Goal: Transaction & Acquisition: Subscribe to service/newsletter

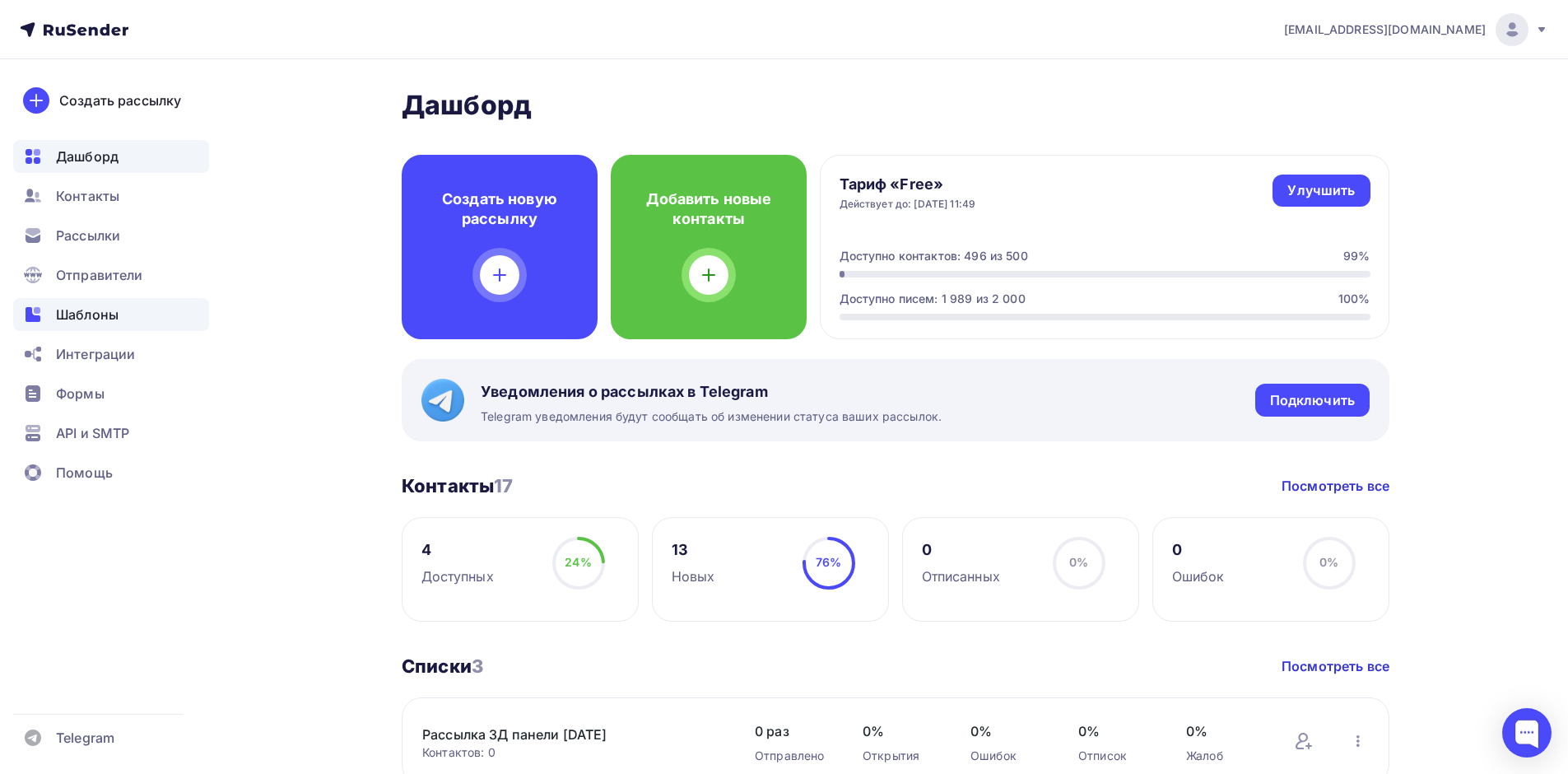
click at [119, 318] on div "Шаблоны" at bounding box center [111, 314] width 196 height 33
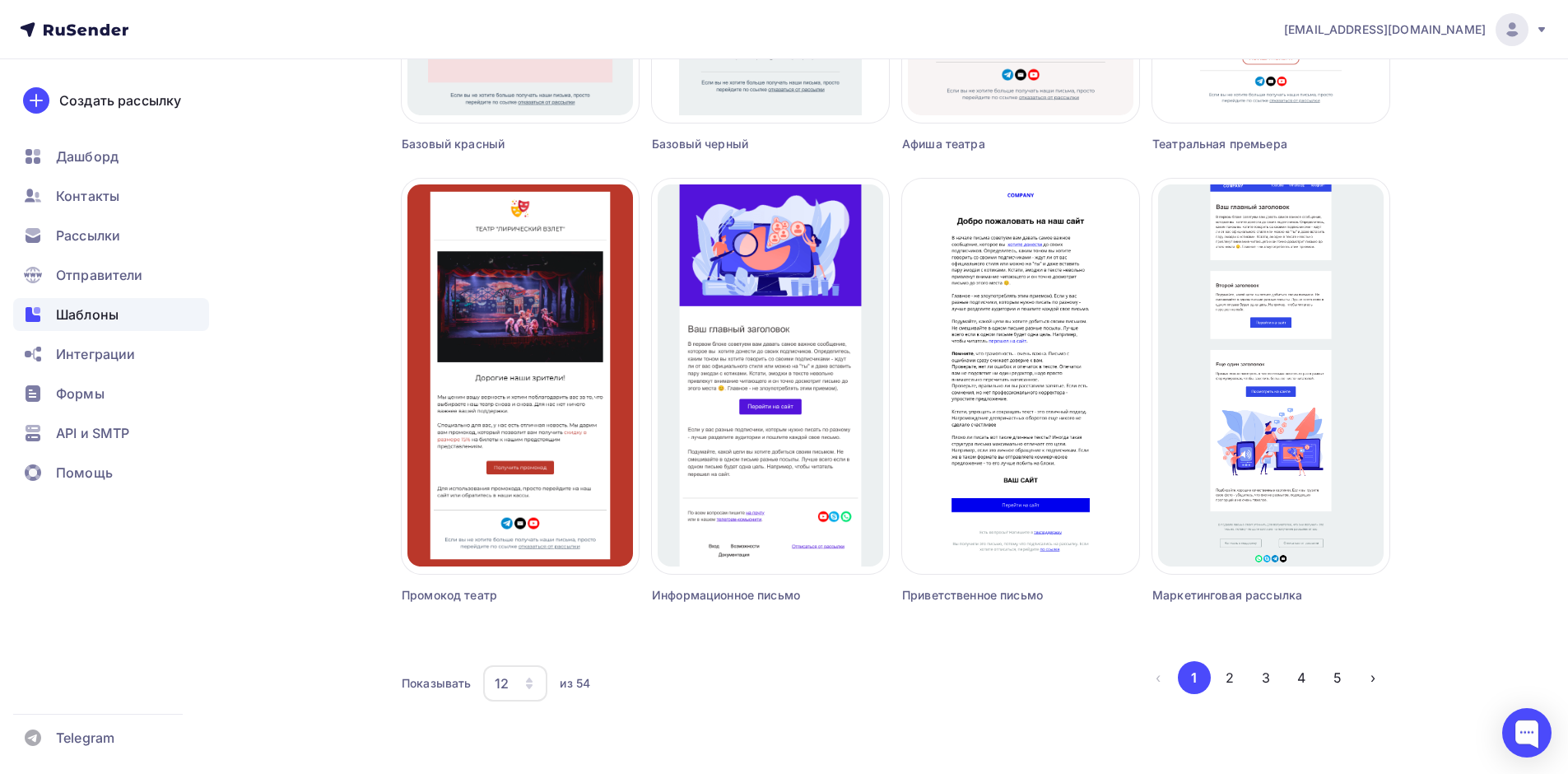
scroll to position [948, 0]
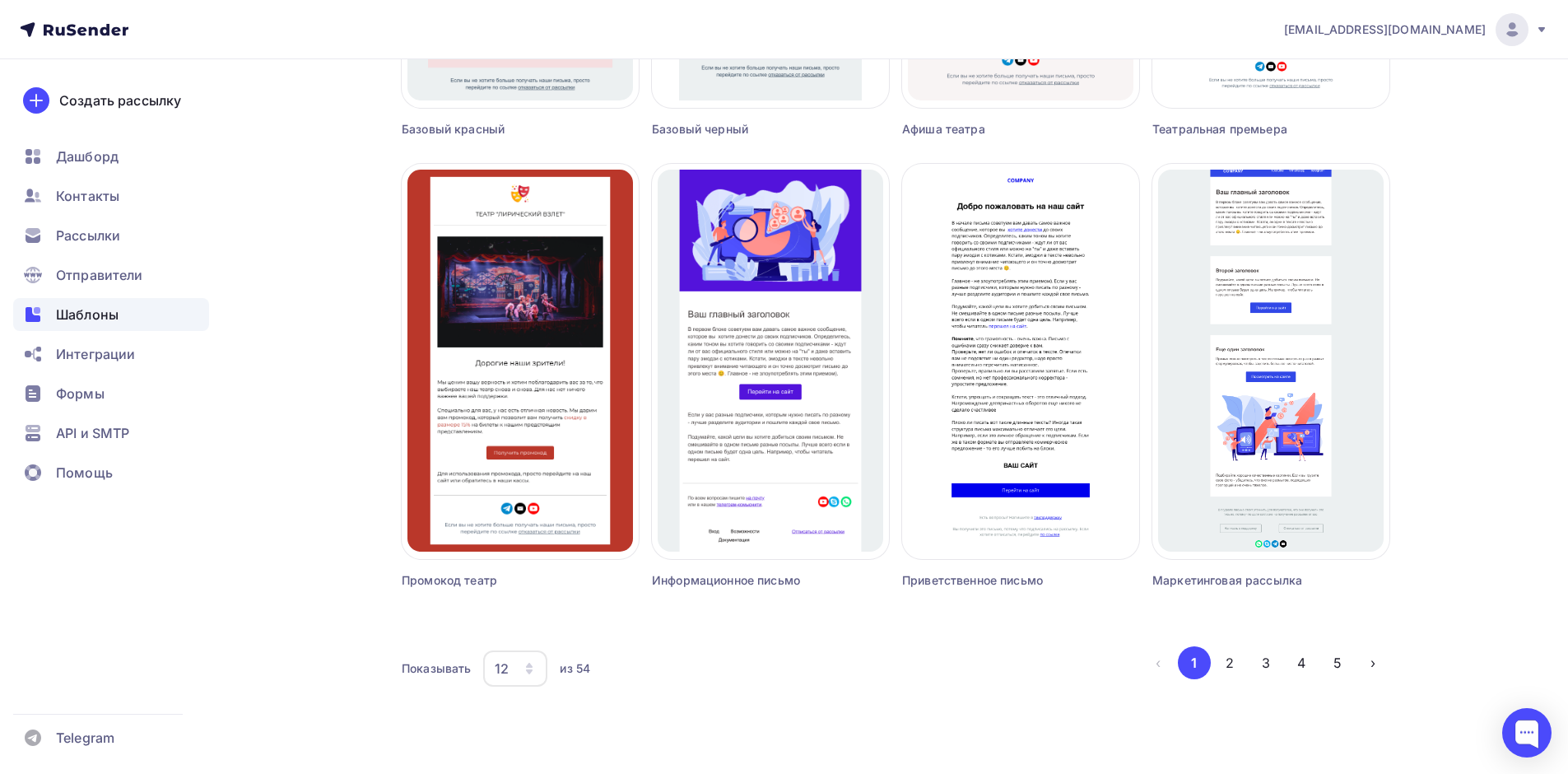
click at [516, 666] on div "12" at bounding box center [515, 668] width 64 height 36
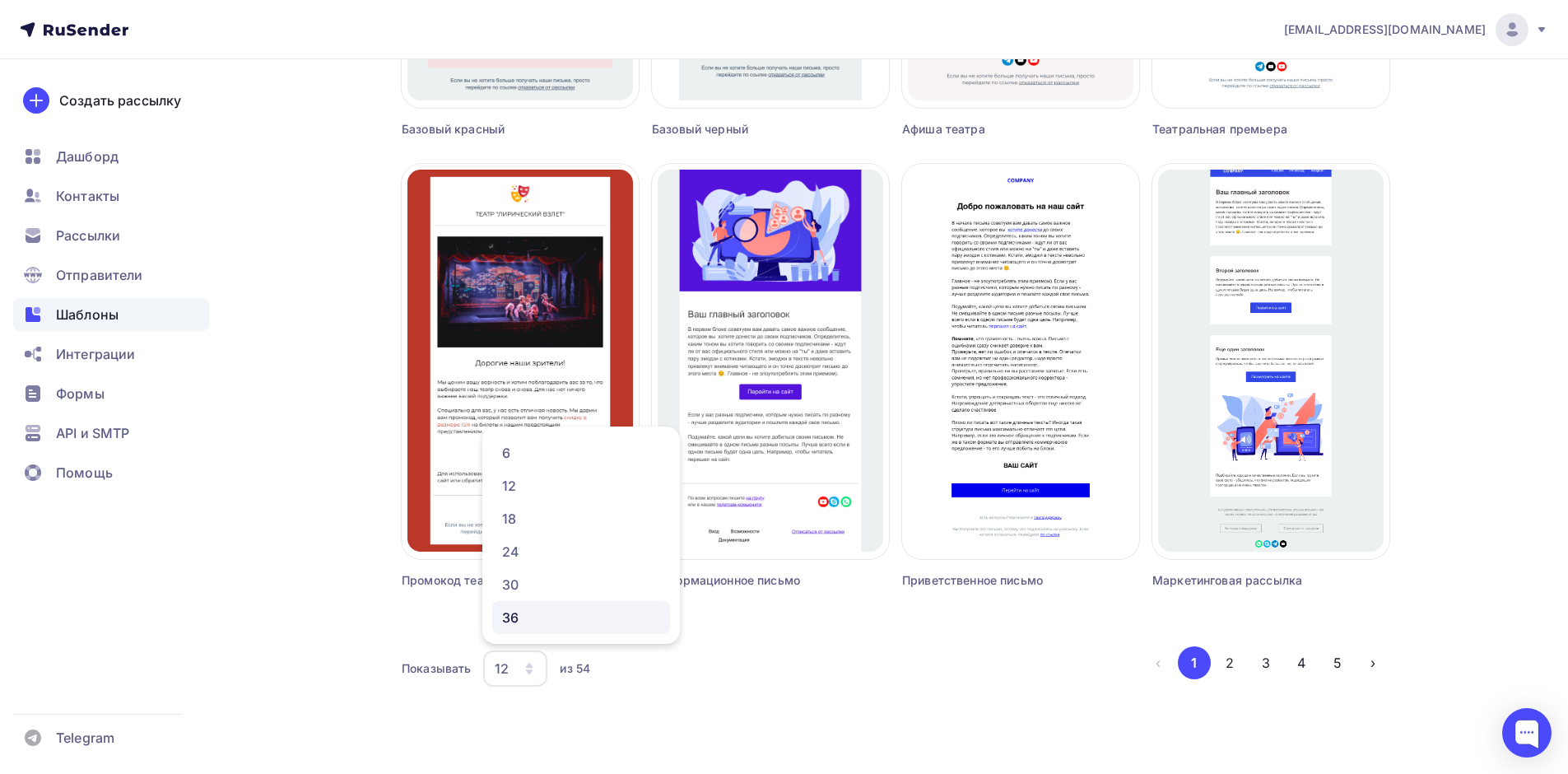
click at [529, 605] on link "36" at bounding box center [581, 617] width 178 height 33
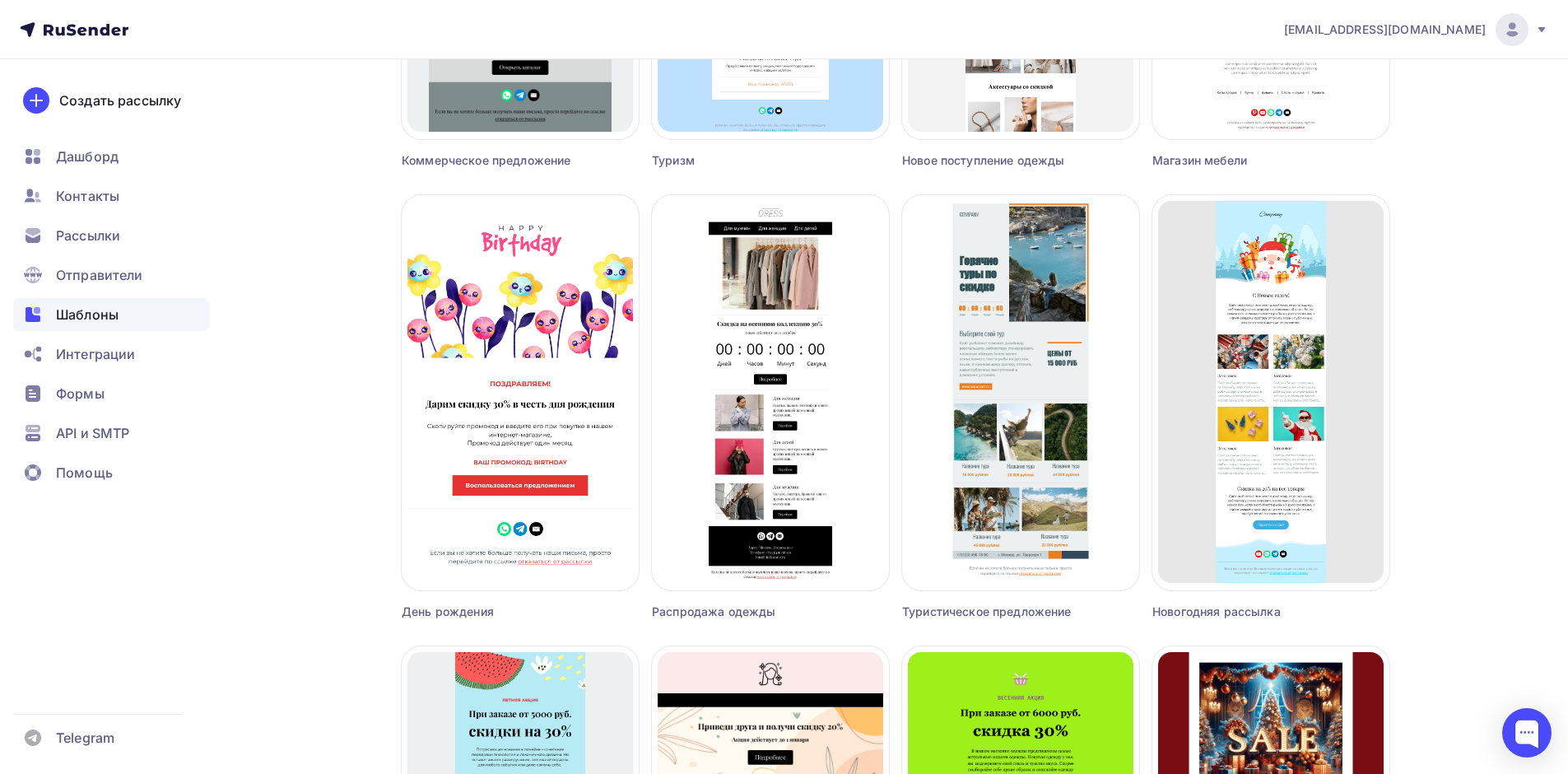
scroll to position [3161, 0]
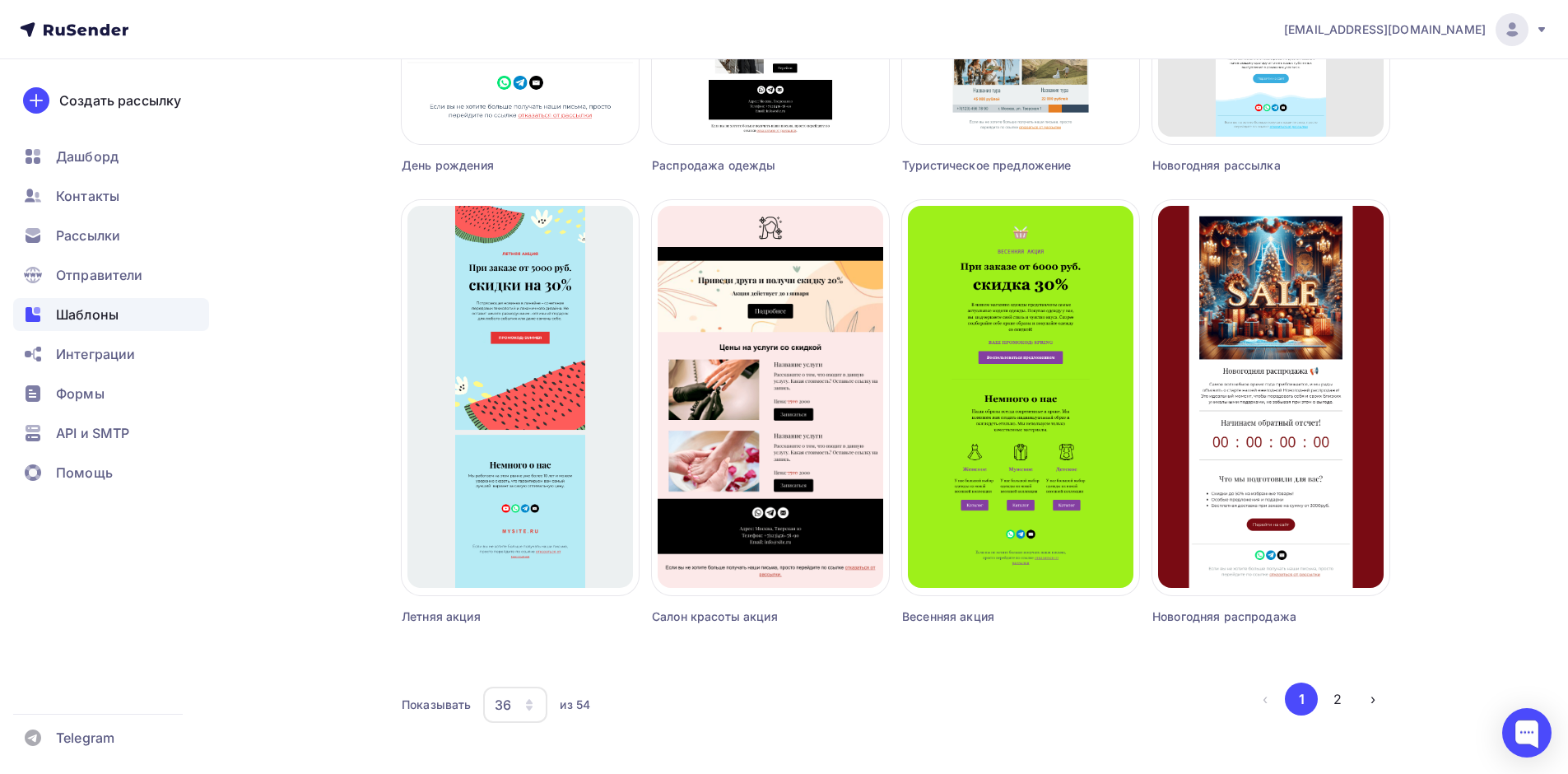
scroll to position [3655, 0]
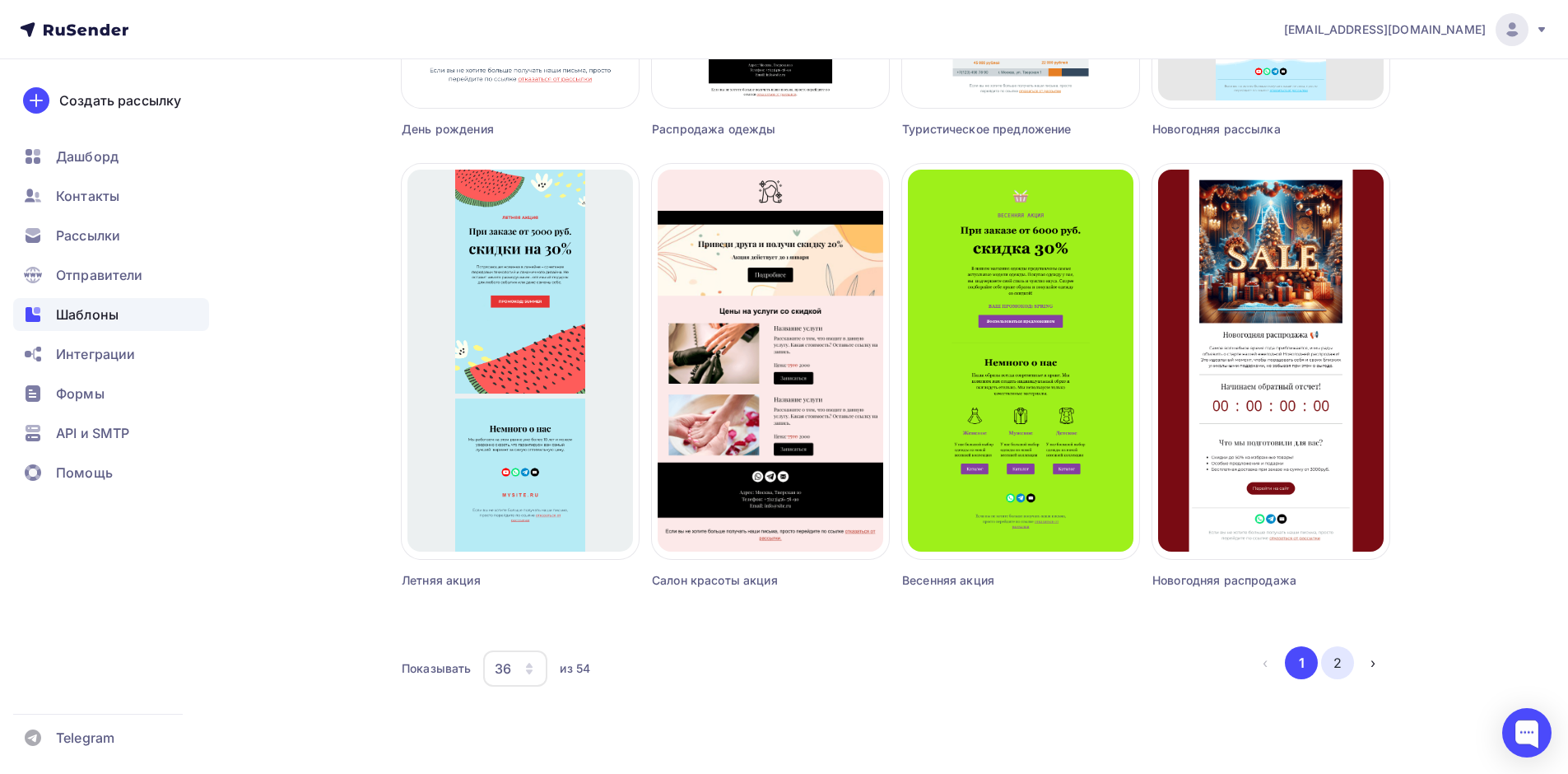
click at [1340, 662] on button "2" at bounding box center [1337, 662] width 33 height 33
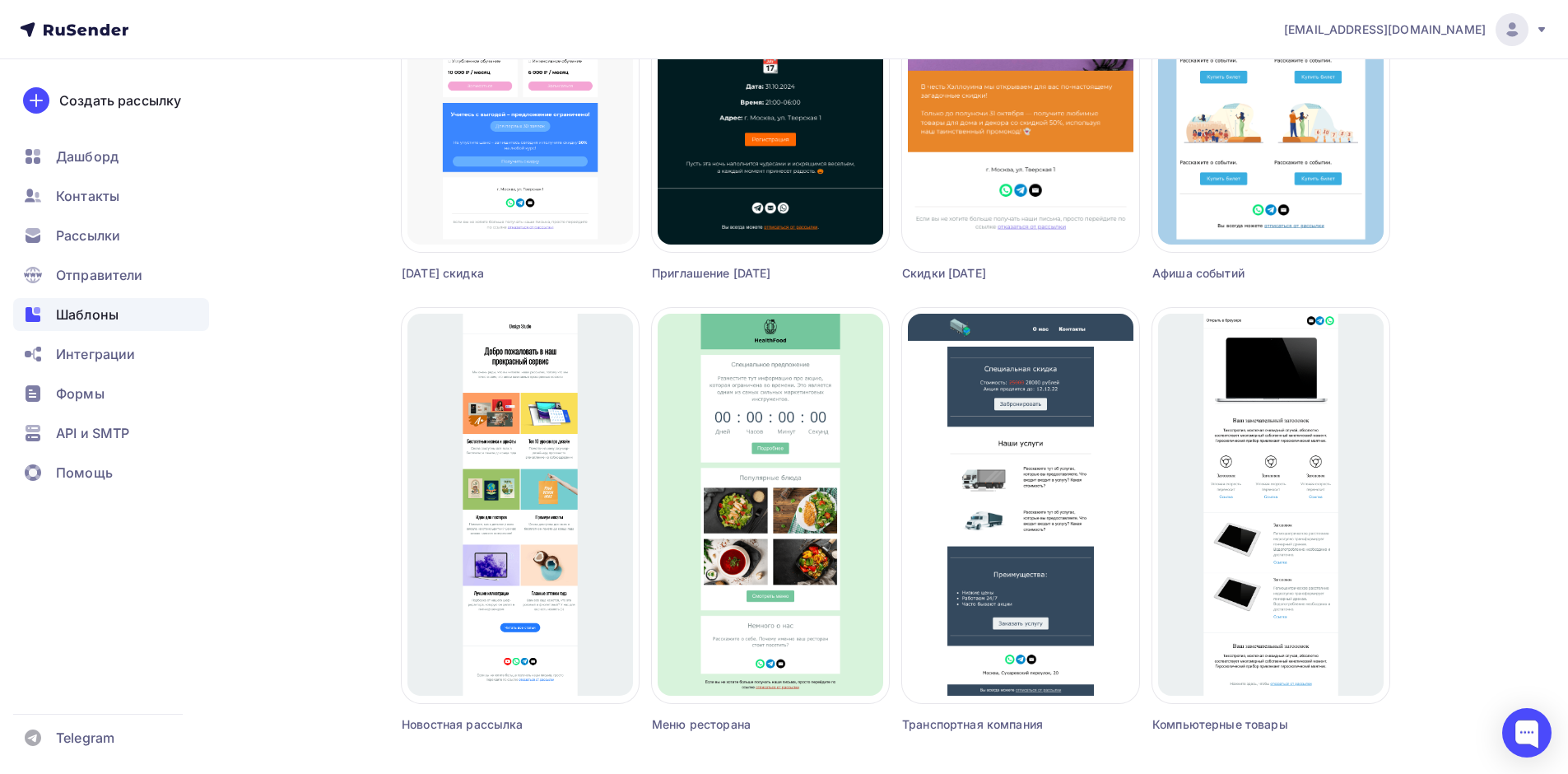
scroll to position [1850, 0]
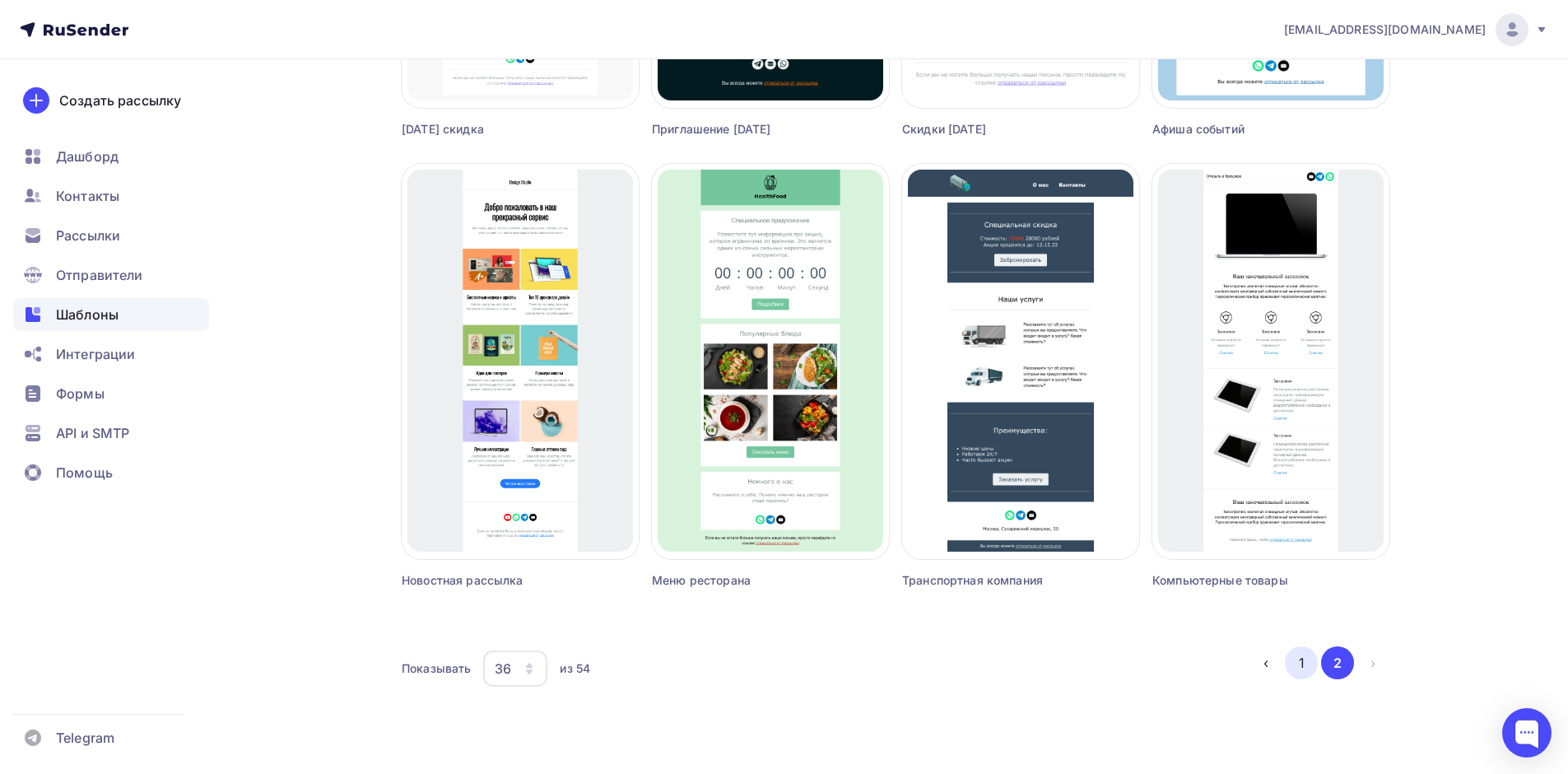
click at [1306, 665] on button "1" at bounding box center [1300, 662] width 33 height 33
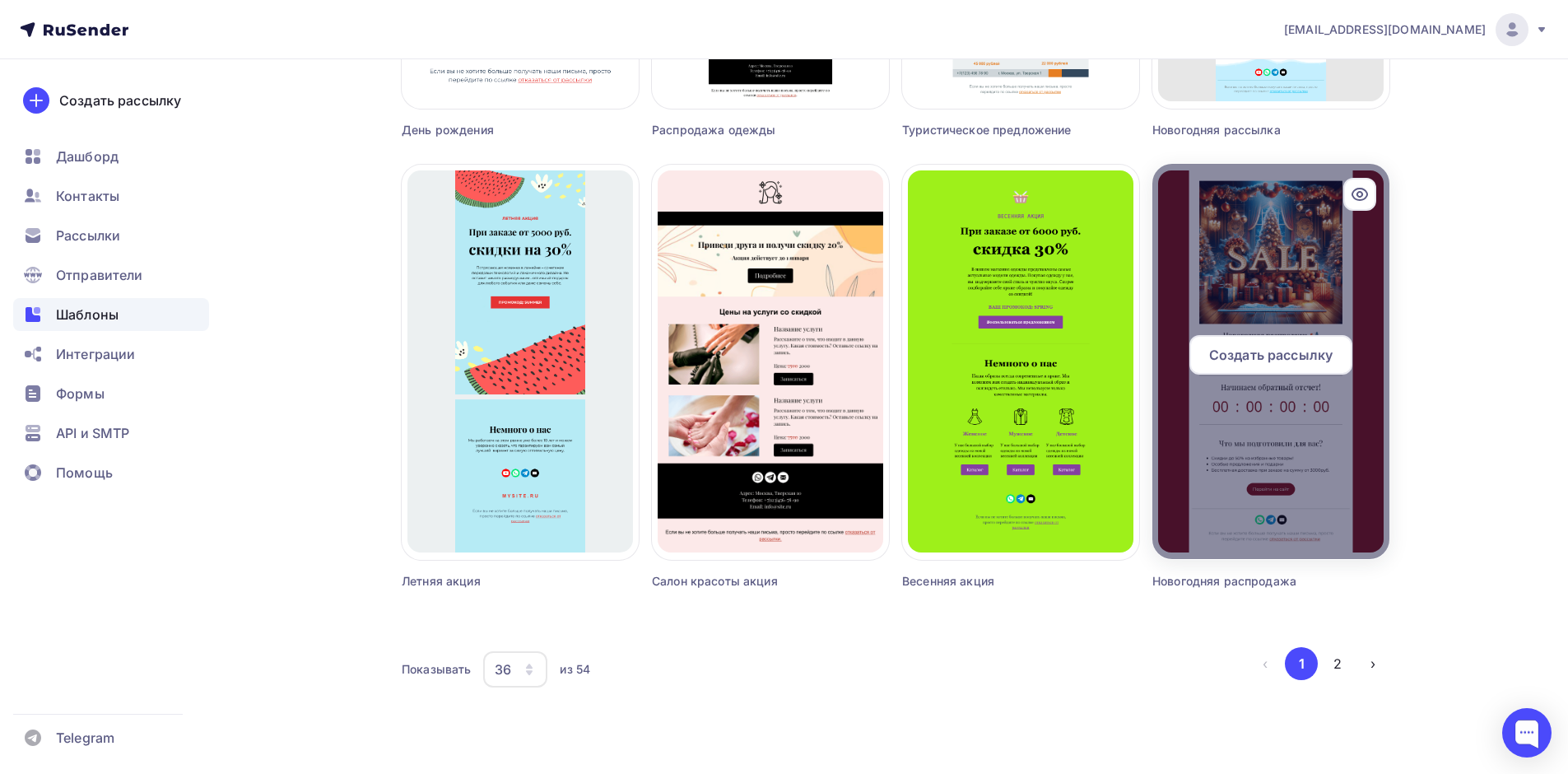
scroll to position [3655, 0]
click at [1370, 401] on div at bounding box center [1271, 360] width 237 height 395
click at [1282, 357] on span "Создать рассылку" at bounding box center [1271, 354] width 124 height 20
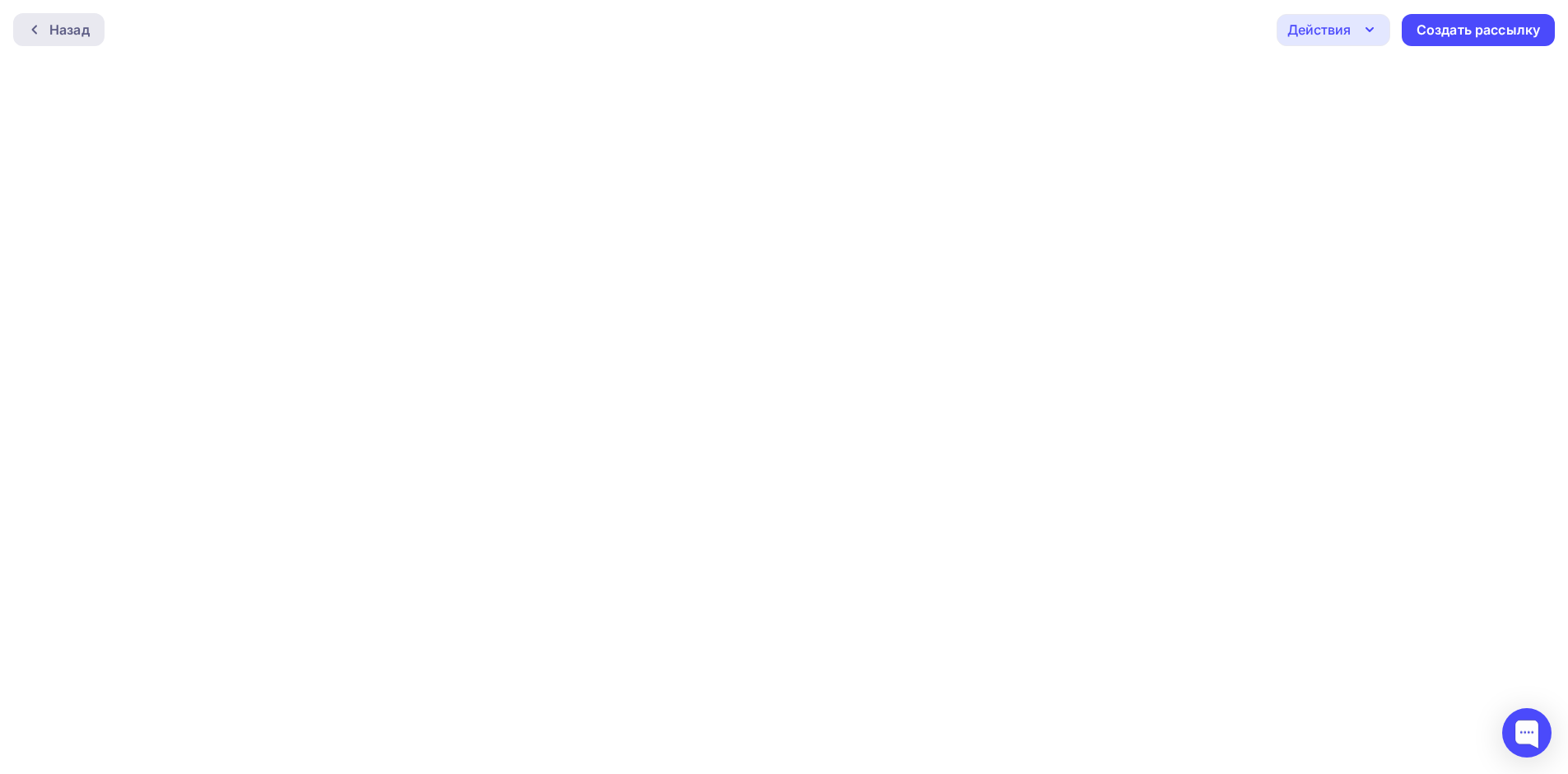
click at [58, 43] on div "Назад" at bounding box center [58, 29] width 91 height 33
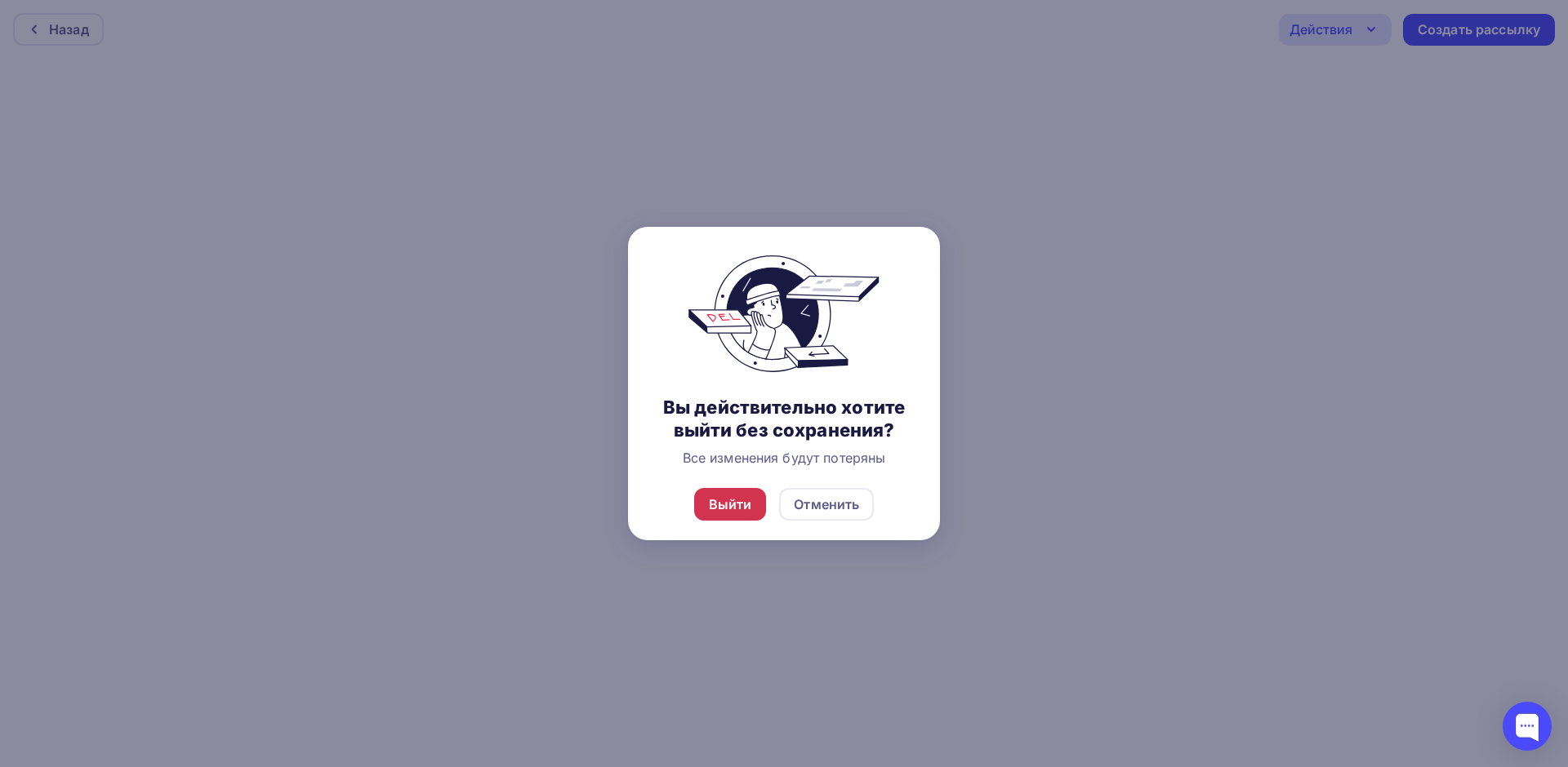
click at [736, 506] on div "Выйти" at bounding box center [730, 505] width 43 height 20
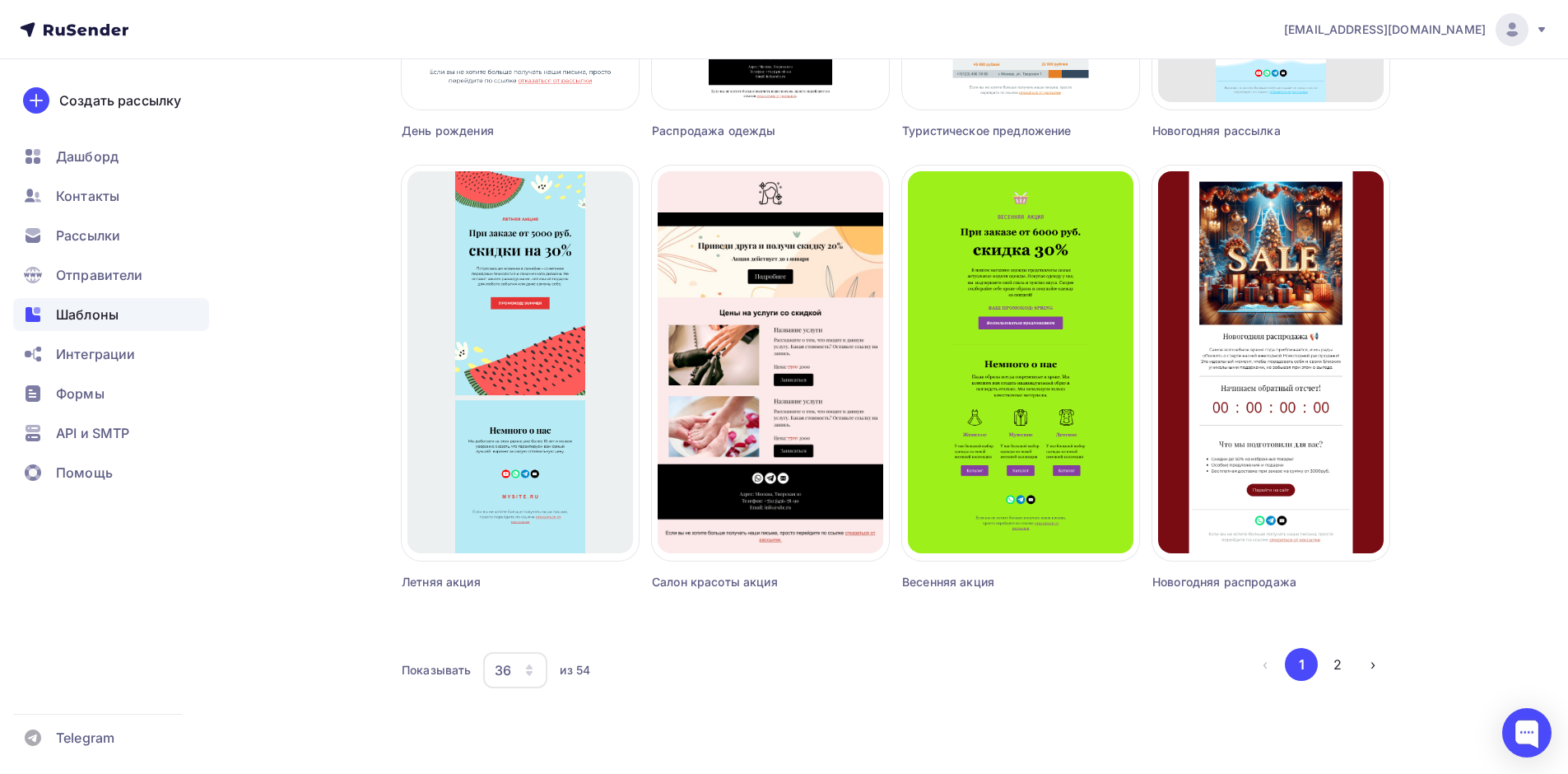
scroll to position [3655, 0]
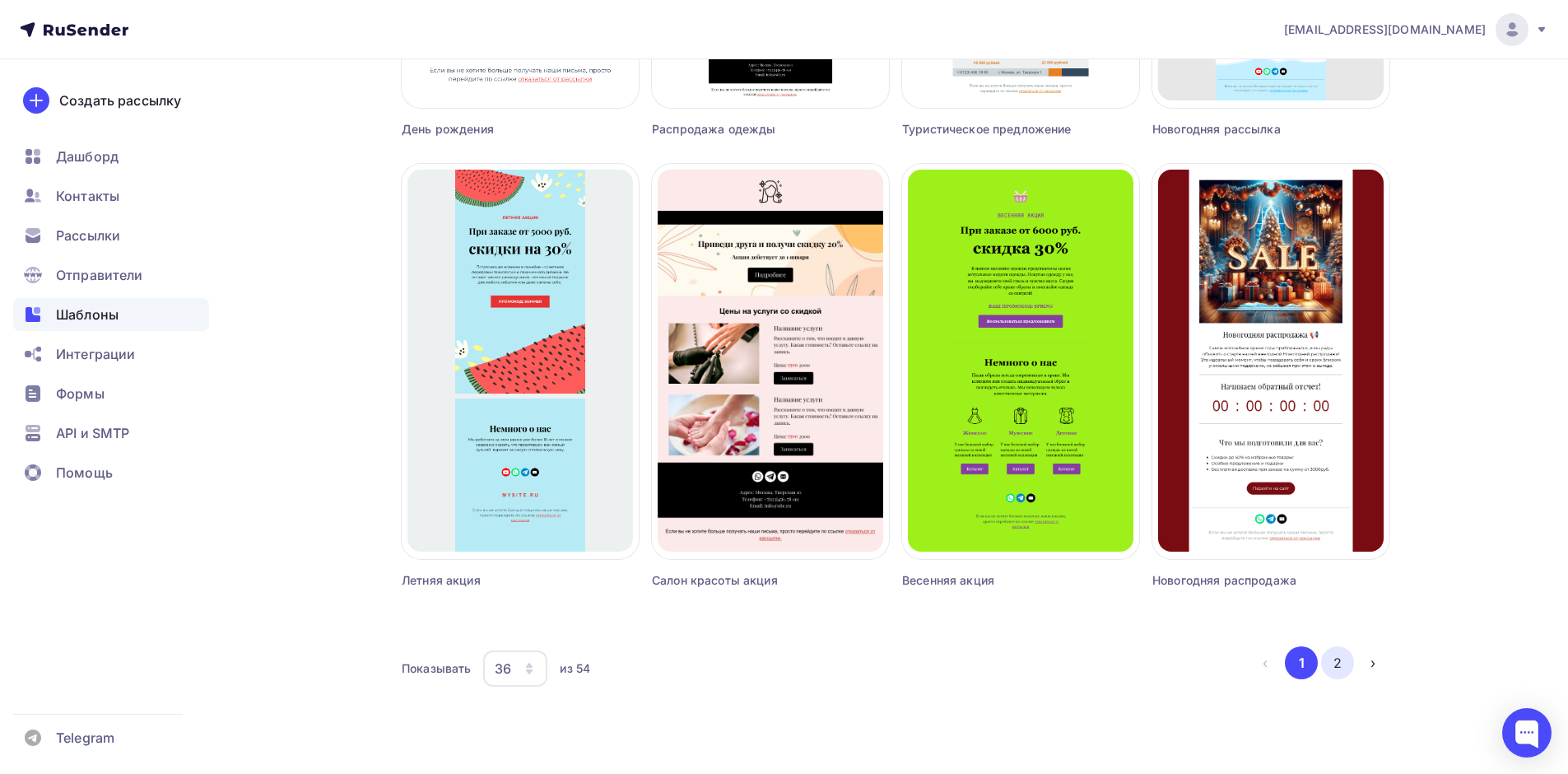
click at [1329, 670] on button "2" at bounding box center [1337, 662] width 33 height 33
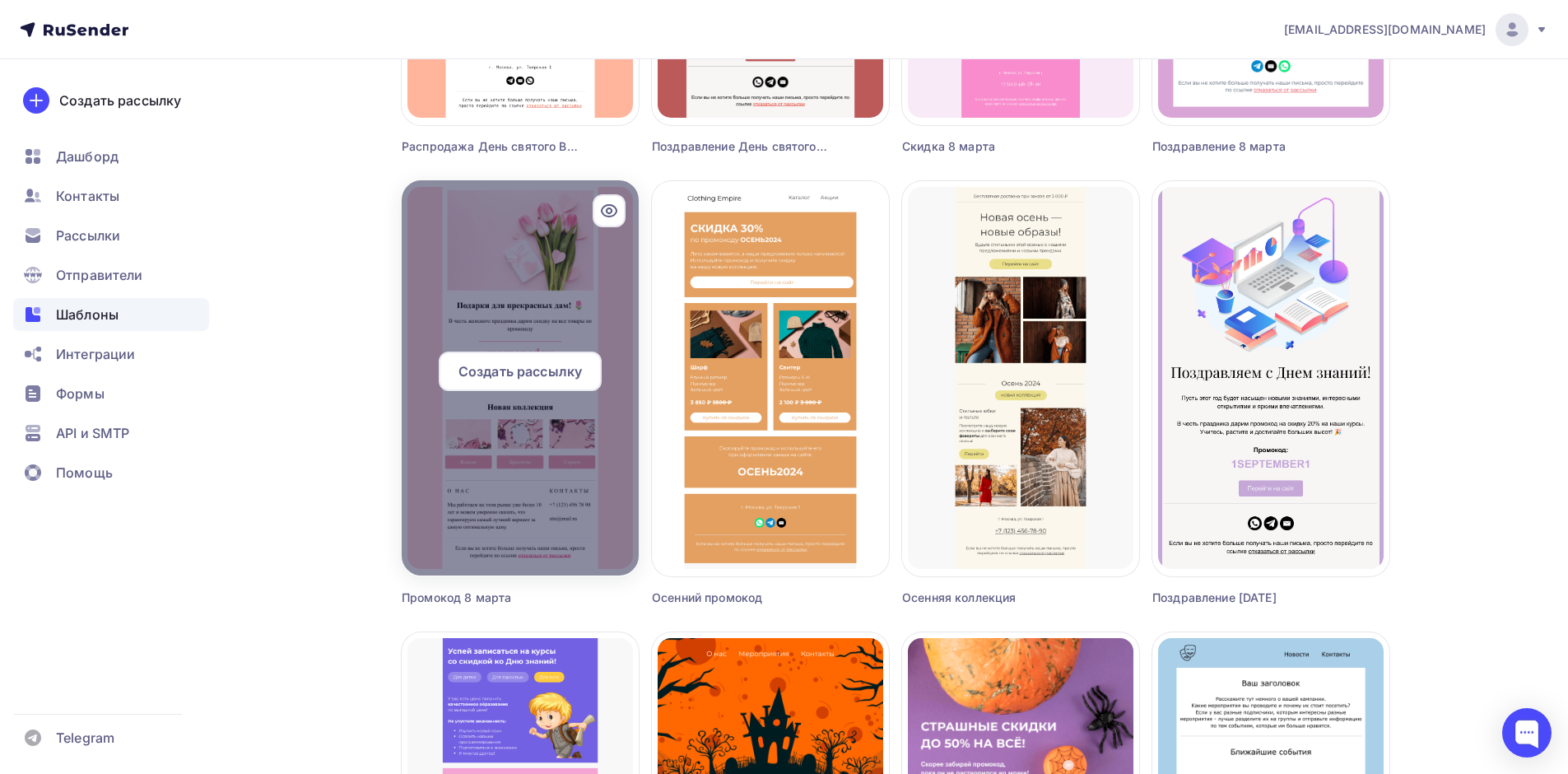
scroll to position [944, 0]
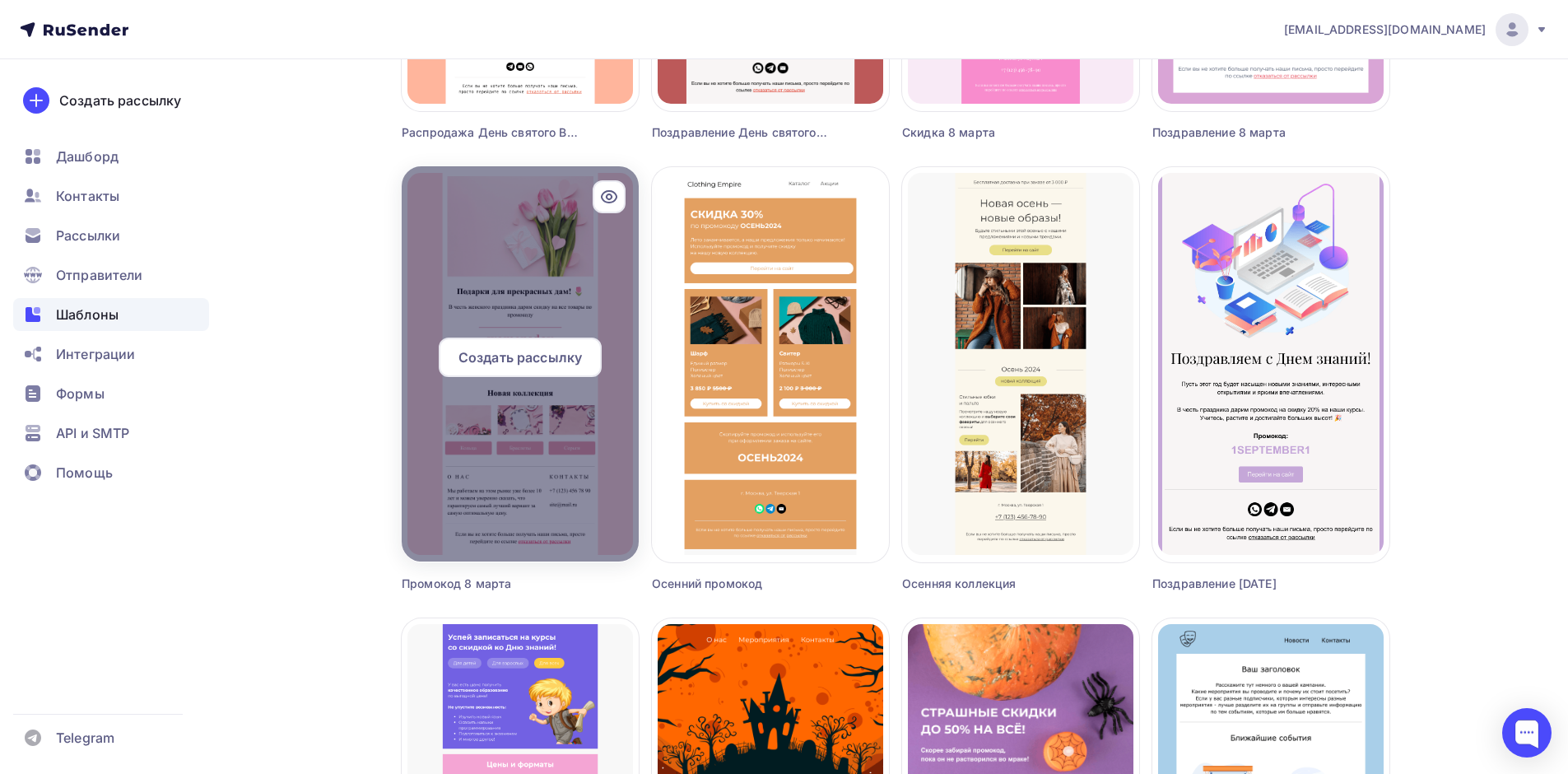
click at [551, 318] on div at bounding box center [520, 363] width 237 height 395
click at [556, 344] on div "Создать рассылку" at bounding box center [520, 357] width 163 height 39
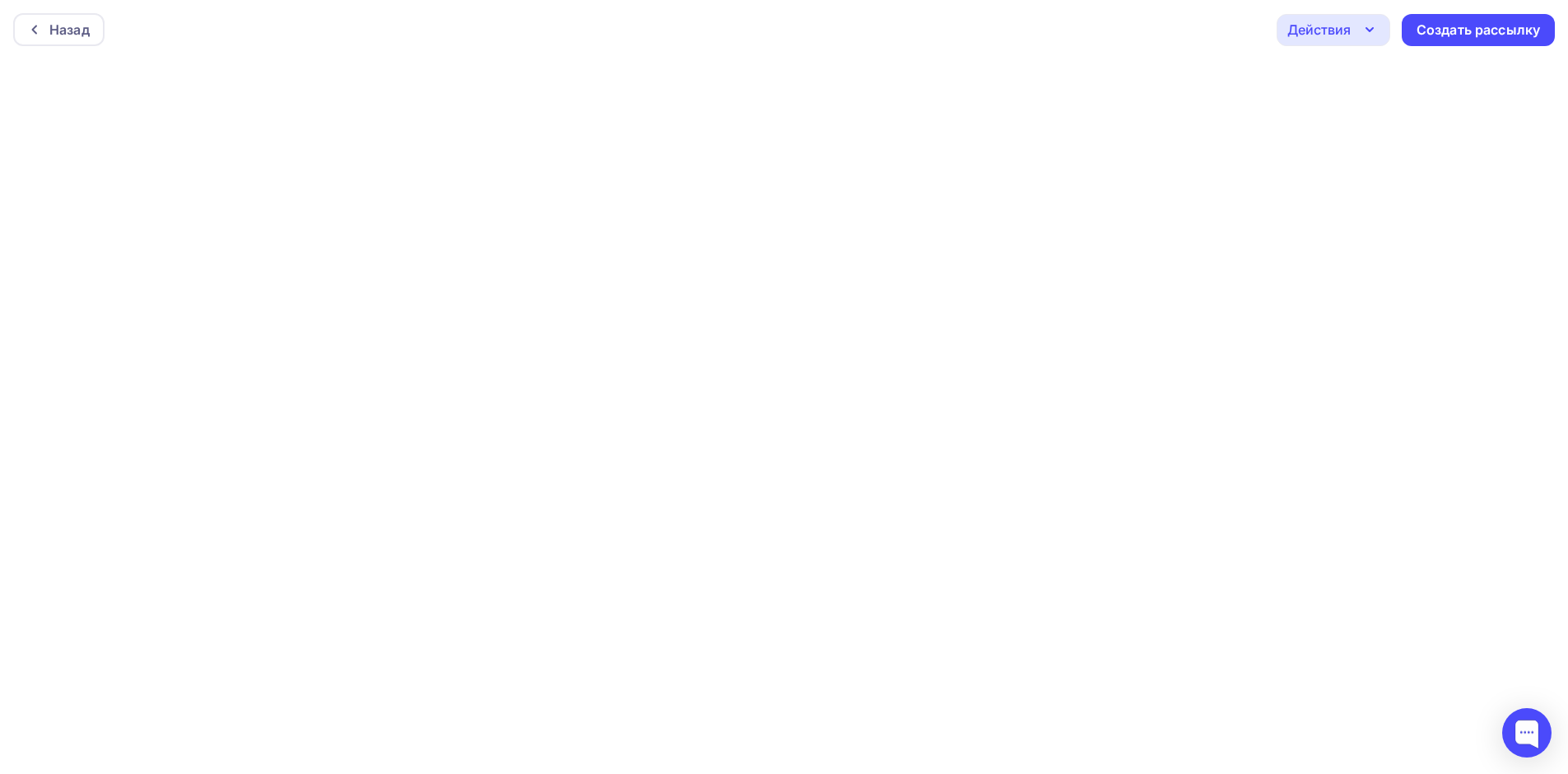
click at [1370, 29] on icon "button" at bounding box center [1369, 30] width 20 height 20
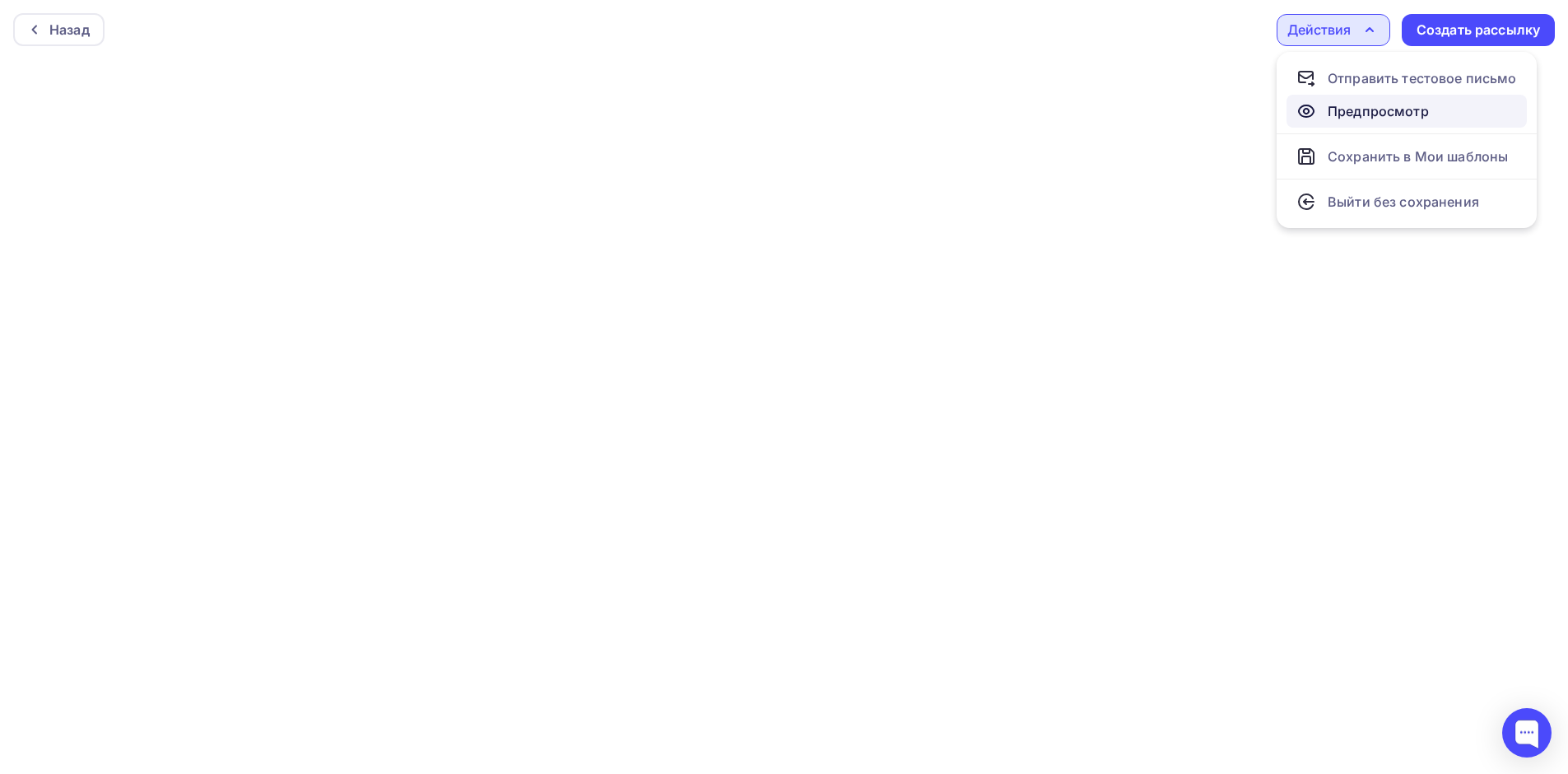
click at [1364, 110] on div "Предпросмотр" at bounding box center [1378, 111] width 101 height 20
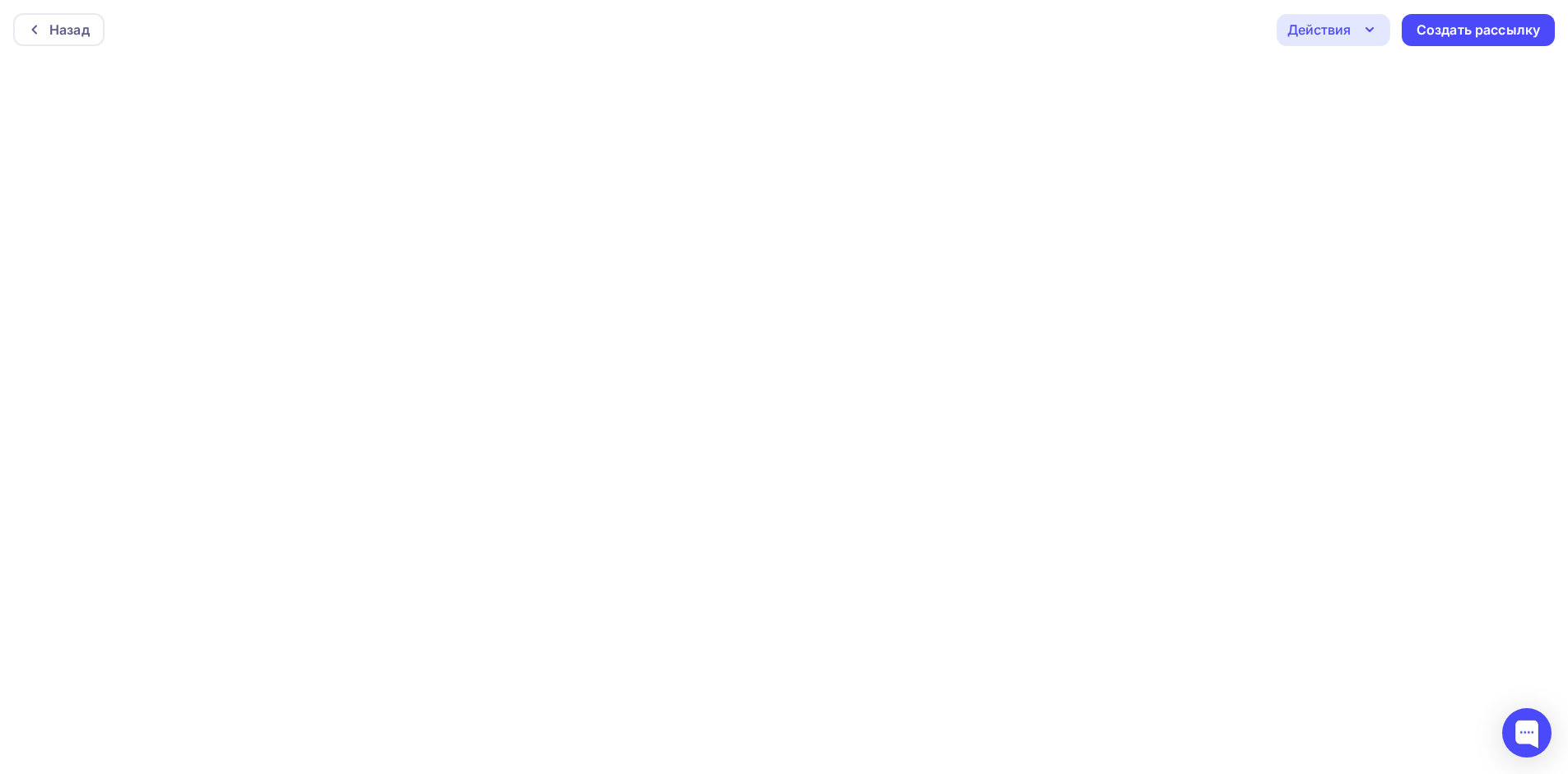
click at [1337, 26] on div "Действия" at bounding box center [1318, 30] width 63 height 20
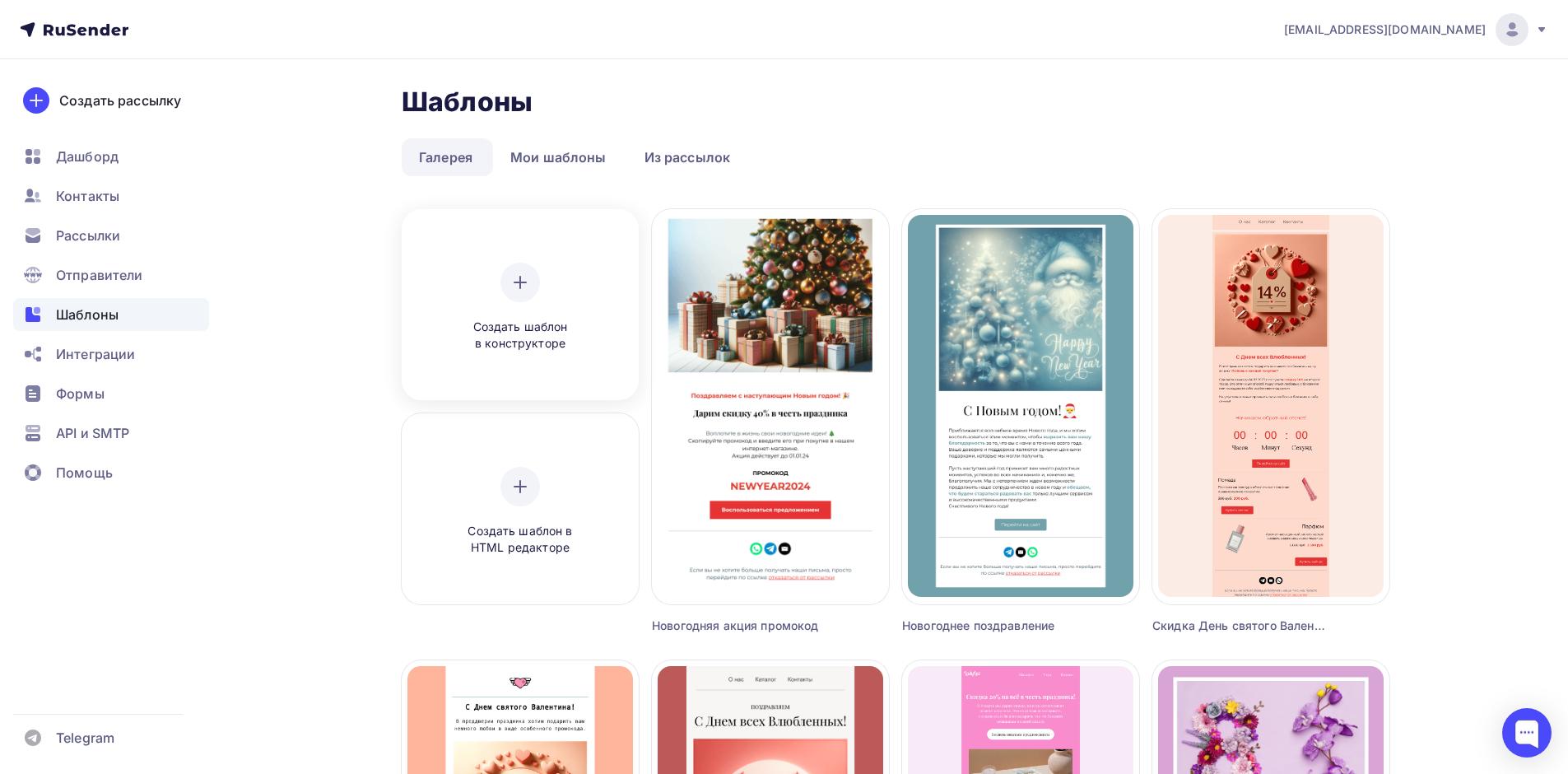
click at [531, 286] on div at bounding box center [520, 282] width 39 height 39
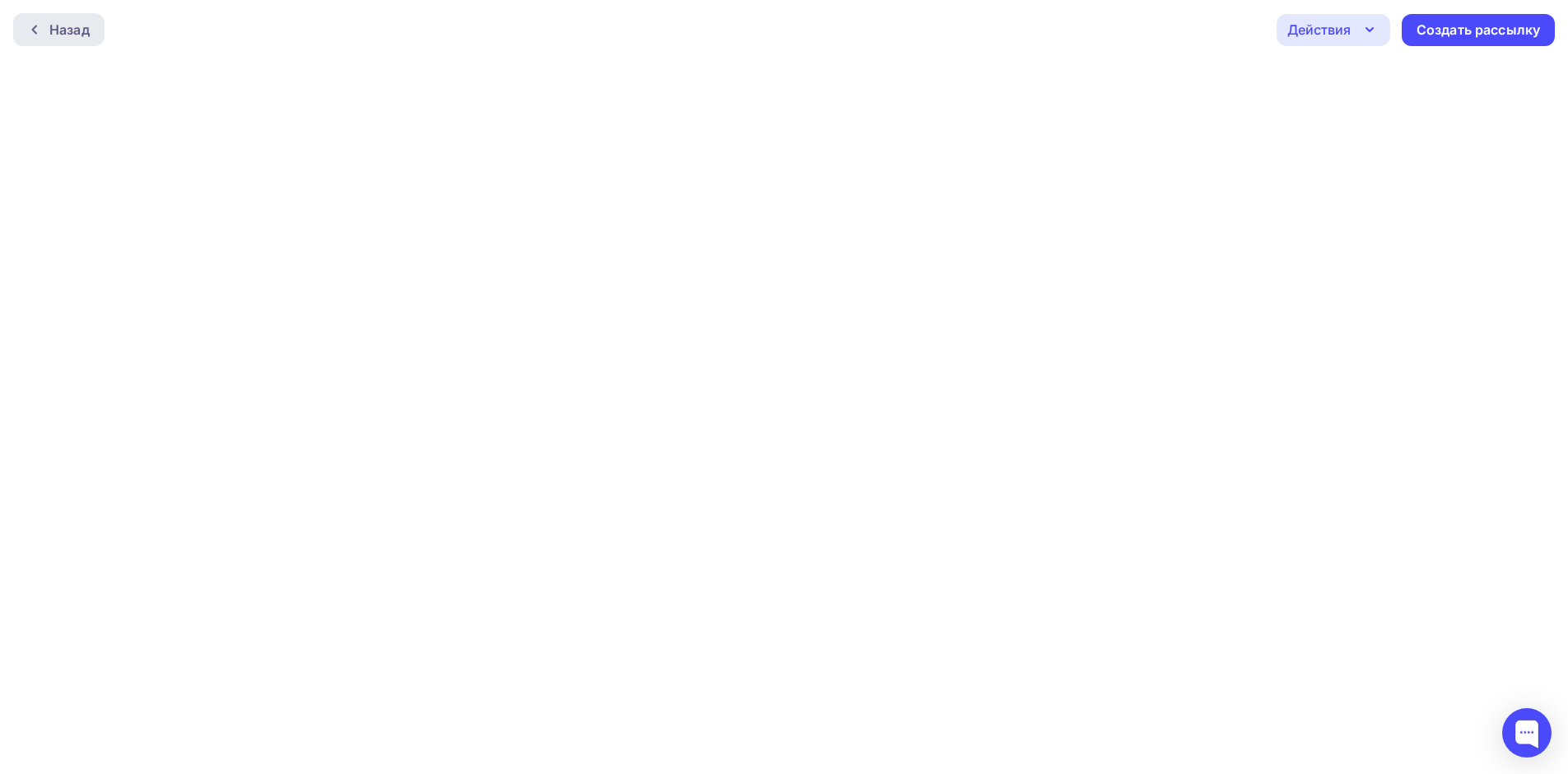
click at [37, 24] on icon at bounding box center [35, 30] width 13 height 13
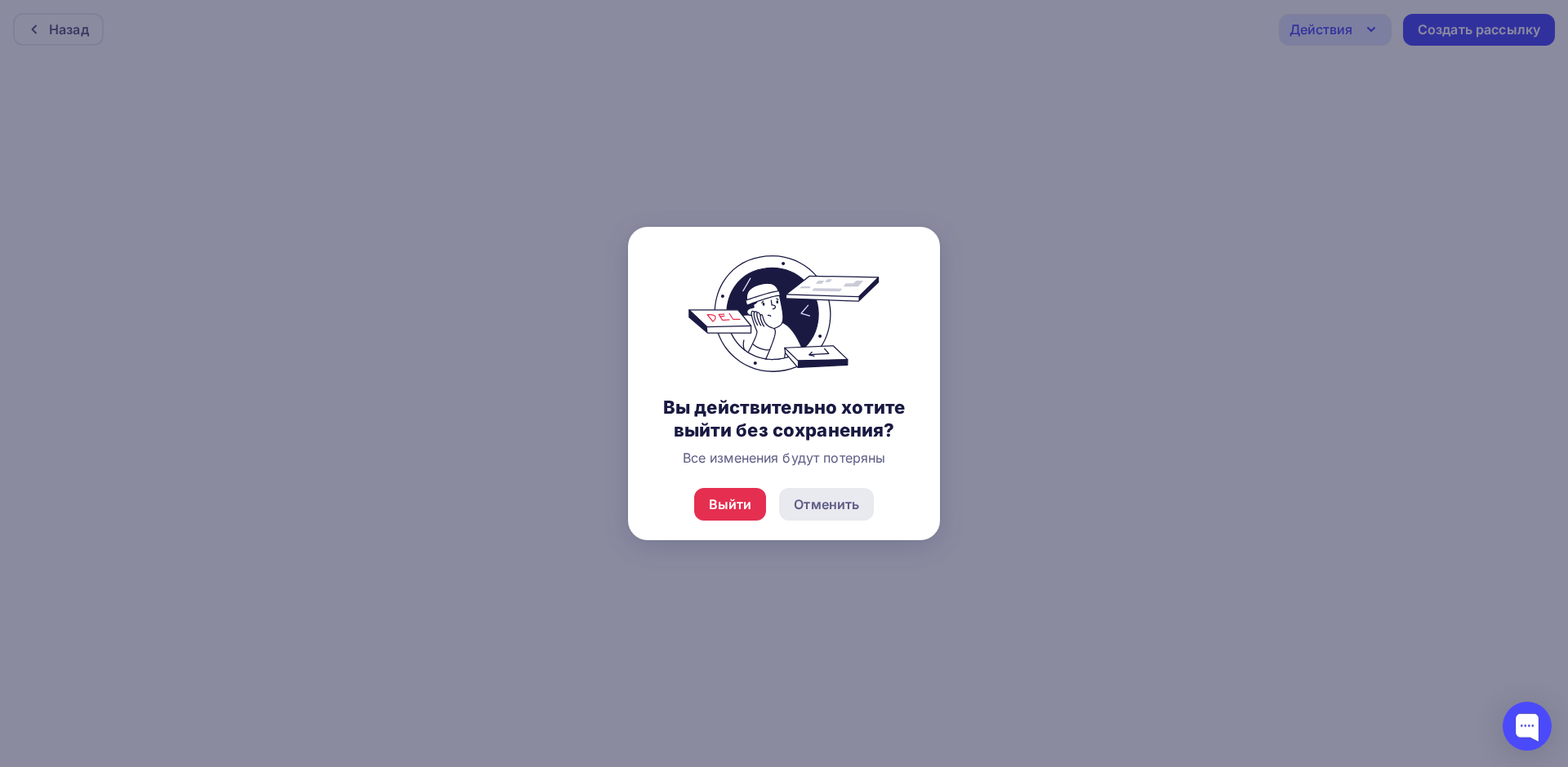
click at [822, 504] on div "Отменить" at bounding box center [826, 505] width 65 height 20
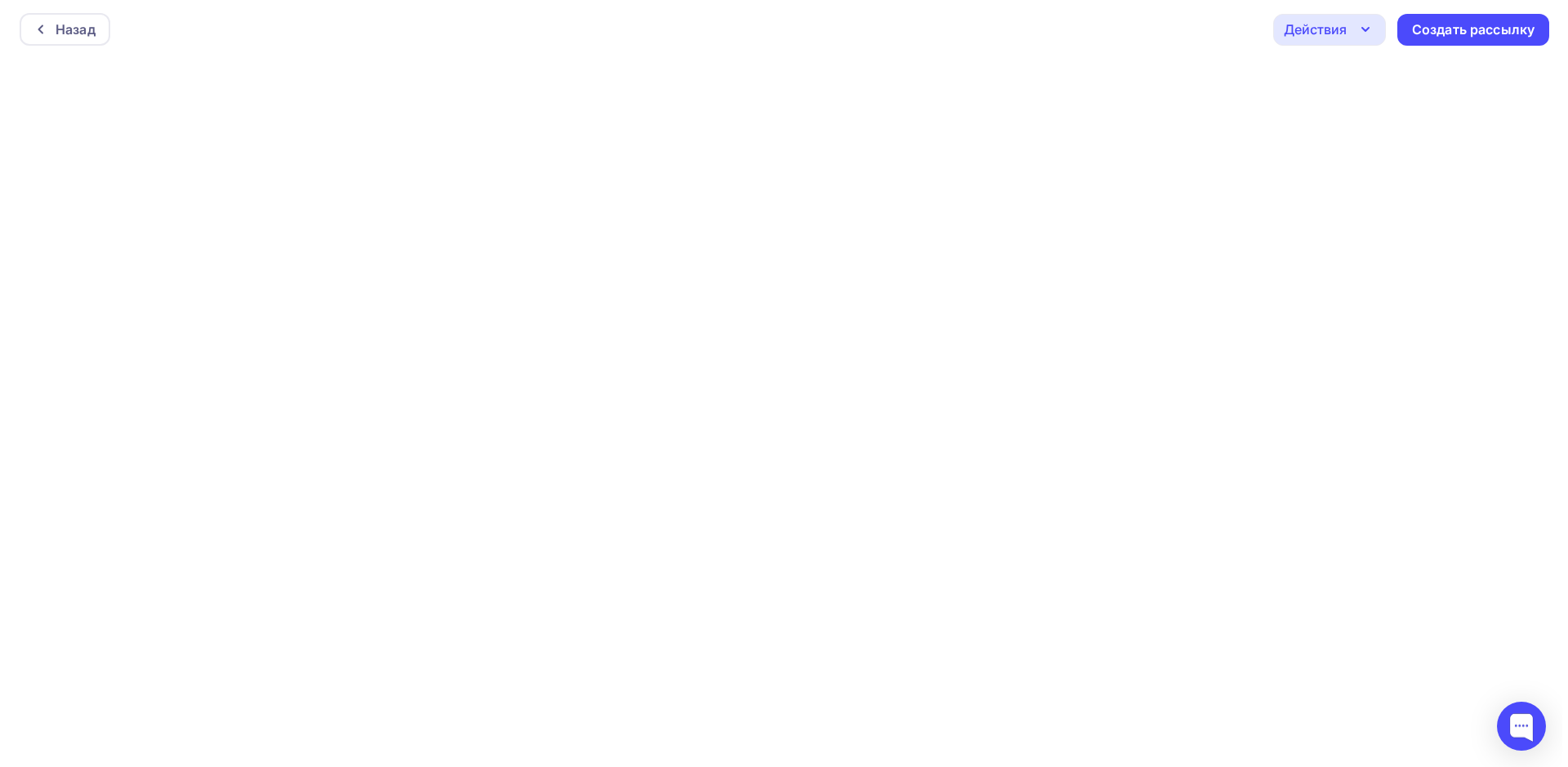
scroll to position [4, 0]
click at [41, 23] on div at bounding box center [39, 26] width 22 height 13
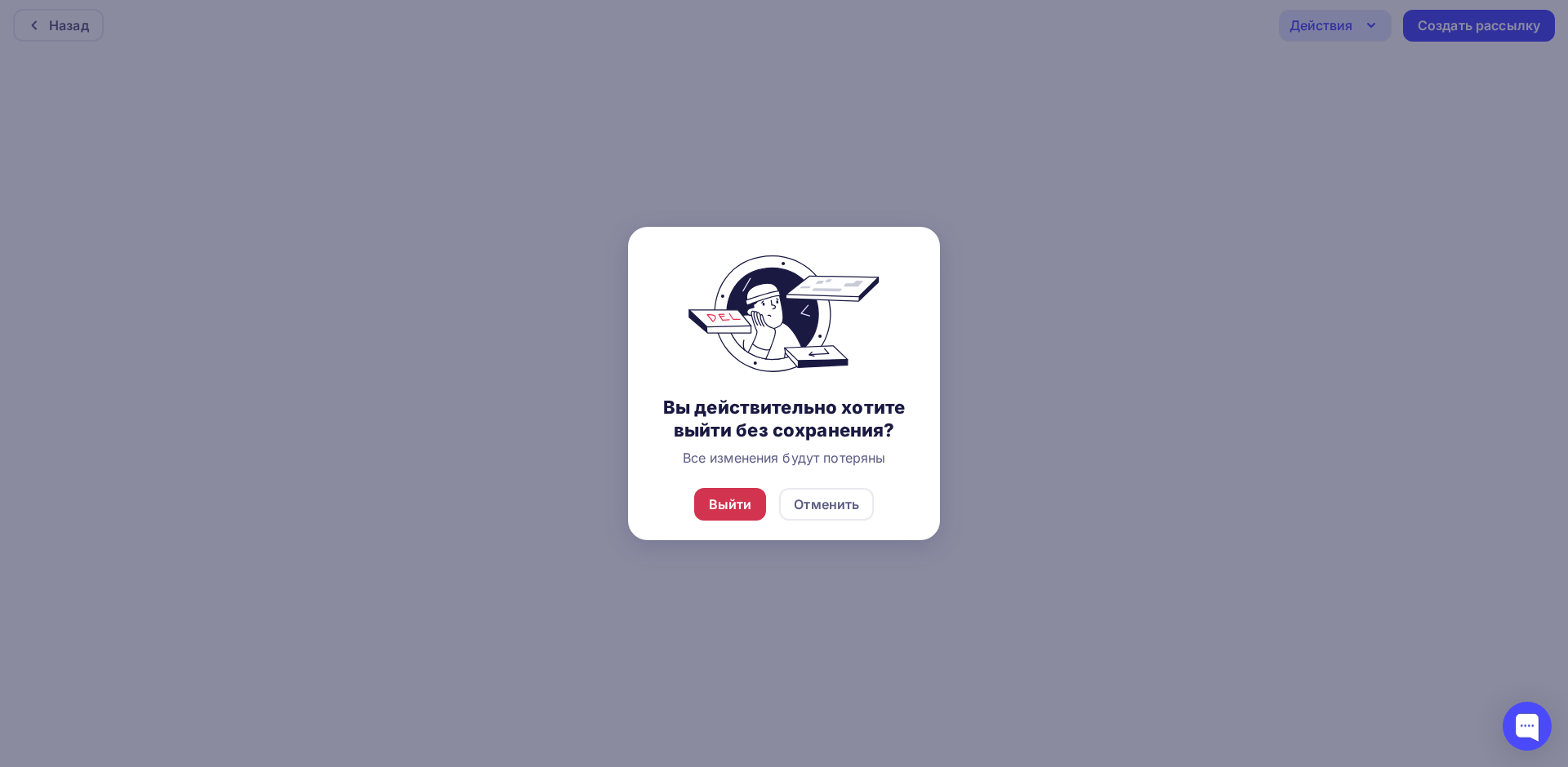
click at [723, 493] on div "Выйти" at bounding box center [730, 504] width 73 height 32
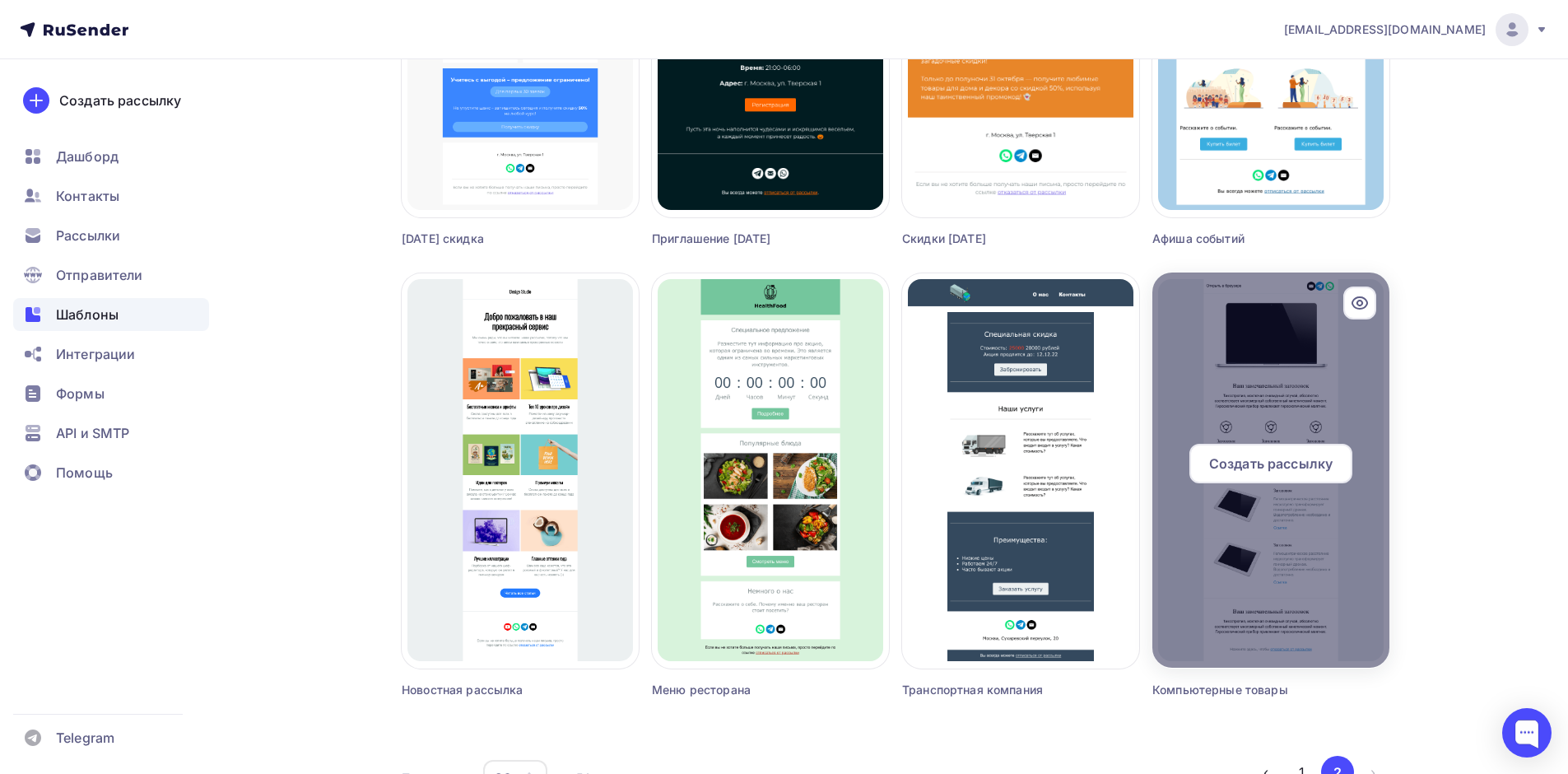
scroll to position [1850, 0]
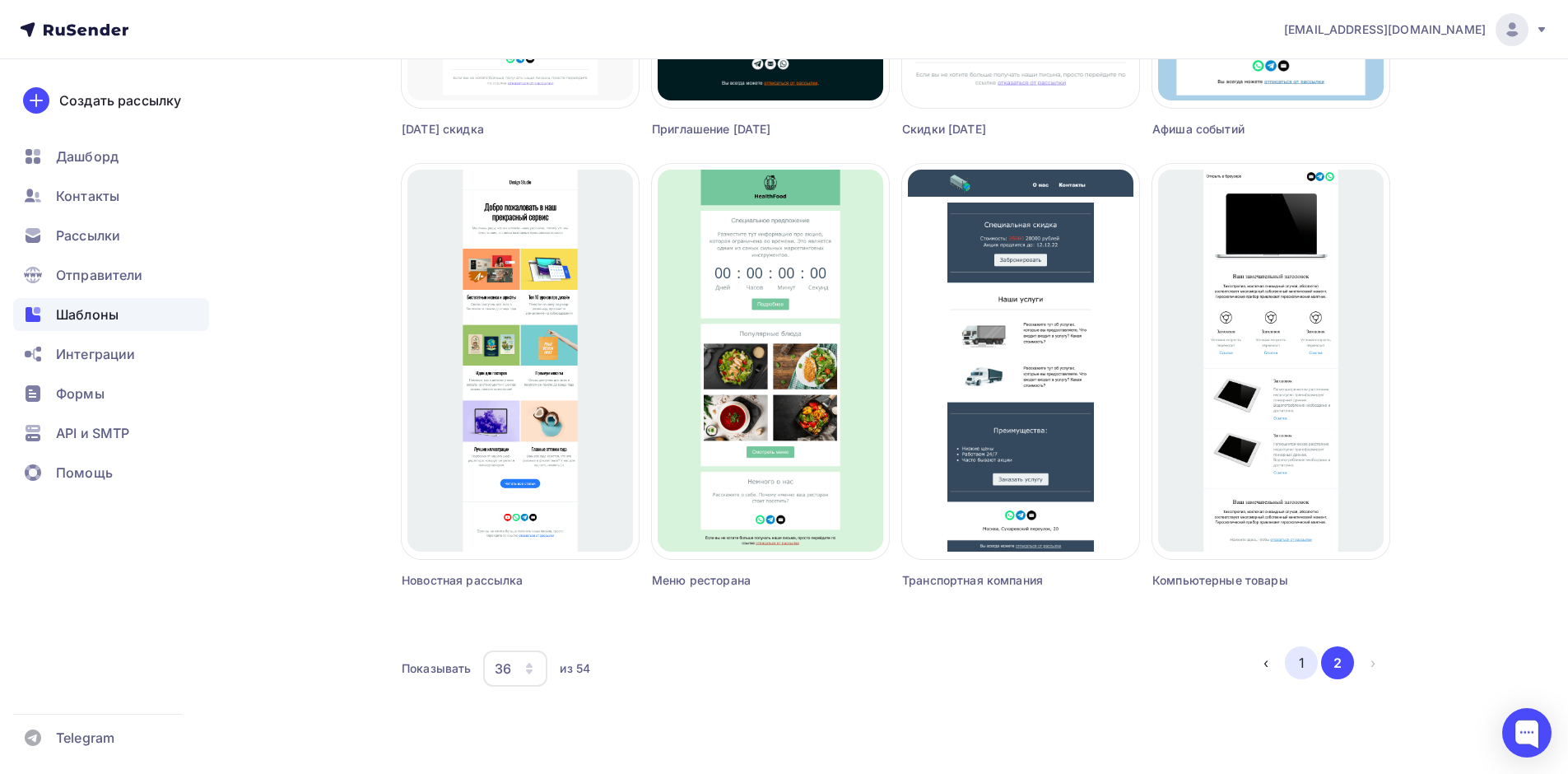
click at [1308, 666] on button "1" at bounding box center [1300, 662] width 33 height 33
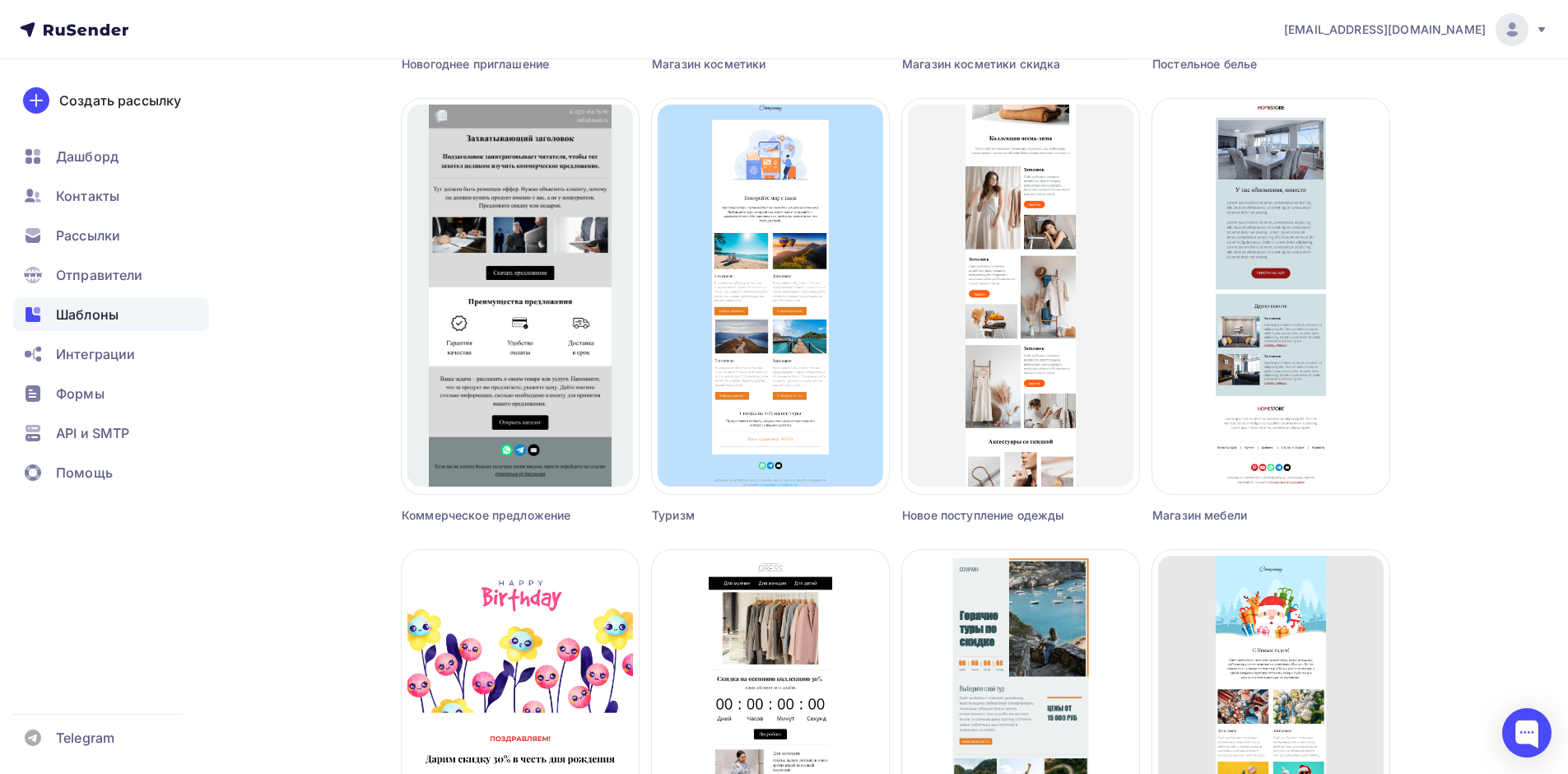
scroll to position [2800, 0]
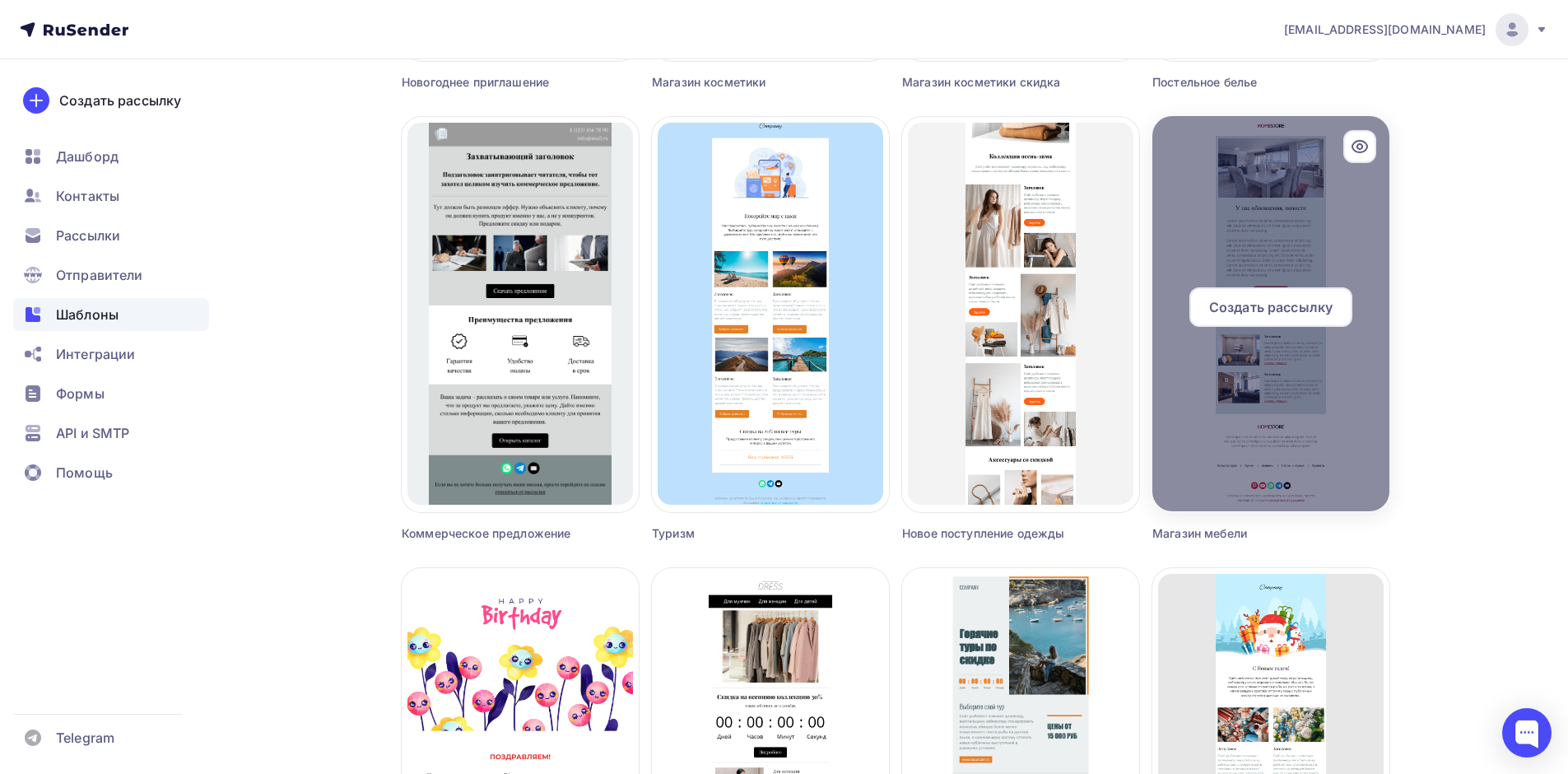
click at [1369, 364] on div at bounding box center [1271, 313] width 237 height 395
click at [1304, 301] on span "Создать рассылку" at bounding box center [1271, 307] width 124 height 20
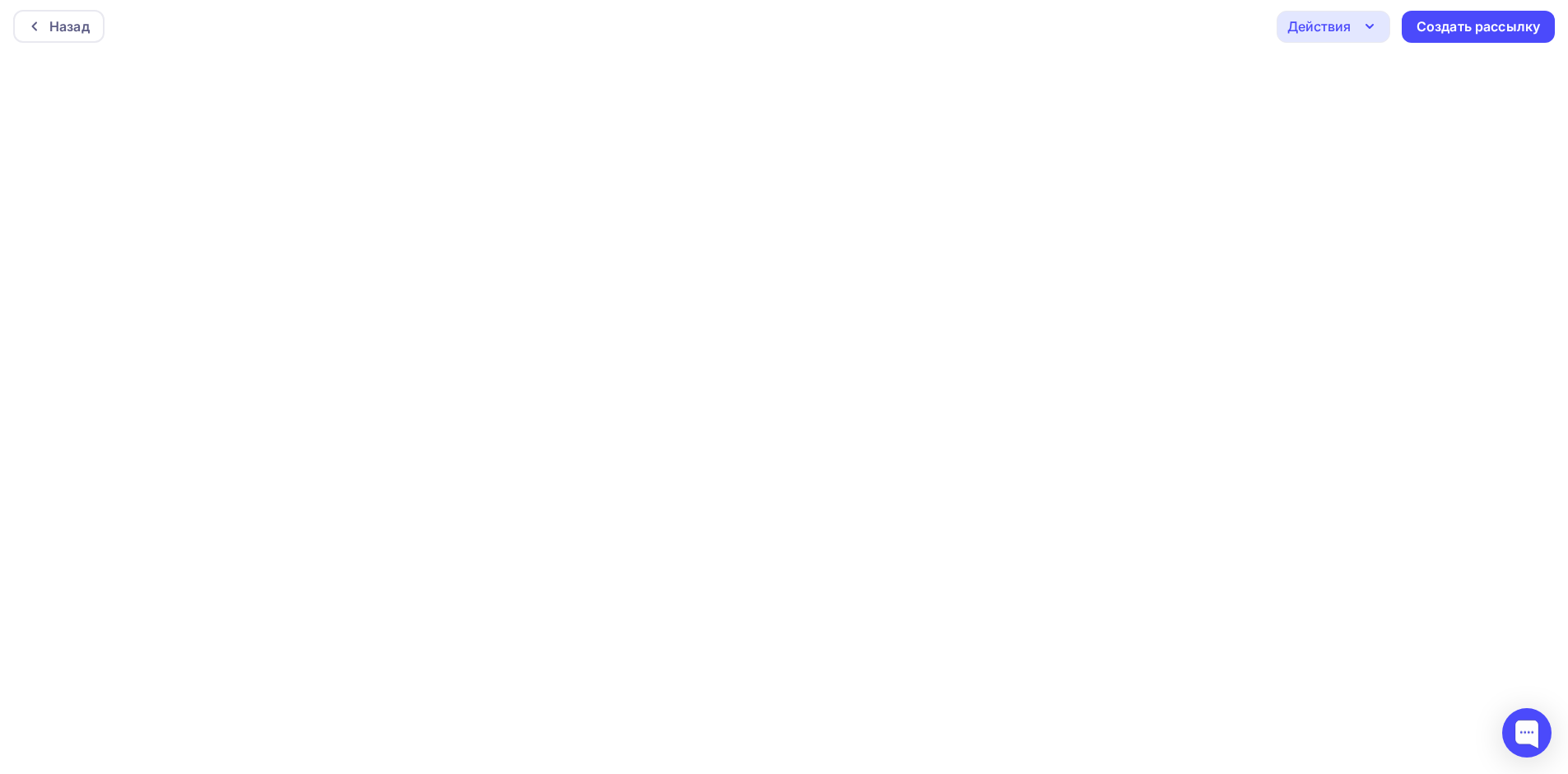
scroll to position [4, 0]
click at [1525, 748] on div at bounding box center [1526, 732] width 49 height 49
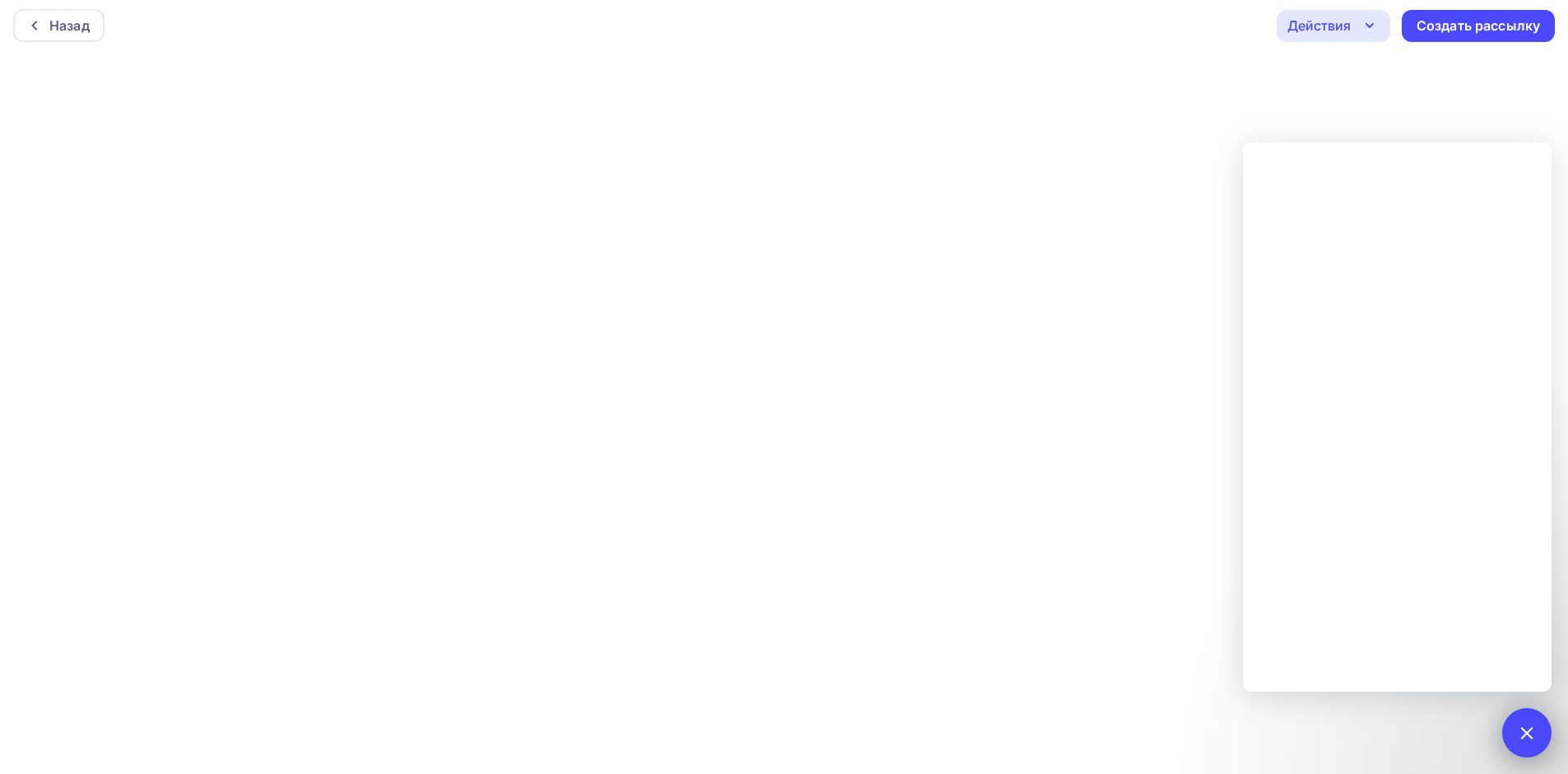
click at [1521, 731] on div at bounding box center [1526, 732] width 23 height 23
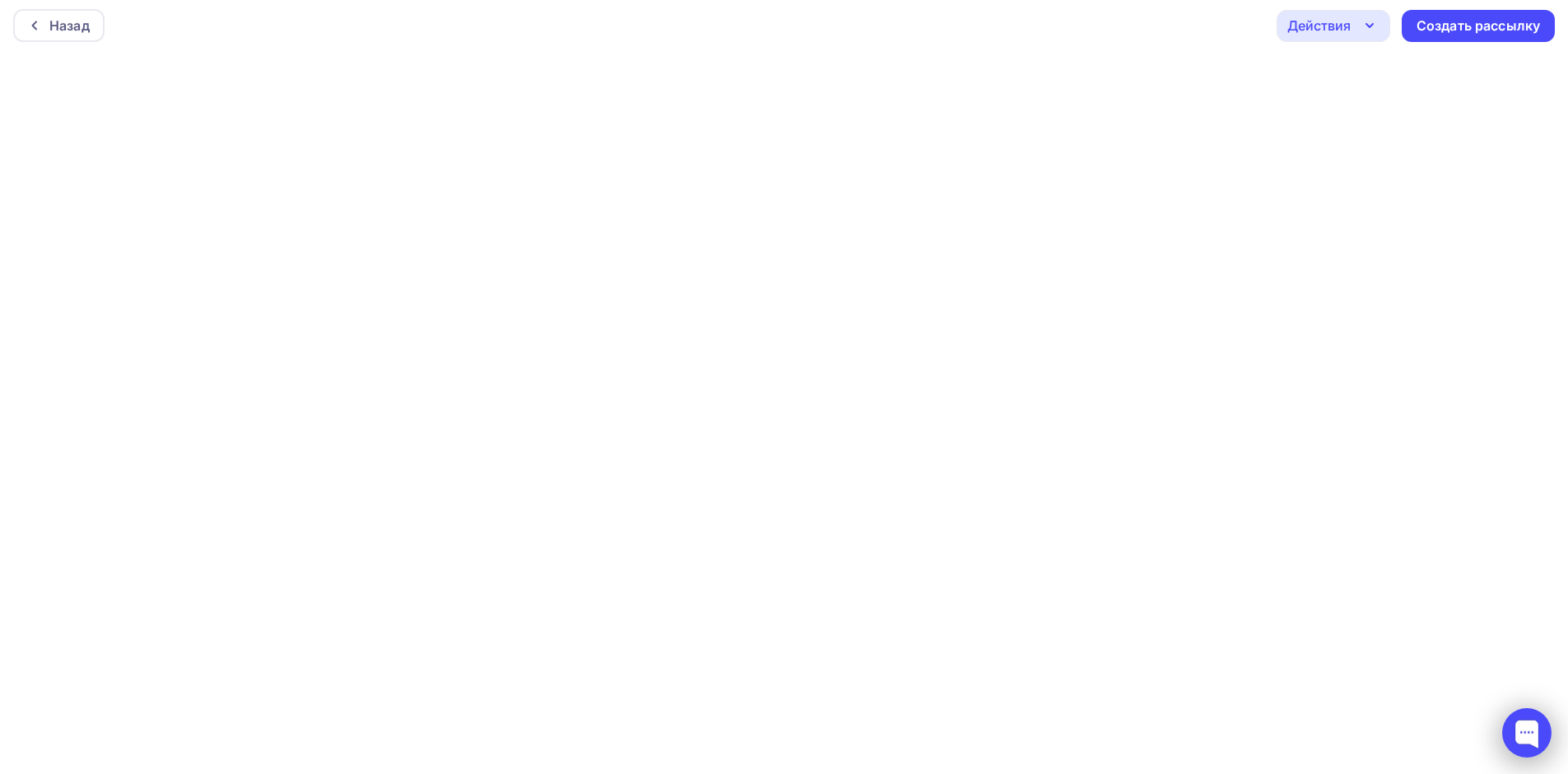
click at [1534, 739] on div at bounding box center [1526, 732] width 49 height 49
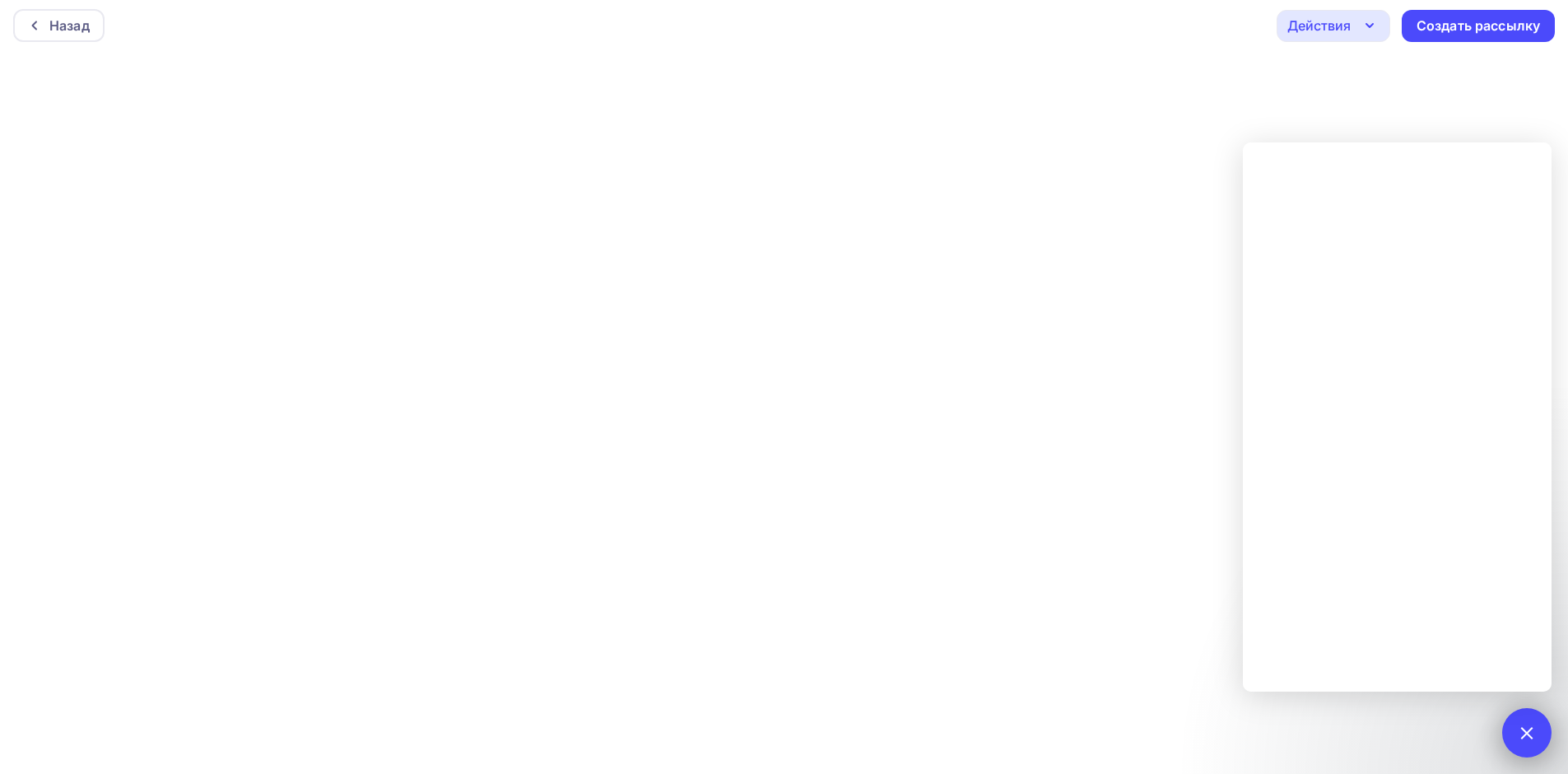
click at [1534, 740] on div at bounding box center [1526, 732] width 49 height 49
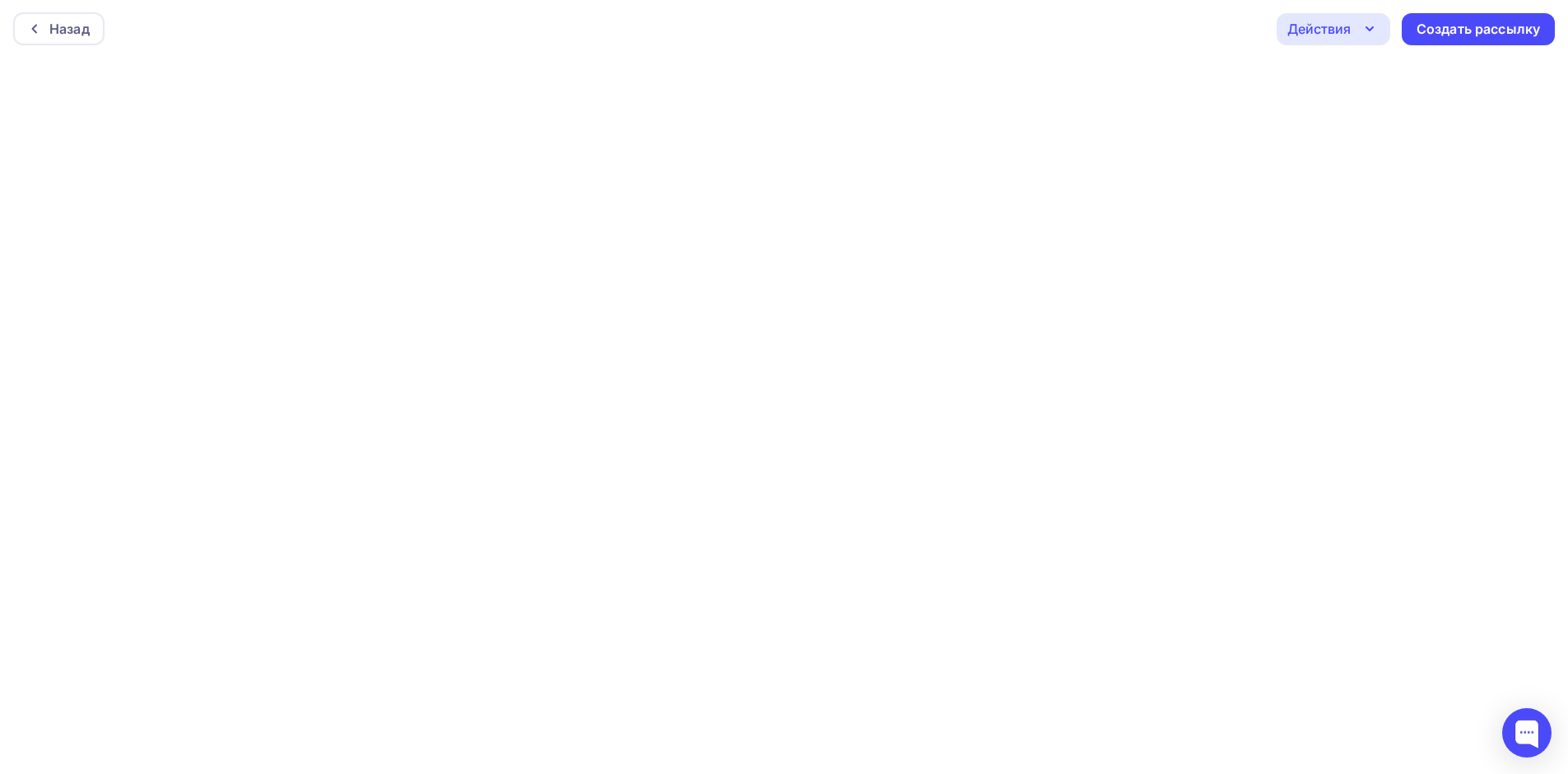
scroll to position [0, 0]
click at [1375, 26] on icon "button" at bounding box center [1369, 30] width 20 height 20
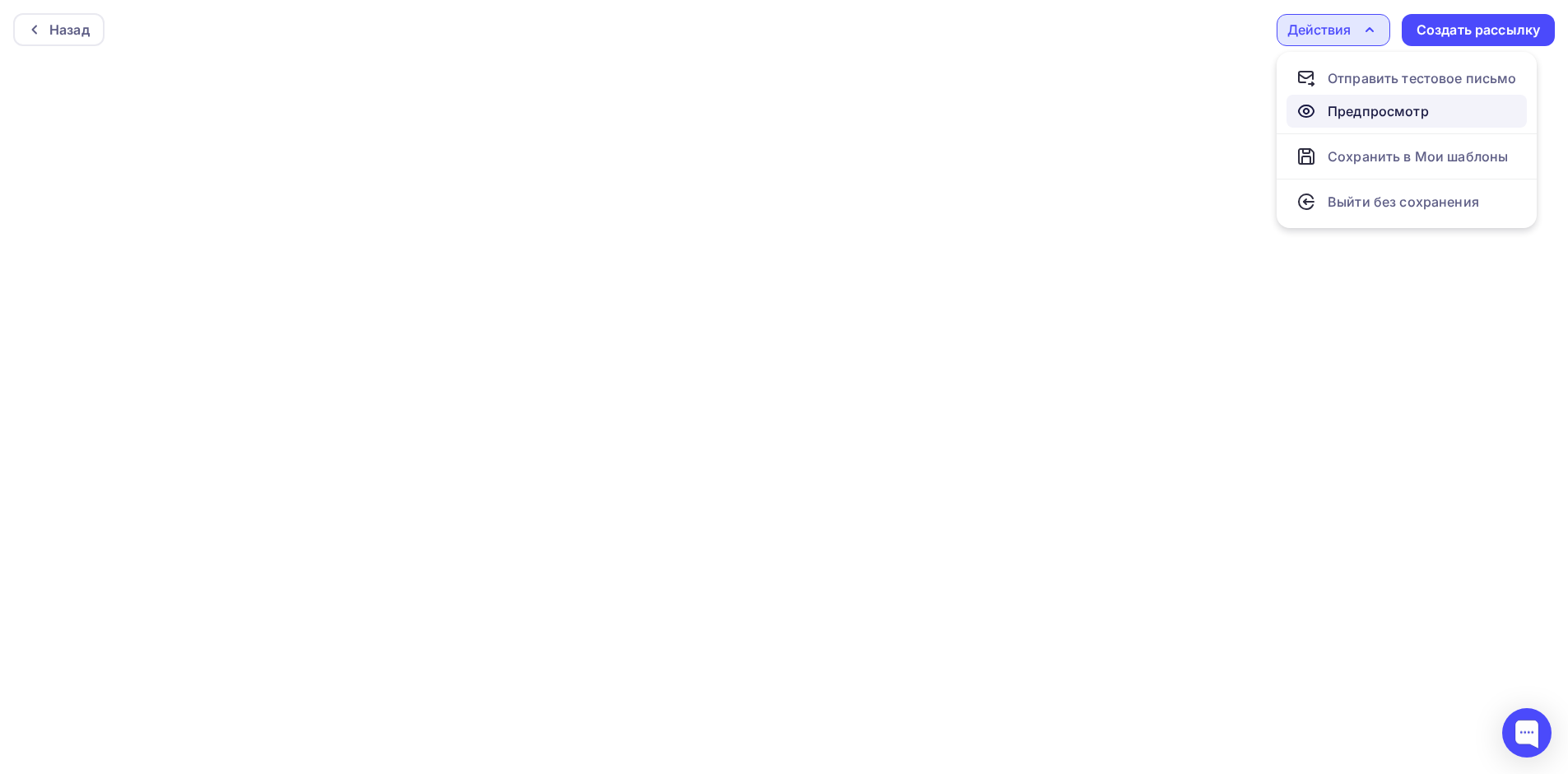
click at [1357, 116] on div "Предпросмотр" at bounding box center [1378, 111] width 101 height 20
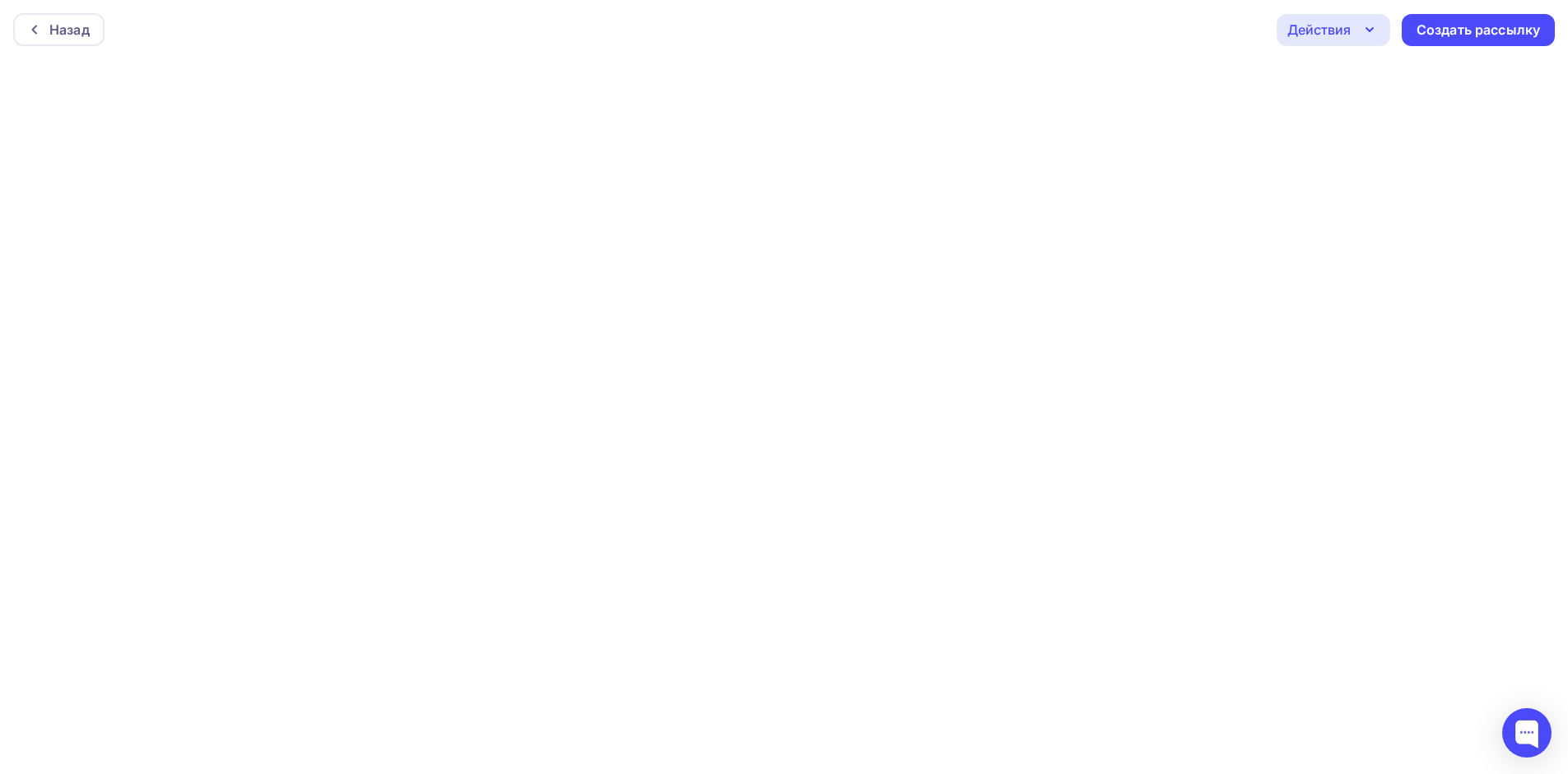
scroll to position [4, 0]
click at [1377, 20] on icon "button" at bounding box center [1369, 26] width 20 height 20
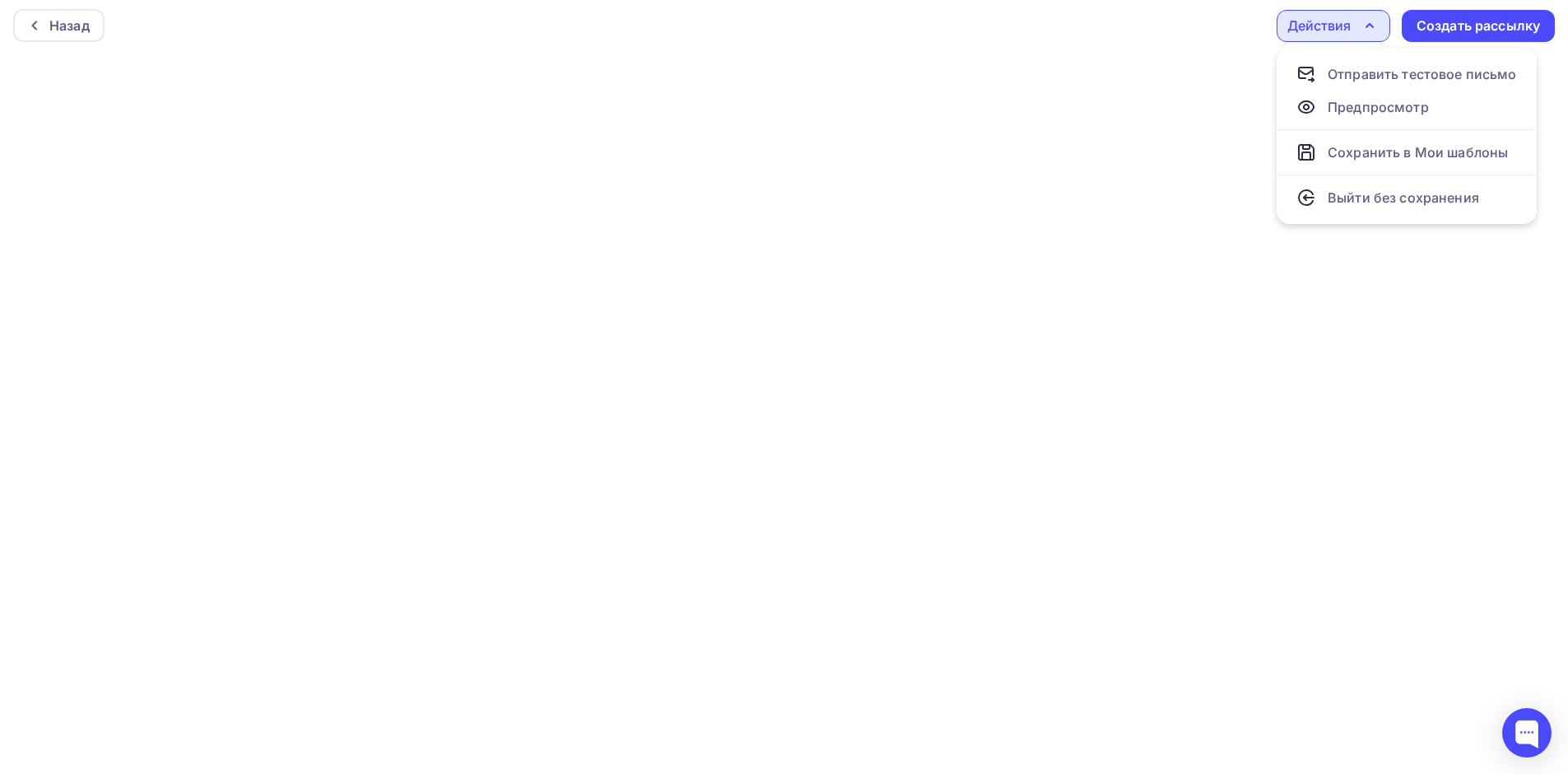
click at [1216, 47] on div "Назад Действия Отправить тестовое письмо Предпросмотр Сохранить в Мои шаблоны В…" at bounding box center [784, 25] width 1568 height 59
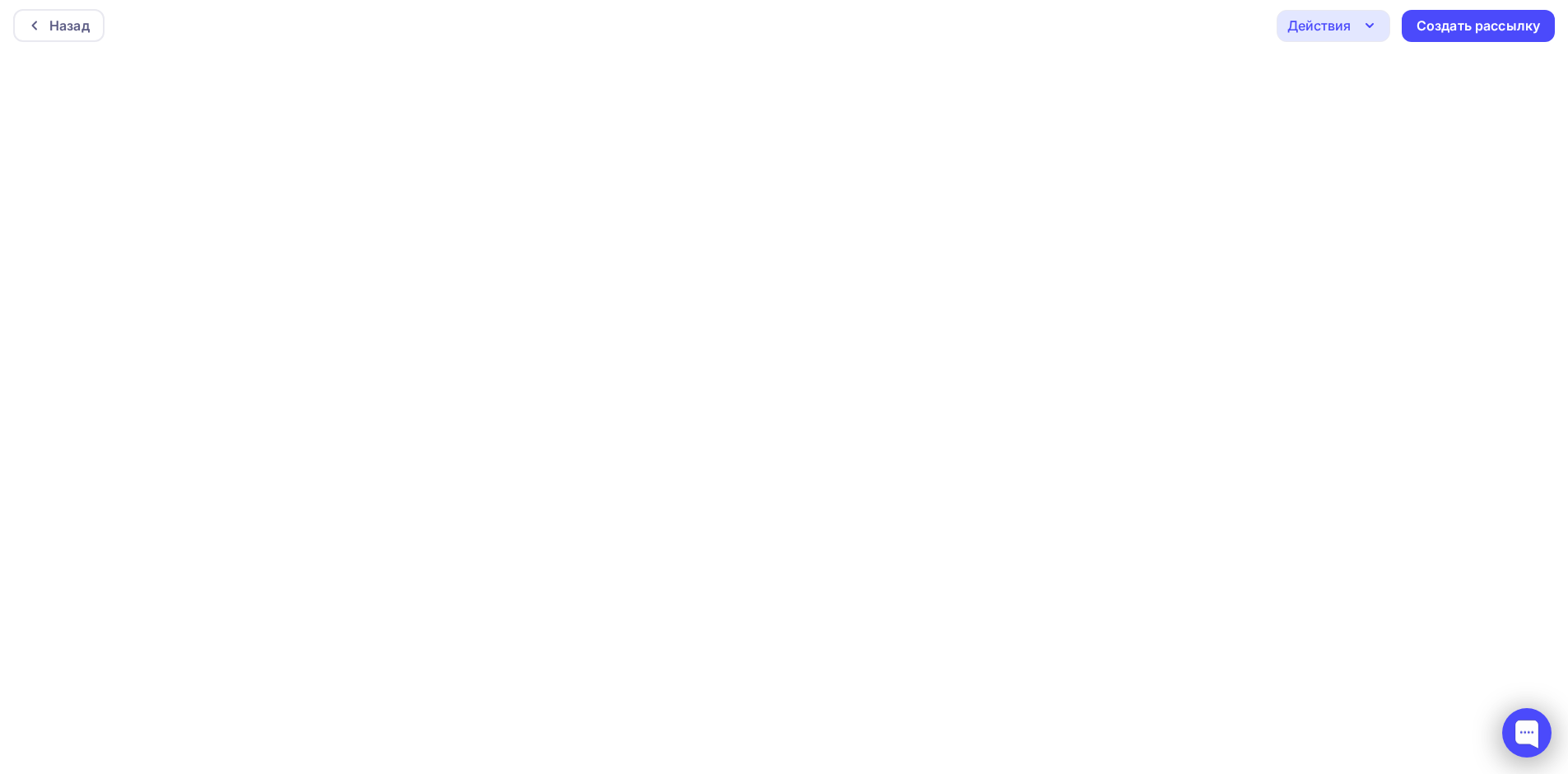
click at [1535, 752] on div at bounding box center [1526, 732] width 49 height 49
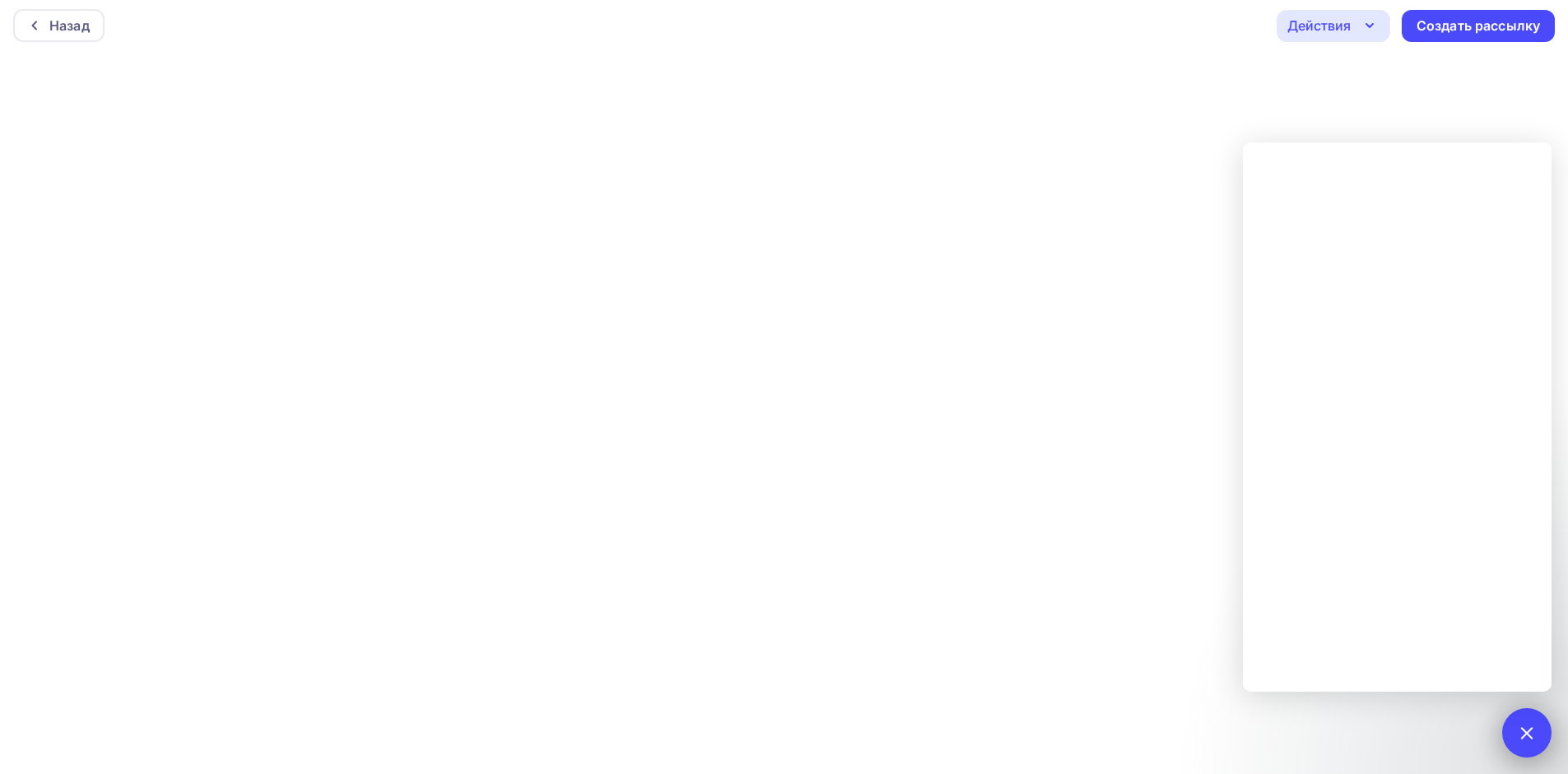
click at [1535, 740] on div at bounding box center [1526, 732] width 49 height 49
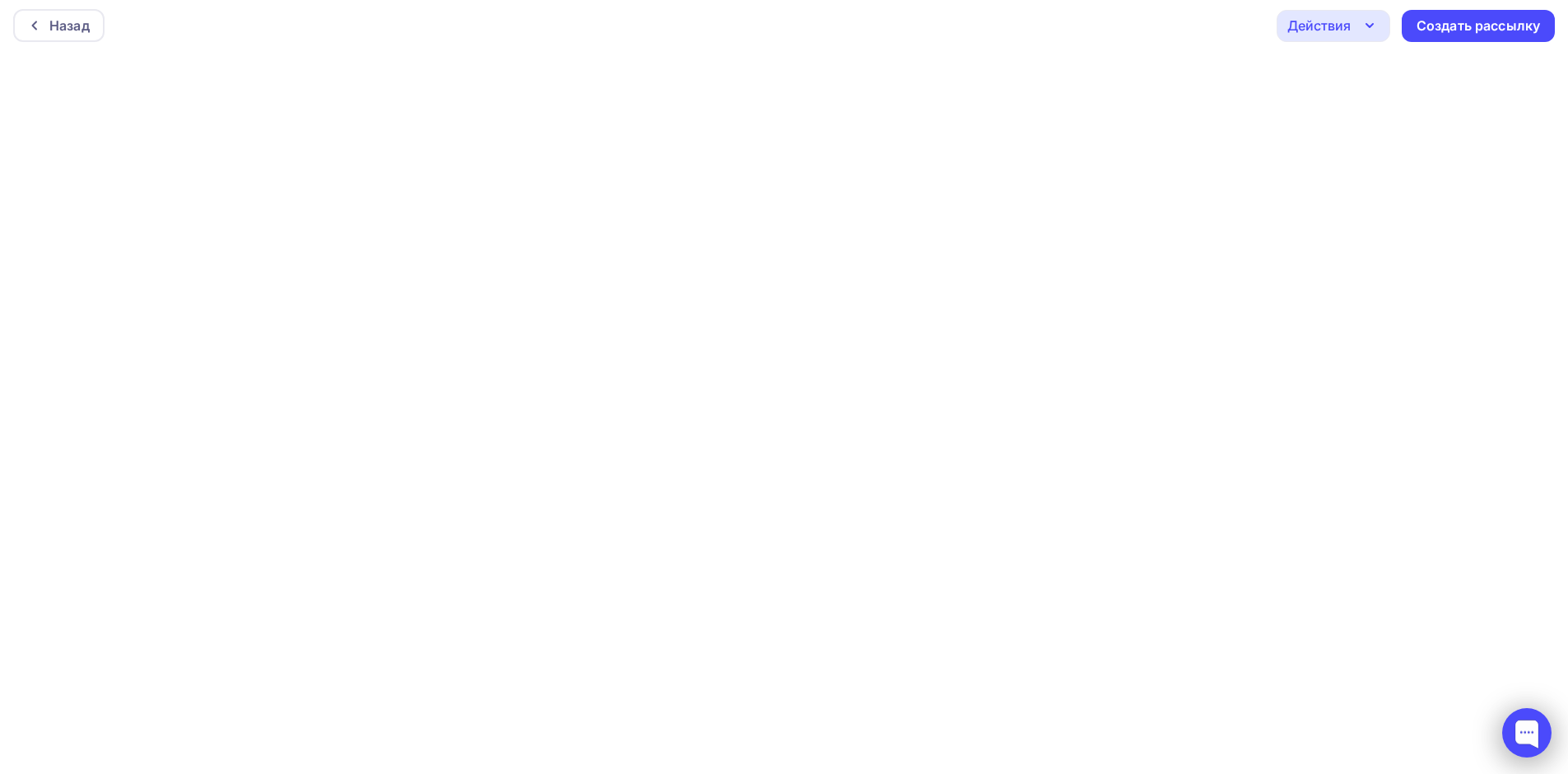
click at [1521, 736] on div at bounding box center [1526, 732] width 49 height 49
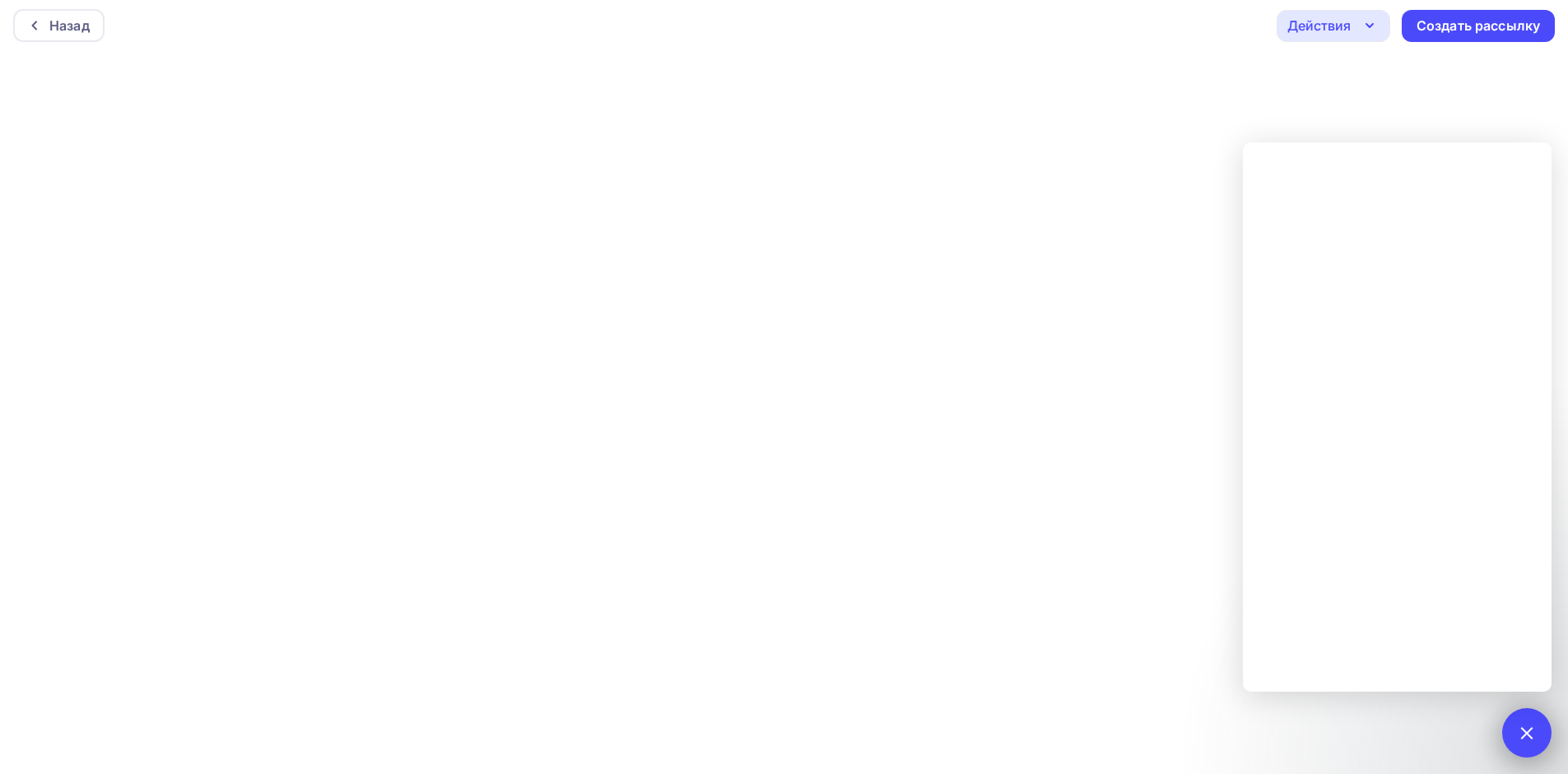
click at [1529, 731] on div at bounding box center [1526, 732] width 23 height 23
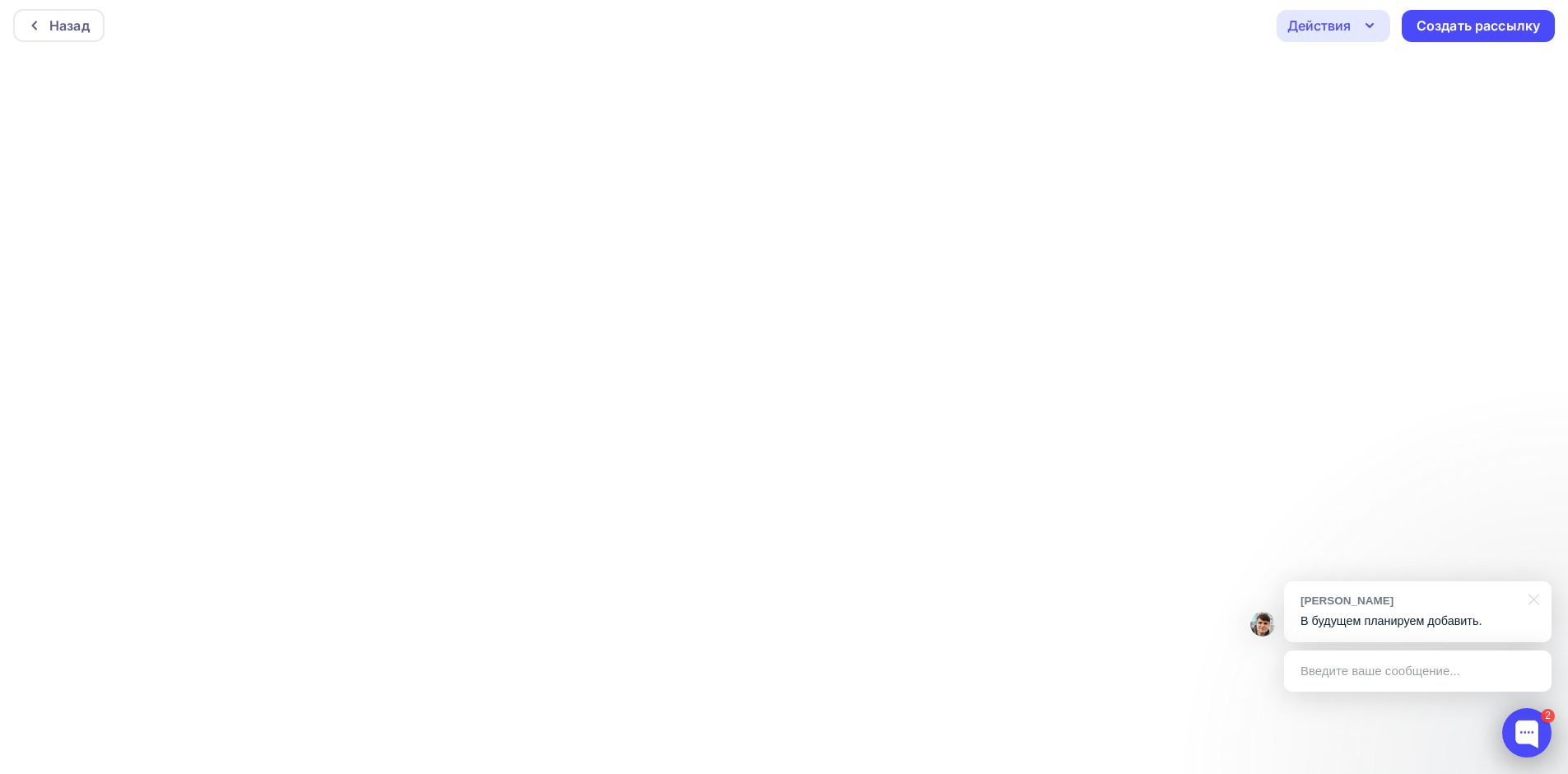
click at [1541, 731] on div at bounding box center [1526, 732] width 49 height 49
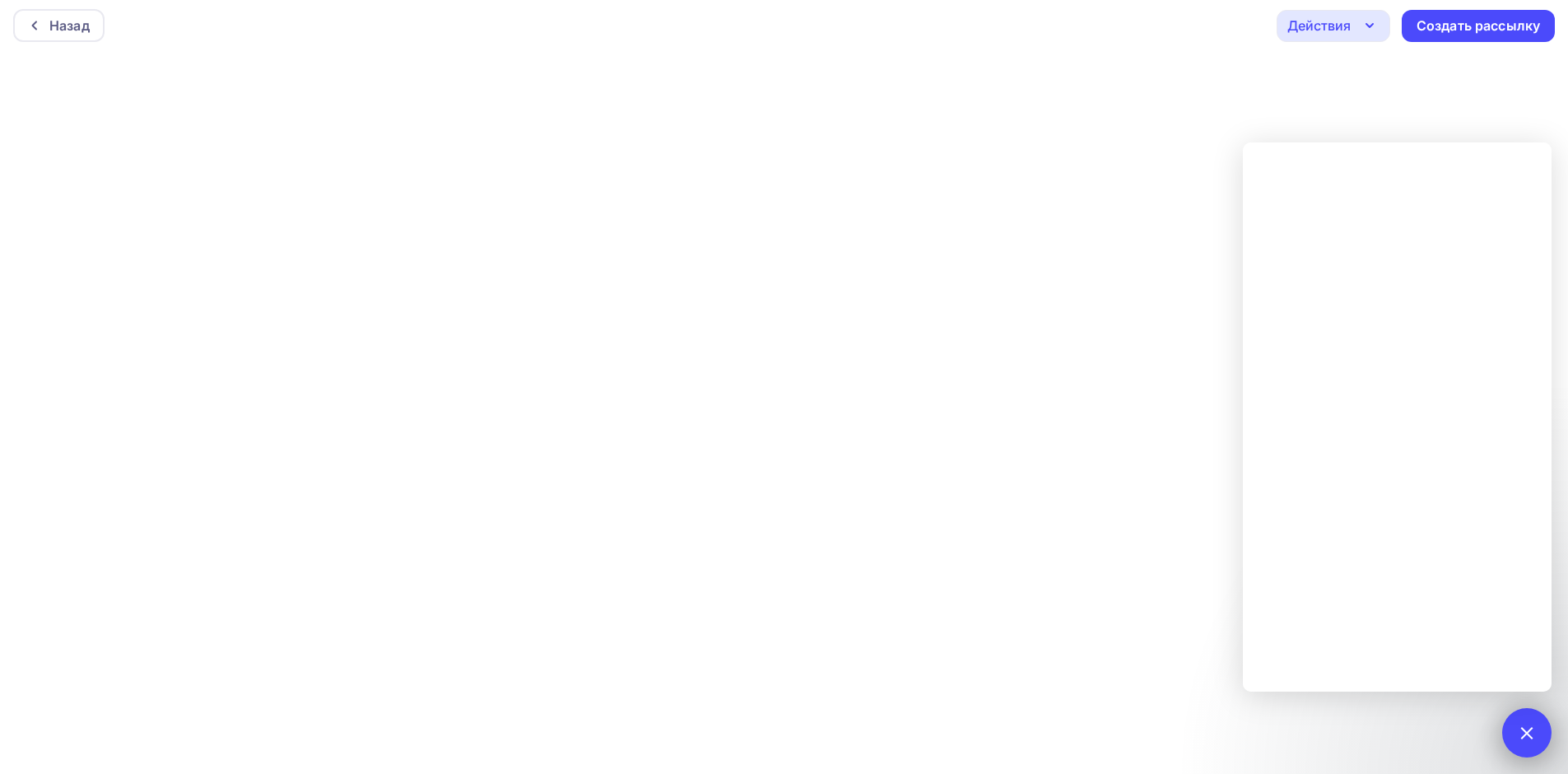
click at [1537, 737] on div "2" at bounding box center [1526, 732] width 49 height 49
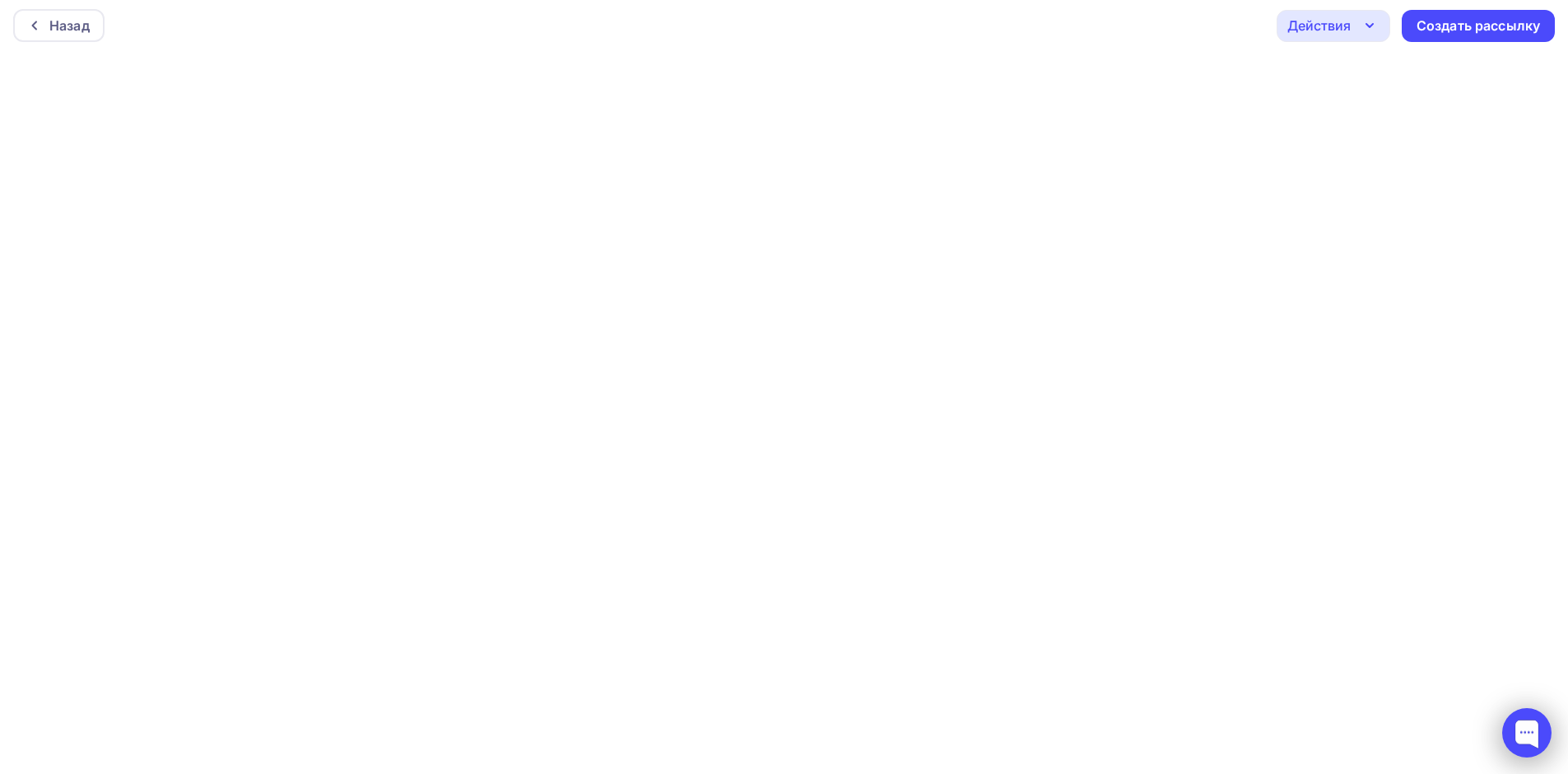
click at [1524, 744] on div at bounding box center [1526, 732] width 49 height 49
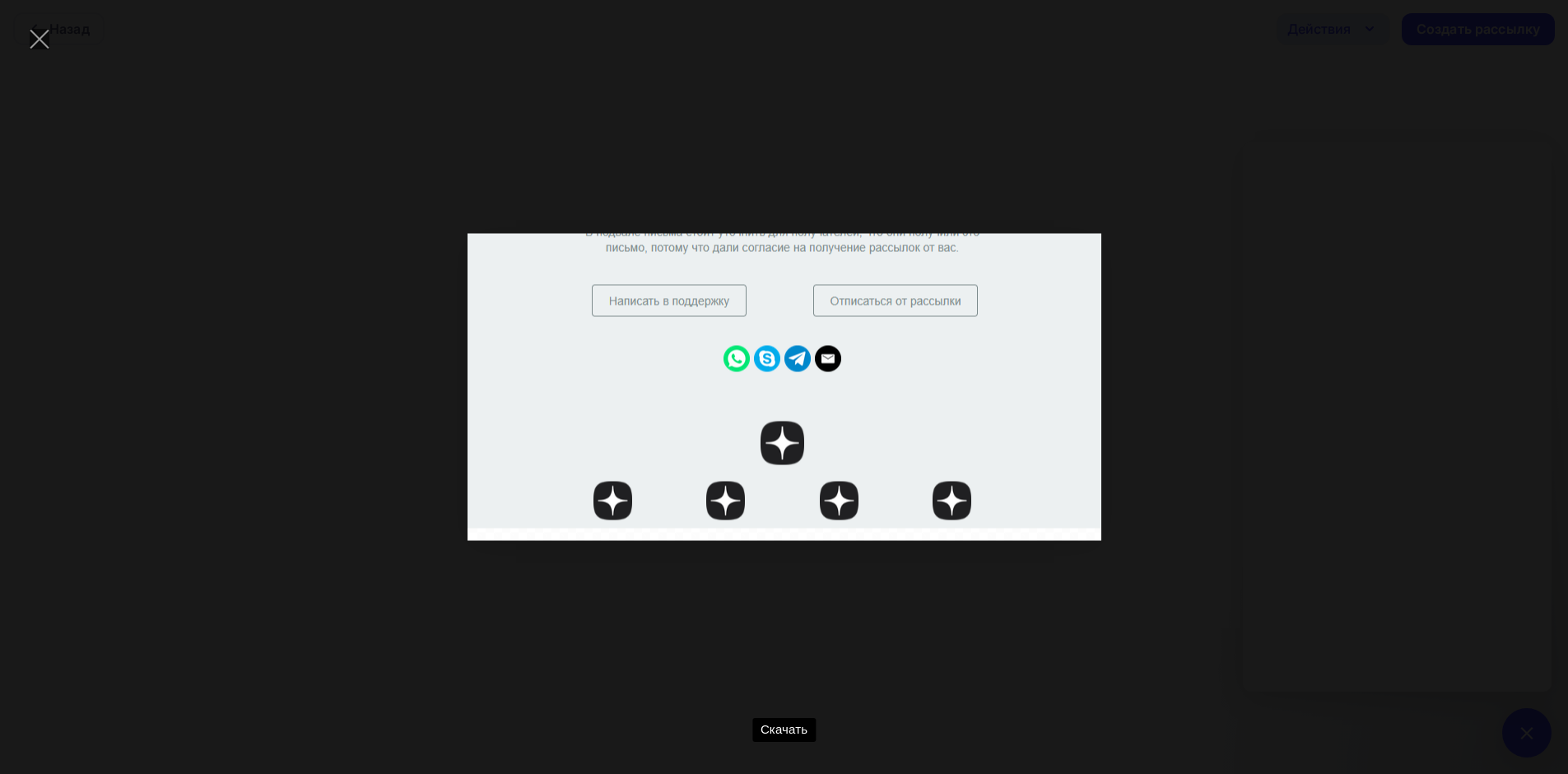
scroll to position [0, 0]
click at [33, 33] on div at bounding box center [39, 39] width 58 height 58
click at [1289, 161] on div "Скачать" at bounding box center [784, 387] width 1519 height 725
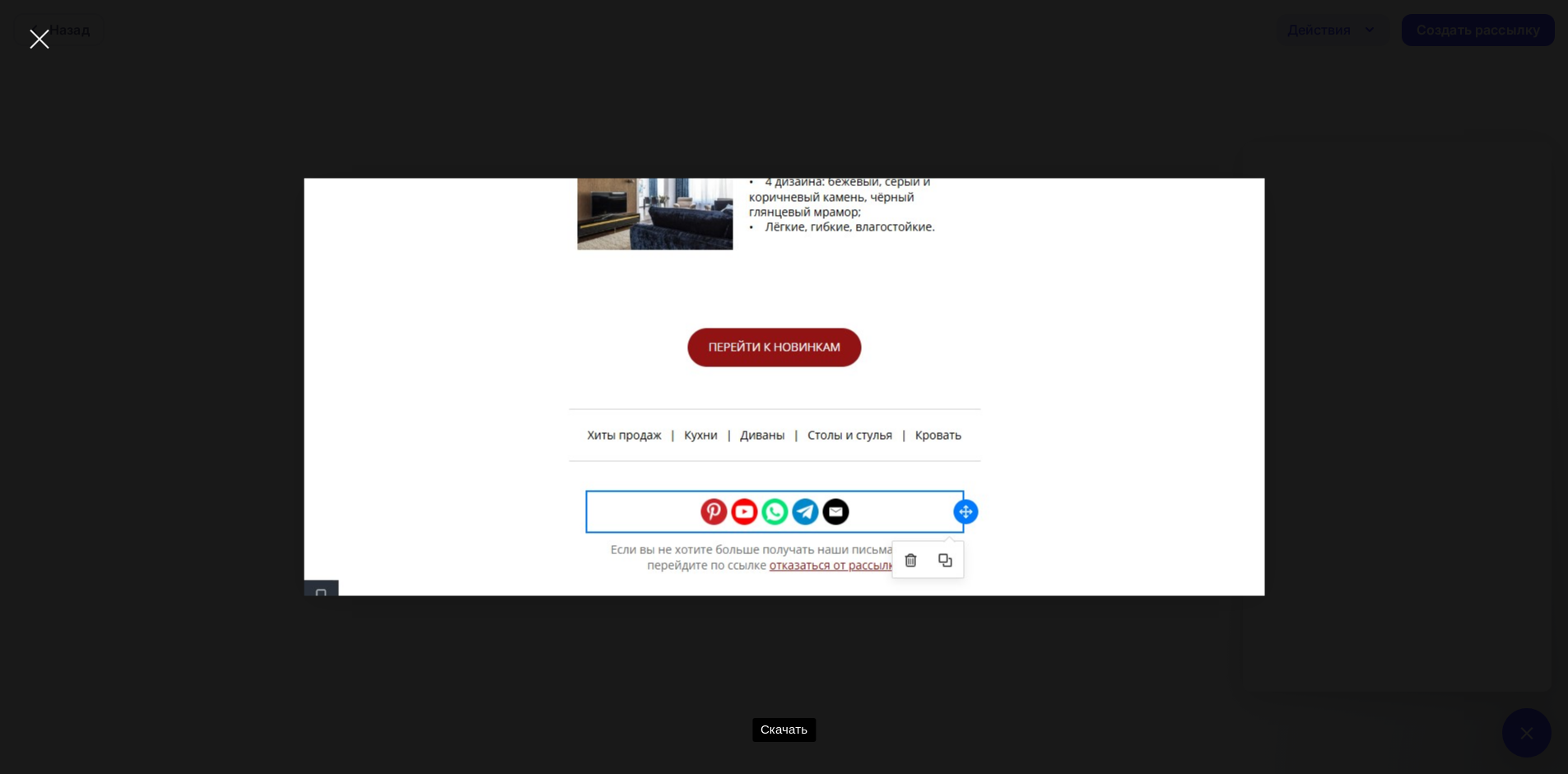
click at [33, 40] on div at bounding box center [39, 39] width 58 height 58
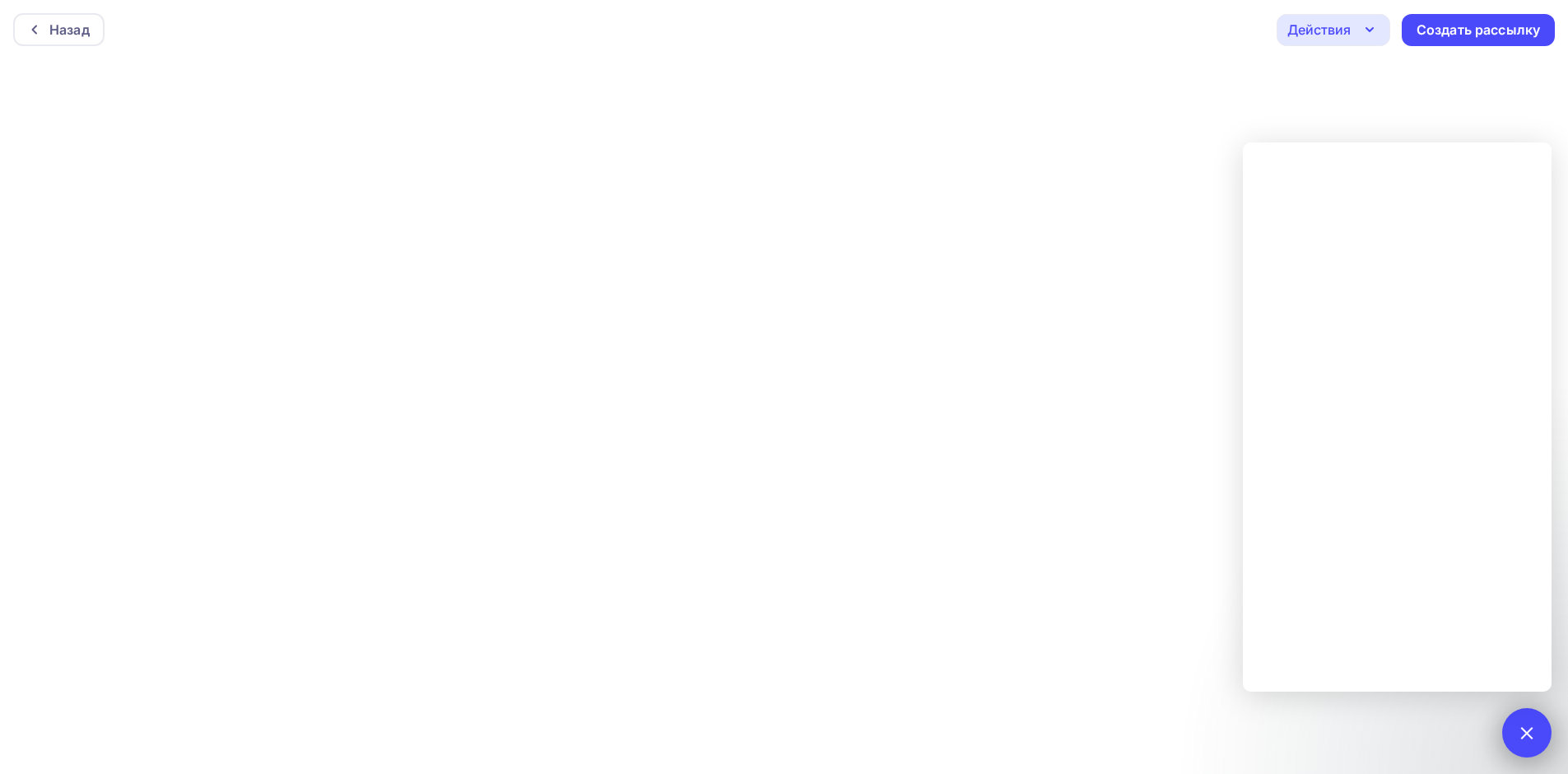
click at [1525, 733] on div at bounding box center [1526, 732] width 23 height 23
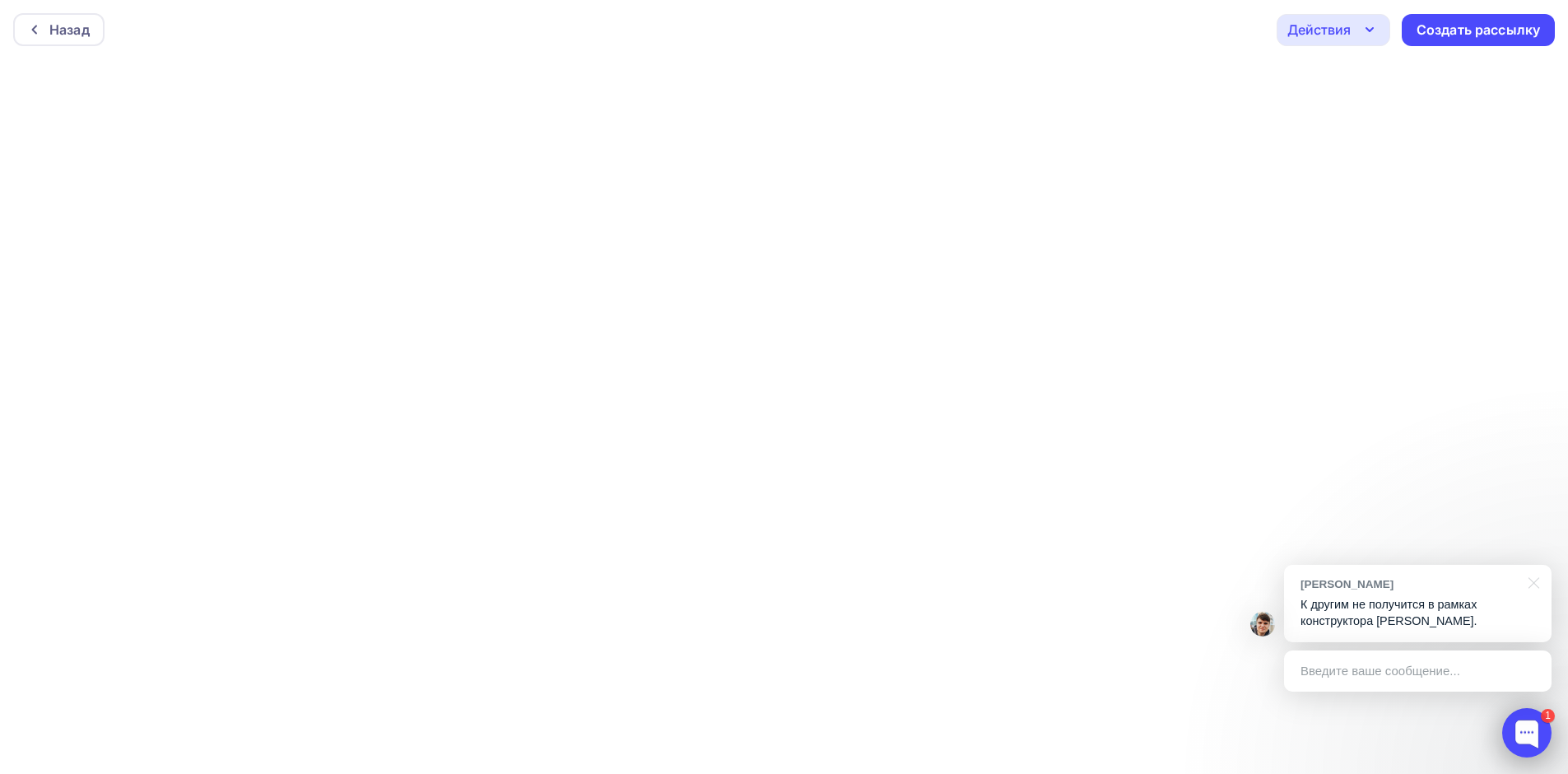
click at [1525, 726] on div at bounding box center [1526, 732] width 49 height 49
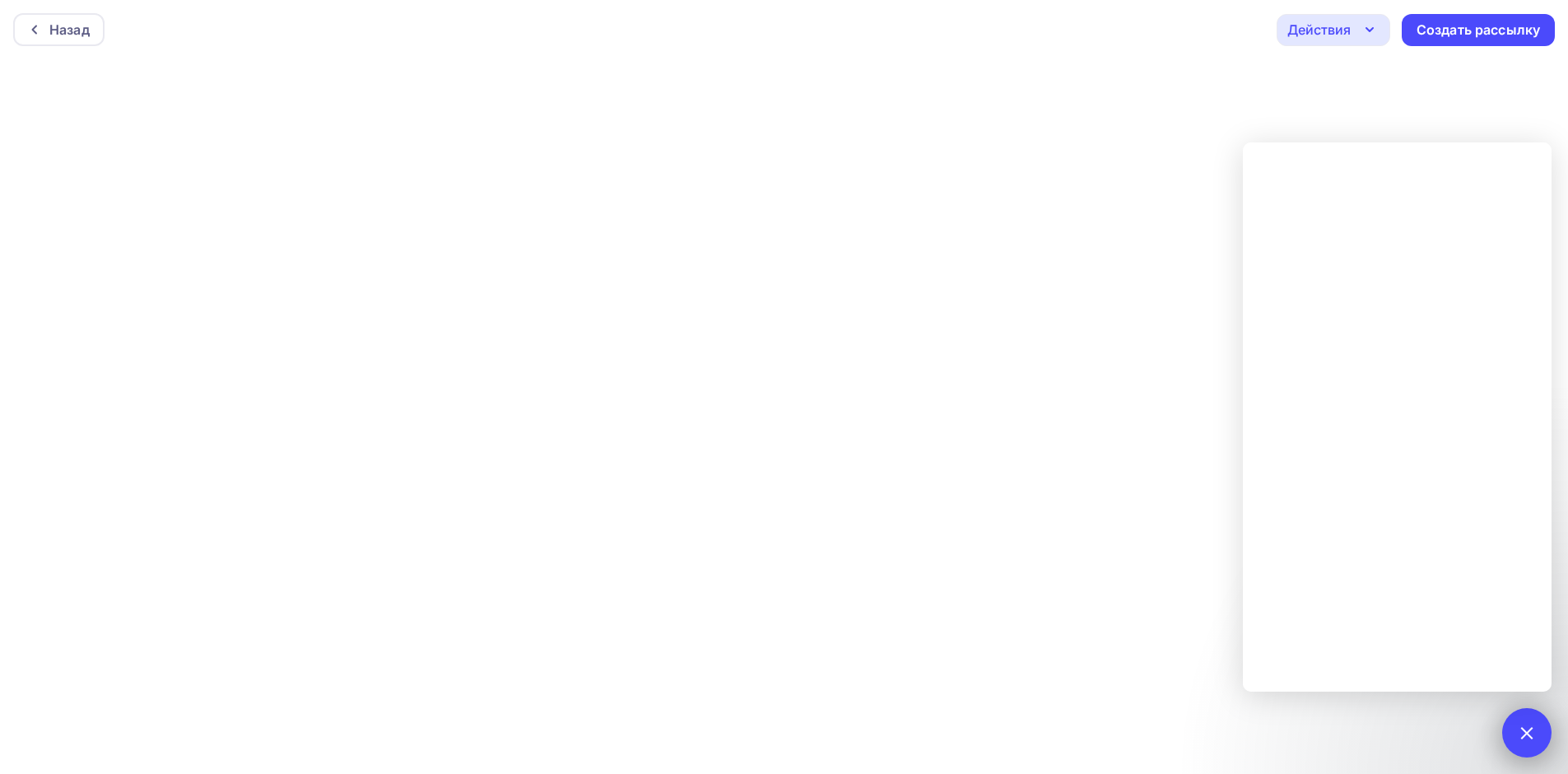
click at [1530, 734] on div at bounding box center [1526, 732] width 23 height 23
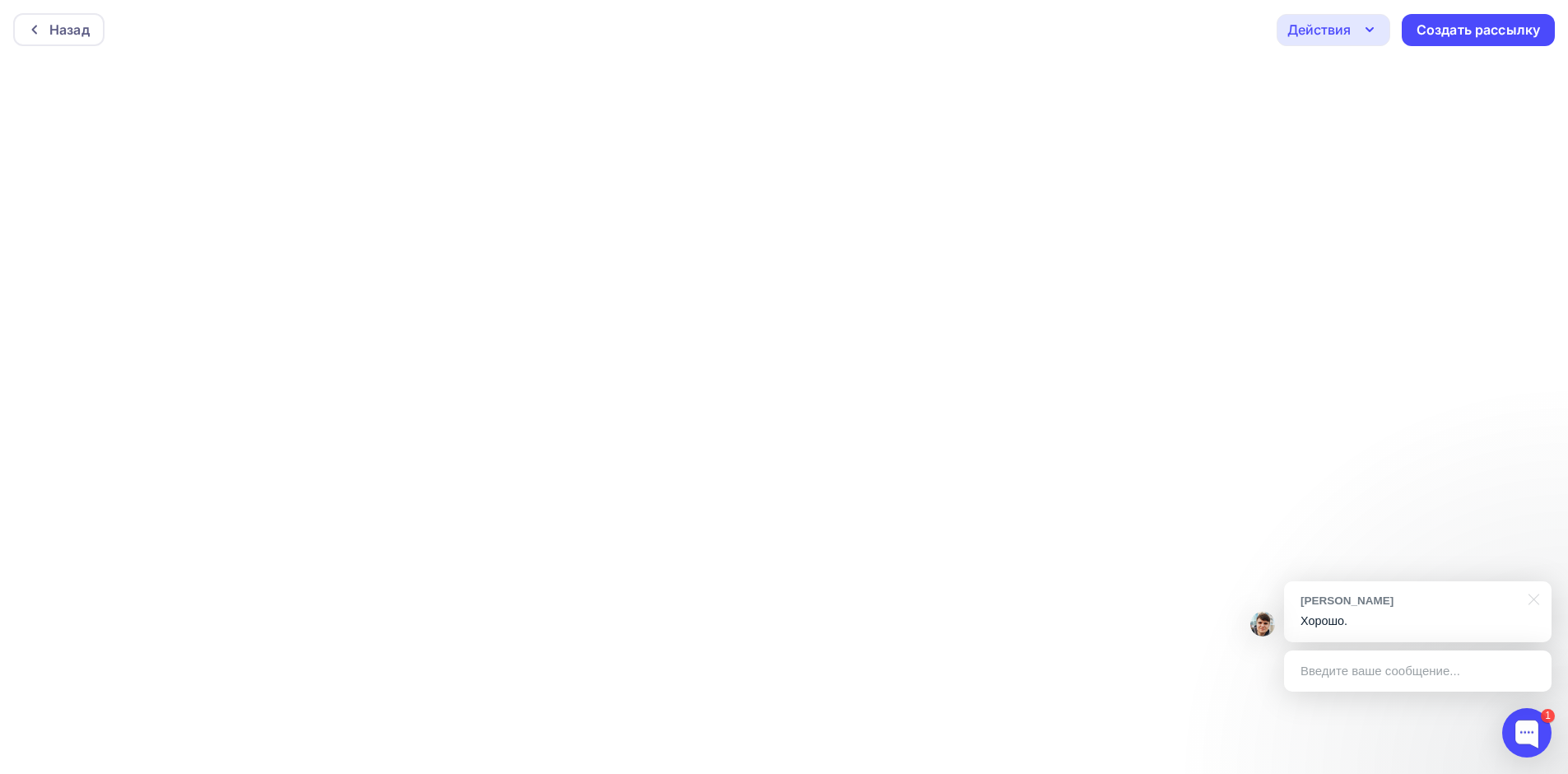
click at [1373, 28] on icon "button" at bounding box center [1369, 30] width 7 height 3
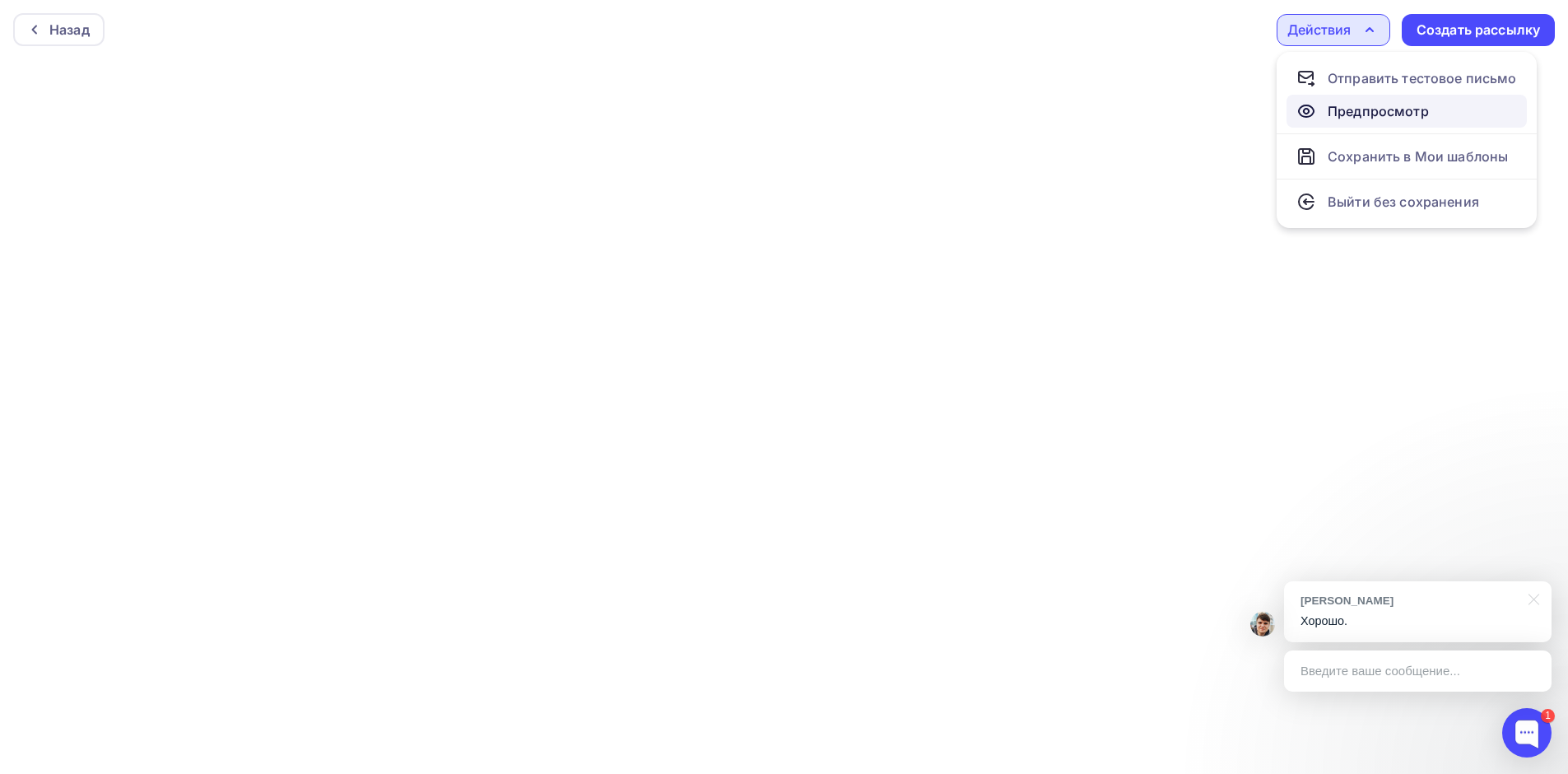
click at [1349, 104] on div "Предпросмотр" at bounding box center [1378, 111] width 101 height 20
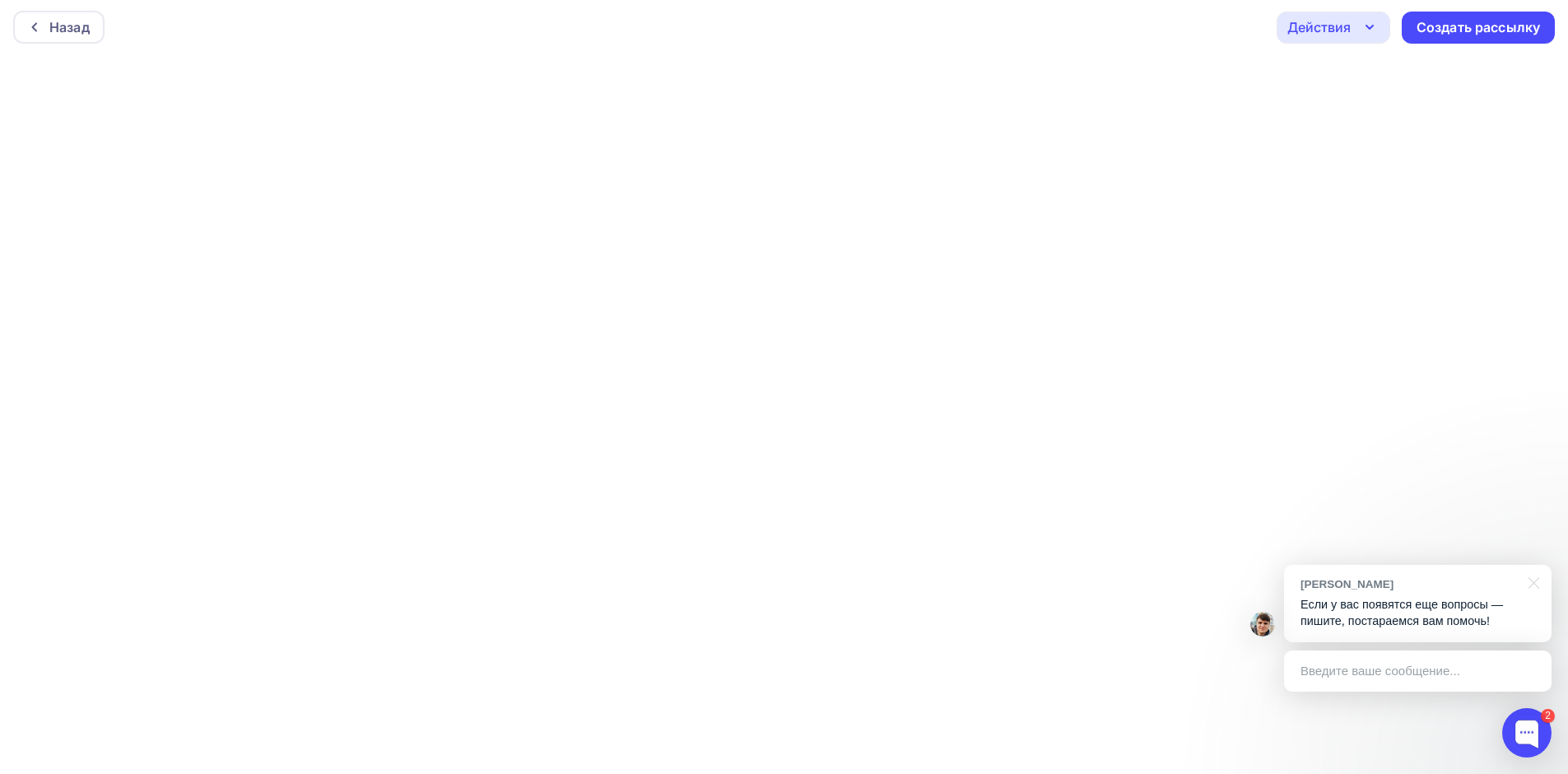
scroll to position [4, 0]
click at [1532, 578] on div at bounding box center [1530, 582] width 41 height 33
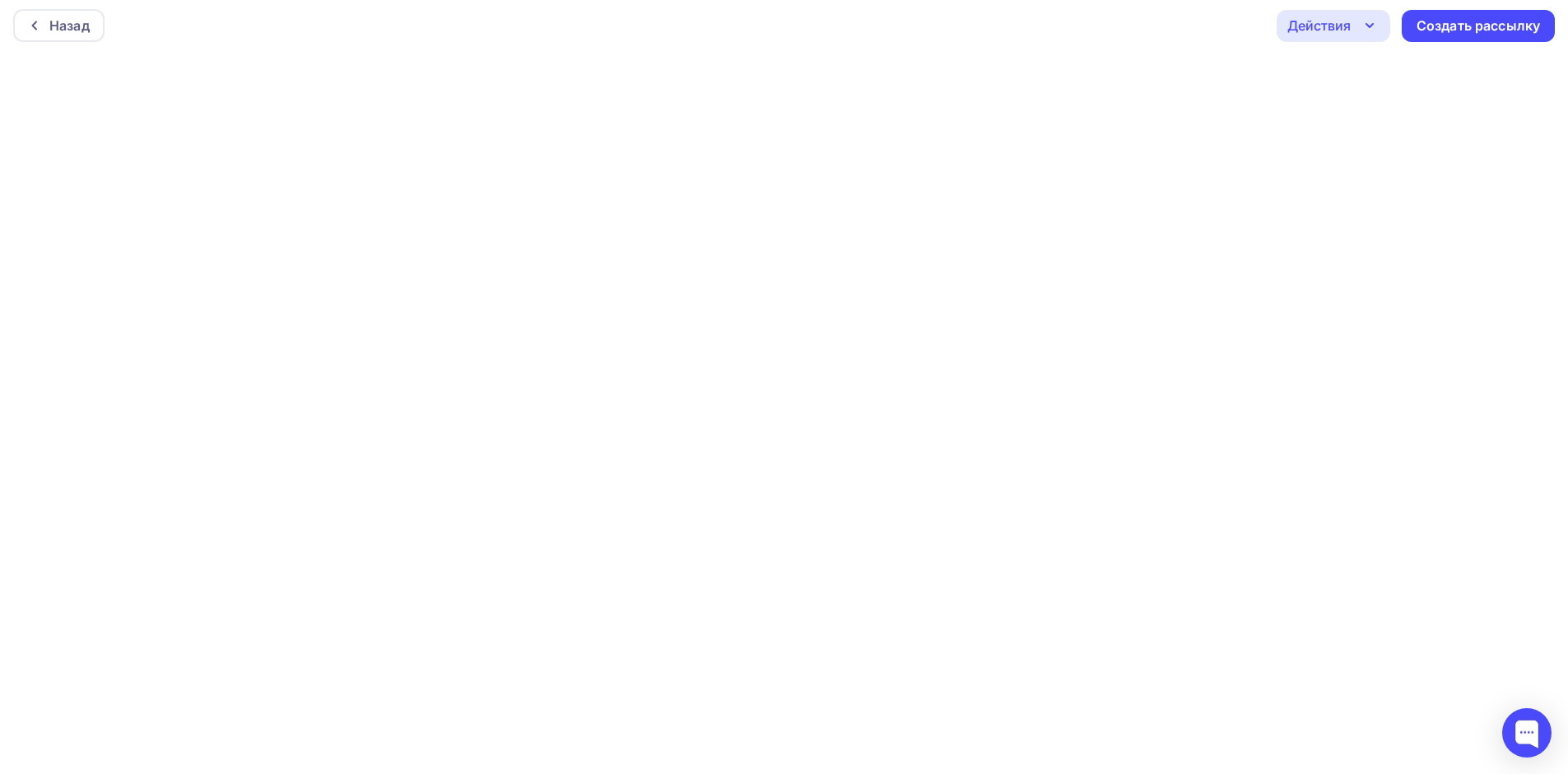
scroll to position [0, 0]
click at [1368, 25] on icon "button" at bounding box center [1369, 30] width 20 height 20
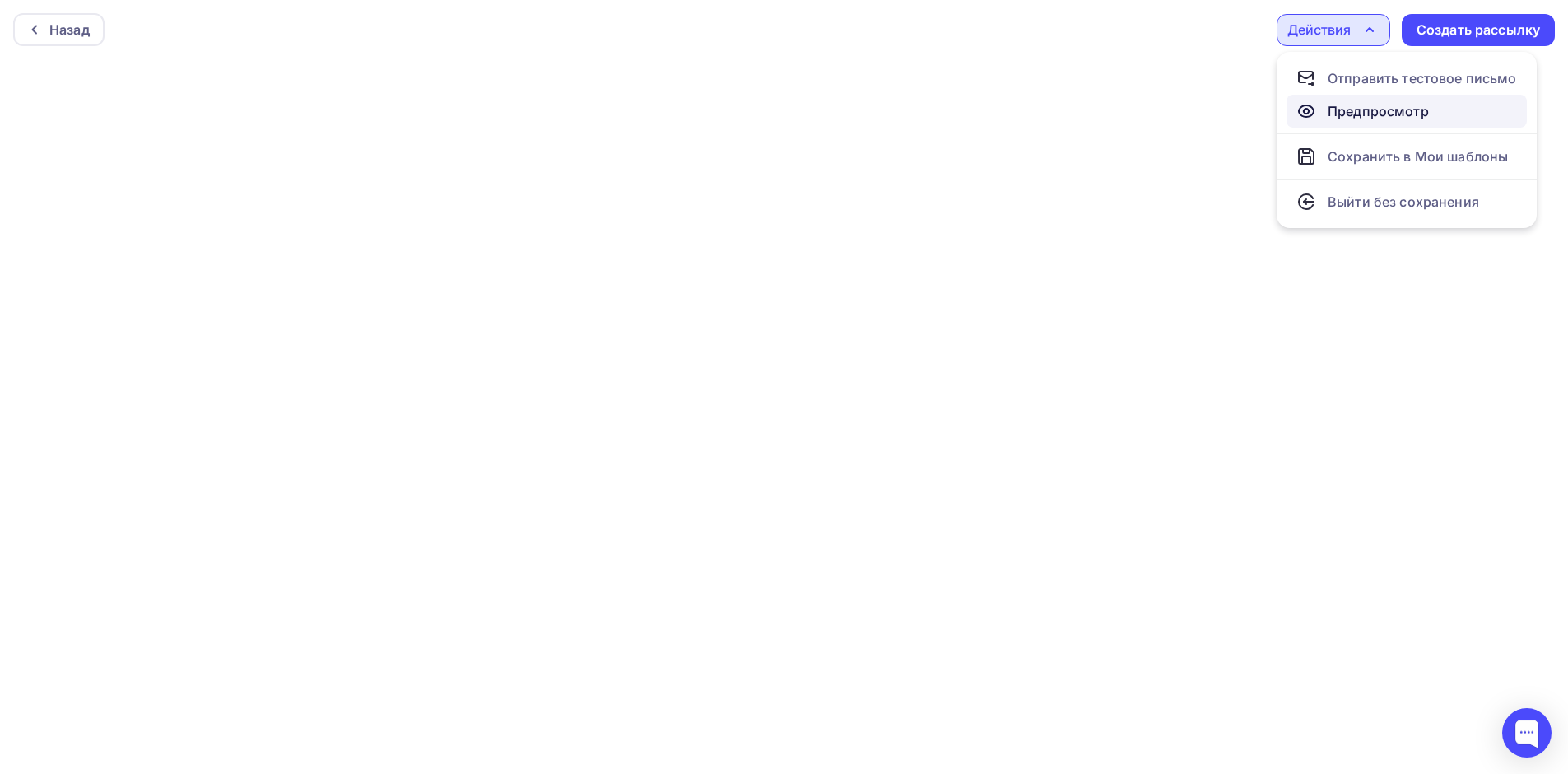
click at [1345, 113] on div "Предпросмотр" at bounding box center [1378, 111] width 101 height 20
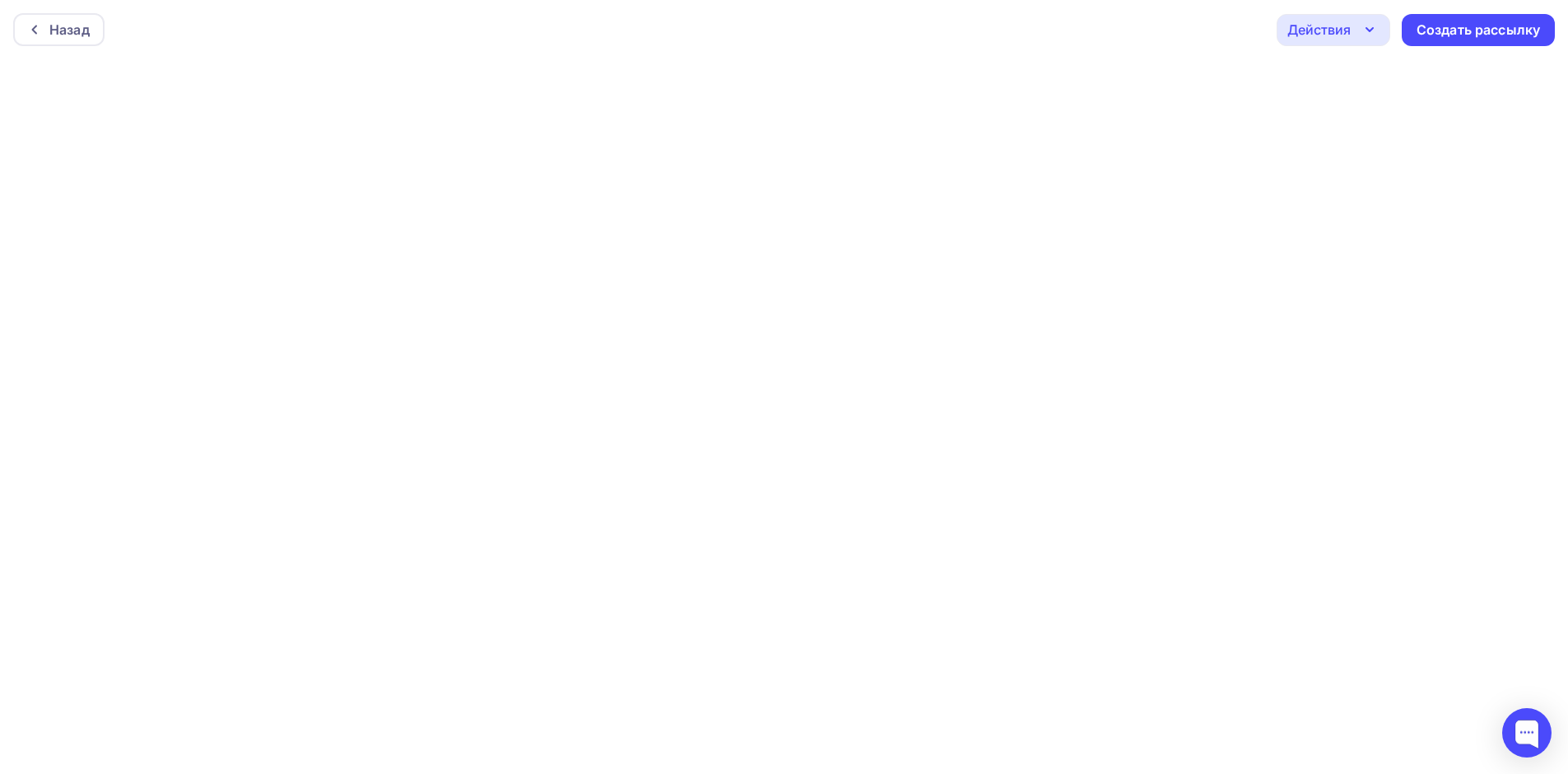
scroll to position [4, 0]
click at [1369, 23] on icon "button" at bounding box center [1369, 26] width 20 height 20
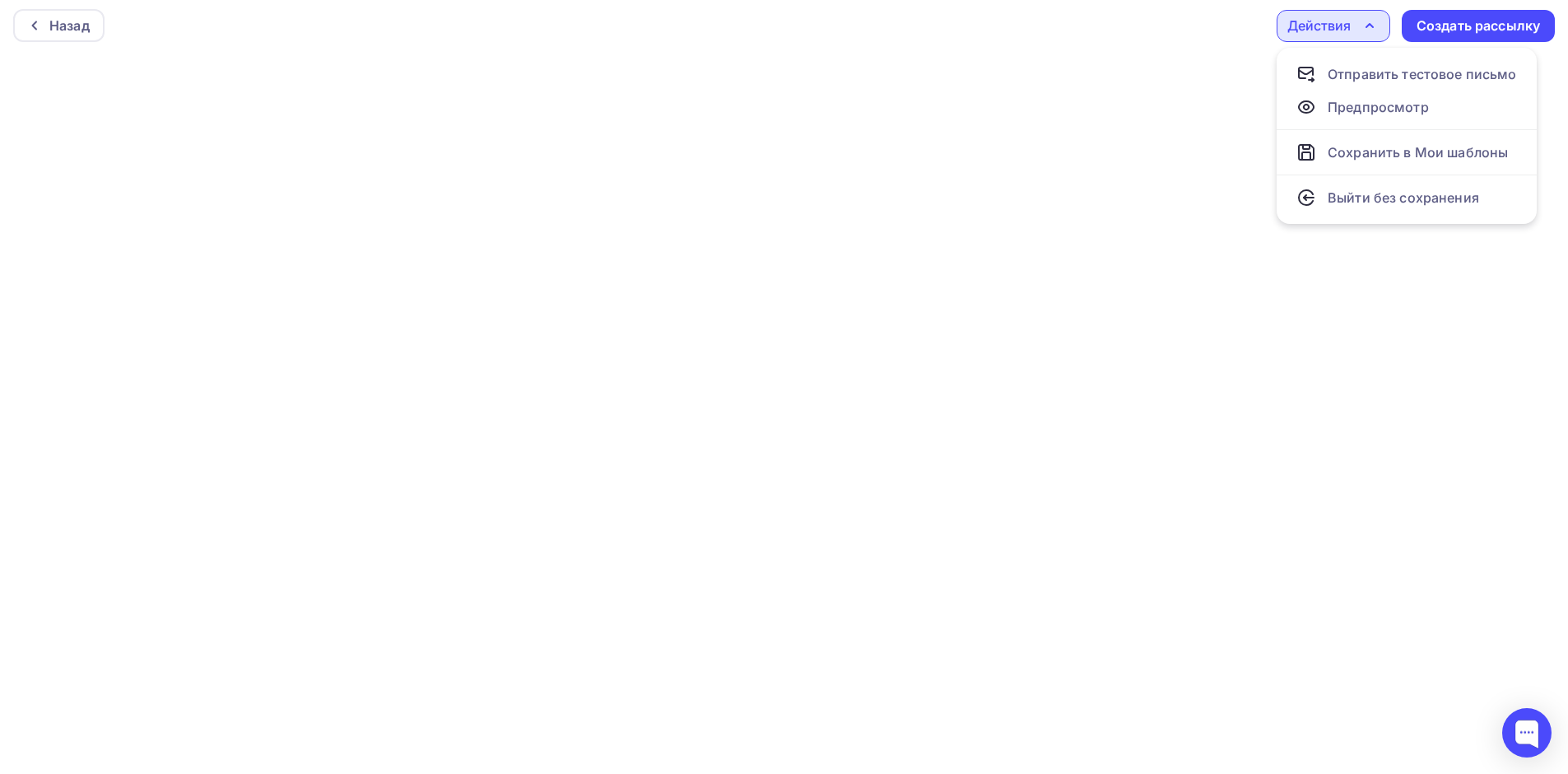
click at [1372, 17] on icon "button" at bounding box center [1369, 26] width 20 height 20
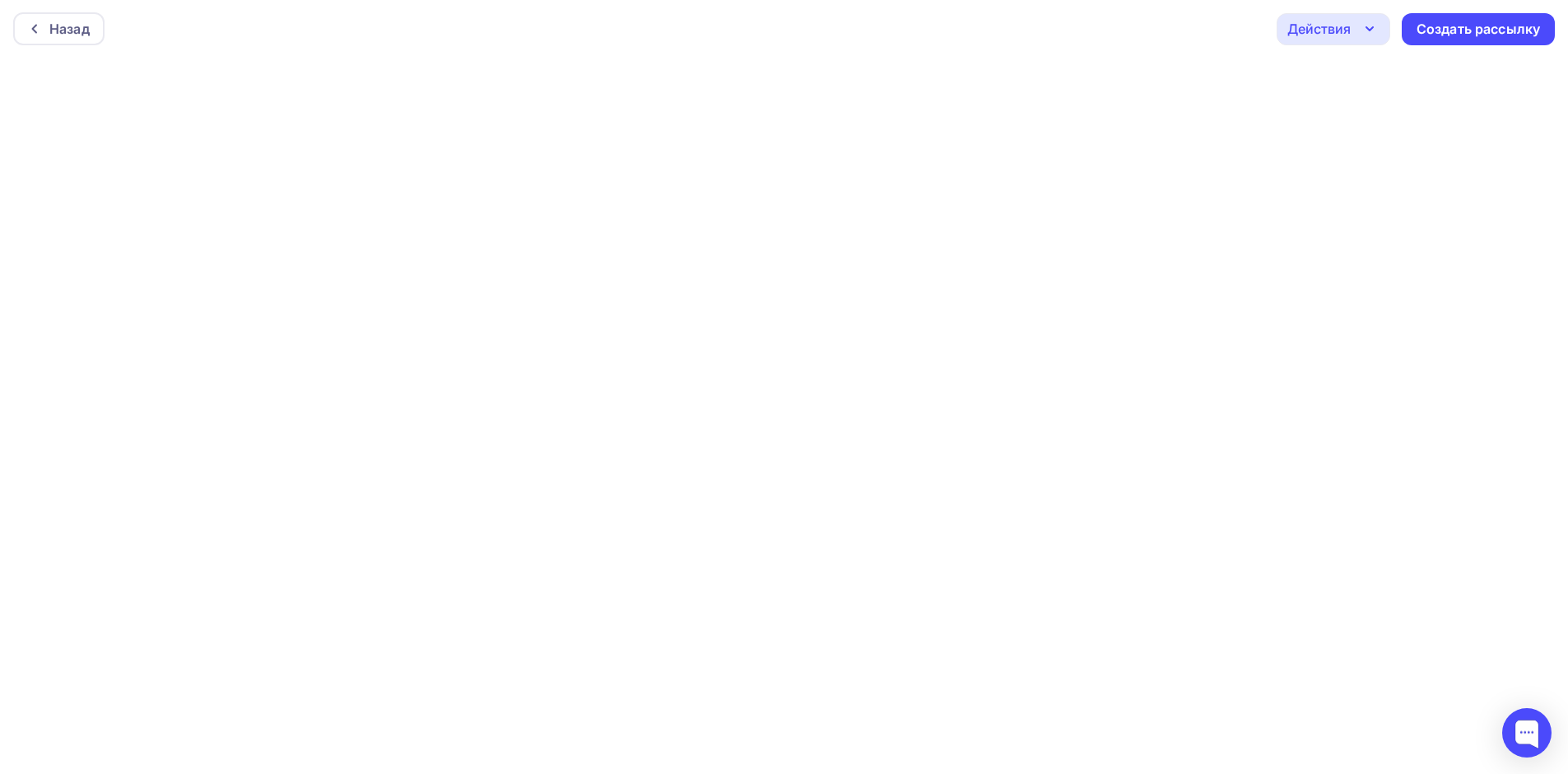
scroll to position [0, 0]
click at [1373, 29] on icon "button" at bounding box center [1369, 30] width 7 height 3
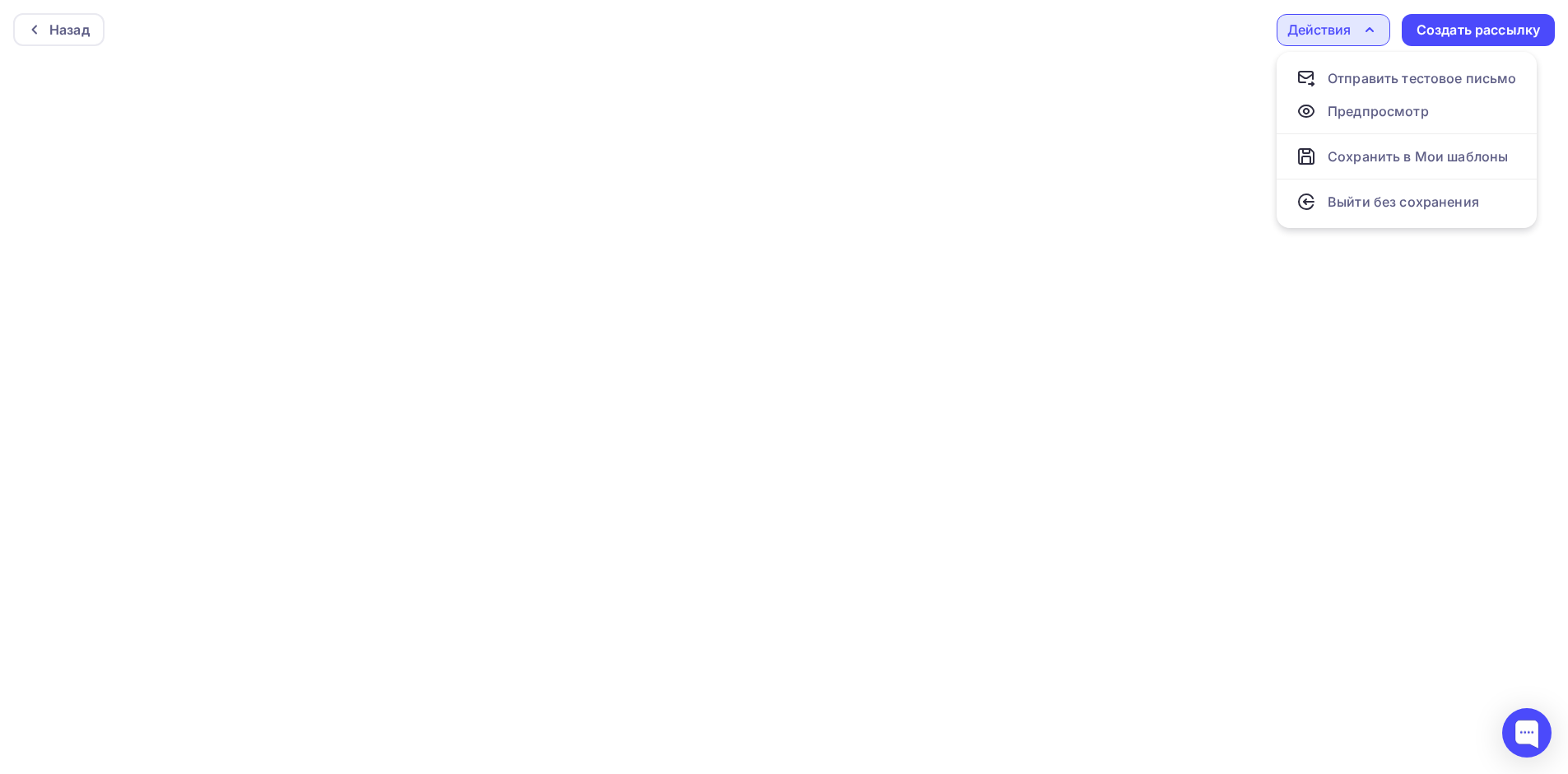
click at [1374, 30] on icon "button" at bounding box center [1369, 30] width 20 height 20
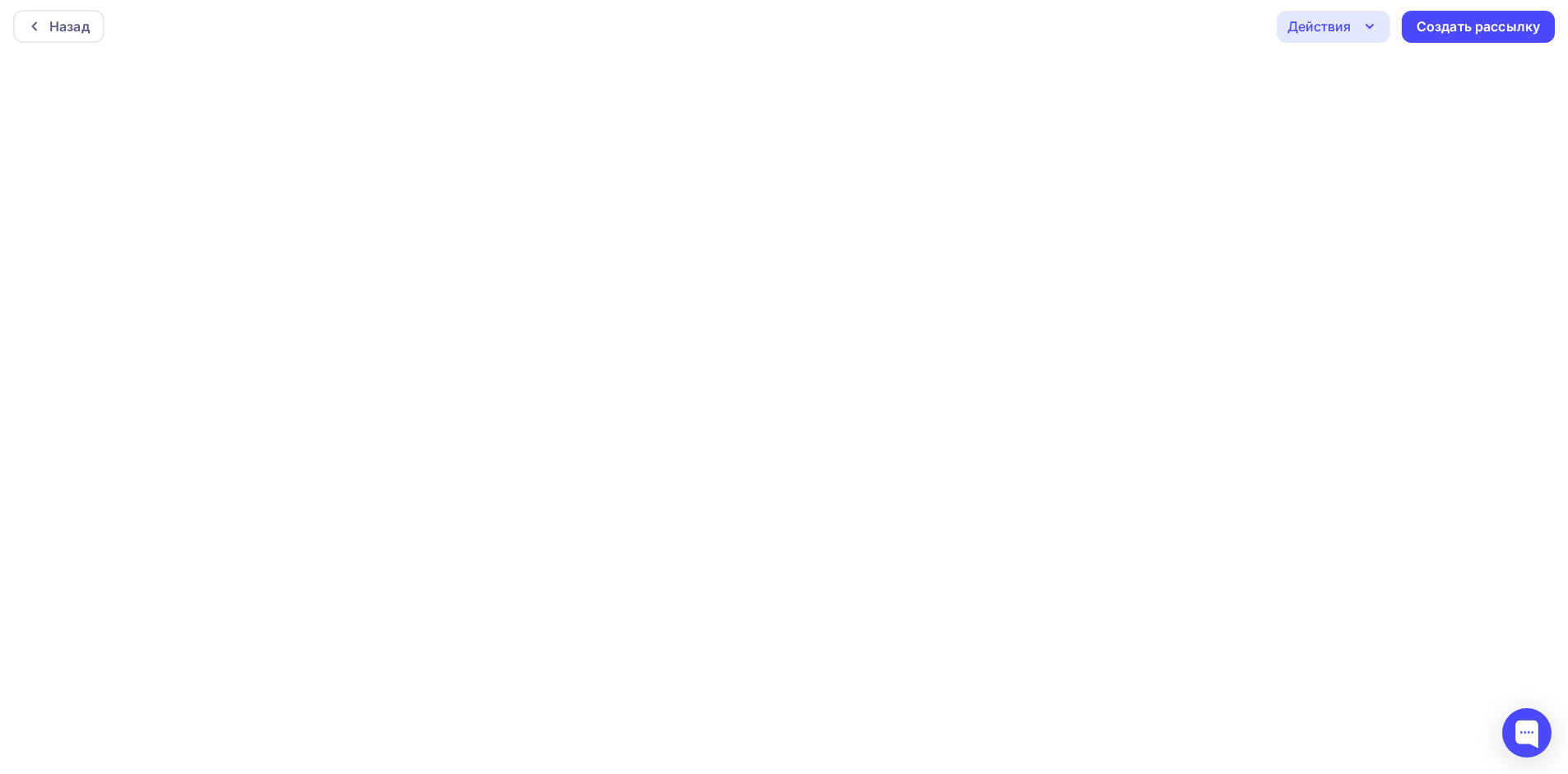
scroll to position [4, 0]
click at [1373, 27] on icon "button" at bounding box center [1369, 26] width 20 height 20
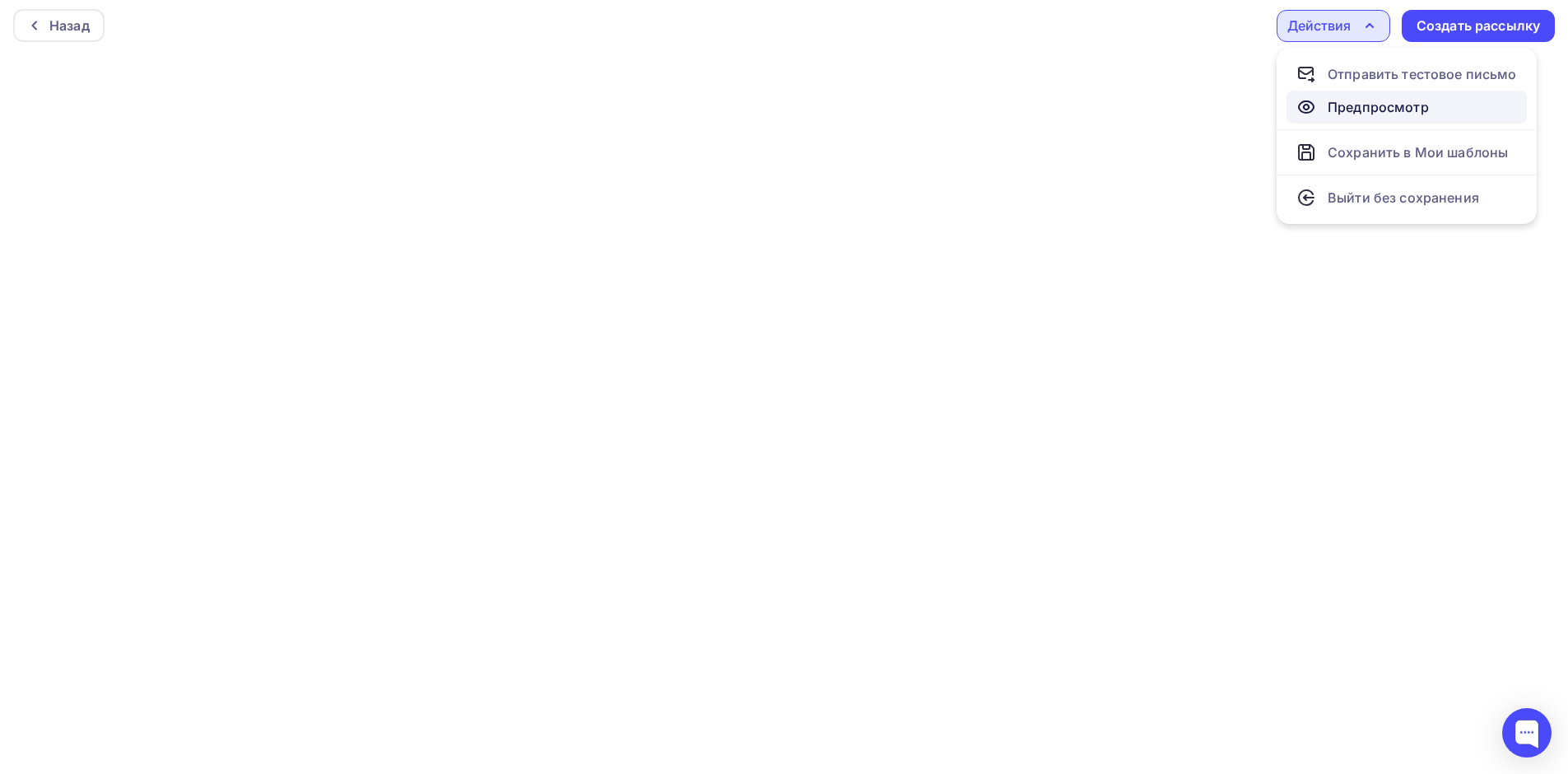
click at [1355, 100] on div "Предпросмотр" at bounding box center [1378, 107] width 101 height 20
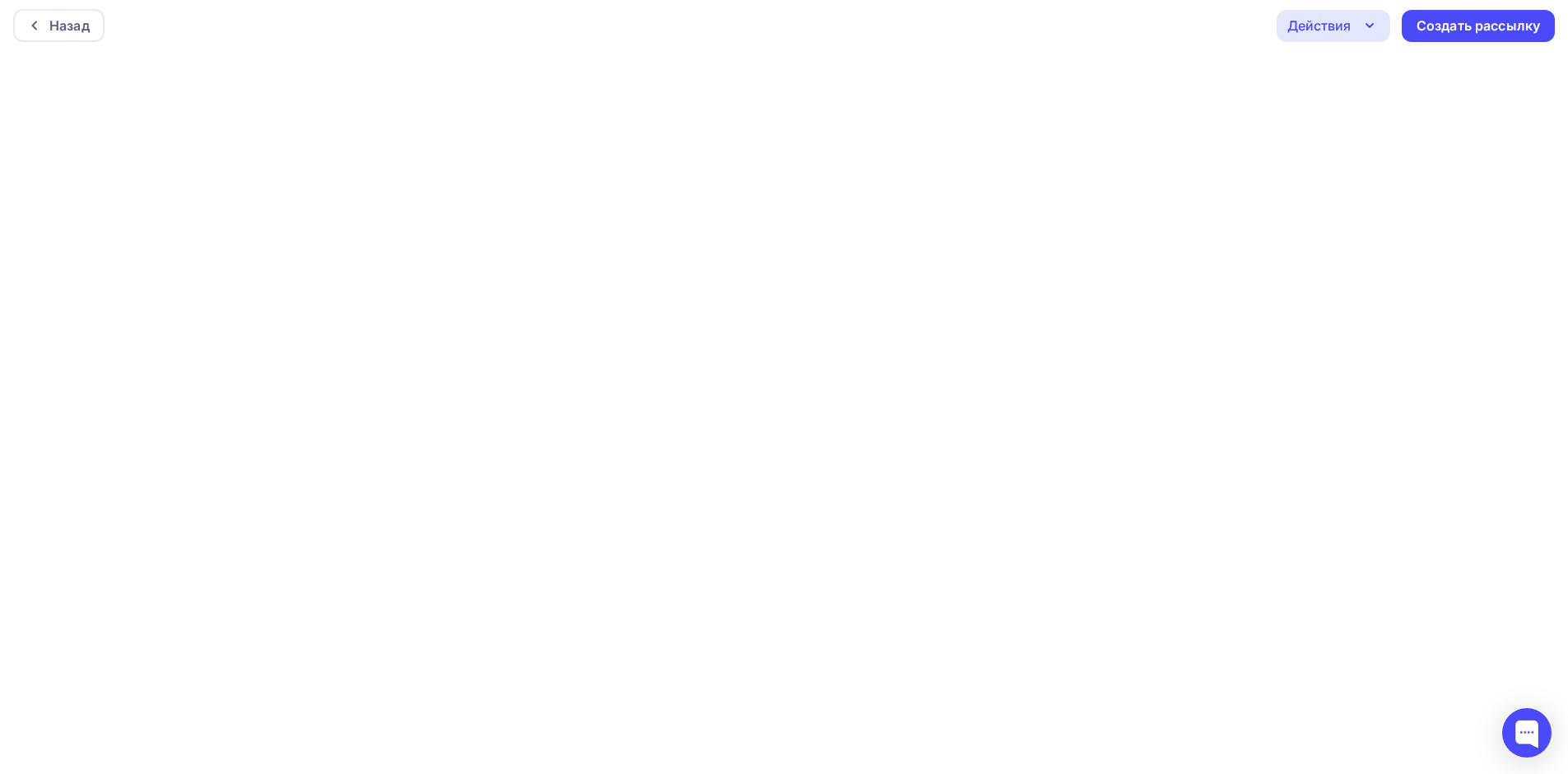
click at [1369, 27] on icon "button" at bounding box center [1369, 26] width 7 height 3
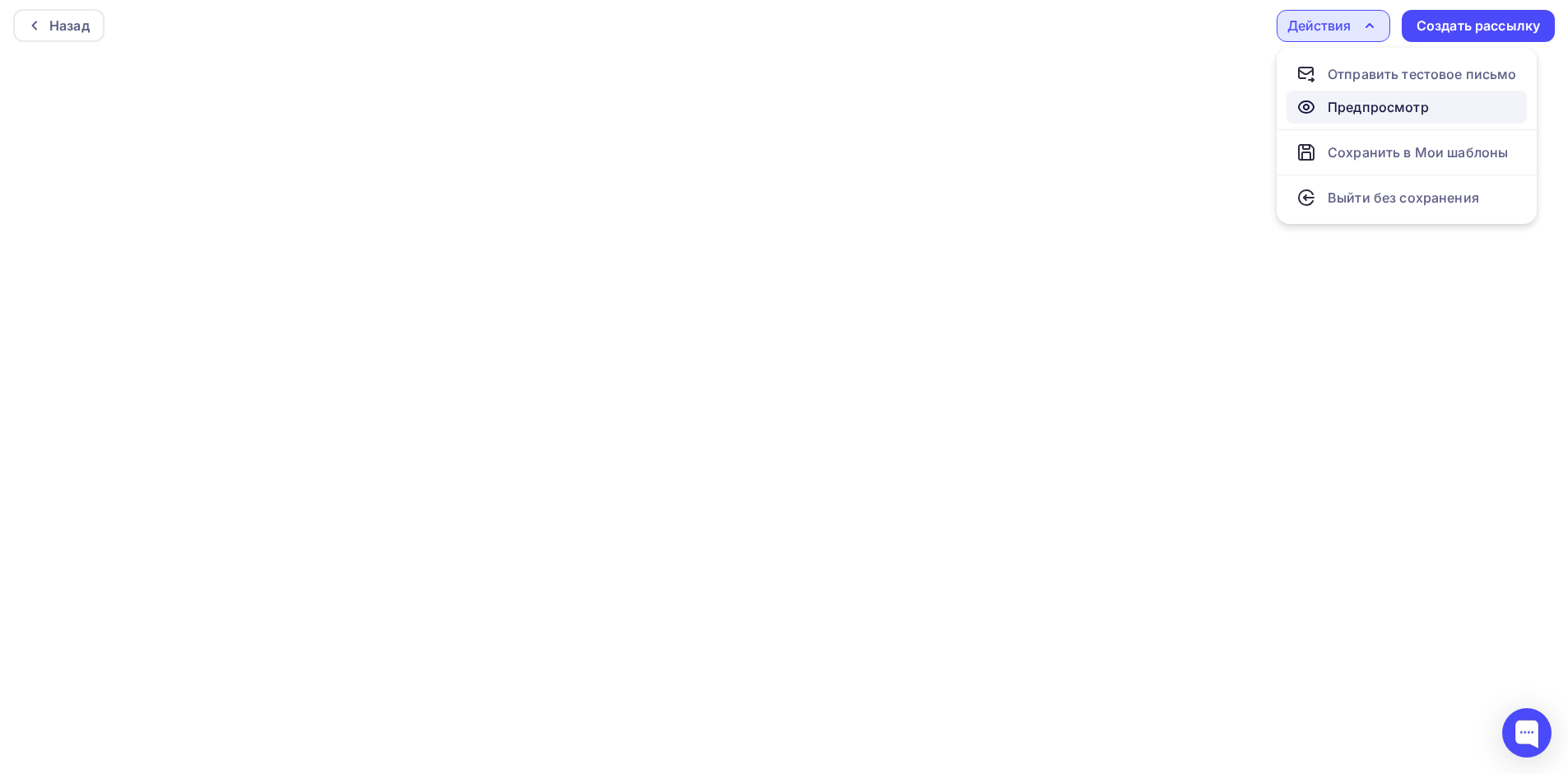
click at [1355, 104] on div "Предпросмотр" at bounding box center [1378, 107] width 101 height 20
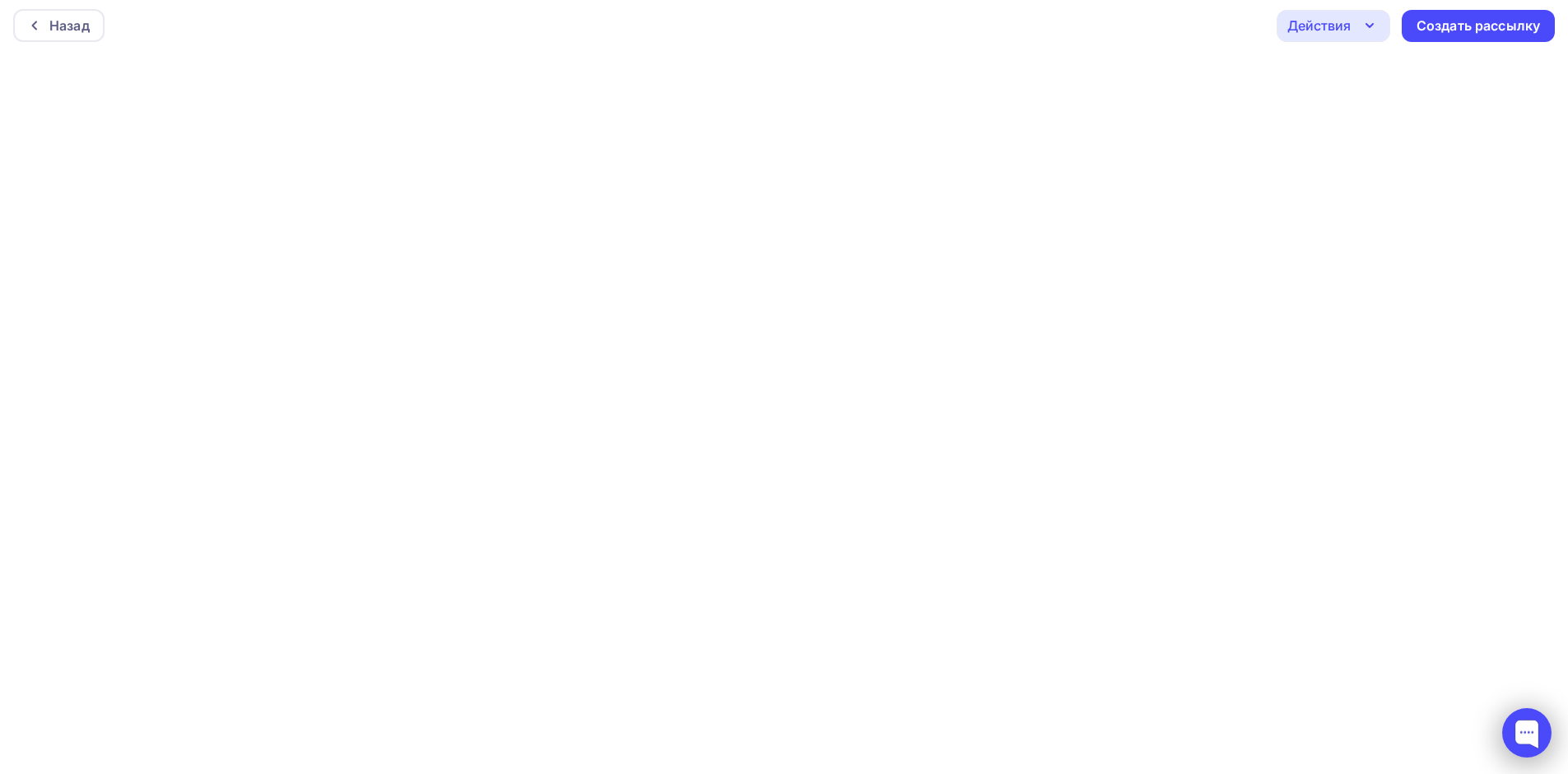
click at [1526, 734] on div at bounding box center [1526, 732] width 49 height 49
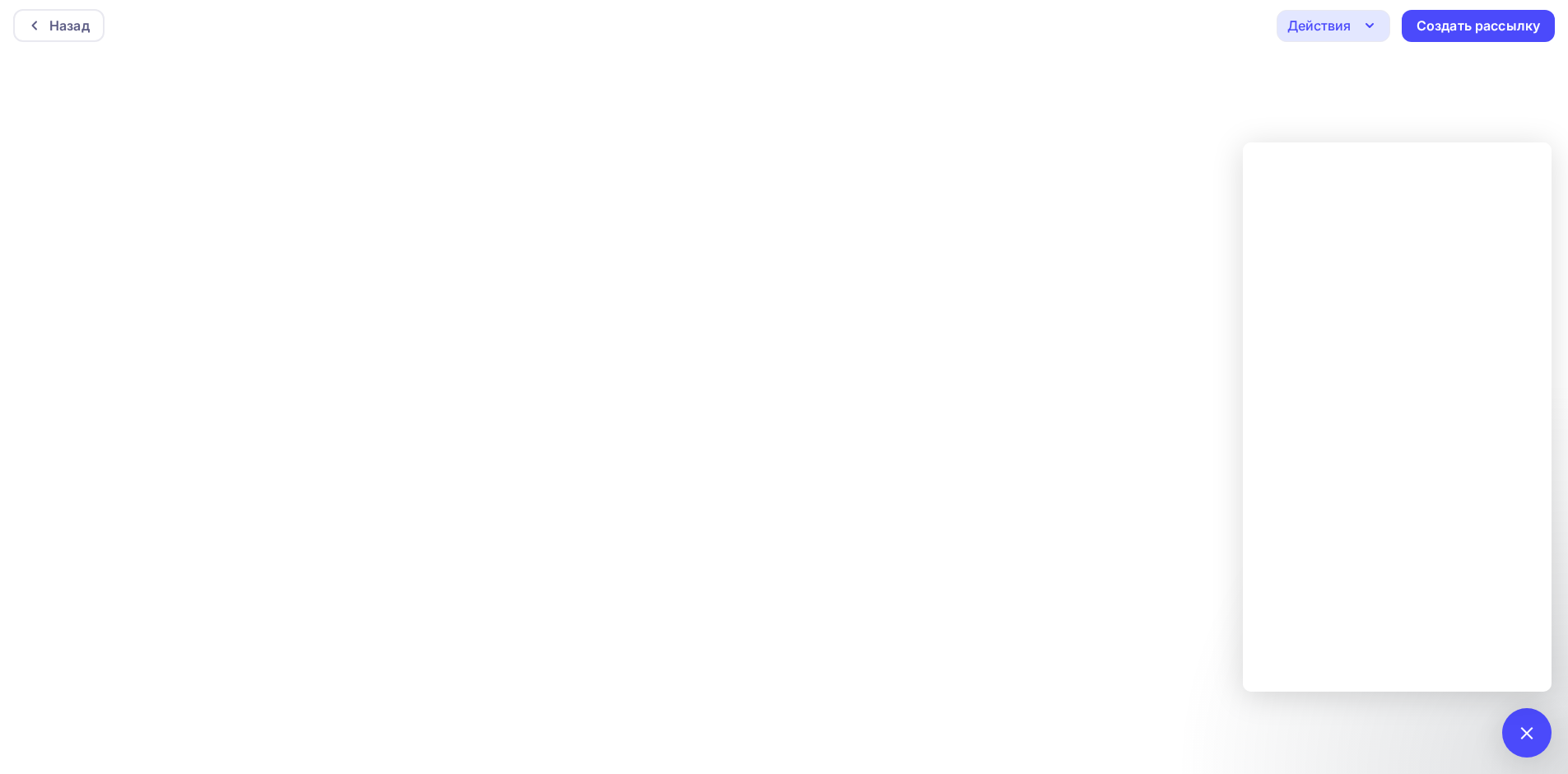
click at [1368, 19] on icon "button" at bounding box center [1369, 26] width 20 height 20
click at [1529, 730] on div at bounding box center [1526, 732] width 23 height 23
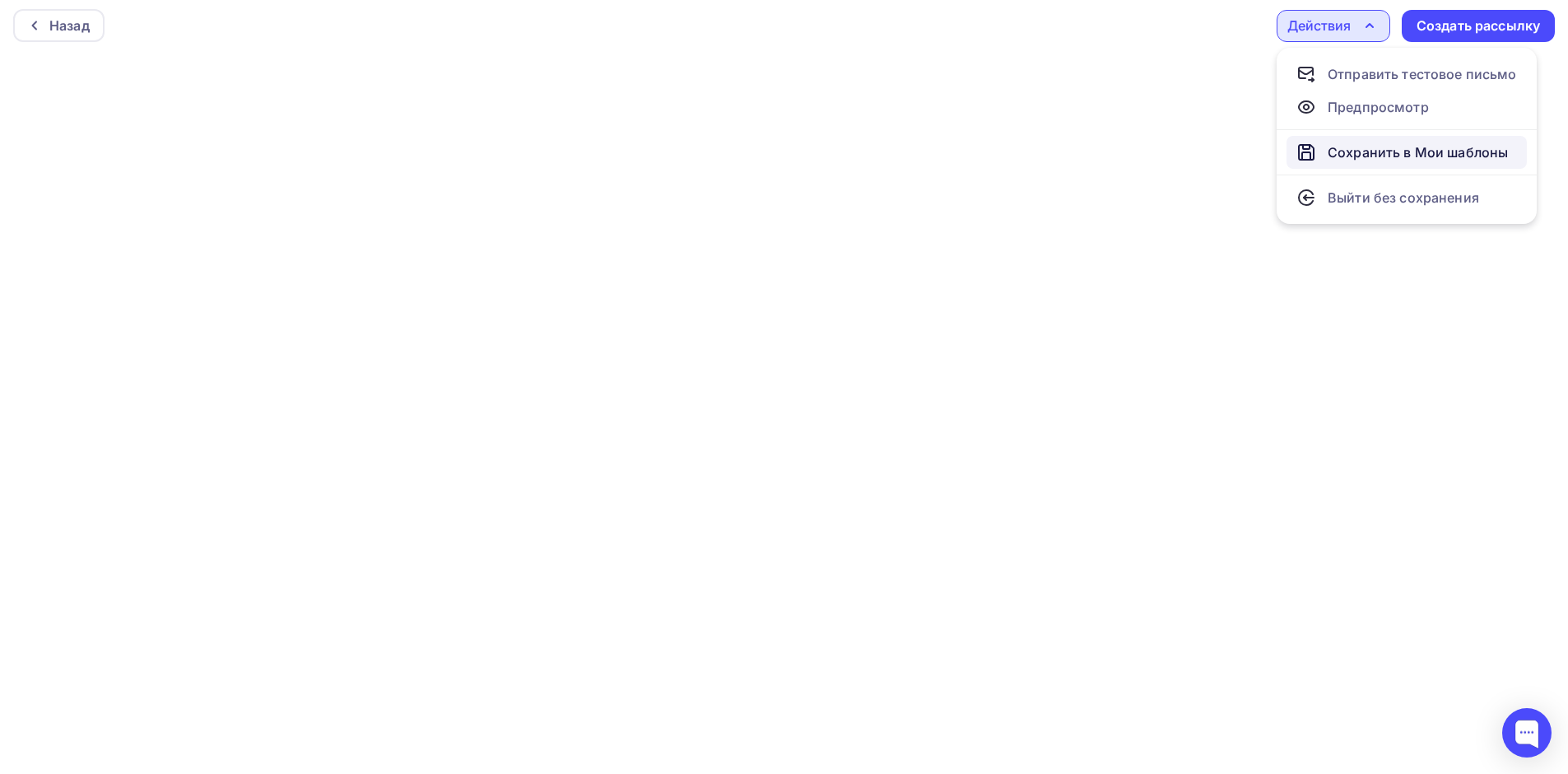
click at [1390, 151] on div "Сохранить в Мои шаблоны" at bounding box center [1418, 153] width 180 height 20
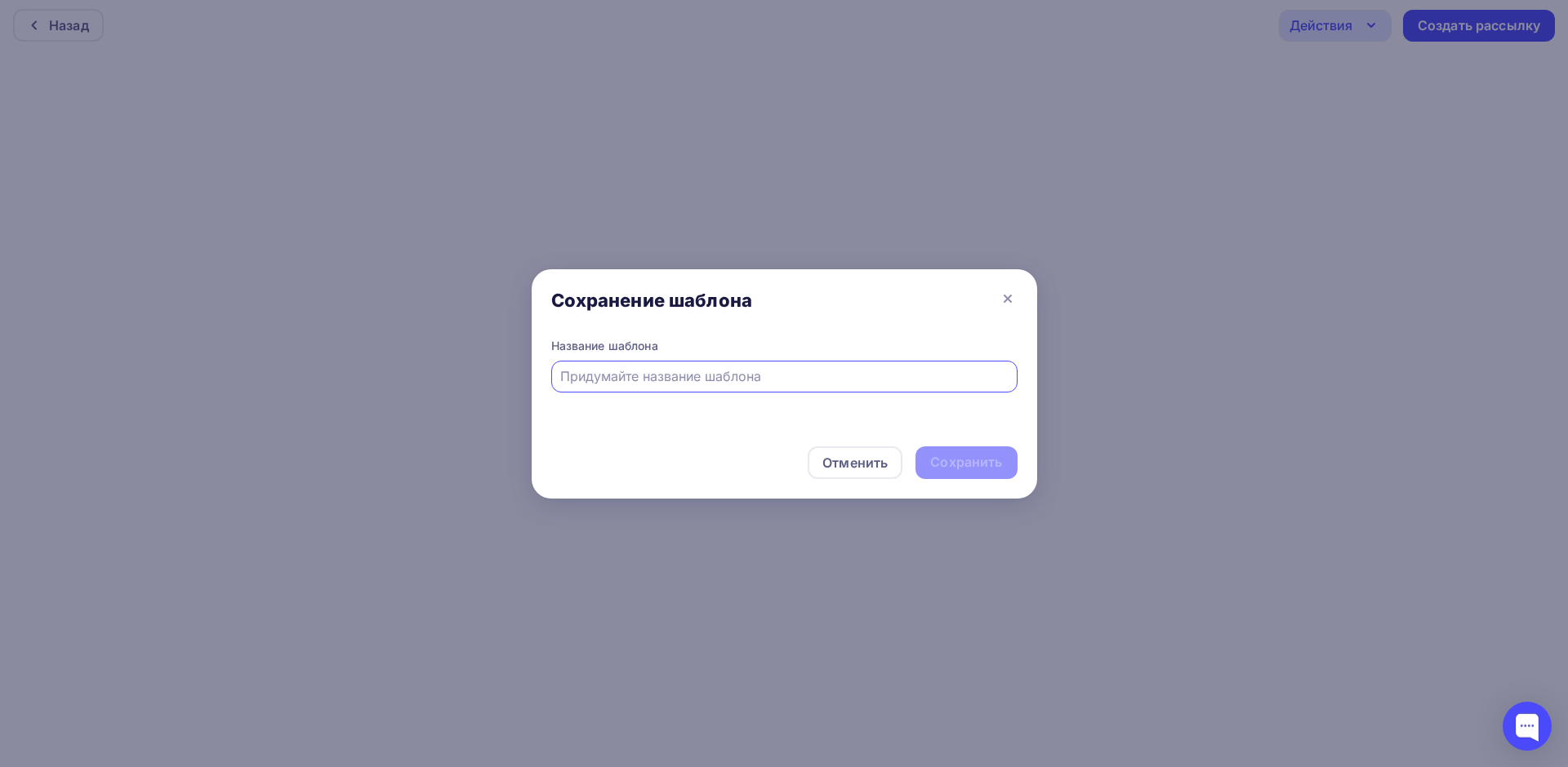
click at [821, 376] on input "text" at bounding box center [784, 376] width 447 height 20
type input "Новинка панели Тауфиг"
click at [967, 459] on div "Сохранить" at bounding box center [965, 462] width 72 height 19
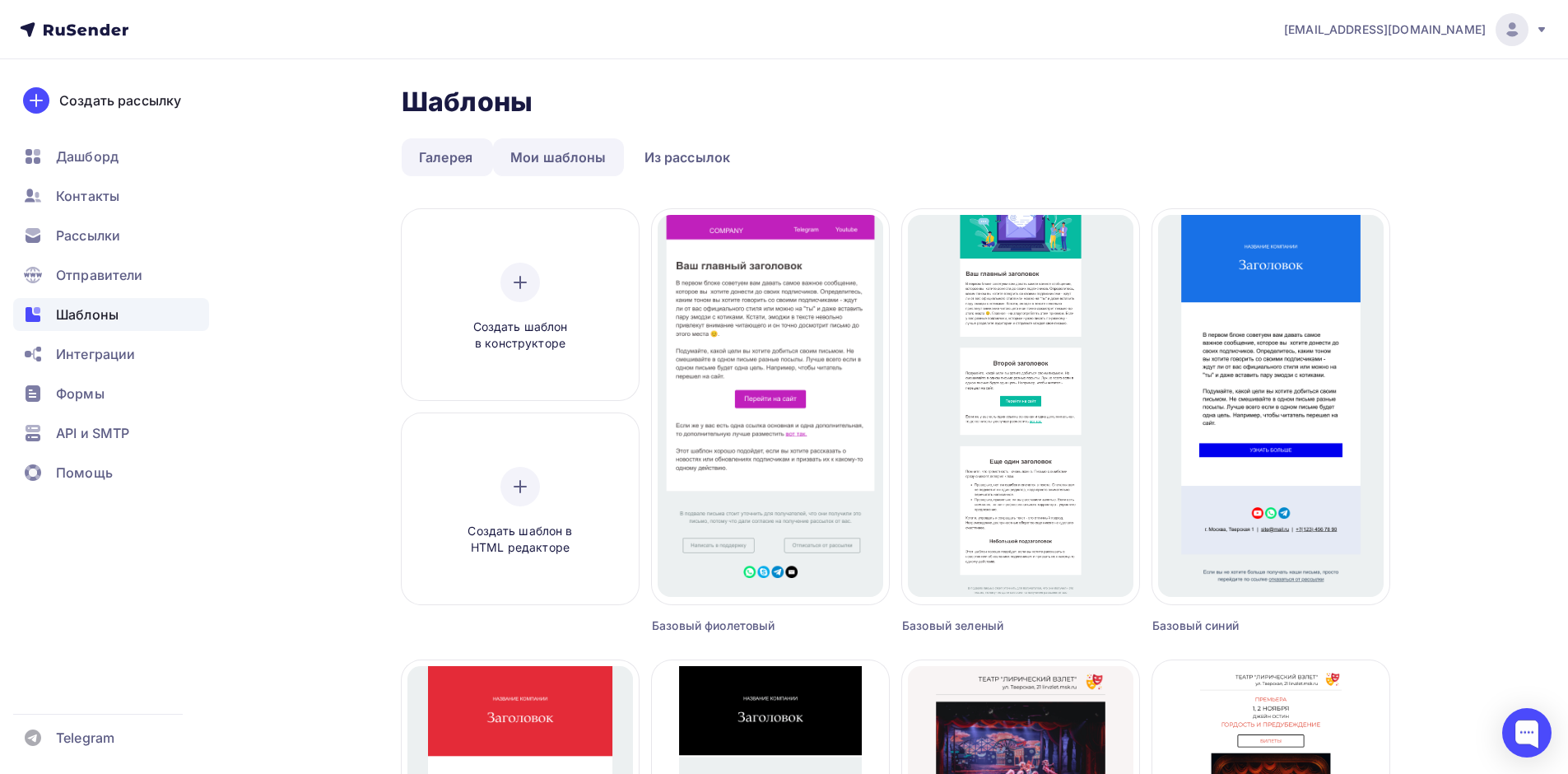
click at [537, 157] on link "Мои шаблоны" at bounding box center [558, 157] width 131 height 38
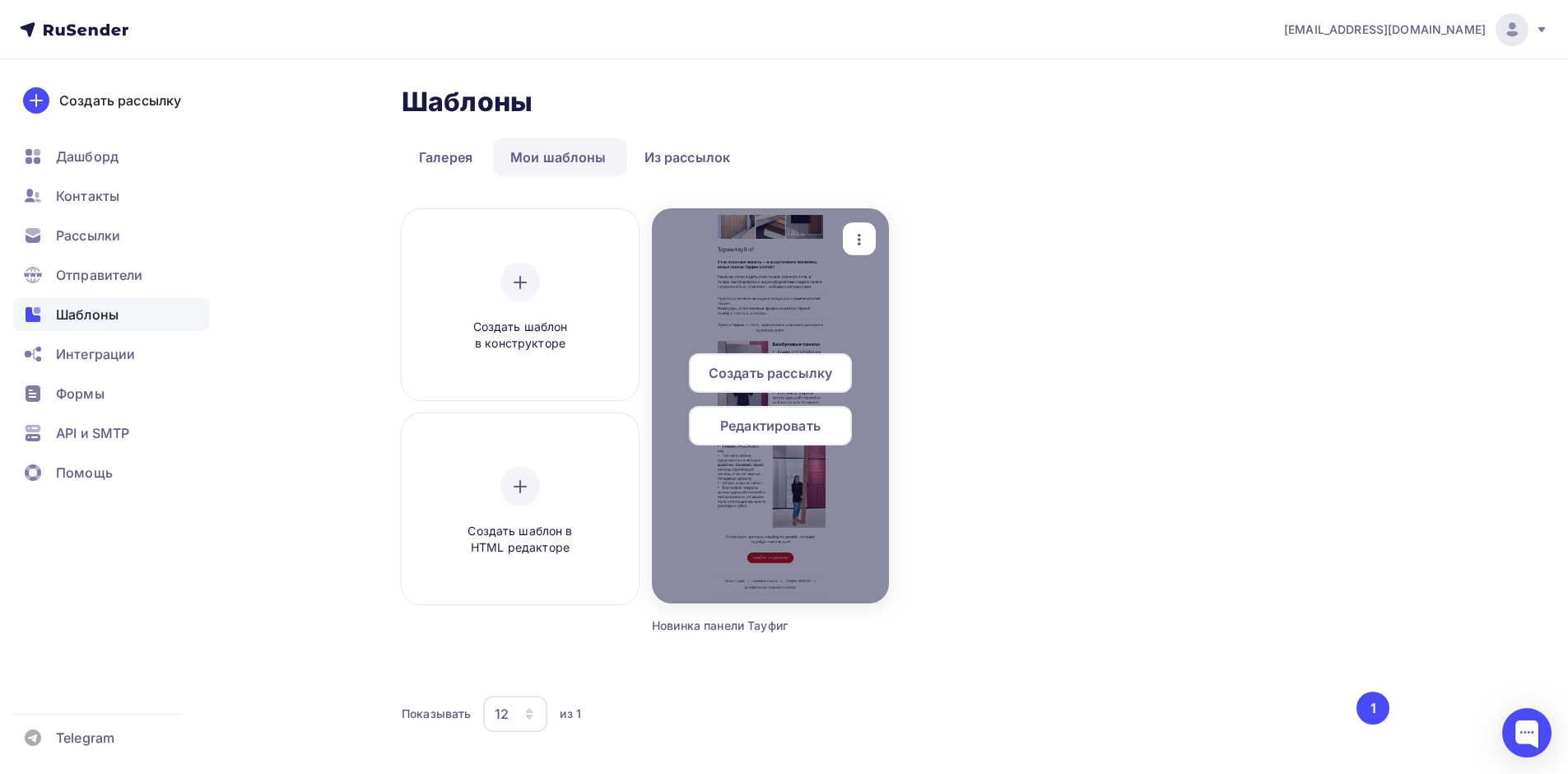
click at [774, 321] on div at bounding box center [770, 406] width 237 height 395
click at [838, 347] on div at bounding box center [770, 406] width 237 height 395
click at [832, 373] on span "Создать рассылку" at bounding box center [770, 373] width 124 height 20
click at [783, 427] on span "Редактировать" at bounding box center [770, 426] width 100 height 20
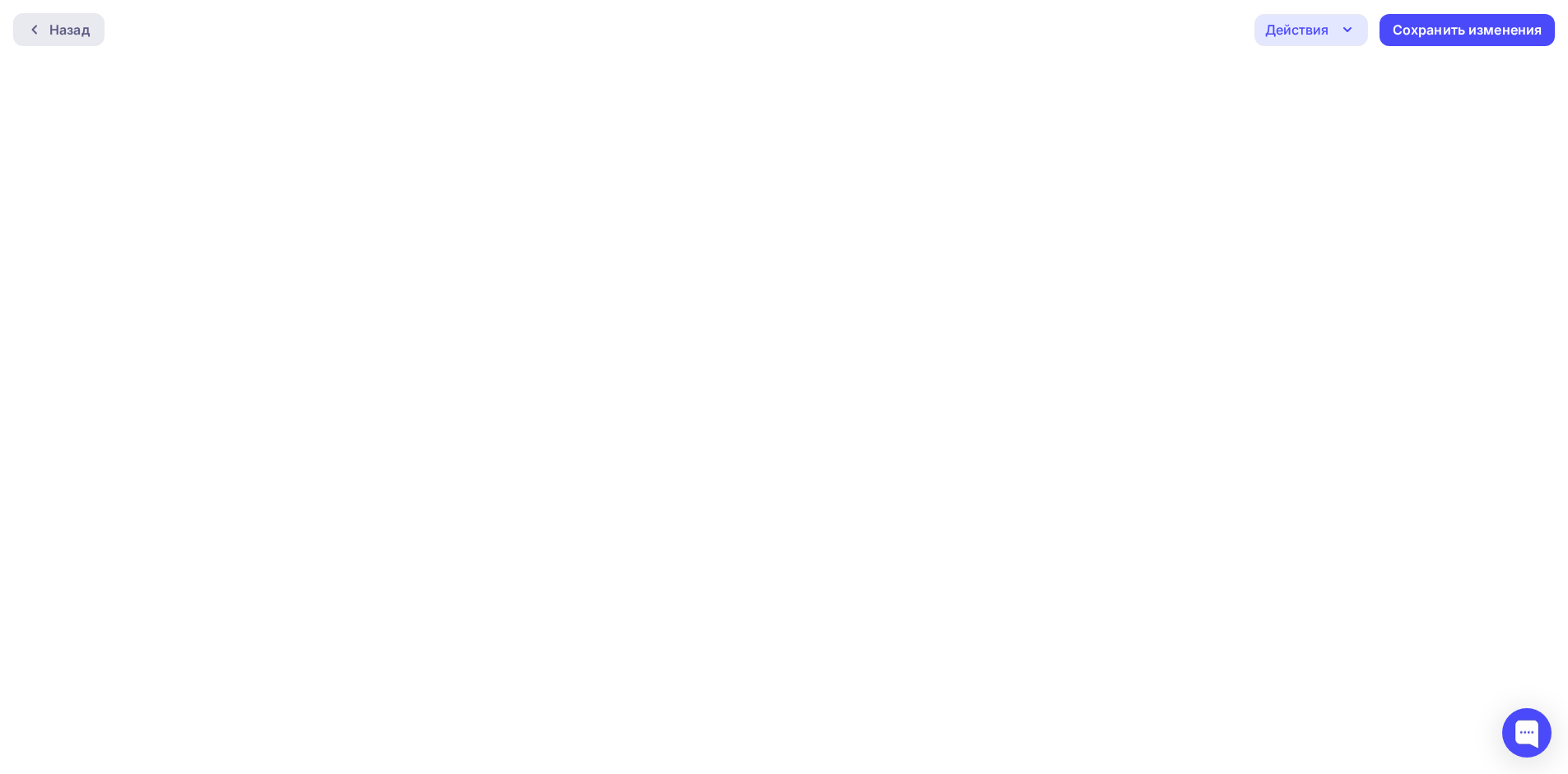
click at [48, 31] on div at bounding box center [39, 30] width 22 height 13
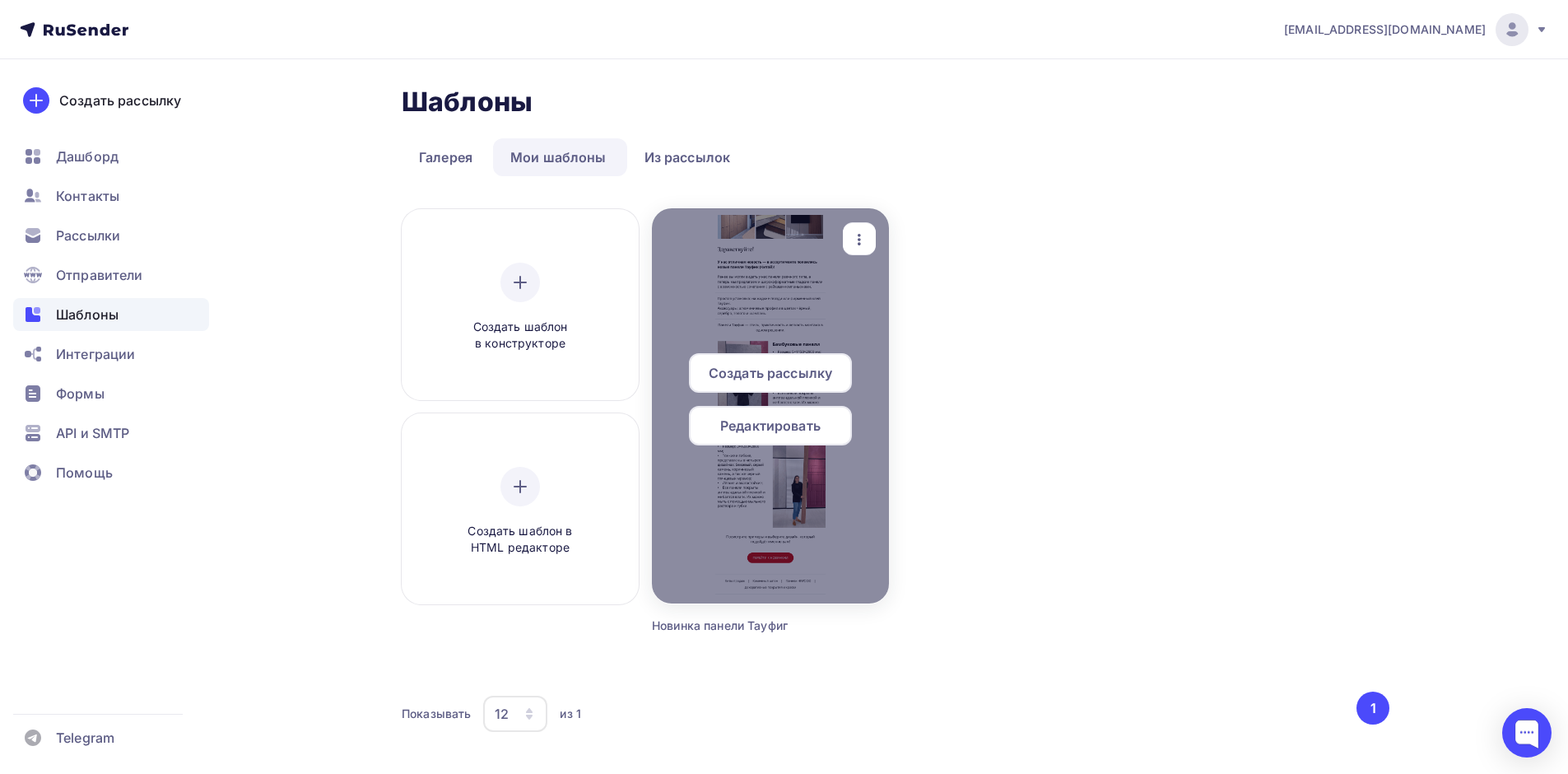
click at [769, 377] on span "Создать рассылку" at bounding box center [770, 373] width 124 height 20
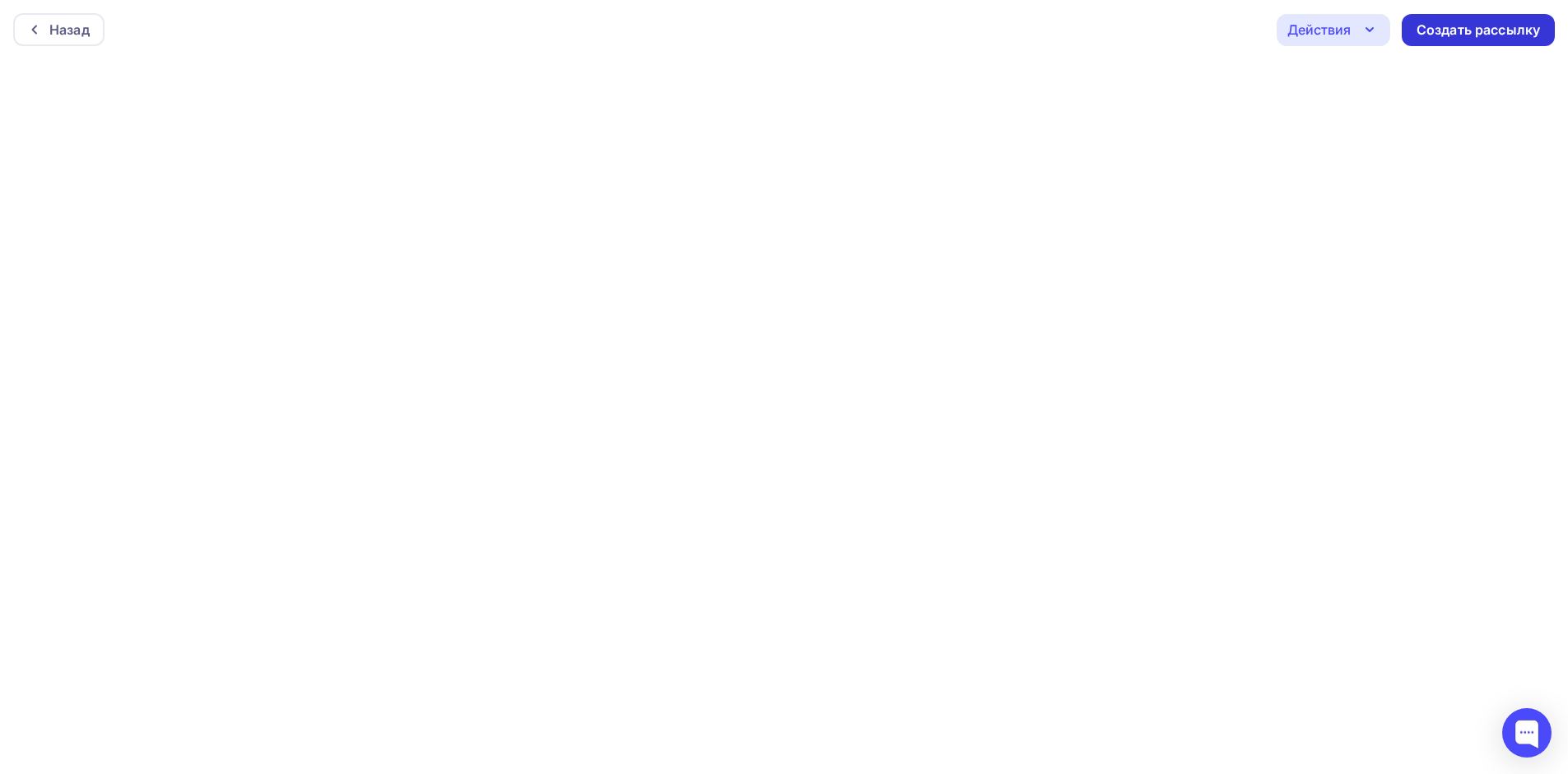
click at [1455, 30] on div "Создать рассылку" at bounding box center [1478, 30] width 124 height 19
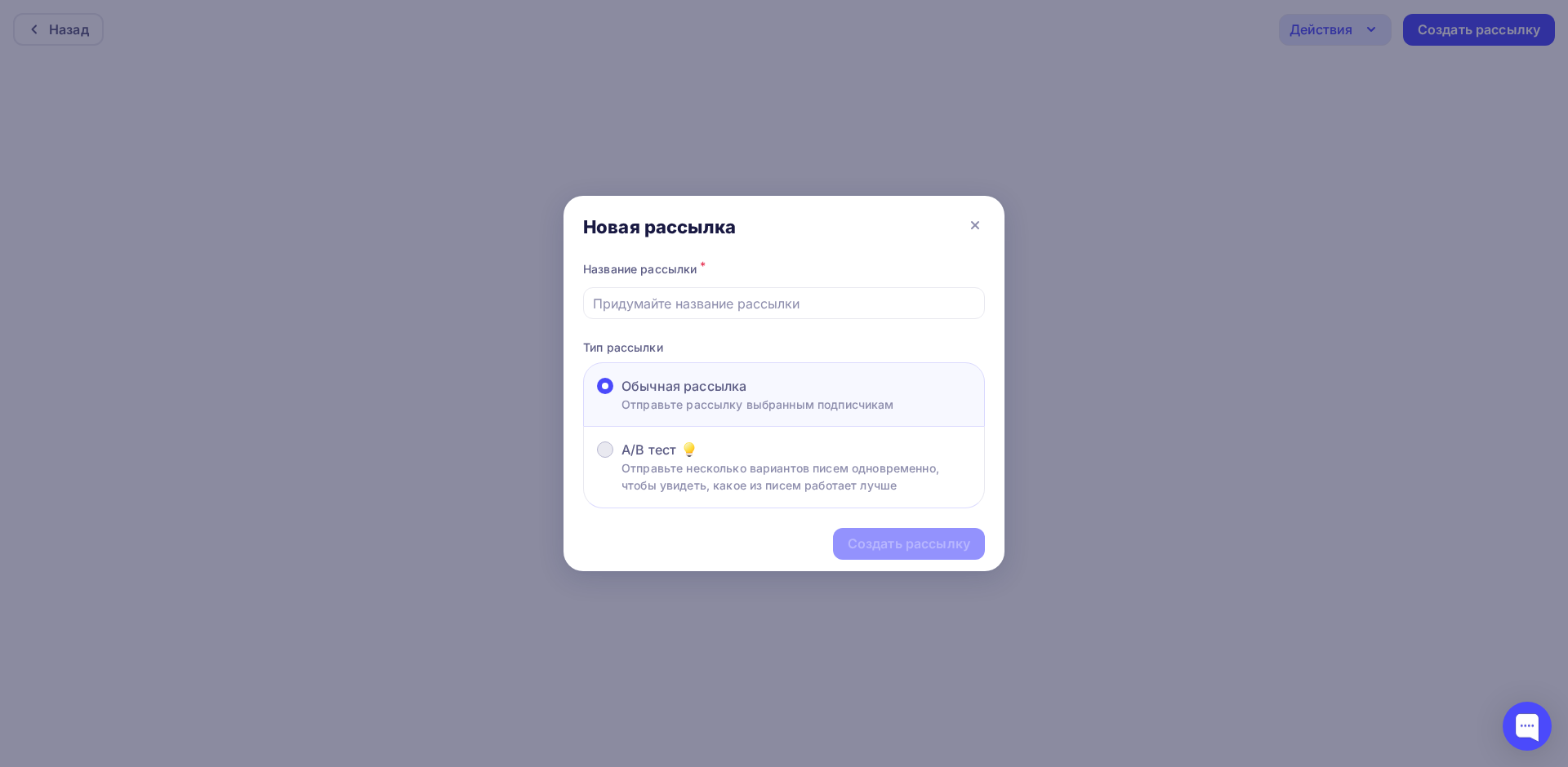
click at [810, 456] on div "A/B тест" at bounding box center [796, 450] width 349 height 20
click at [622, 459] on input "A/B тест Отправьте несколько вариантов писем одновременно, чтобы увидеть, какое…" at bounding box center [622, 459] width 0 height 0
click at [812, 385] on div "Обычная рассылка" at bounding box center [758, 386] width 272 height 20
click at [622, 395] on input "Обычная рассылка Отправьте рассылку выбранным подписчикам" at bounding box center [622, 395] width 0 height 0
click at [968, 222] on icon at bounding box center [975, 225] width 20 height 20
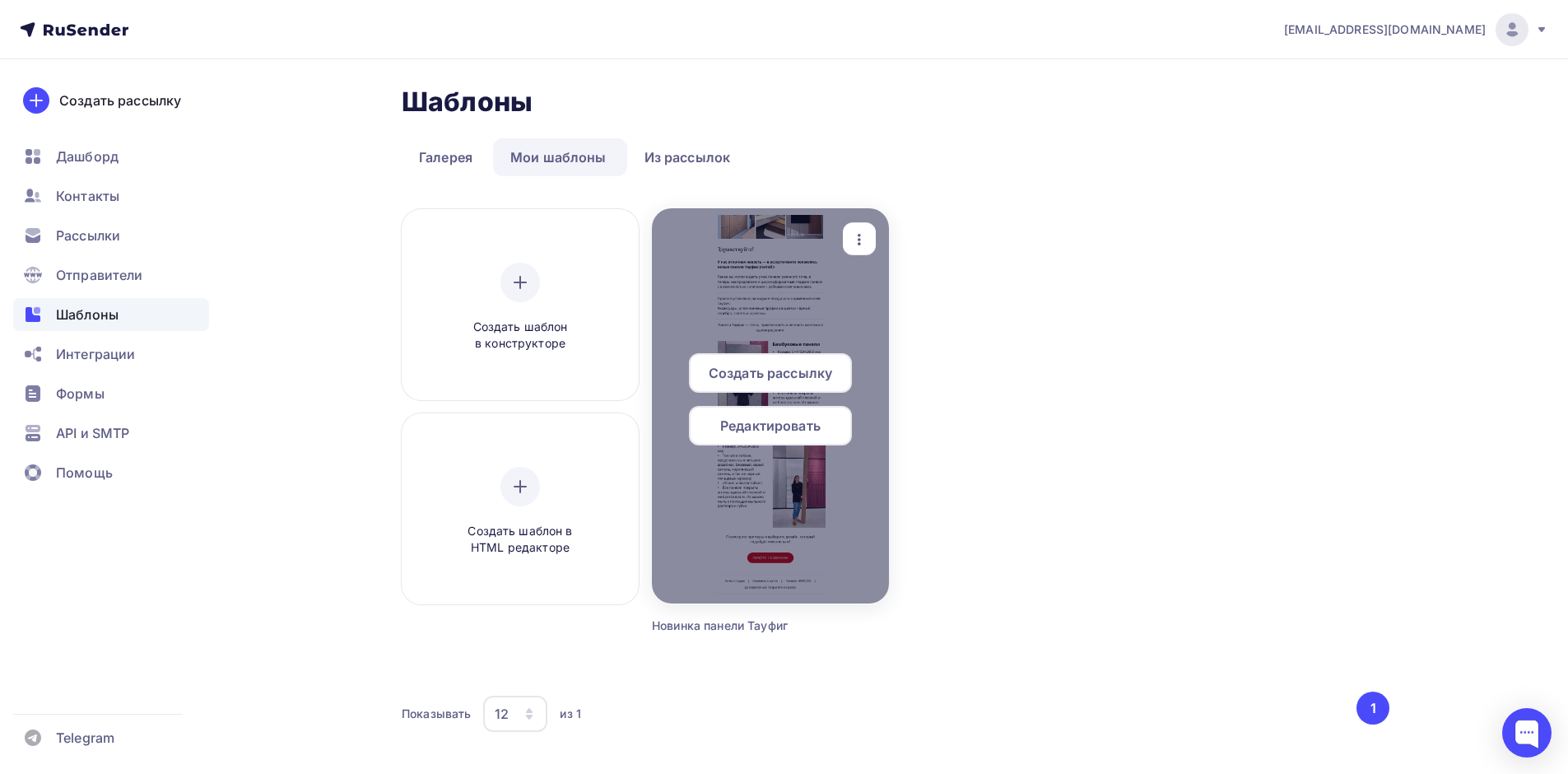
click at [789, 426] on span "Редактировать" at bounding box center [770, 426] width 100 height 20
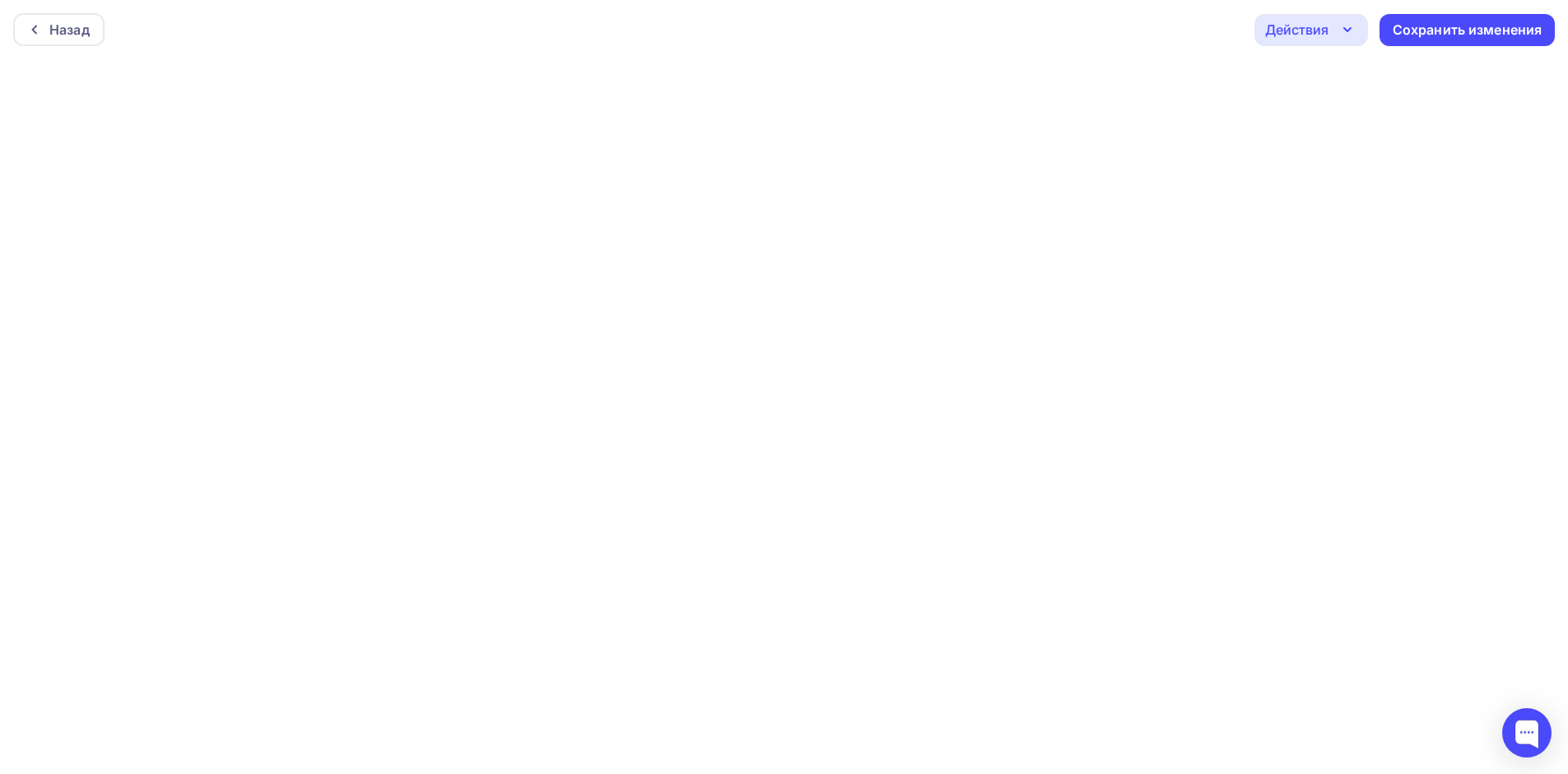
click at [1349, 25] on icon "button" at bounding box center [1348, 30] width 20 height 20
click at [1359, 112] on div "Предпросмотр" at bounding box center [1355, 111] width 101 height 20
click at [1334, 30] on div "Действия" at bounding box center [1311, 30] width 113 height 32
click at [1364, 113] on div "Предпросмотр" at bounding box center [1355, 111] width 101 height 20
click at [1529, 742] on div at bounding box center [1526, 732] width 49 height 49
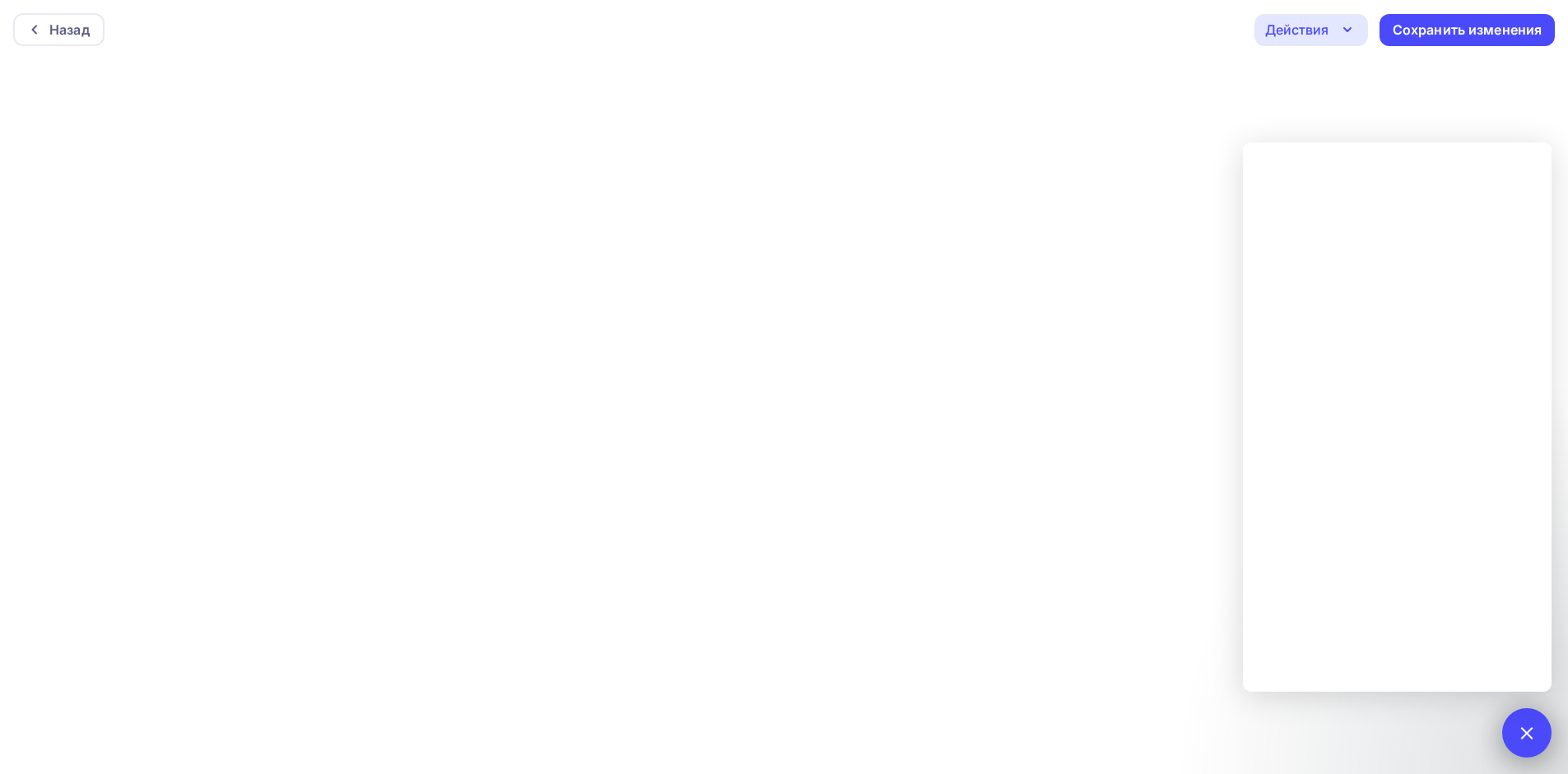
click at [1529, 742] on div "2" at bounding box center [1526, 732] width 49 height 49
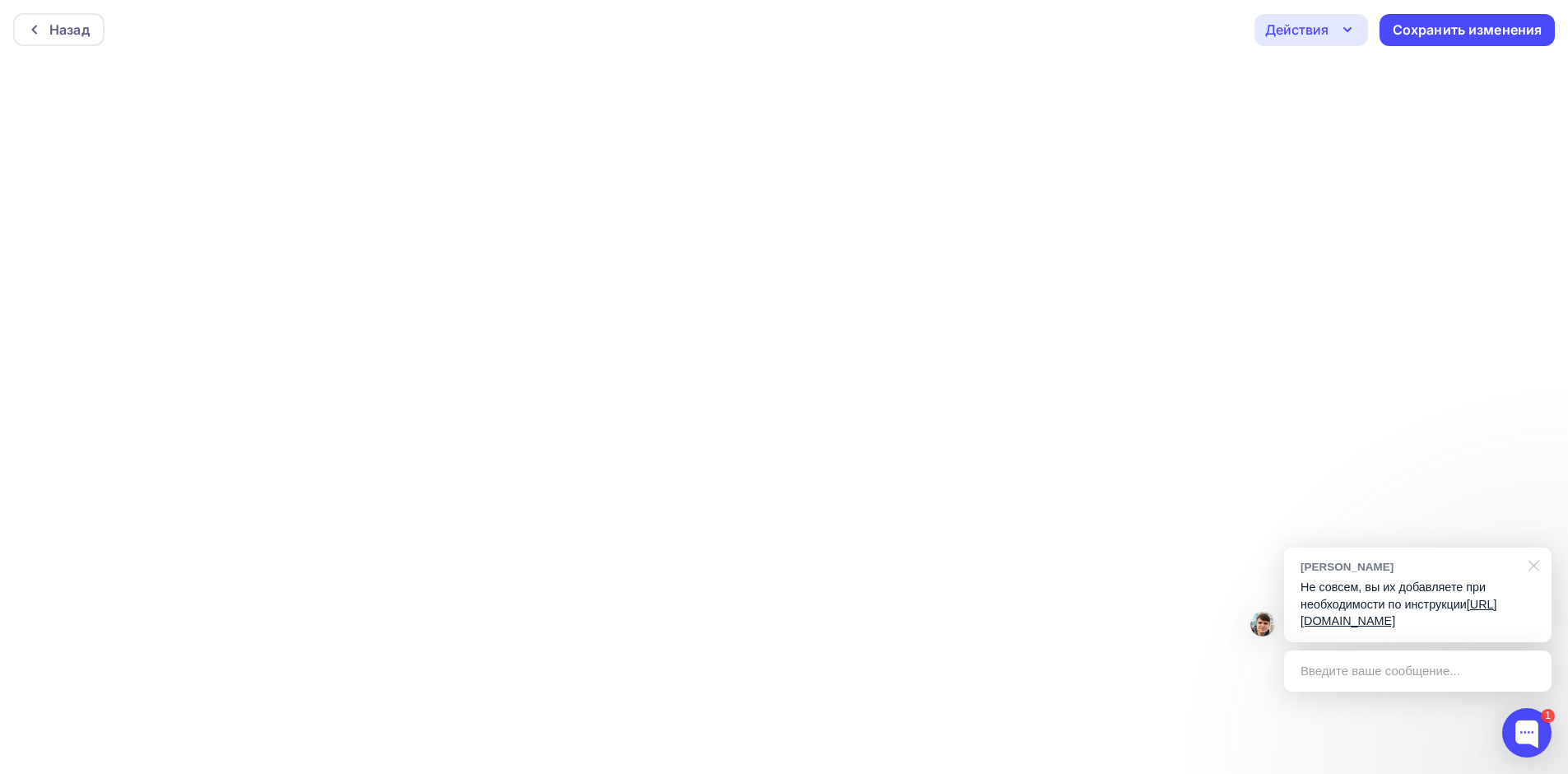
click at [1536, 548] on div at bounding box center [1530, 564] width 41 height 33
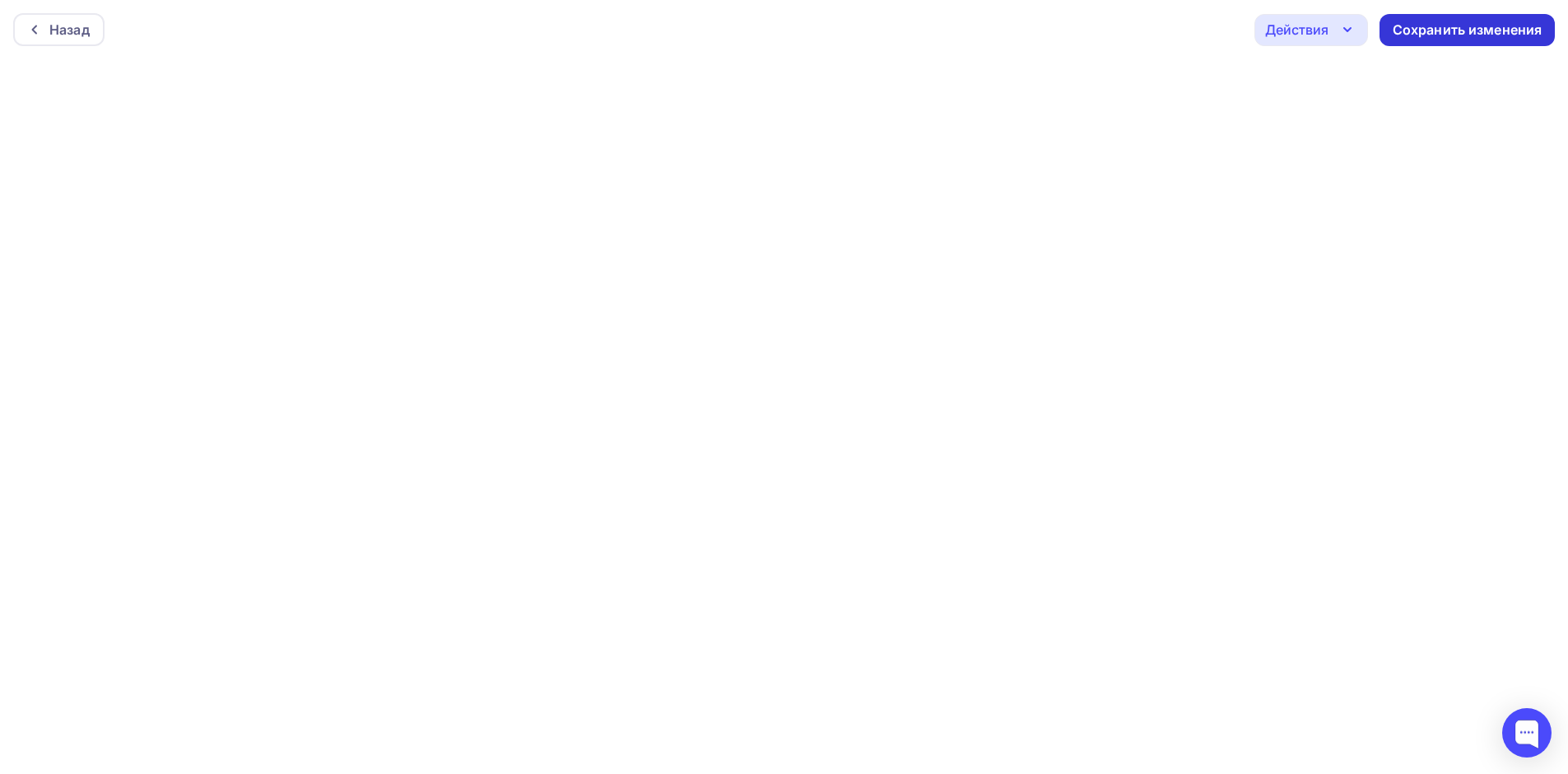
click at [1423, 28] on div "Сохранить изменения" at bounding box center [1467, 30] width 149 height 19
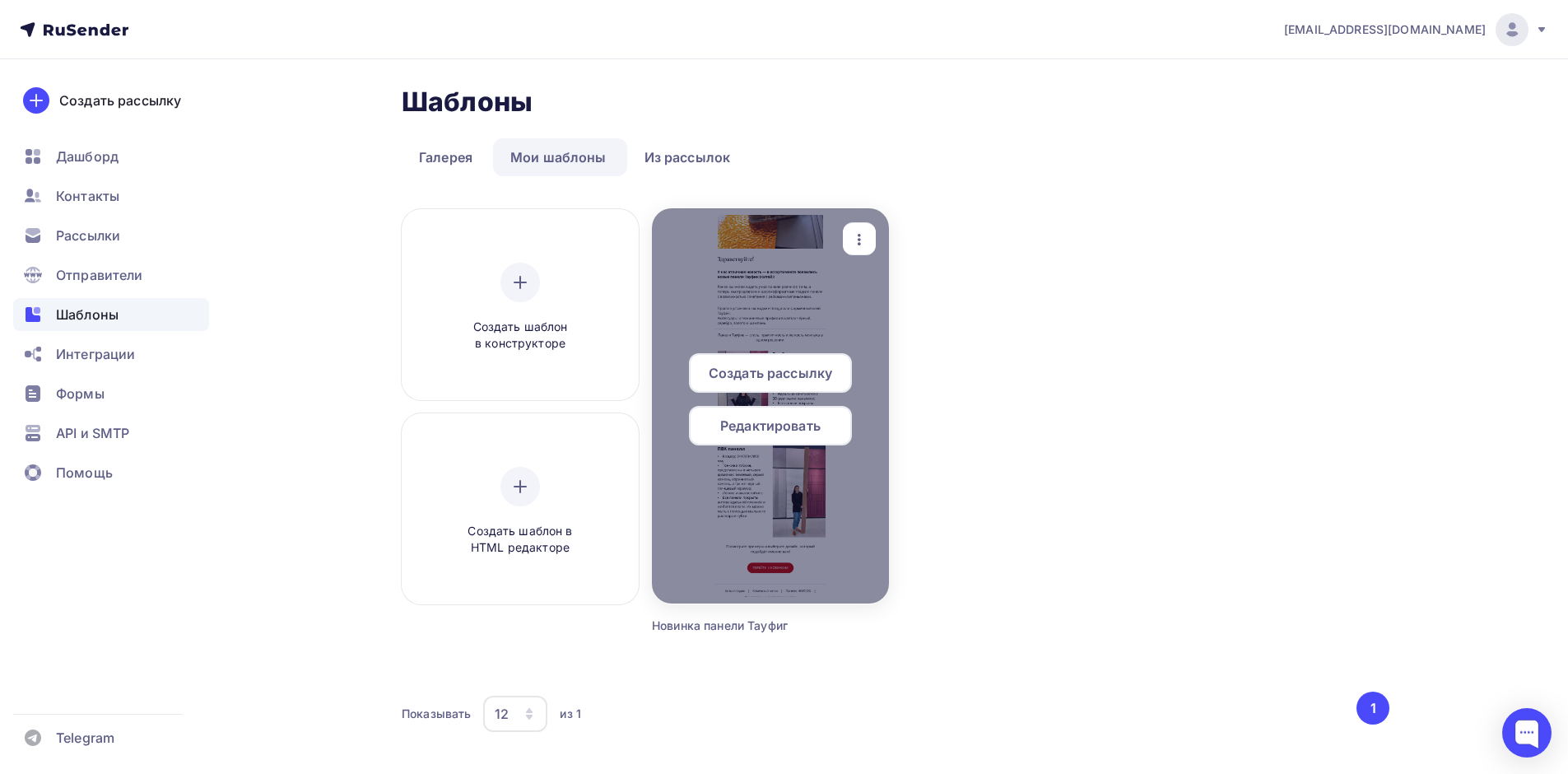
click at [793, 372] on span "Создать рассылку" at bounding box center [770, 373] width 124 height 20
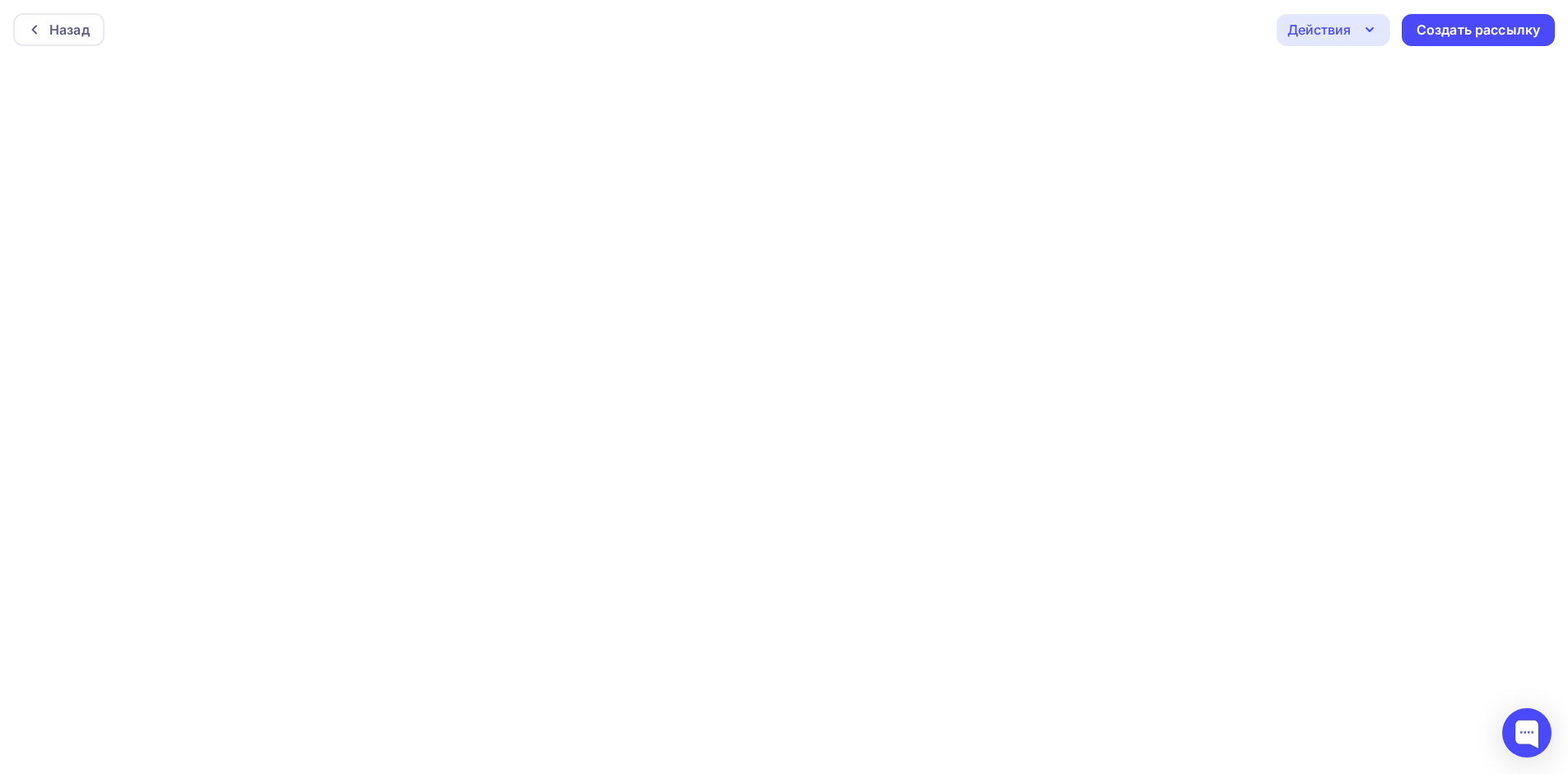
click at [1371, 23] on icon "button" at bounding box center [1369, 30] width 20 height 20
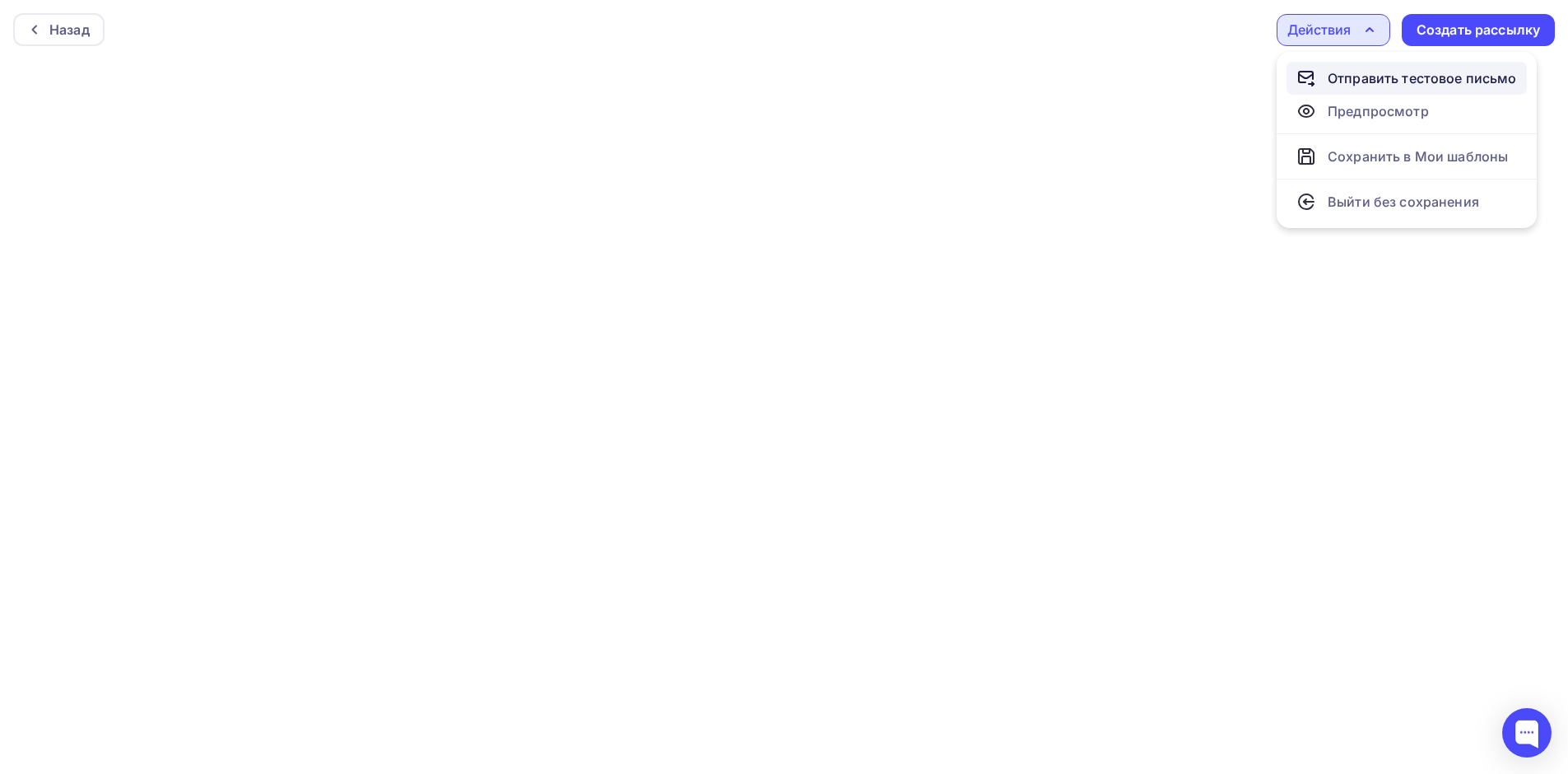
click at [1377, 70] on div "Отправить тестовое письмо" at bounding box center [1422, 78] width 189 height 20
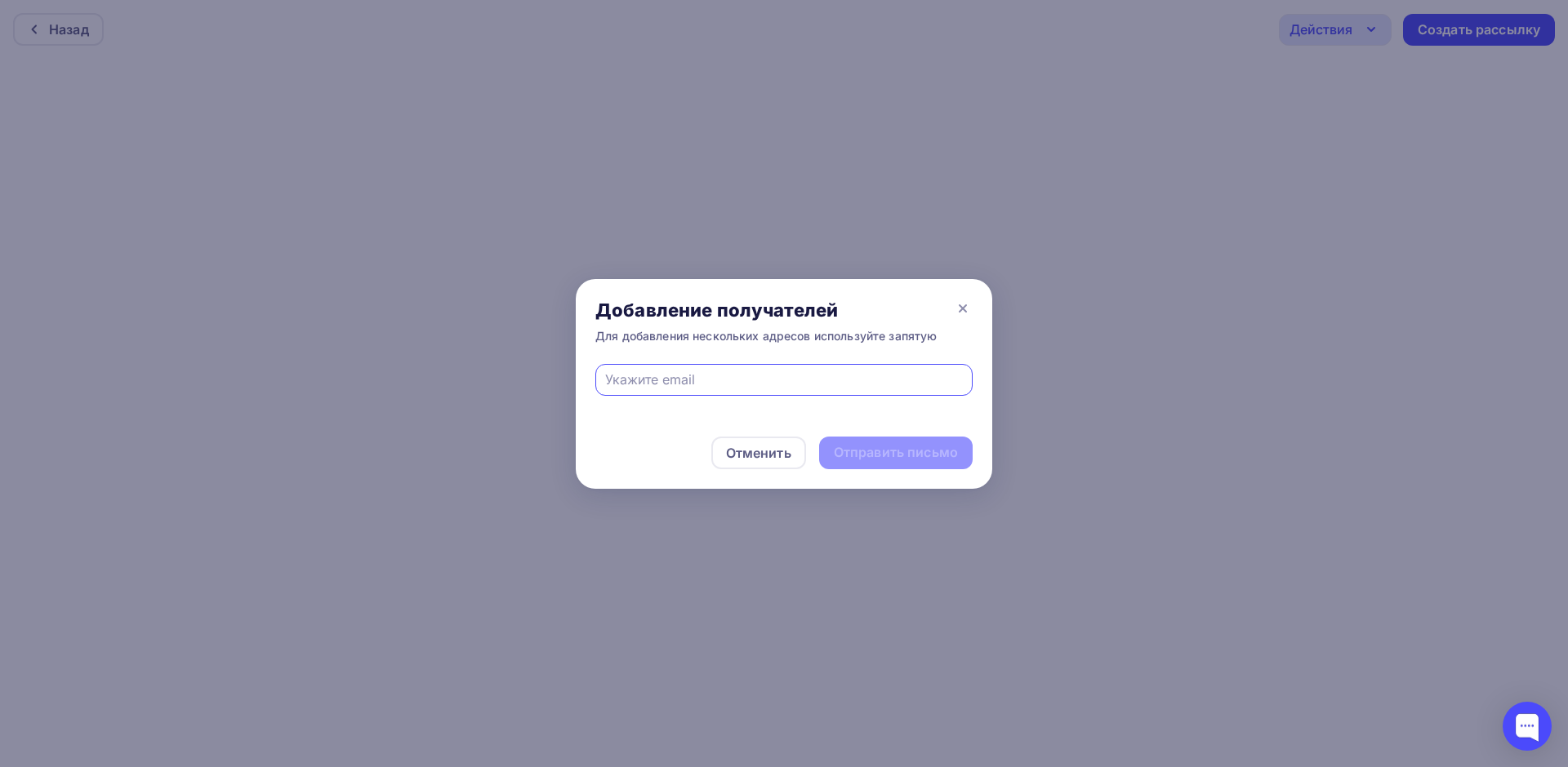
click at [792, 369] on div at bounding box center [784, 380] width 378 height 31
click at [659, 376] on input "text" at bounding box center [784, 380] width 358 height 20
click at [965, 309] on icon at bounding box center [963, 309] width 20 height 20
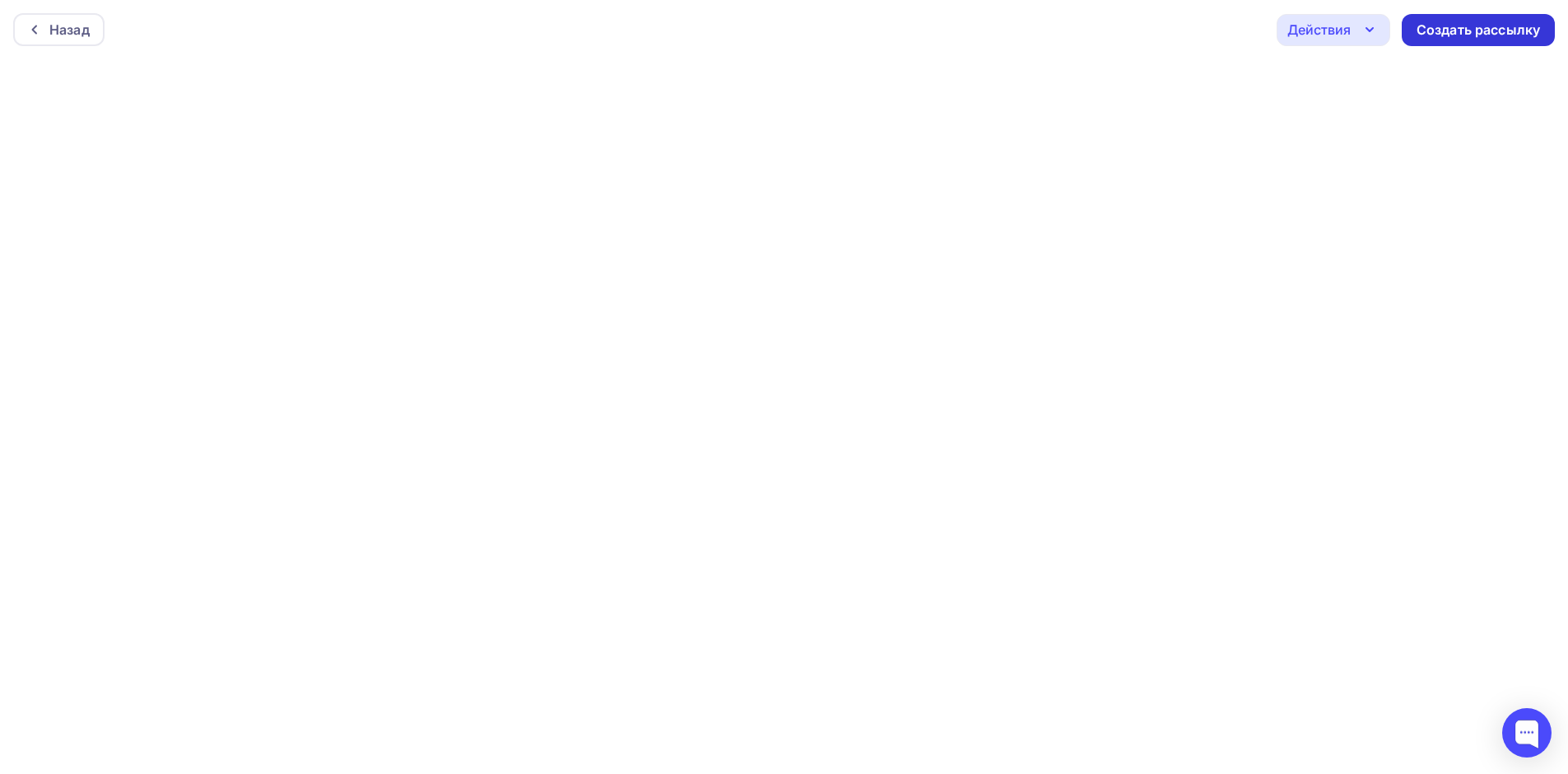
click at [1495, 22] on div "Создать рассылку" at bounding box center [1478, 30] width 124 height 19
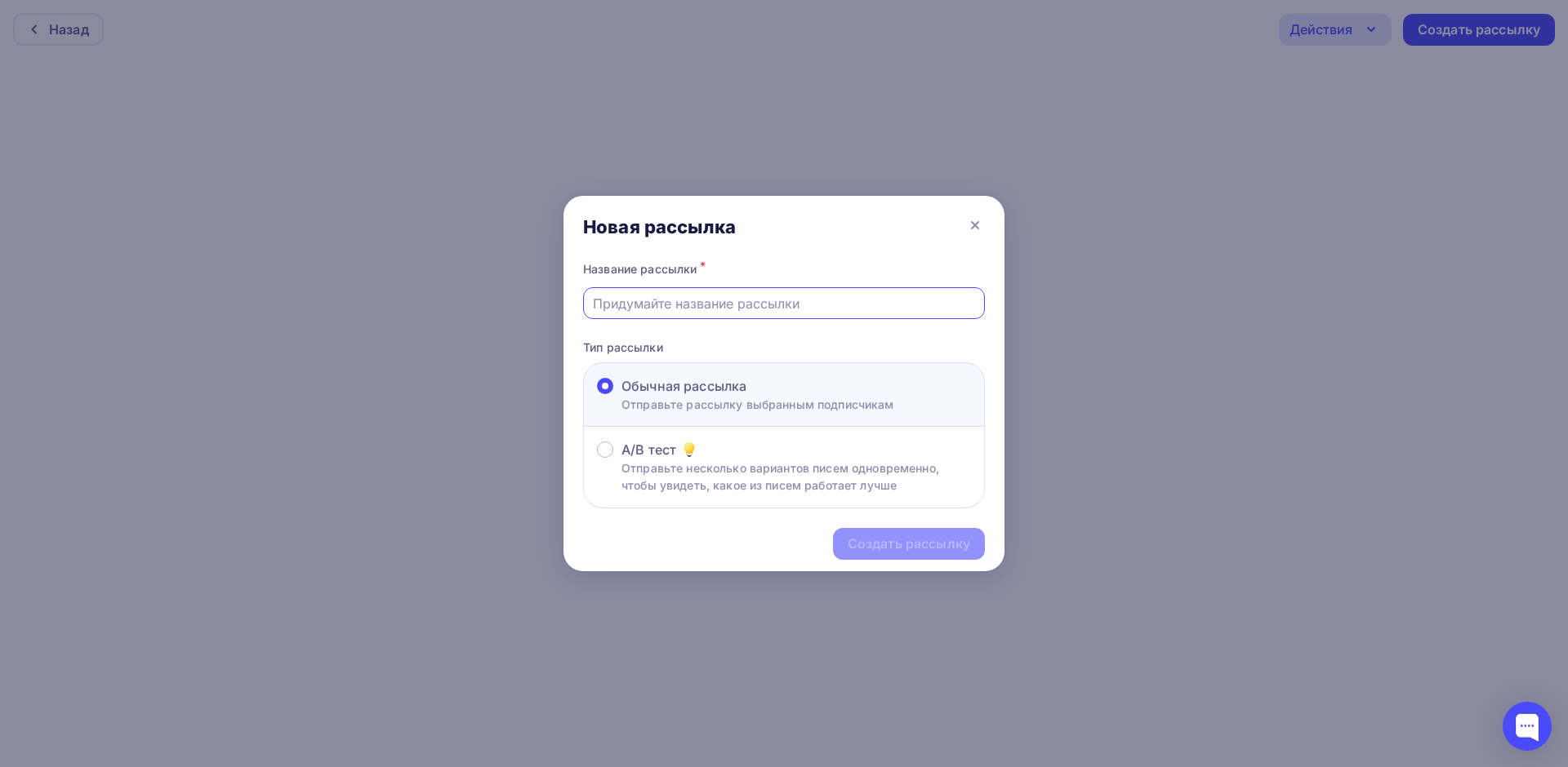
click at [774, 301] on input "text" at bounding box center [784, 304] width 383 height 20
type input "новинка тауфик"
click at [921, 544] on div "Создать рассылку" at bounding box center [909, 544] width 123 height 19
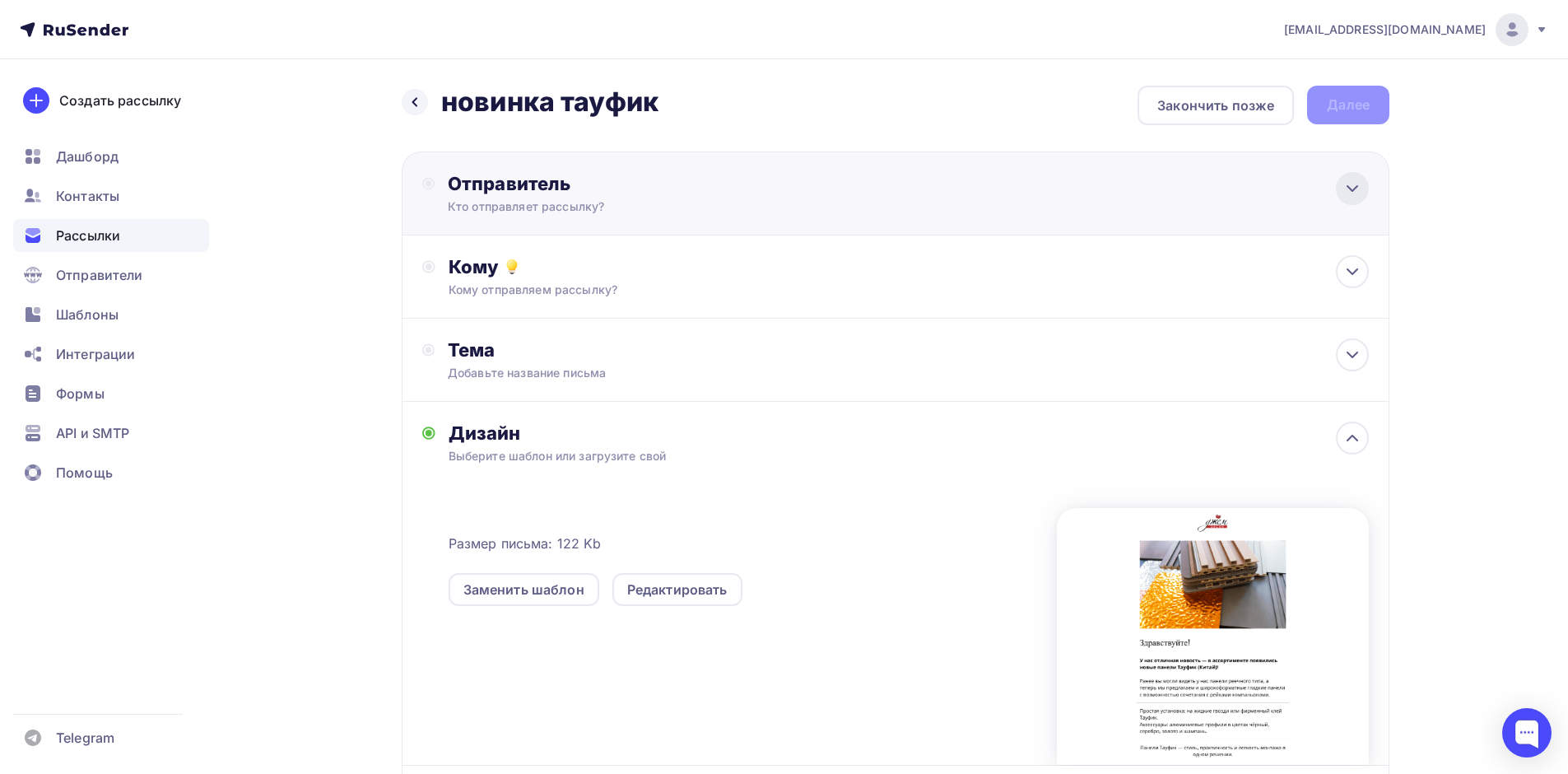
click at [1347, 187] on icon at bounding box center [1352, 189] width 10 height 5
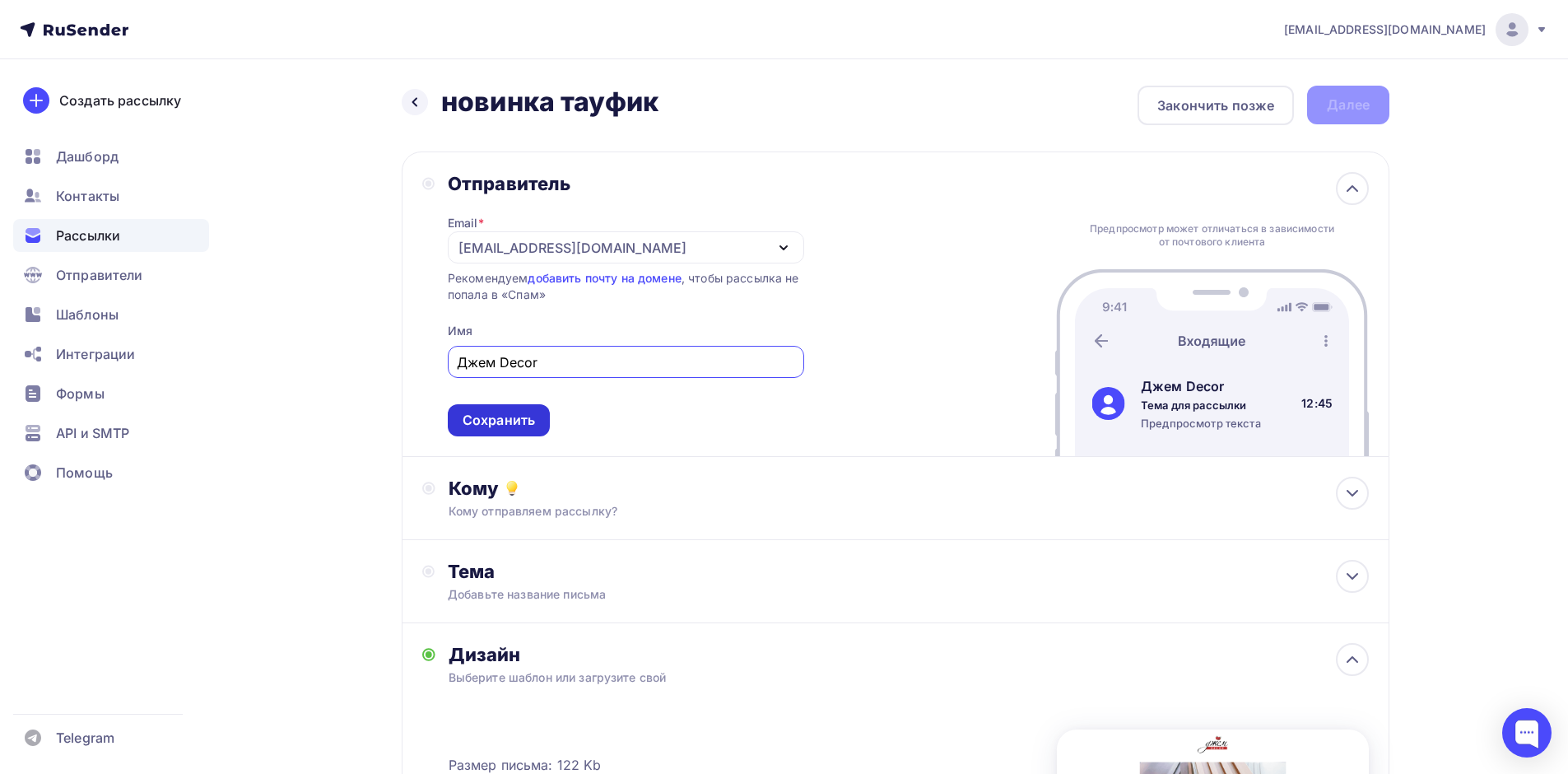
type input "Джем Decor"
click at [479, 420] on div "Сохранить" at bounding box center [498, 420] width 73 height 19
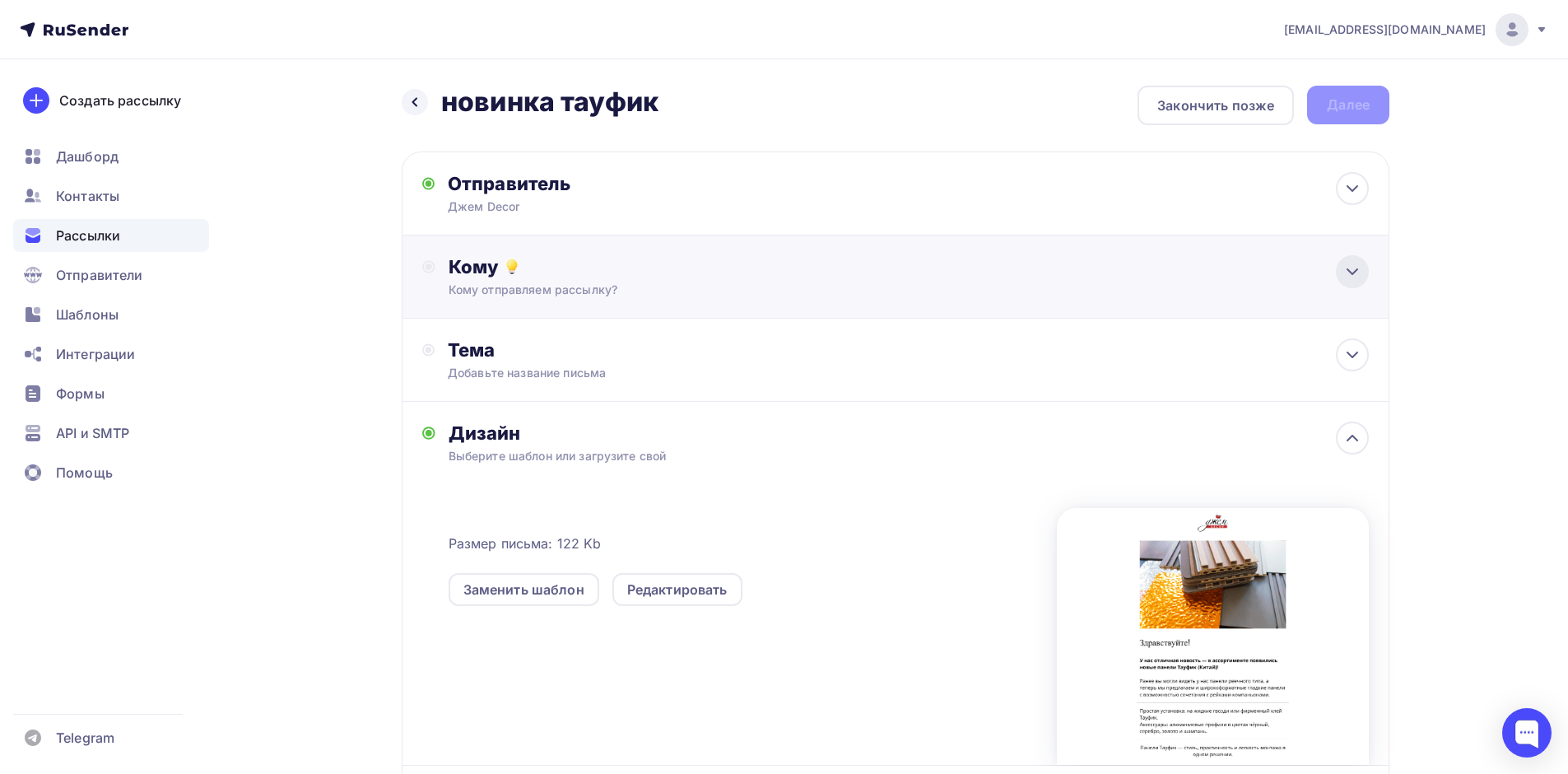
click at [1358, 269] on icon at bounding box center [1353, 272] width 20 height 20
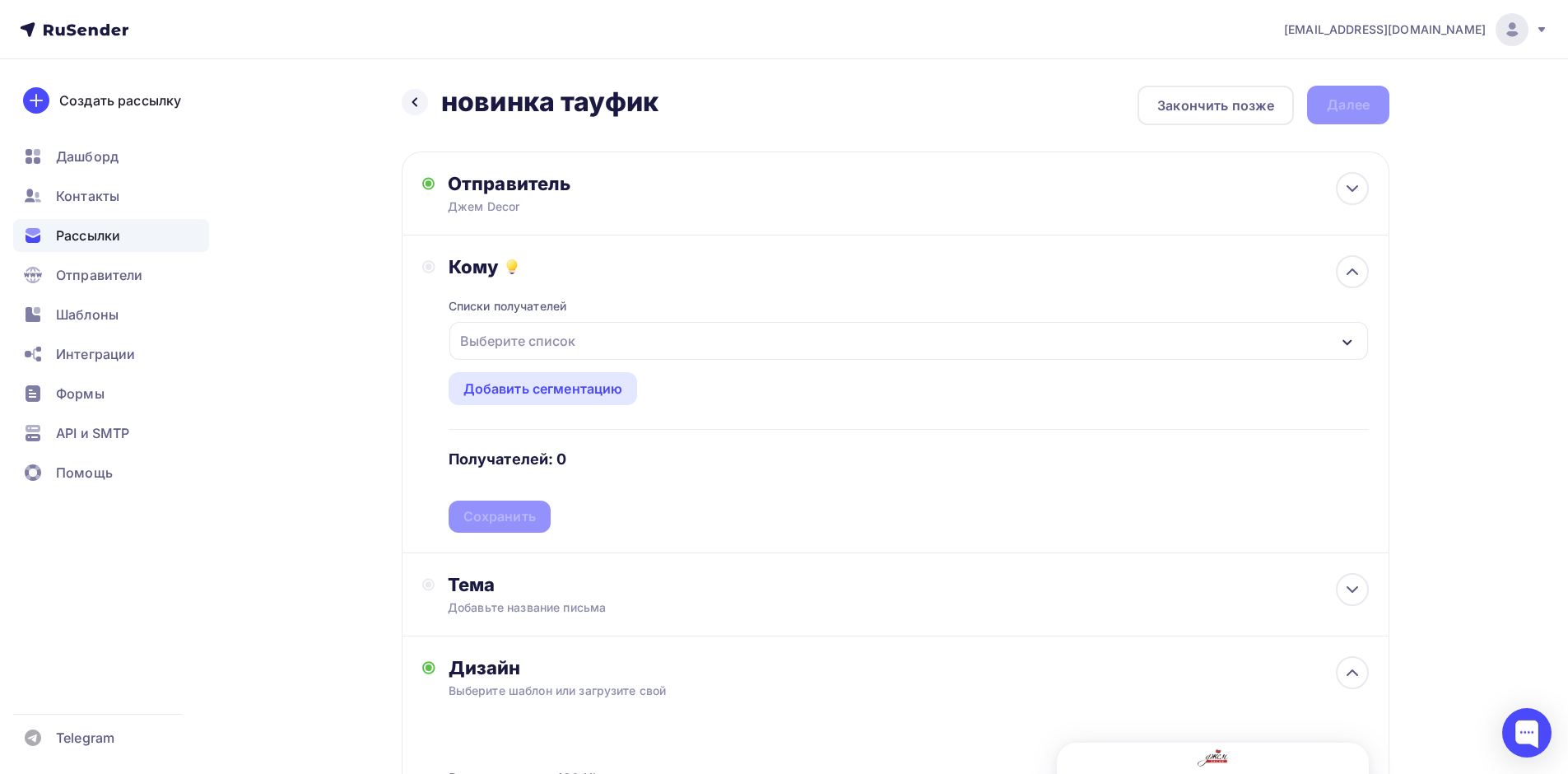
click at [570, 330] on div "Выберите список" at bounding box center [517, 341] width 129 height 30
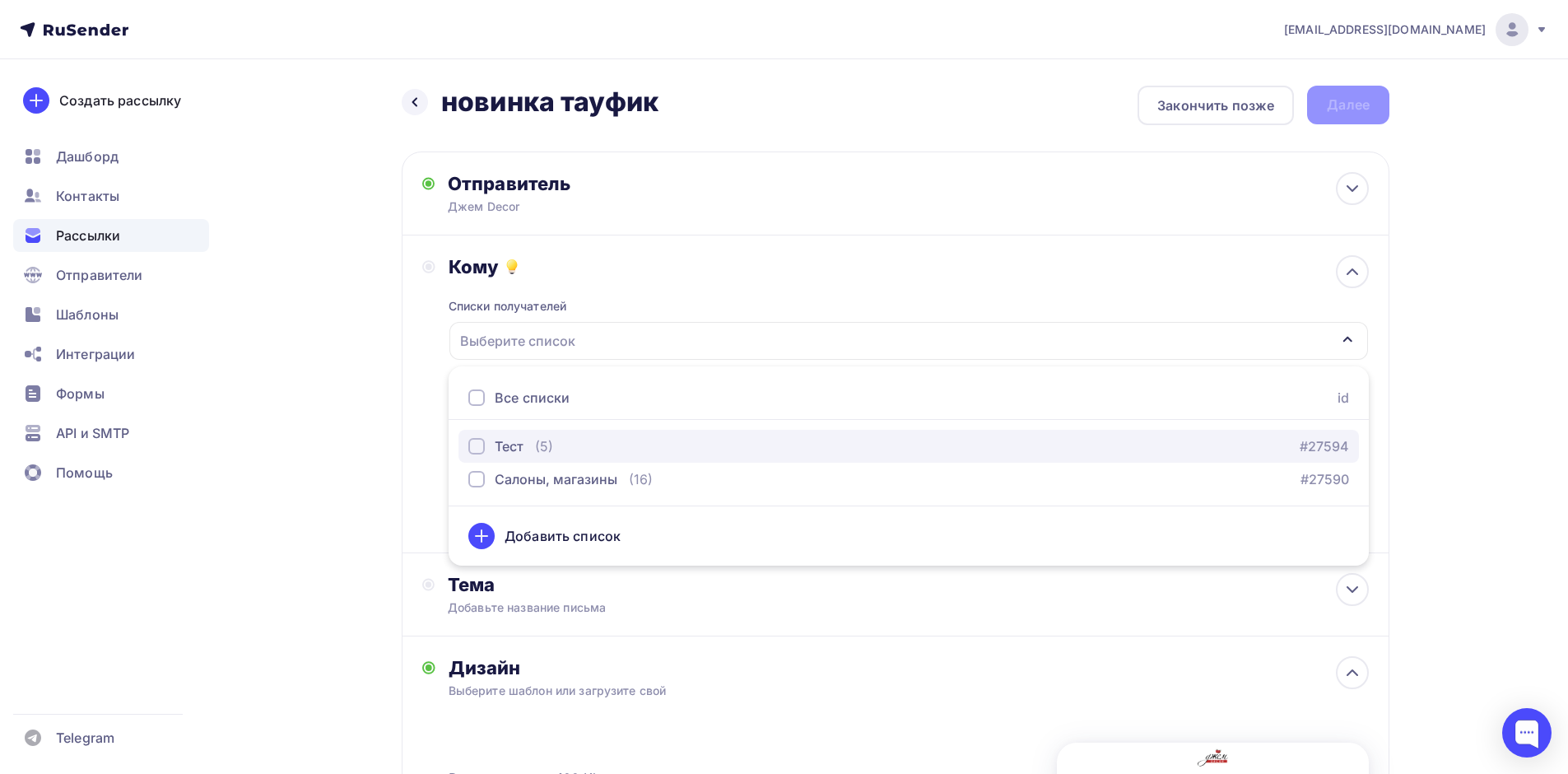
click at [481, 448] on div "button" at bounding box center [476, 447] width 17 height 17
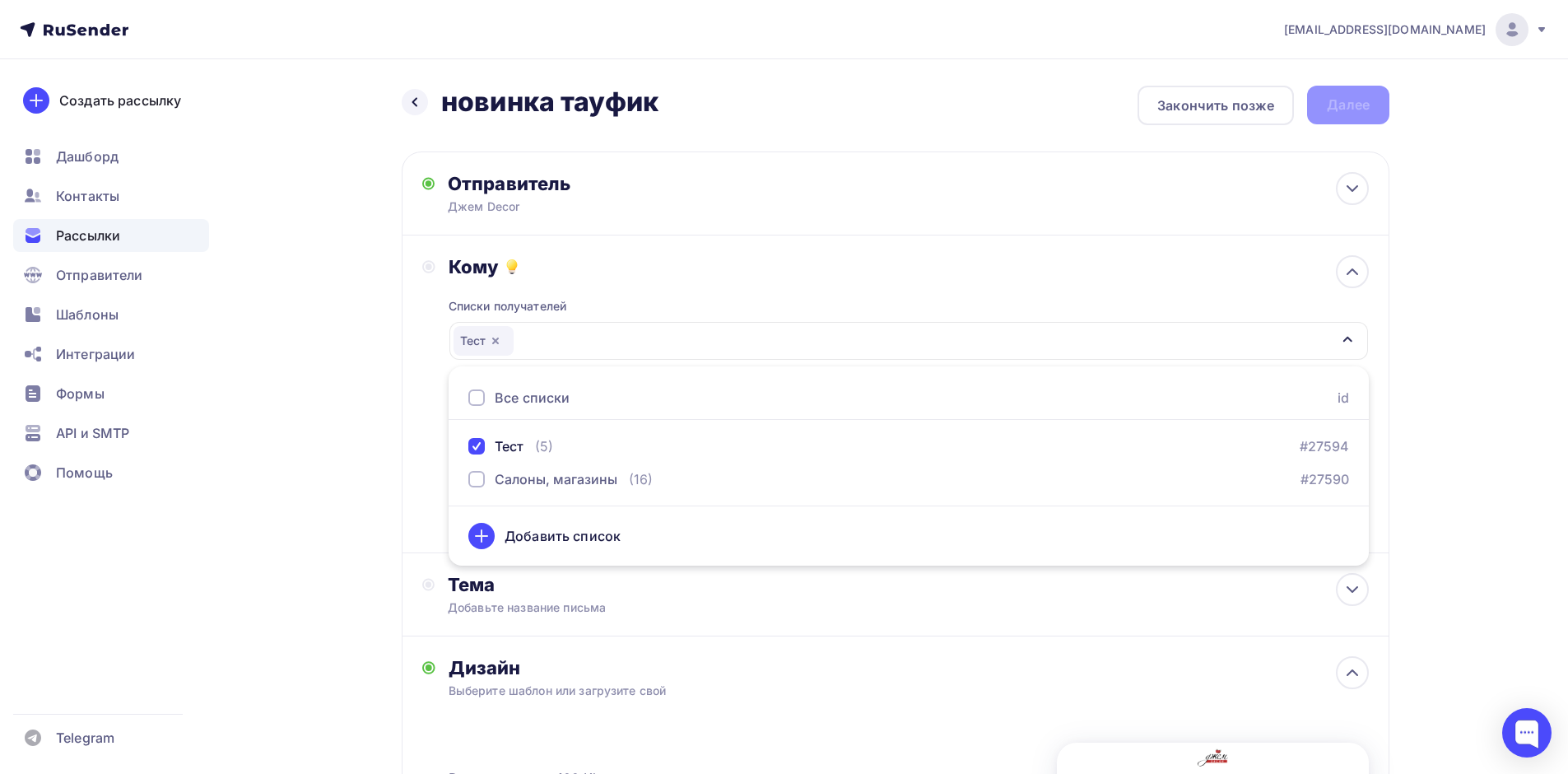
click at [1464, 472] on div "elama-16149843@yandex.ru Аккаунт Тарифы Выйти Создать рассылку Дашборд Контакты…" at bounding box center [784, 594] width 1568 height 1190
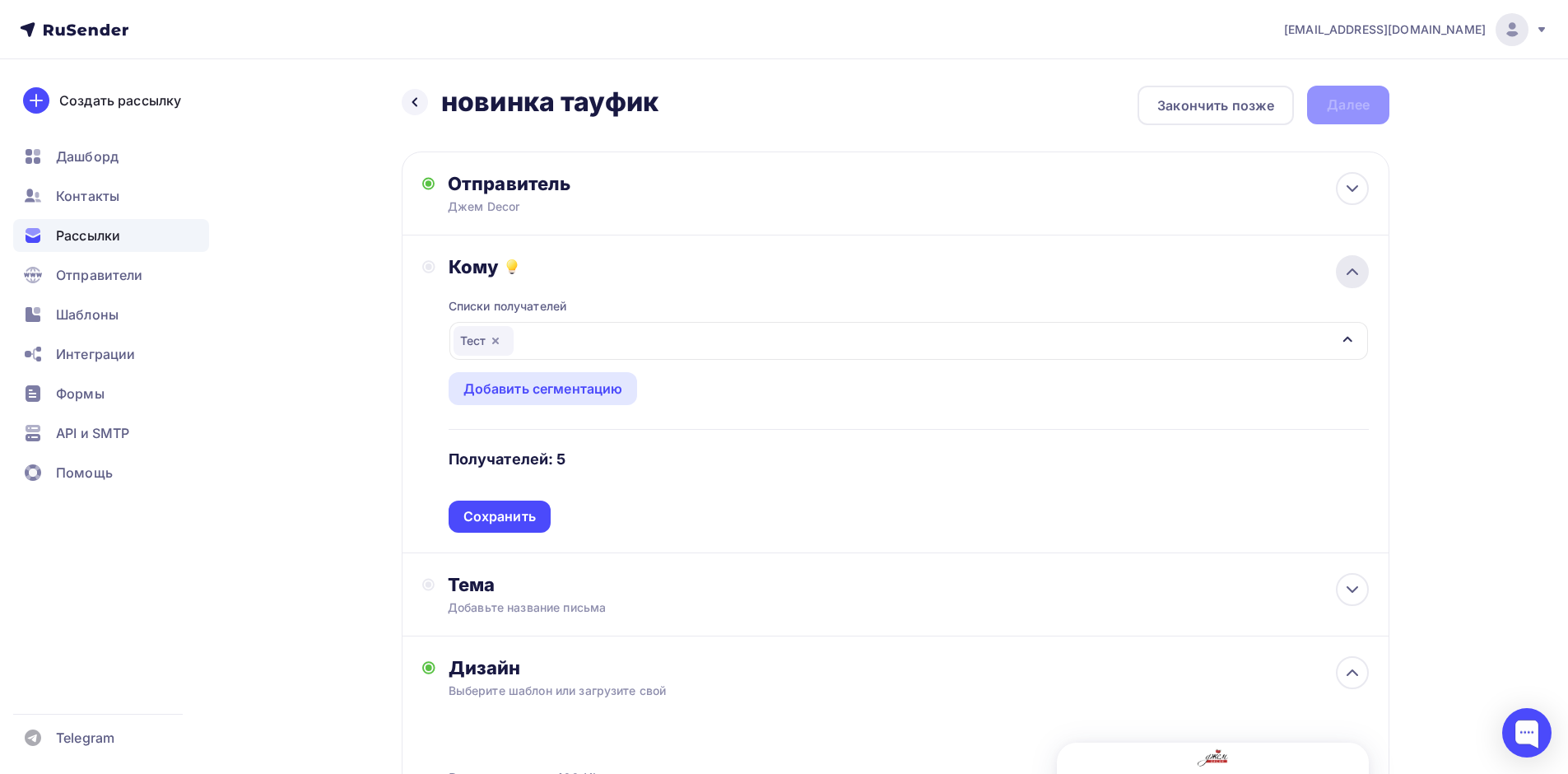
click at [1355, 271] on icon at bounding box center [1353, 272] width 20 height 20
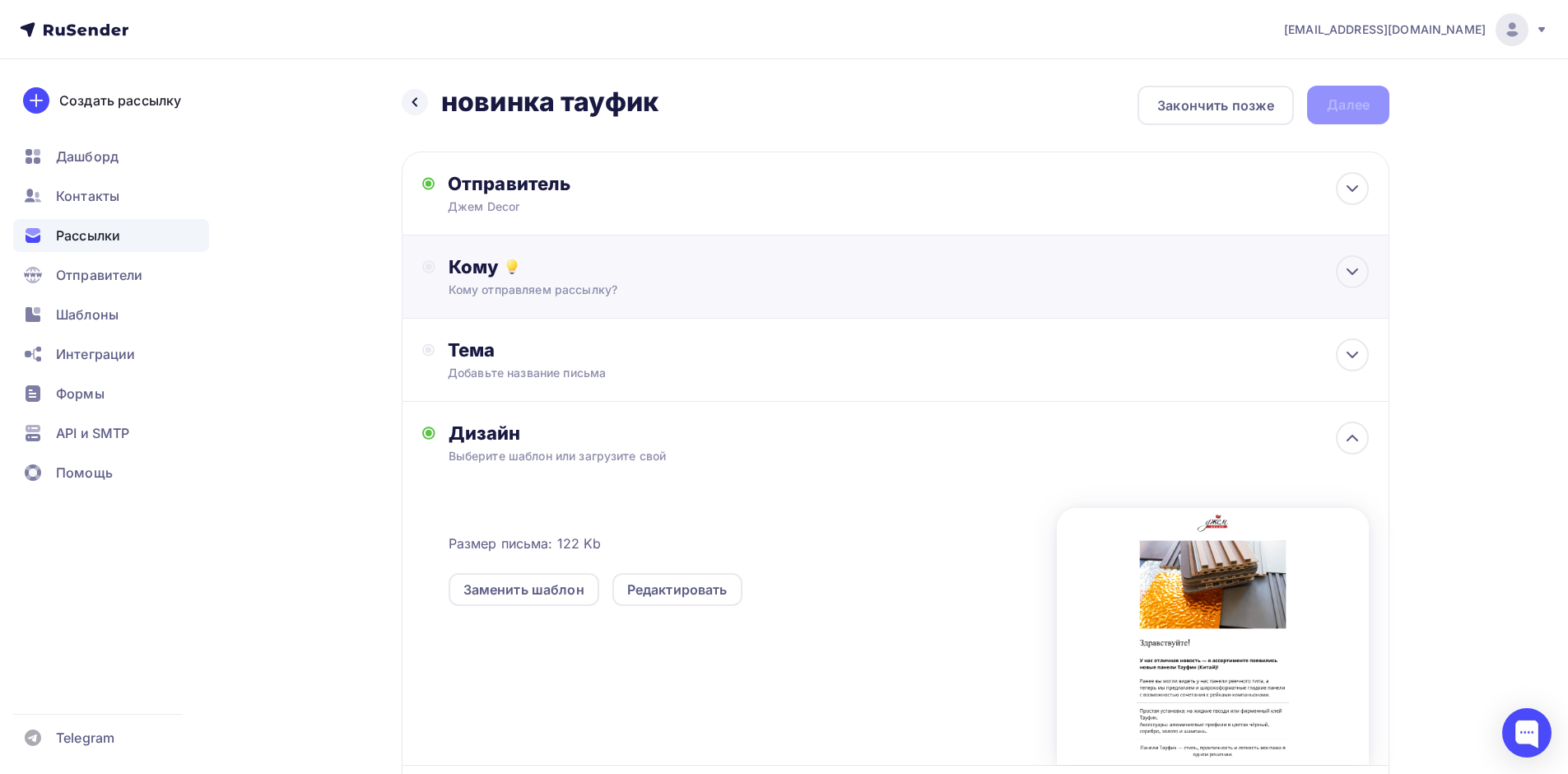
click at [970, 275] on div "Кому" at bounding box center [908, 267] width 920 height 23
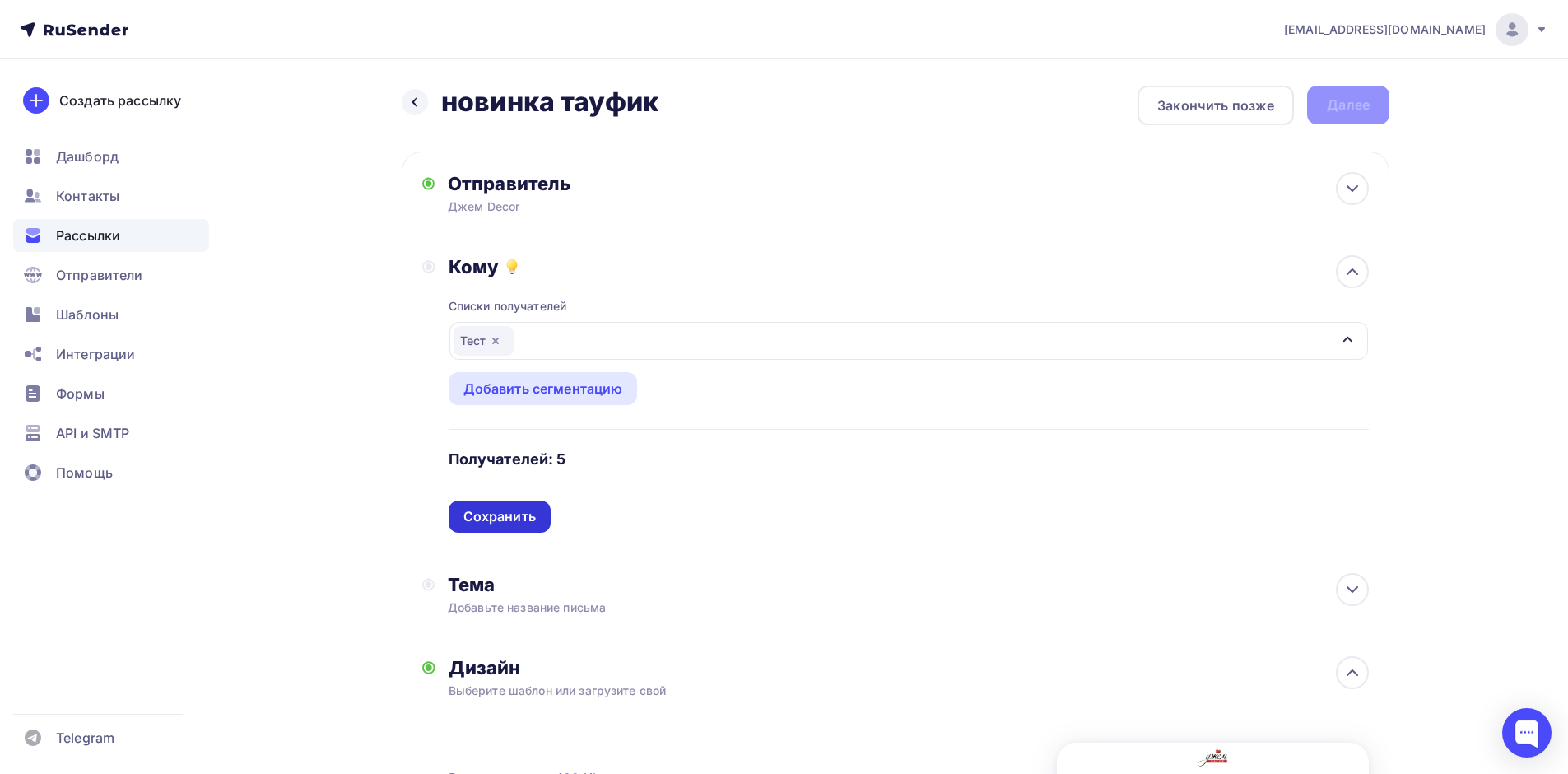
click at [529, 511] on div "Сохранить" at bounding box center [499, 517] width 73 height 19
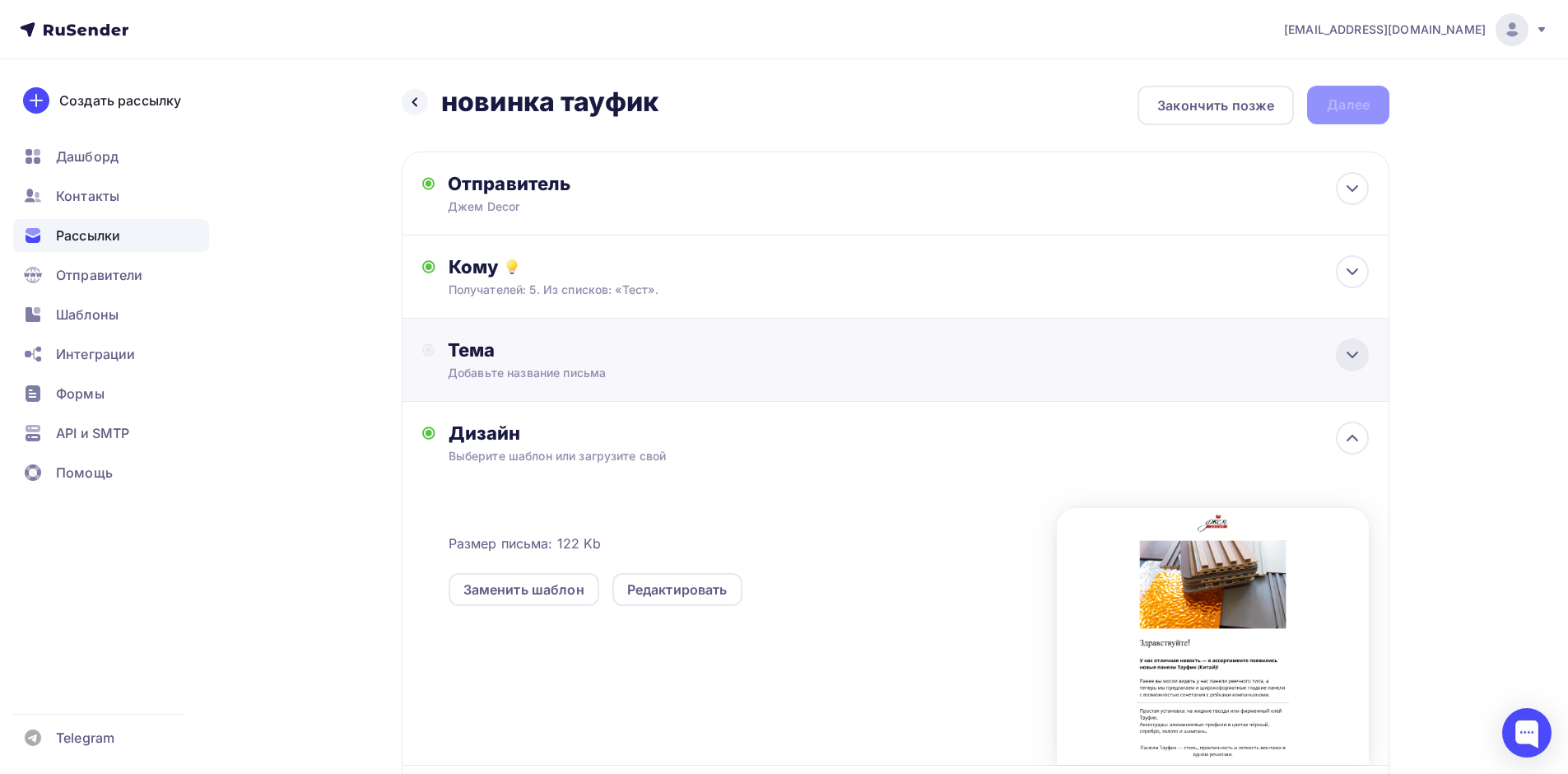
click at [1348, 360] on icon at bounding box center [1353, 355] width 20 height 20
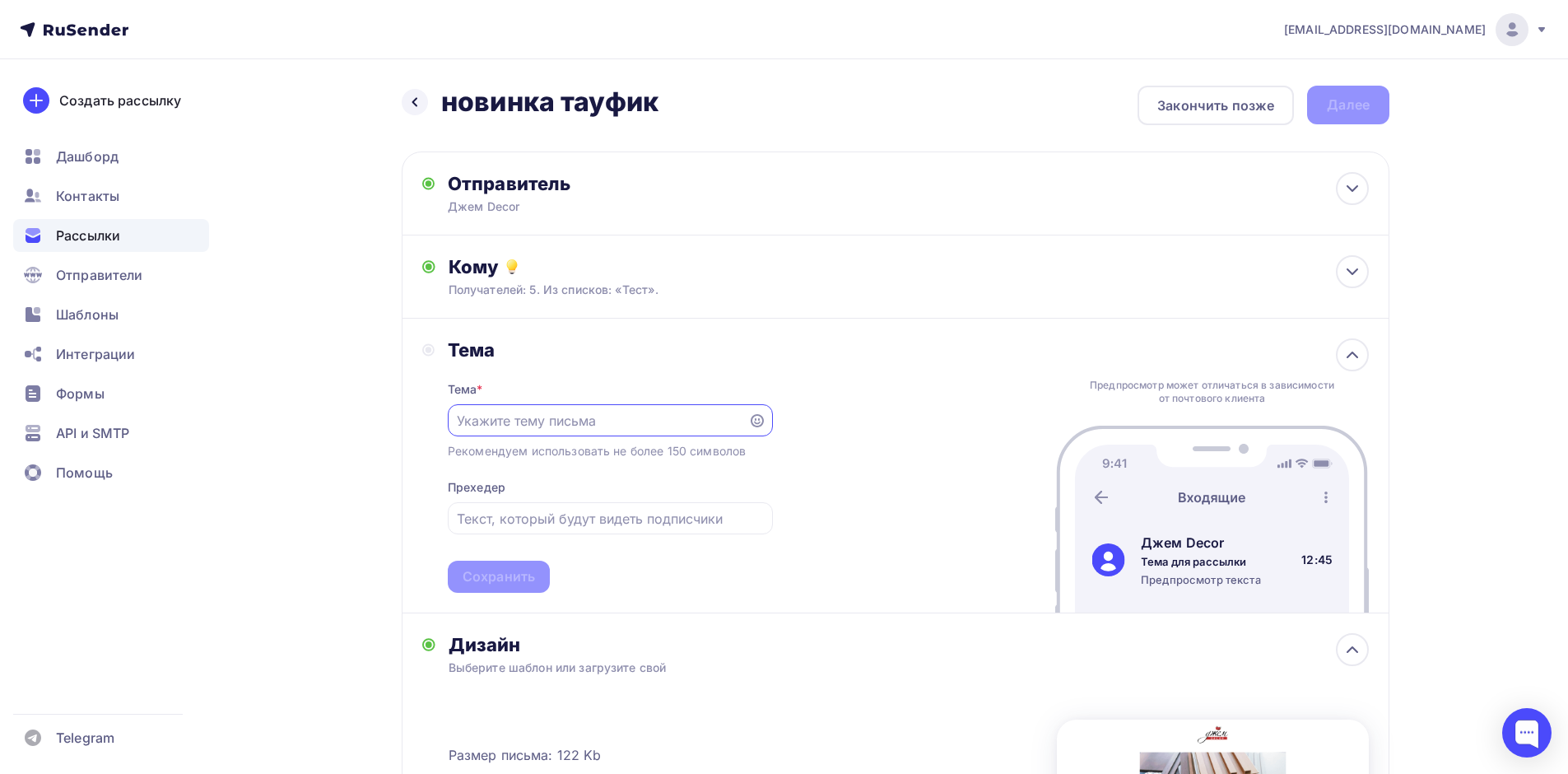
click at [530, 417] on input "text" at bounding box center [597, 421] width 281 height 20
paste input "Новинка! Широкоформатные панели Тауфик уже в продаже"
drag, startPoint x: 552, startPoint y: 420, endPoint x: 386, endPoint y: 419, distance: 166.0
click at [386, 419] on div "Назад новинка тауфик новинка тауфик Закончить позже Далее Отправитель Джем Deco…" at bounding box center [784, 613] width 1349 height 1107
type input "Новинка! Широкоформатные панели Тауфик уже в продаже"
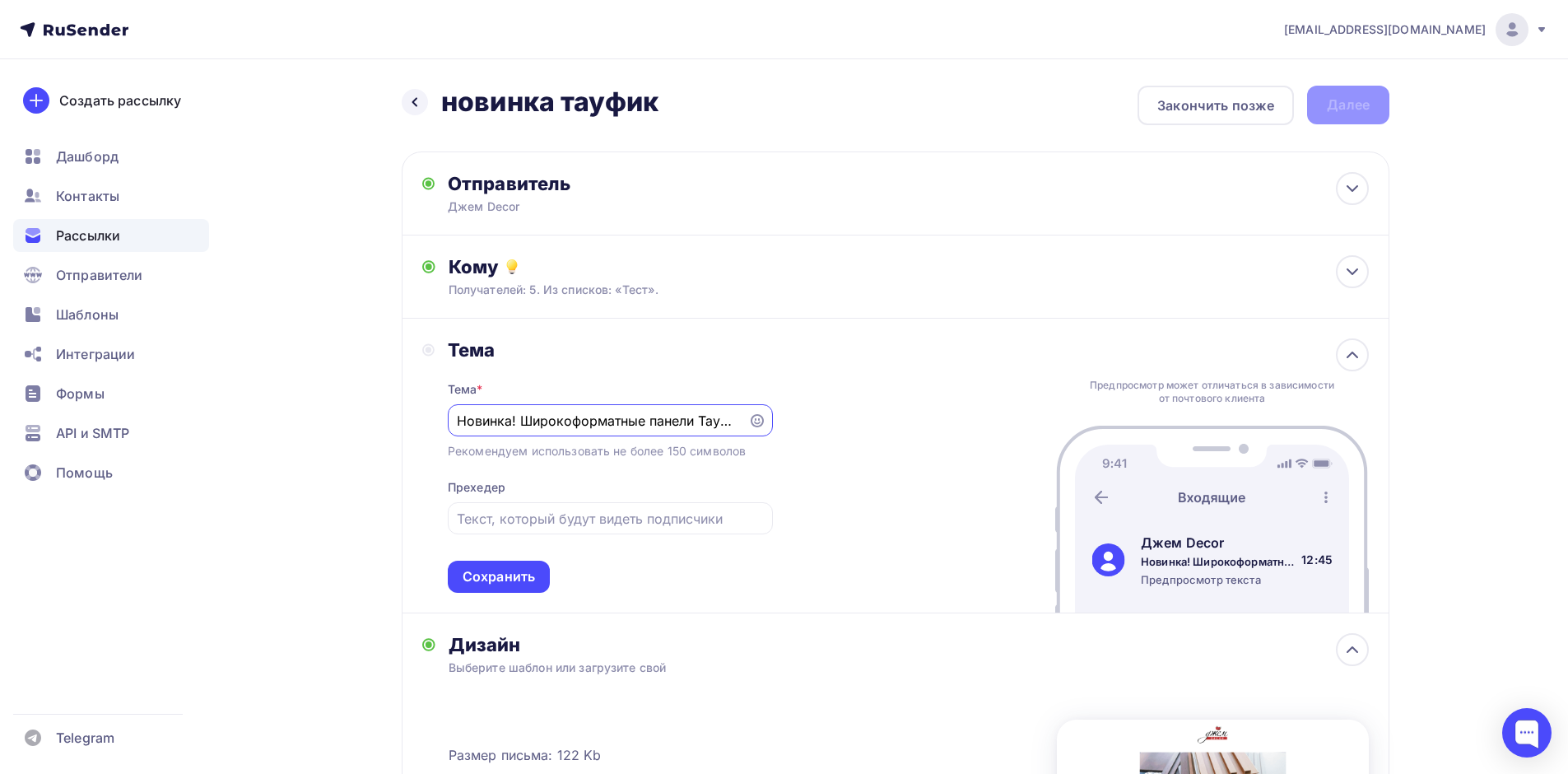
click at [900, 424] on div "Тема Тема * Новинка! Широкоформатные панели Тауфик уже в продаже Рекомендуем ис…" at bounding box center [895, 466] width 987 height 295
click at [720, 421] on input "Новинка! Широкоформатные панели Тауфик уже в продаже" at bounding box center [597, 421] width 281 height 20
drag, startPoint x: 718, startPoint y: 421, endPoint x: 782, endPoint y: 427, distance: 64.3
click at [782, 427] on div "Тема Тема * Новинка! Широкоформатные панели Тауфик уже в продаже Рекомендуем ис…" at bounding box center [895, 466] width 987 height 295
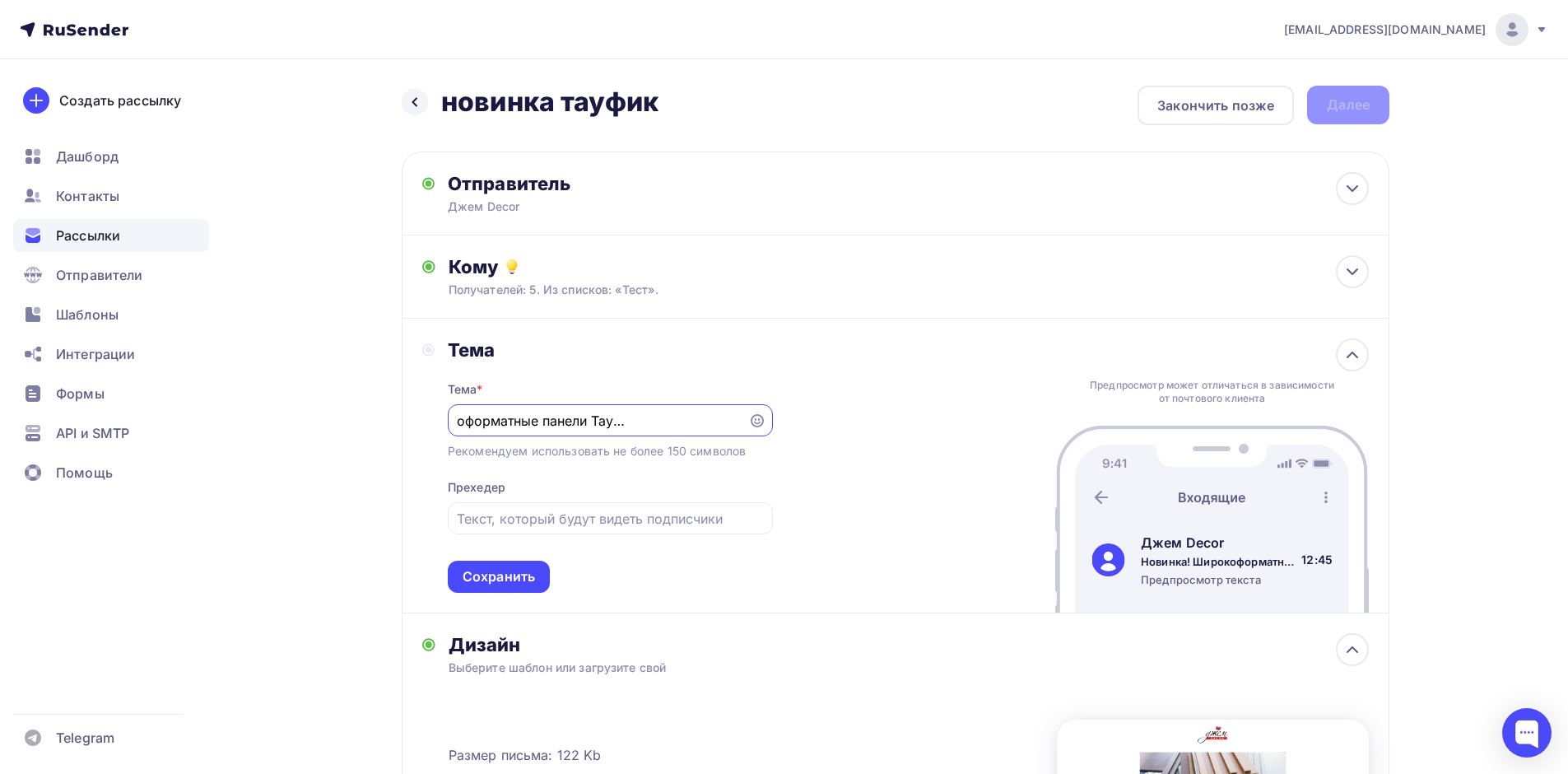
click at [950, 414] on div "Тема Тема * Новинка! Широкоформатные панели Тауфик уже в продаже Рекомендуем ис…" at bounding box center [895, 466] width 987 height 295
click at [591, 515] on input "text" at bounding box center [609, 519] width 306 height 20
click at [500, 513] on input "text" at bounding box center [609, 519] width 306 height 20
click at [490, 523] on input "text" at bounding box center [609, 519] width 306 height 20
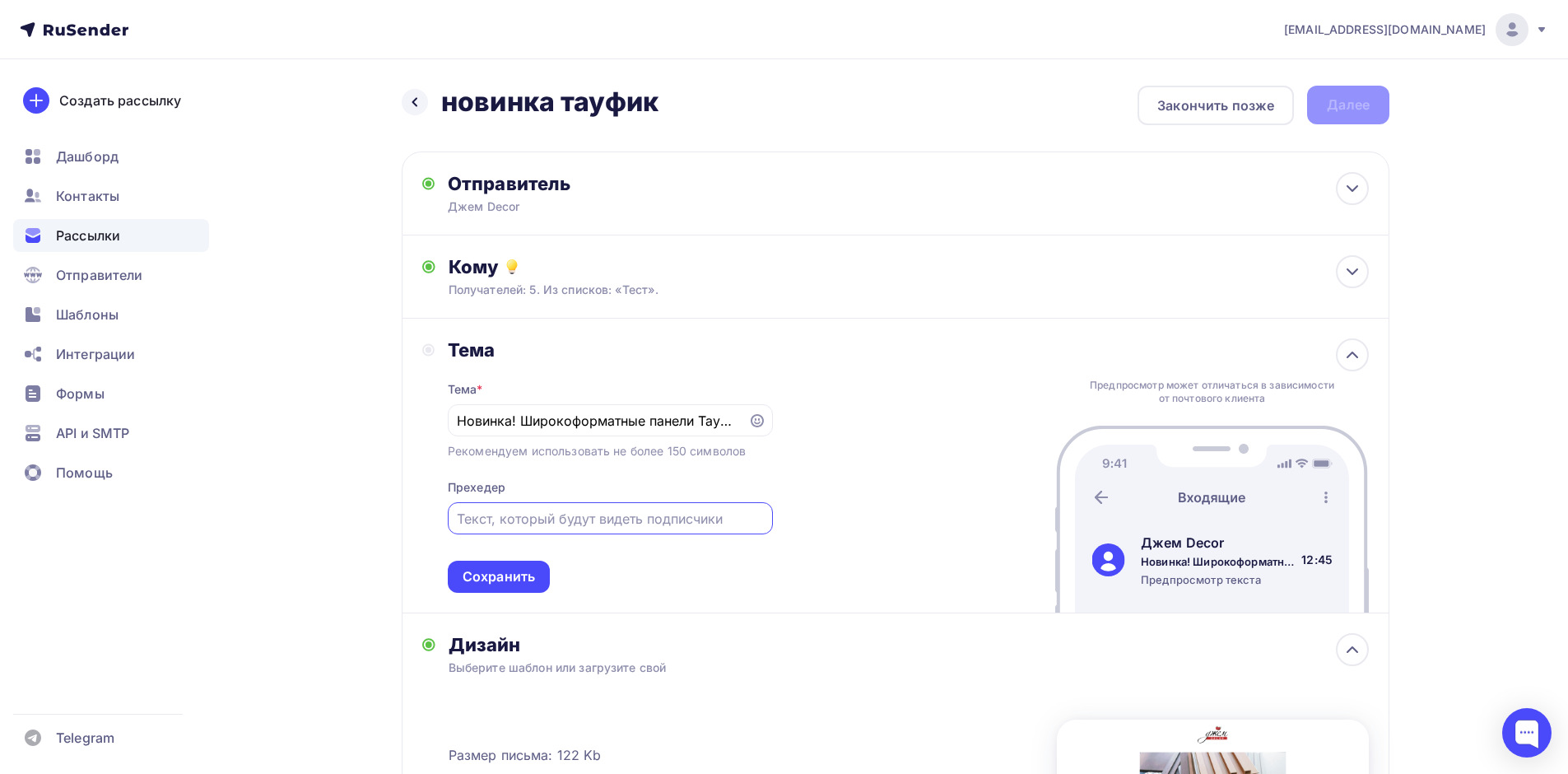
paste input "Панели Тауфик — стиль, практичность и легкость монтажа в одном решении"
drag, startPoint x: 648, startPoint y: 519, endPoint x: 713, endPoint y: 523, distance: 65.1
click at [713, 523] on input "Панели Тауфик — стиль, практичность и легкость монтажа в одном решении" at bounding box center [609, 519] width 306 height 20
click at [613, 521] on input "Панели Тауфик — стиль, практичность в одном решении" at bounding box center [609, 519] width 306 height 20
drag, startPoint x: 580, startPoint y: 519, endPoint x: 447, endPoint y: 520, distance: 133.0
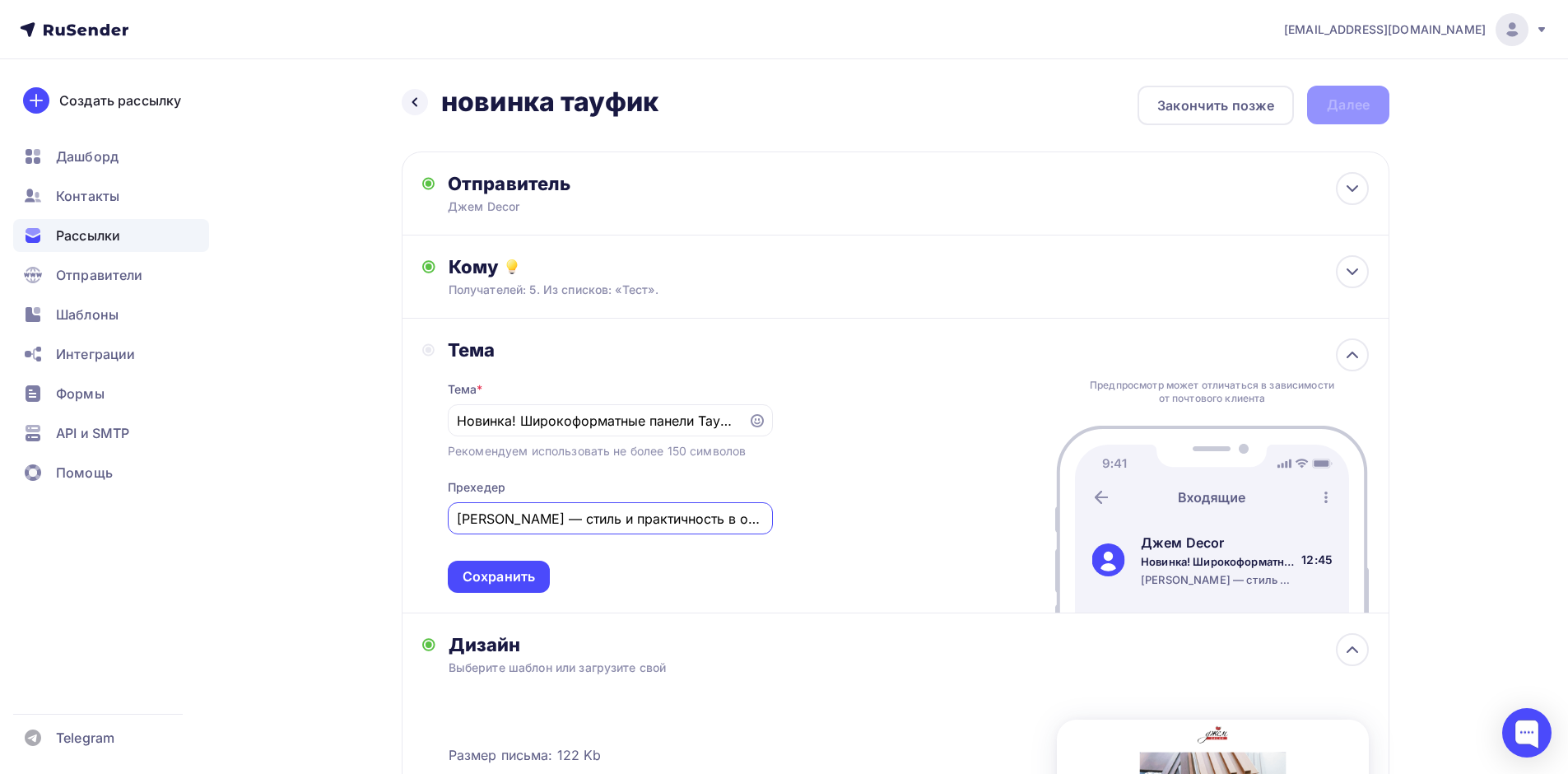
click at [448, 520] on div "Панели Тауфик — стиль и практичность в одном решении" at bounding box center [611, 519] width 325 height 32
click at [750, 513] on input "Стиль и практичность в одном решении" at bounding box center [609, 519] width 306 height 20
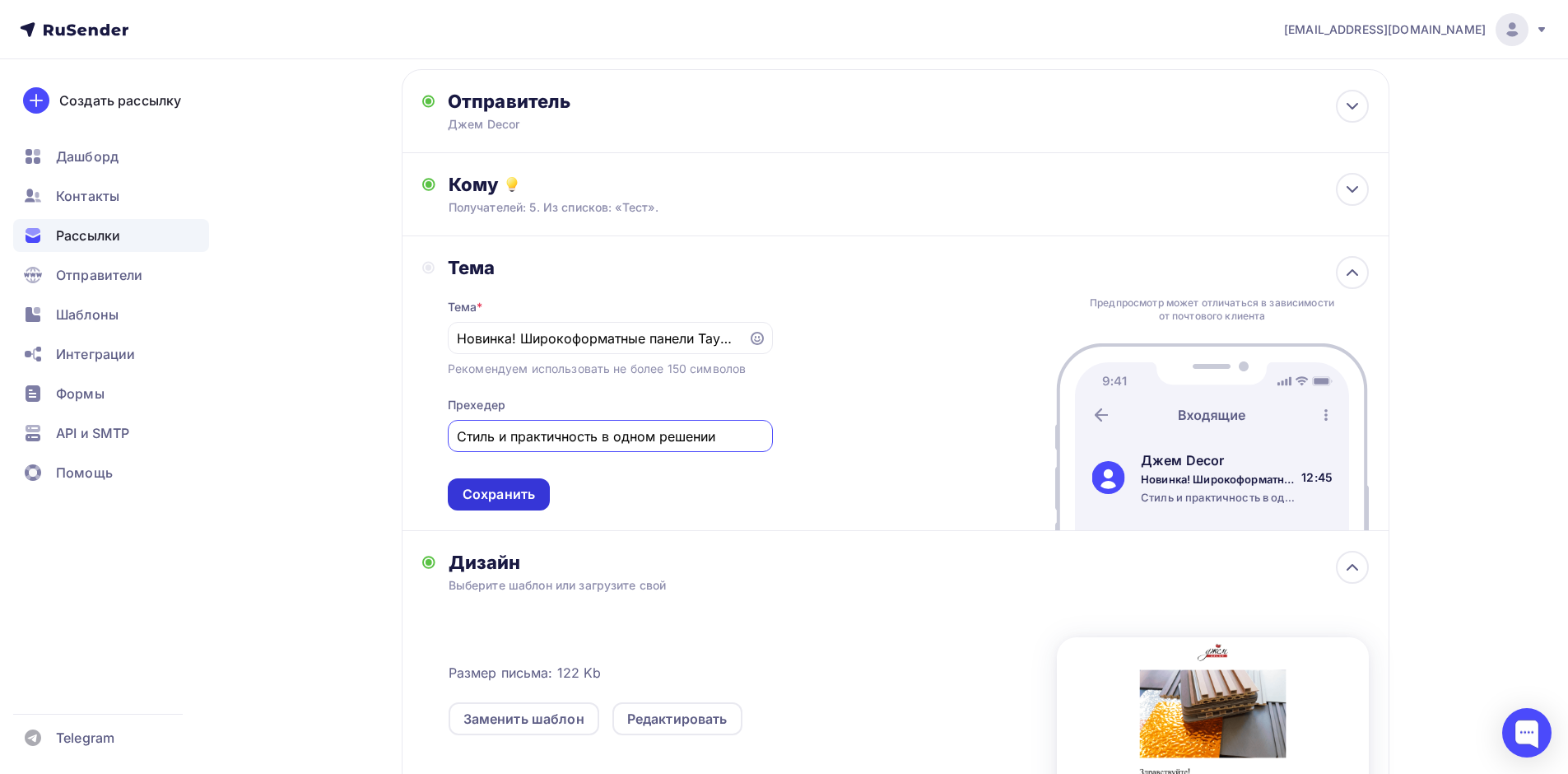
type input "Стиль и практичность в одном решении"
click at [493, 497] on div "Сохранить" at bounding box center [498, 494] width 73 height 19
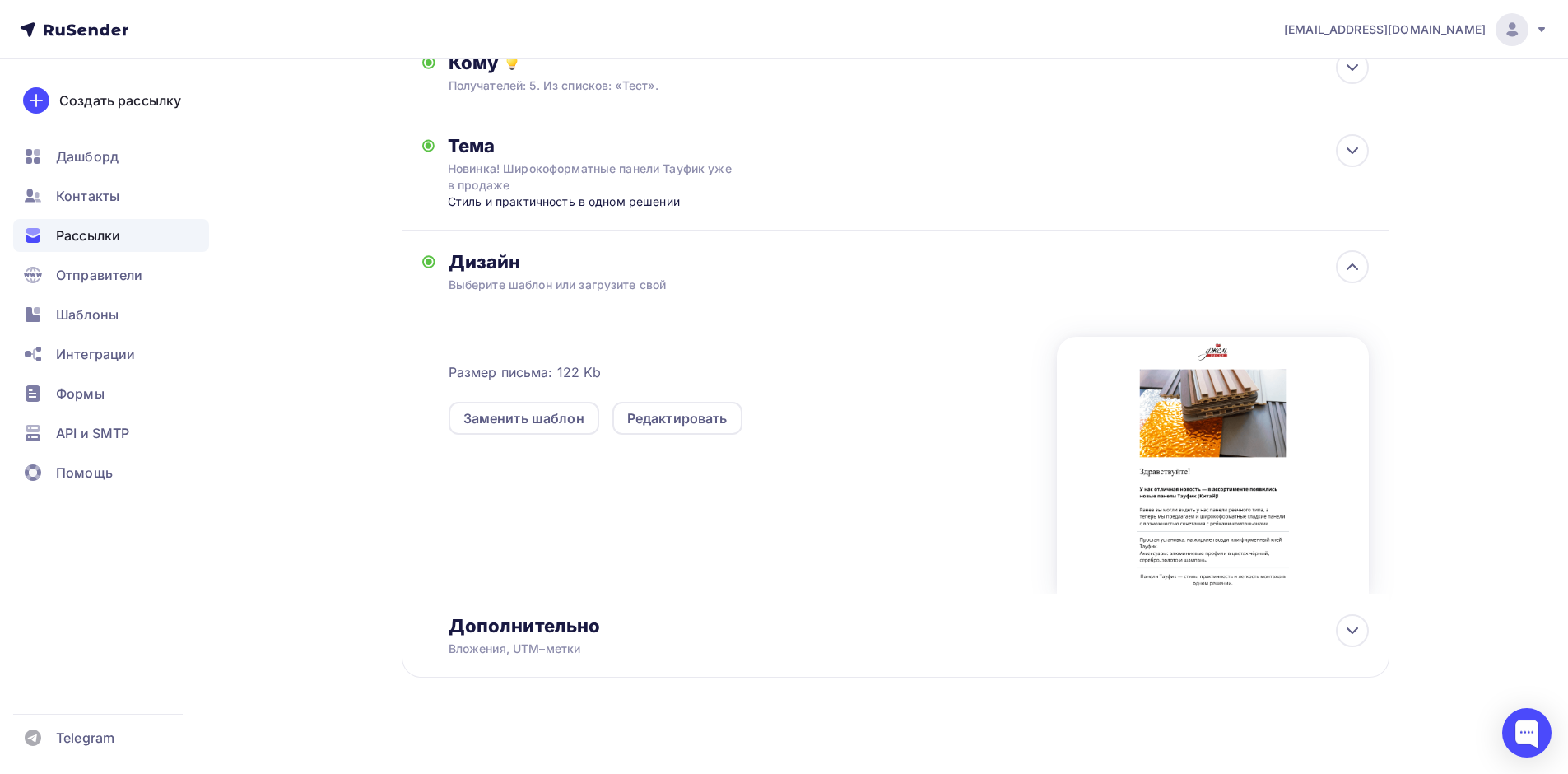
scroll to position [214, 0]
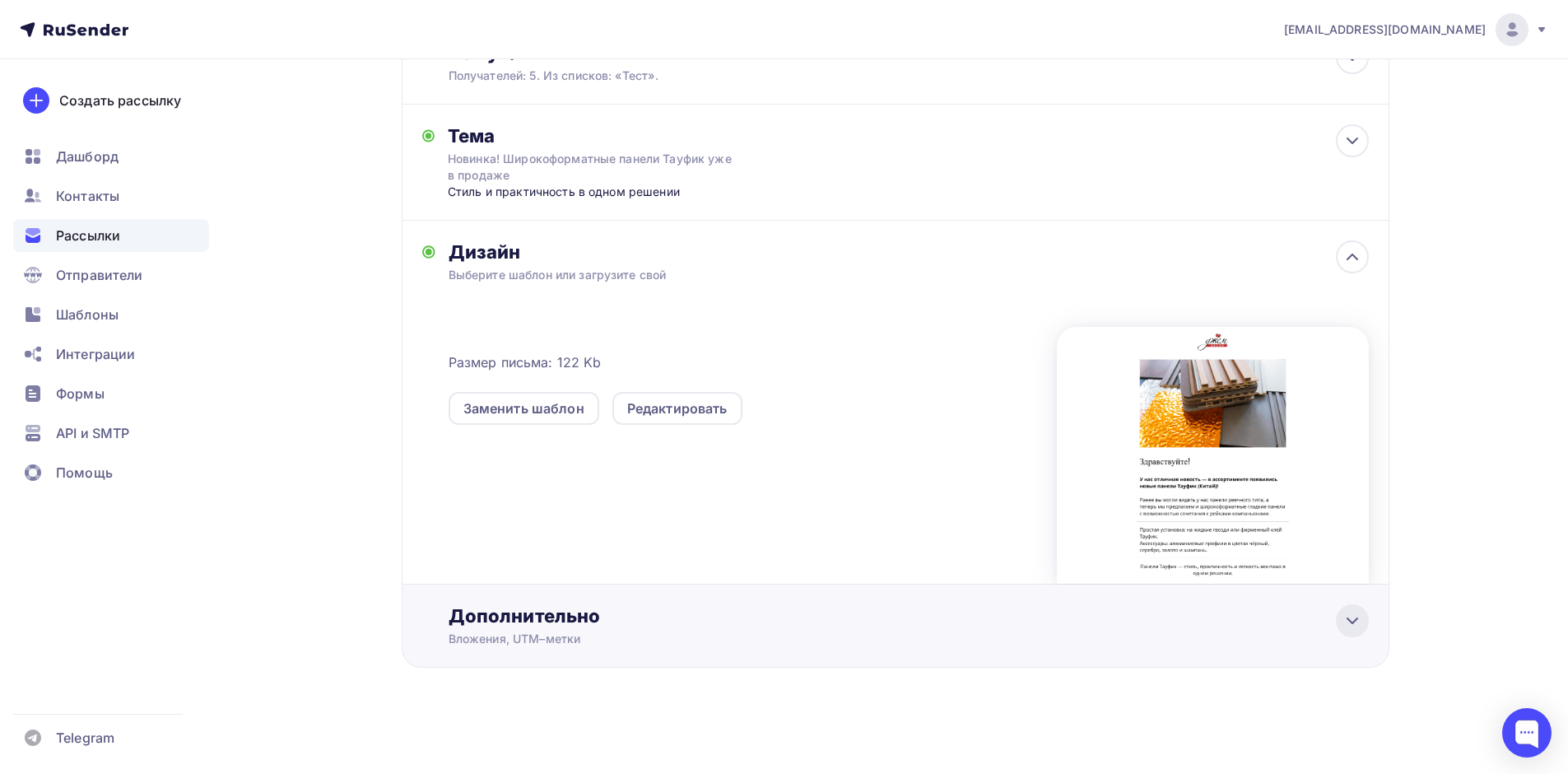
click at [1359, 619] on icon at bounding box center [1353, 621] width 20 height 20
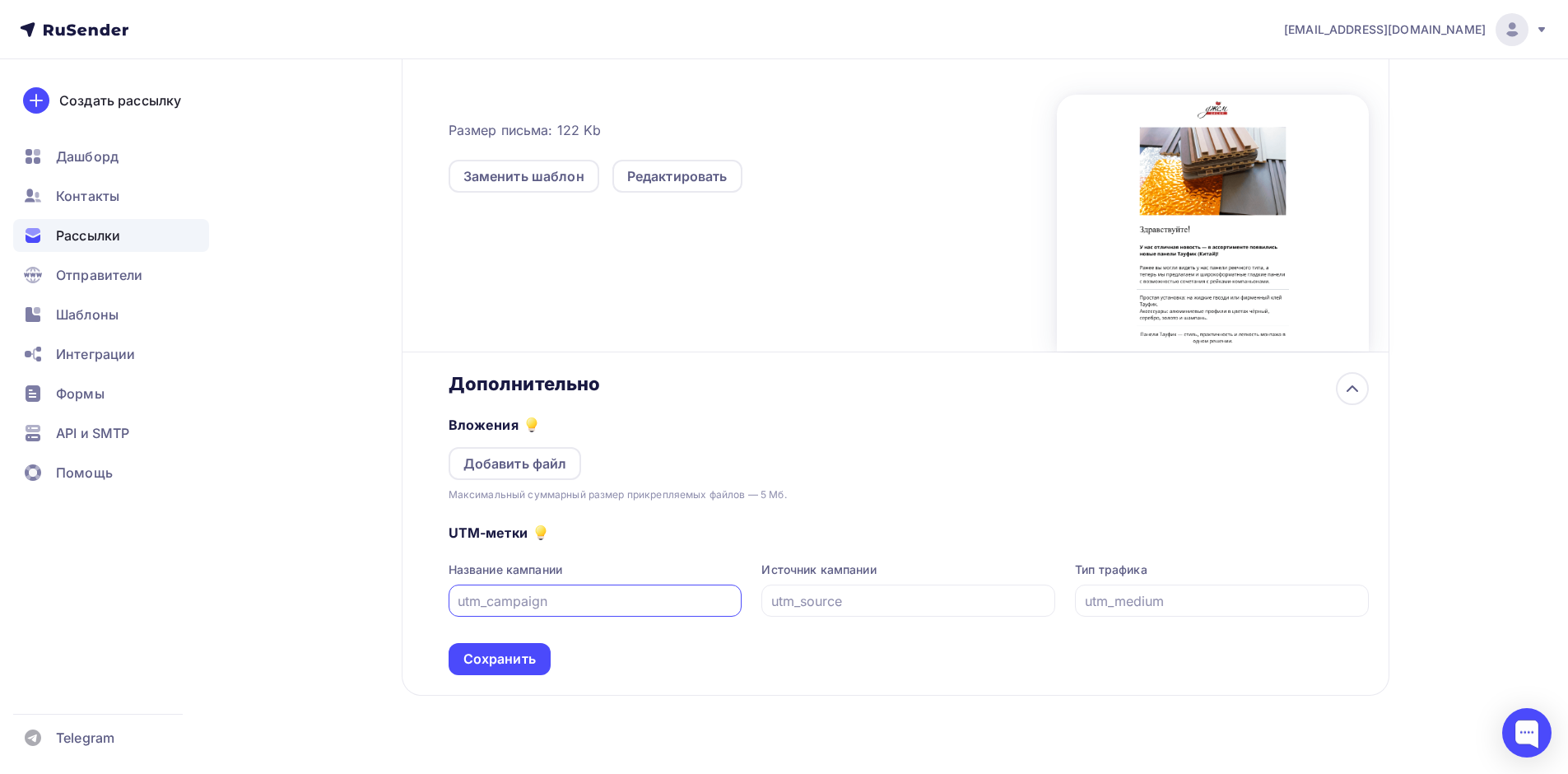
scroll to position [474, 0]
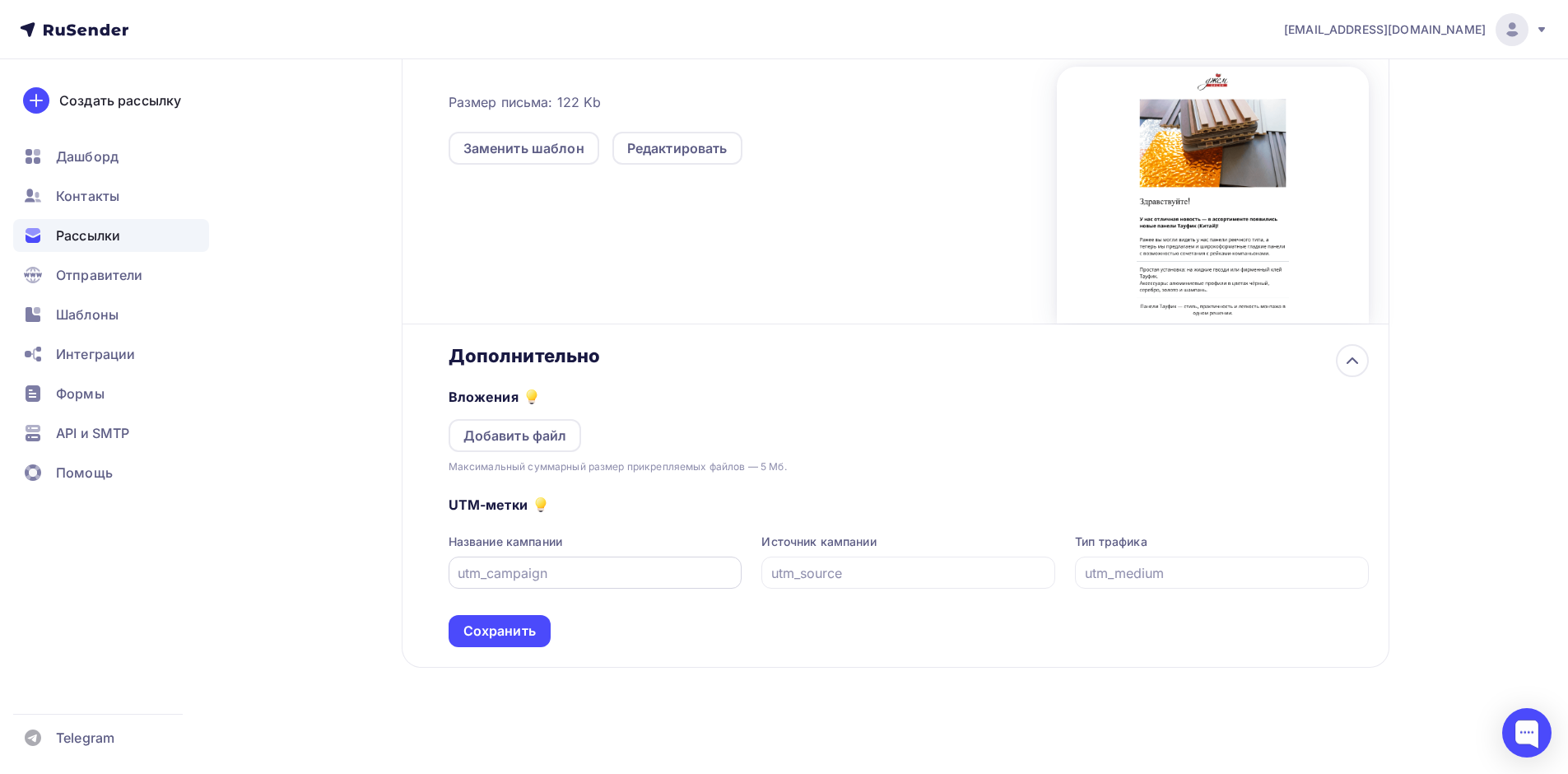
click at [542, 573] on input "text" at bounding box center [594, 574] width 275 height 20
click at [497, 574] on input "text" at bounding box center [594, 574] width 275 height 20
click at [481, 570] on input "text" at bounding box center [594, 574] width 275 height 20
drag, startPoint x: 570, startPoint y: 573, endPoint x: 419, endPoint y: 573, distance: 151.0
click at [419, 573] on div "Дополнительно Вложения Добавить файл Максимальный суммарный размер прикрепляемы…" at bounding box center [895, 496] width 987 height 343
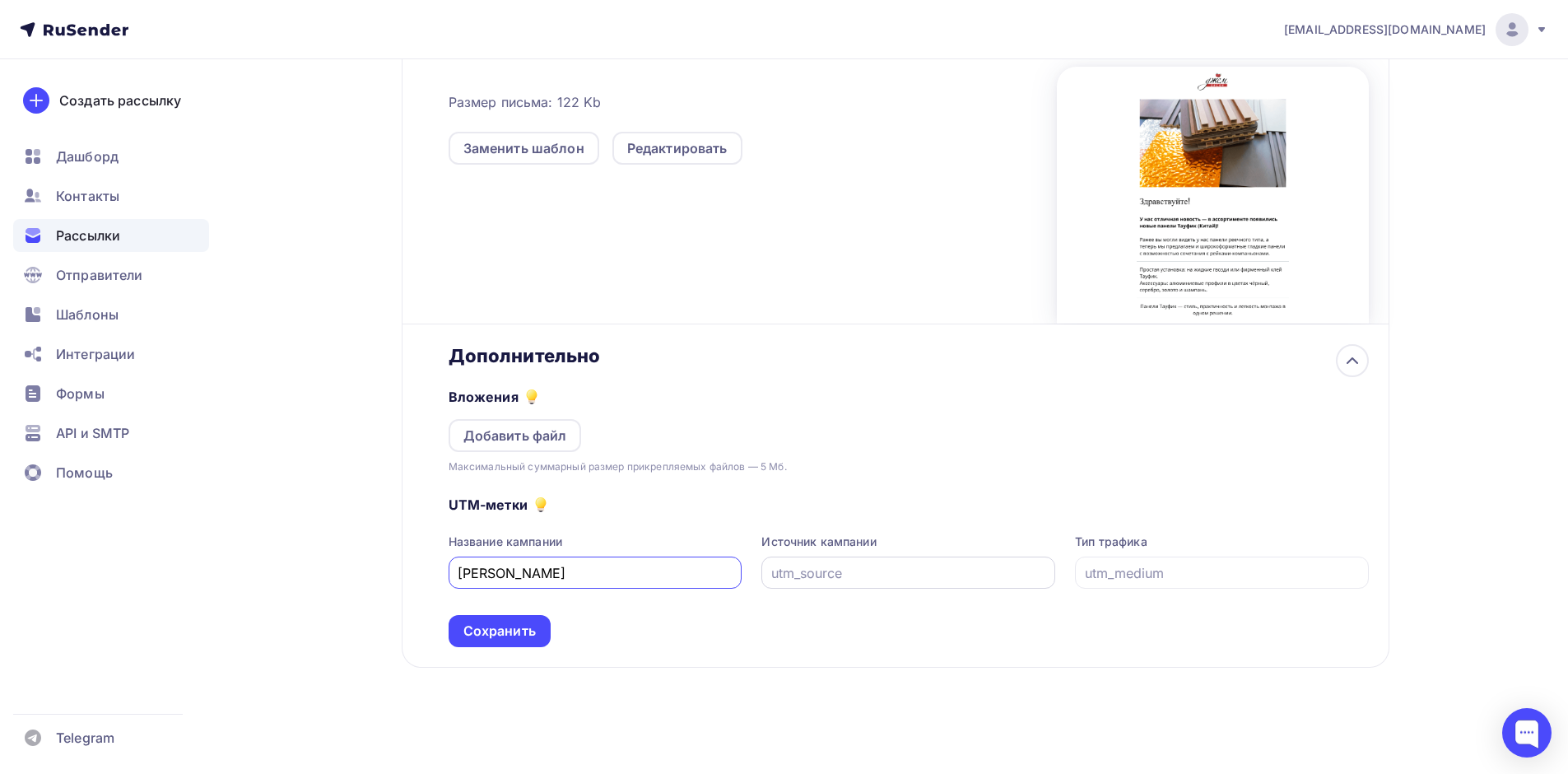
type input "rusender_campaign"
click at [802, 572] on input "text" at bounding box center [908, 574] width 275 height 20
click at [1097, 568] on input "text" at bounding box center [1222, 574] width 275 height 20
type input "email"
click at [865, 571] on input "text" at bounding box center [908, 574] width 275 height 20
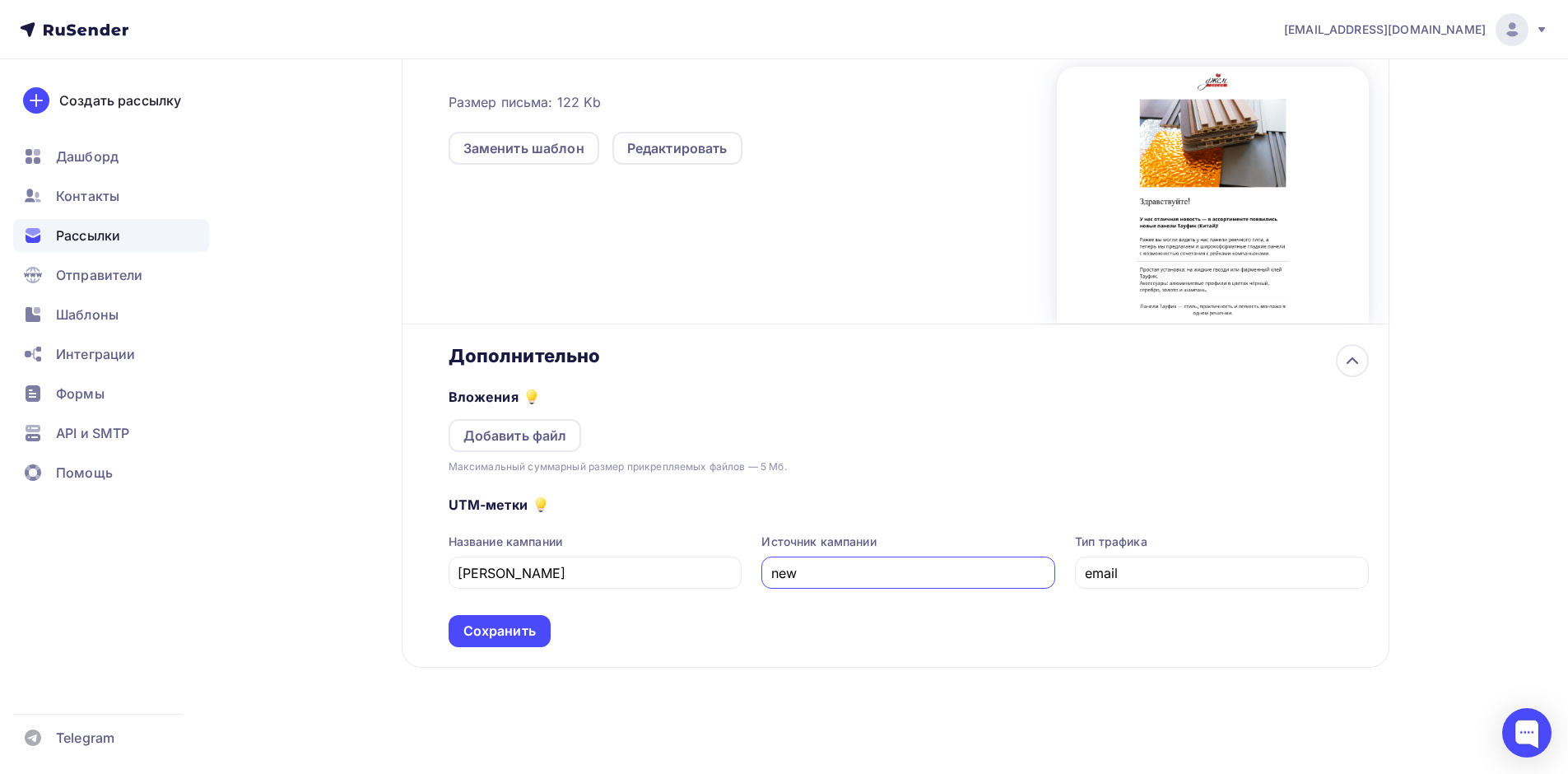
paste input "TAUFIG"
type input "newTAUFIG"
click at [530, 635] on div "Сохранить" at bounding box center [499, 631] width 73 height 19
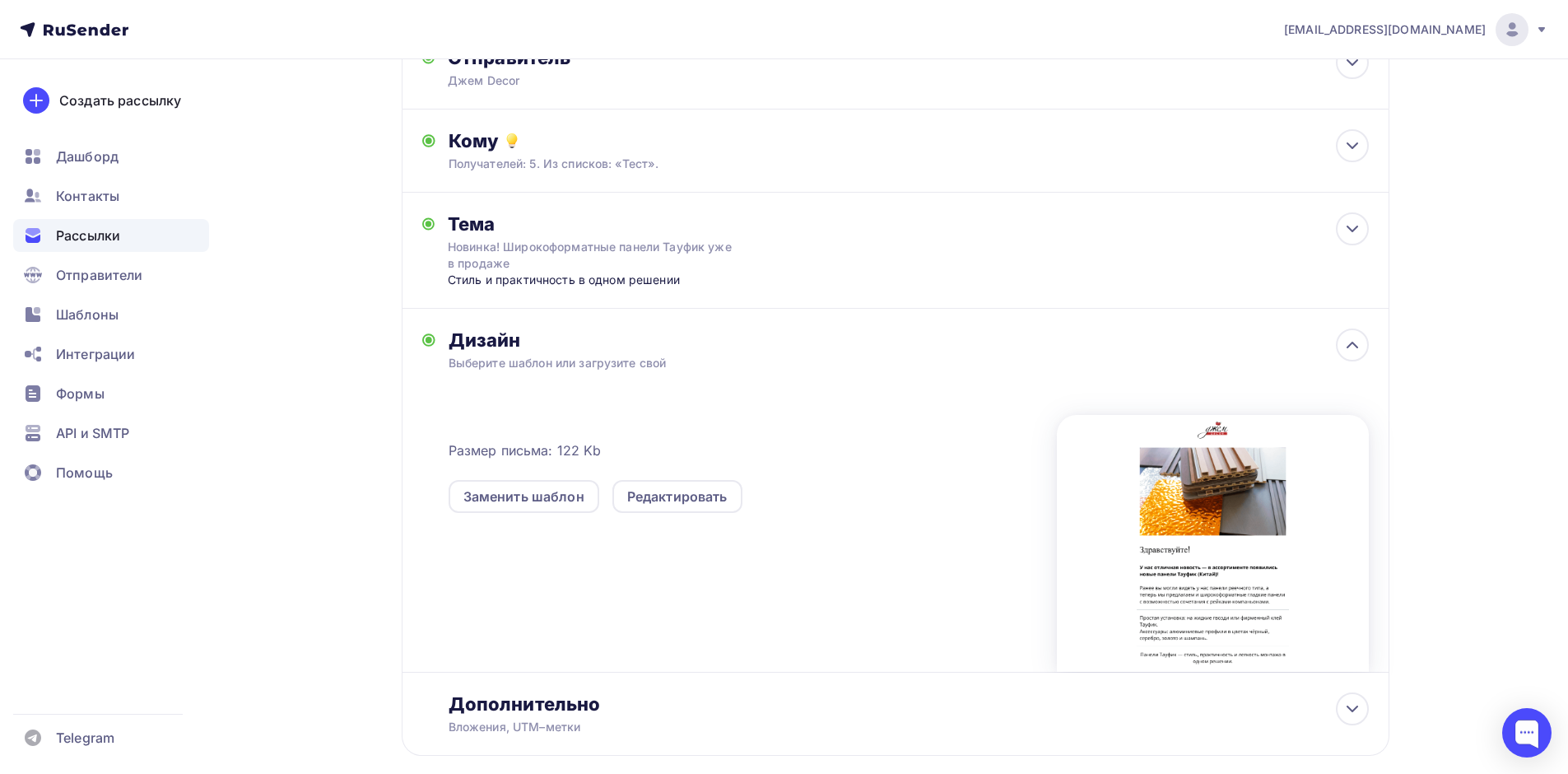
scroll to position [0, 0]
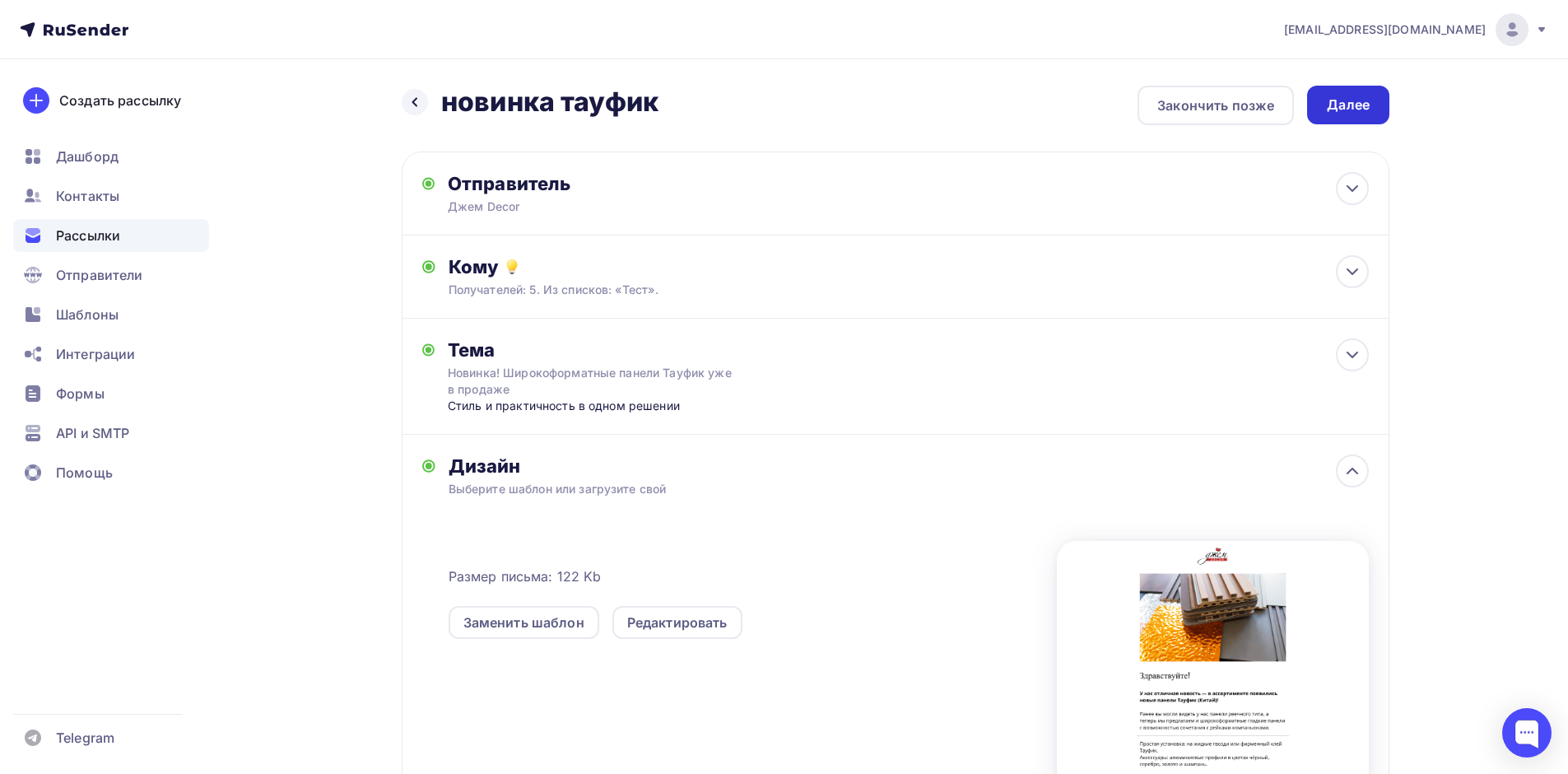
click at [1361, 100] on div "Далее" at bounding box center [1348, 104] width 43 height 19
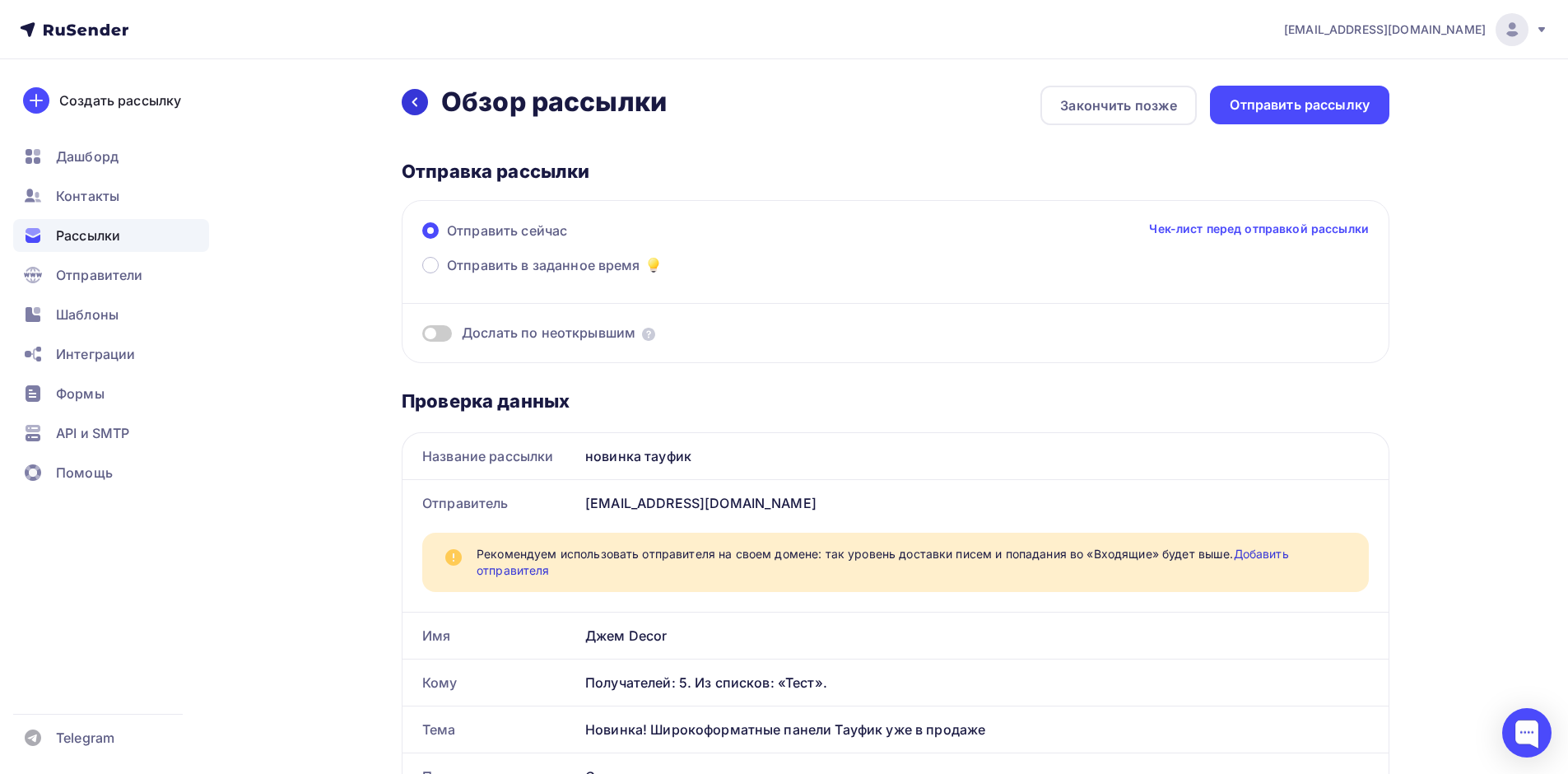
click at [414, 100] on icon at bounding box center [415, 102] width 5 height 9
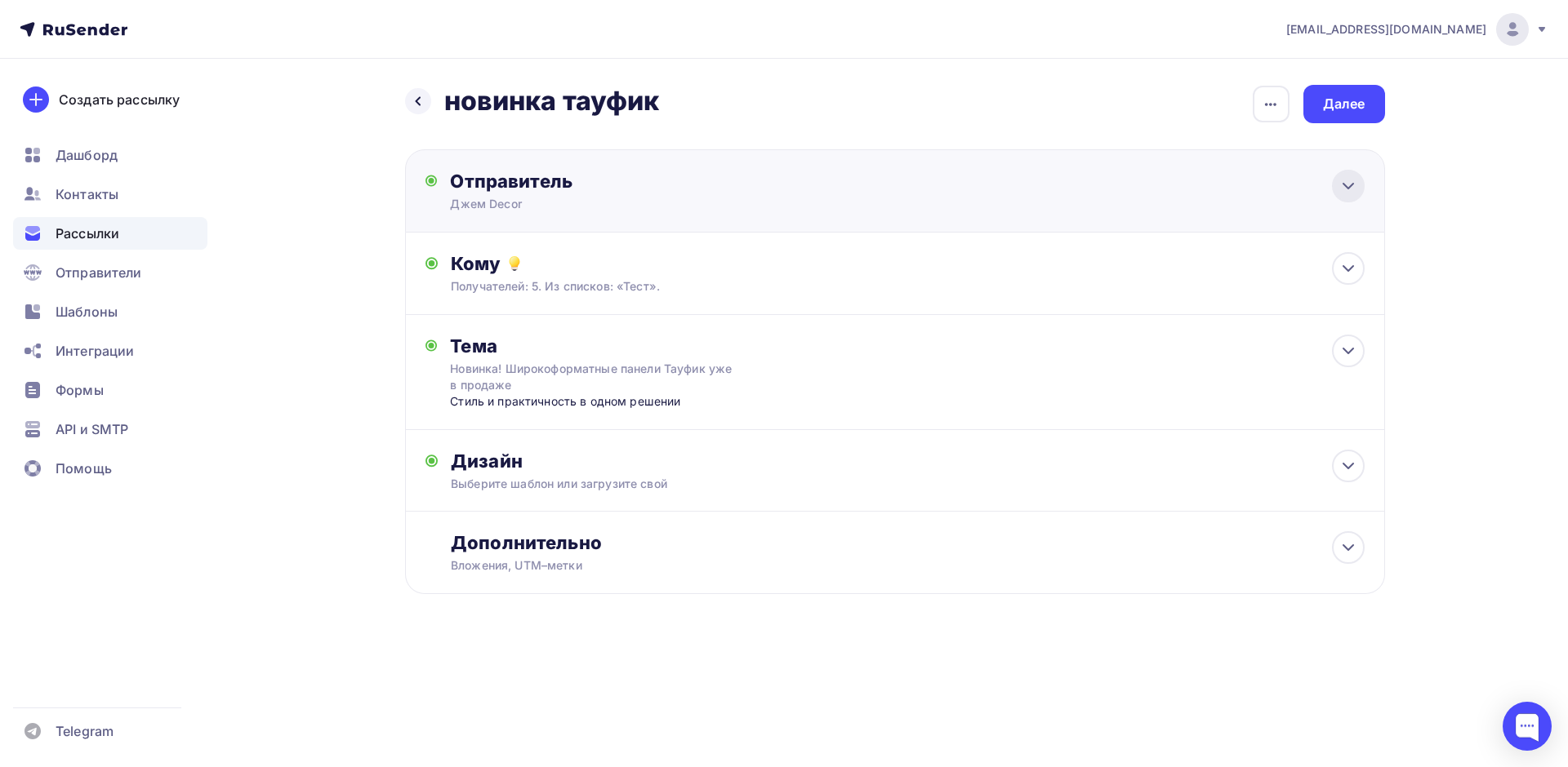
click at [1354, 182] on icon at bounding box center [1348, 186] width 20 height 20
type input "Джем Decor"
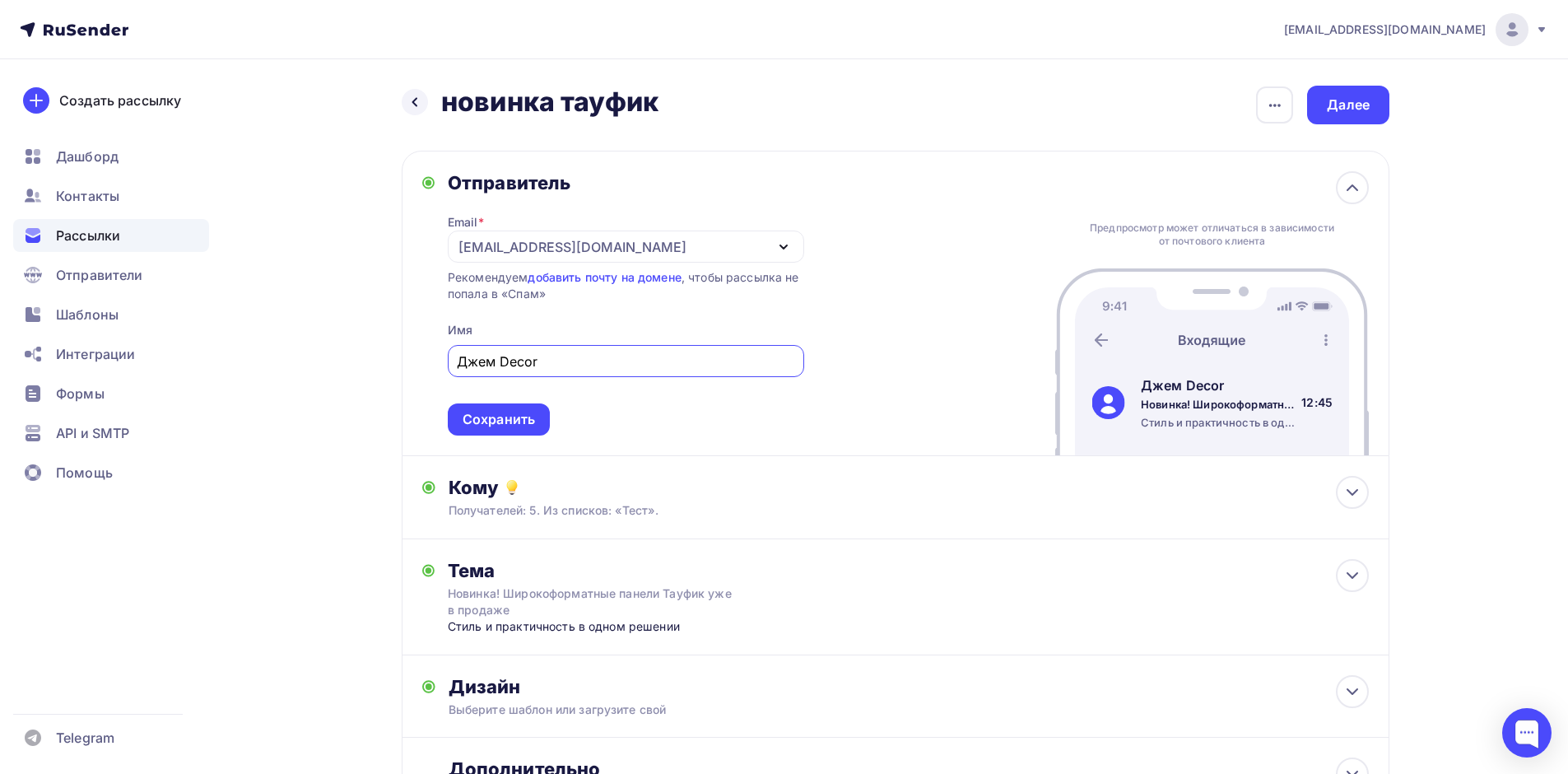
click at [772, 245] on div "[EMAIL_ADDRESS][DOMAIN_NAME]" at bounding box center [626, 246] width 356 height 32
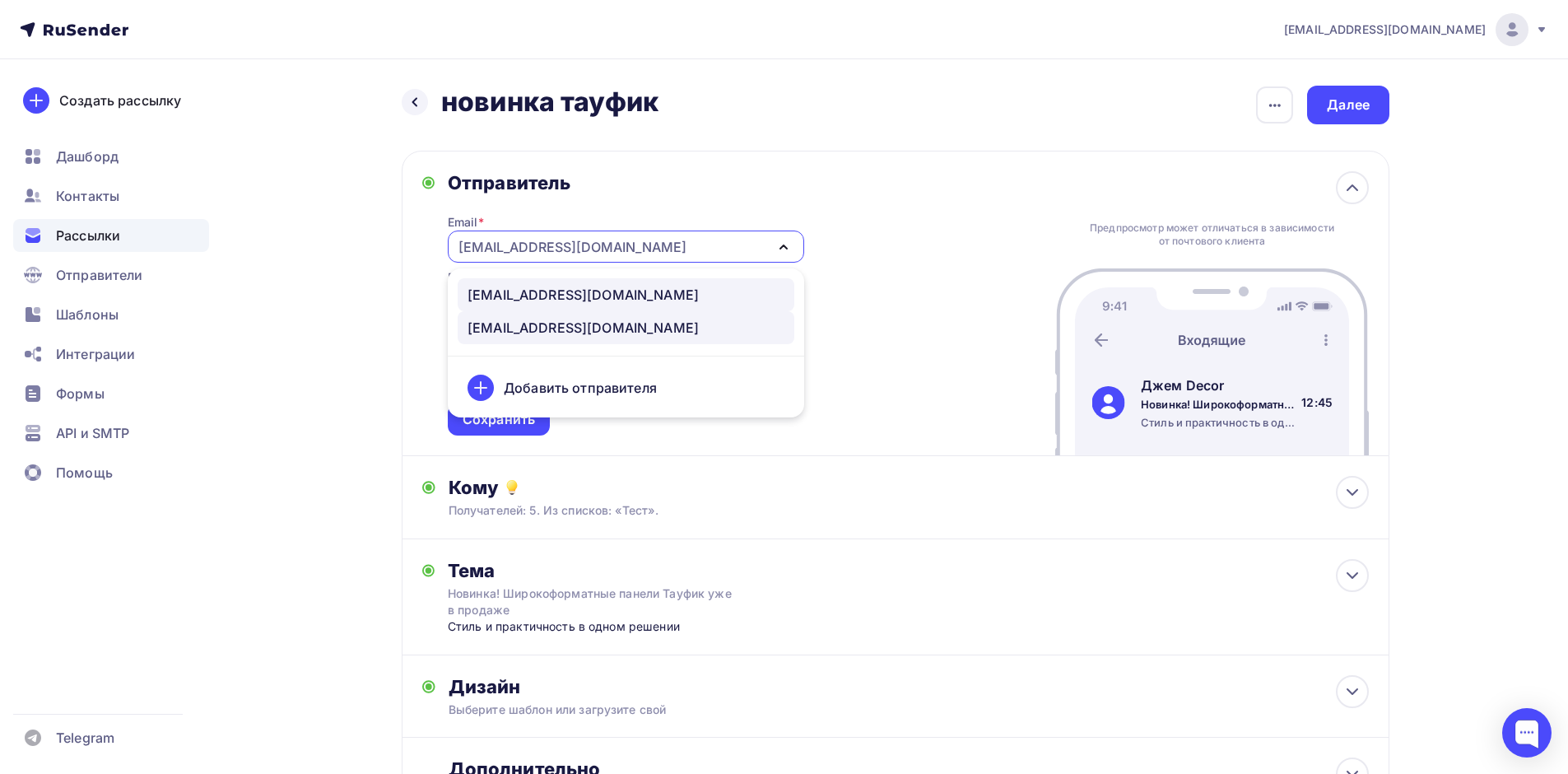
click at [589, 292] on div "marketing@djemdecor.ru" at bounding box center [582, 295] width 231 height 20
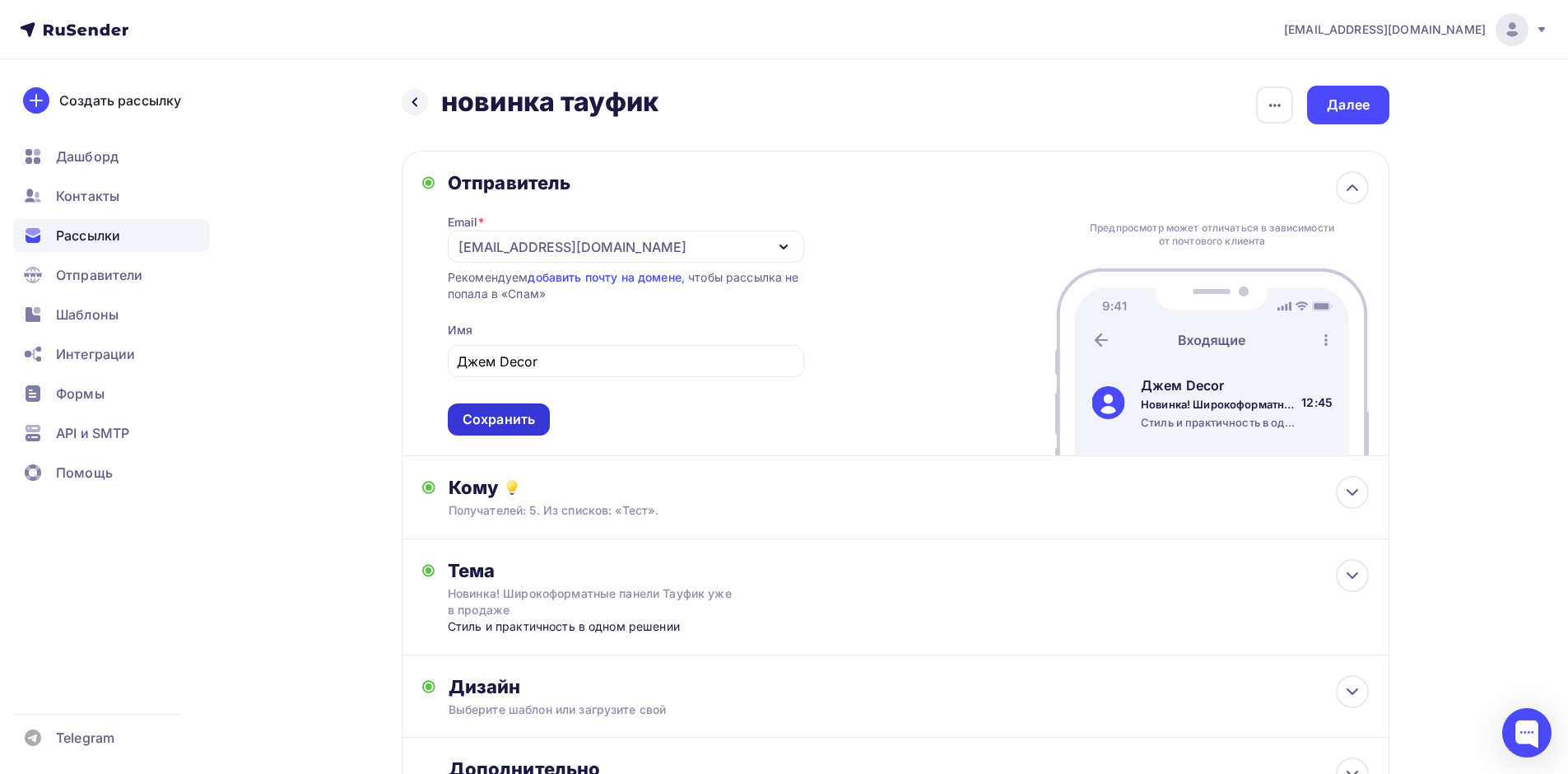
click at [523, 411] on div "Сохранить" at bounding box center [498, 419] width 73 height 19
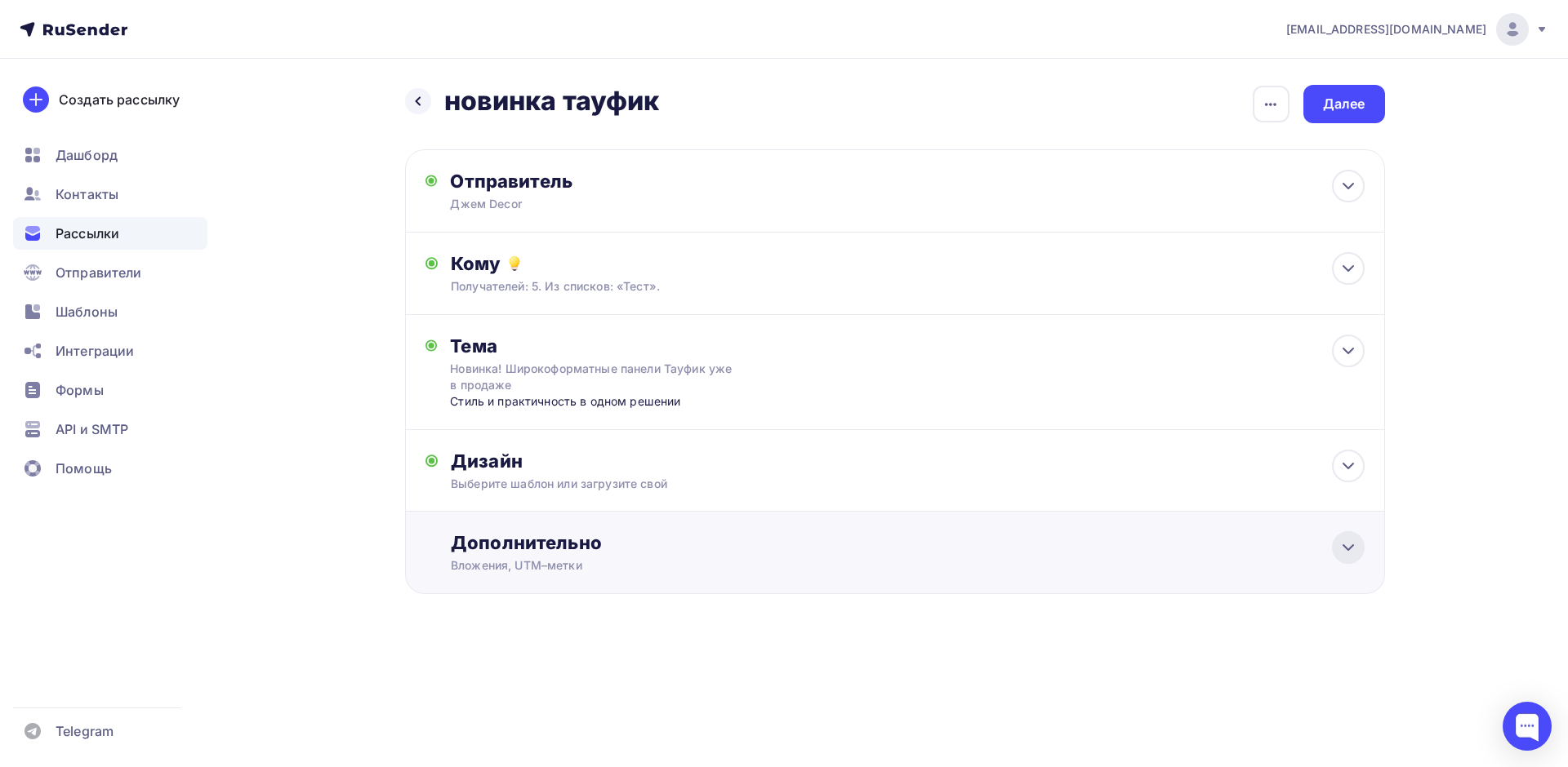
click at [1364, 546] on div "Дополнительно Вложения, UTM–метки Вложения Добавить файл Максимальный суммарный…" at bounding box center [894, 553] width 979 height 83
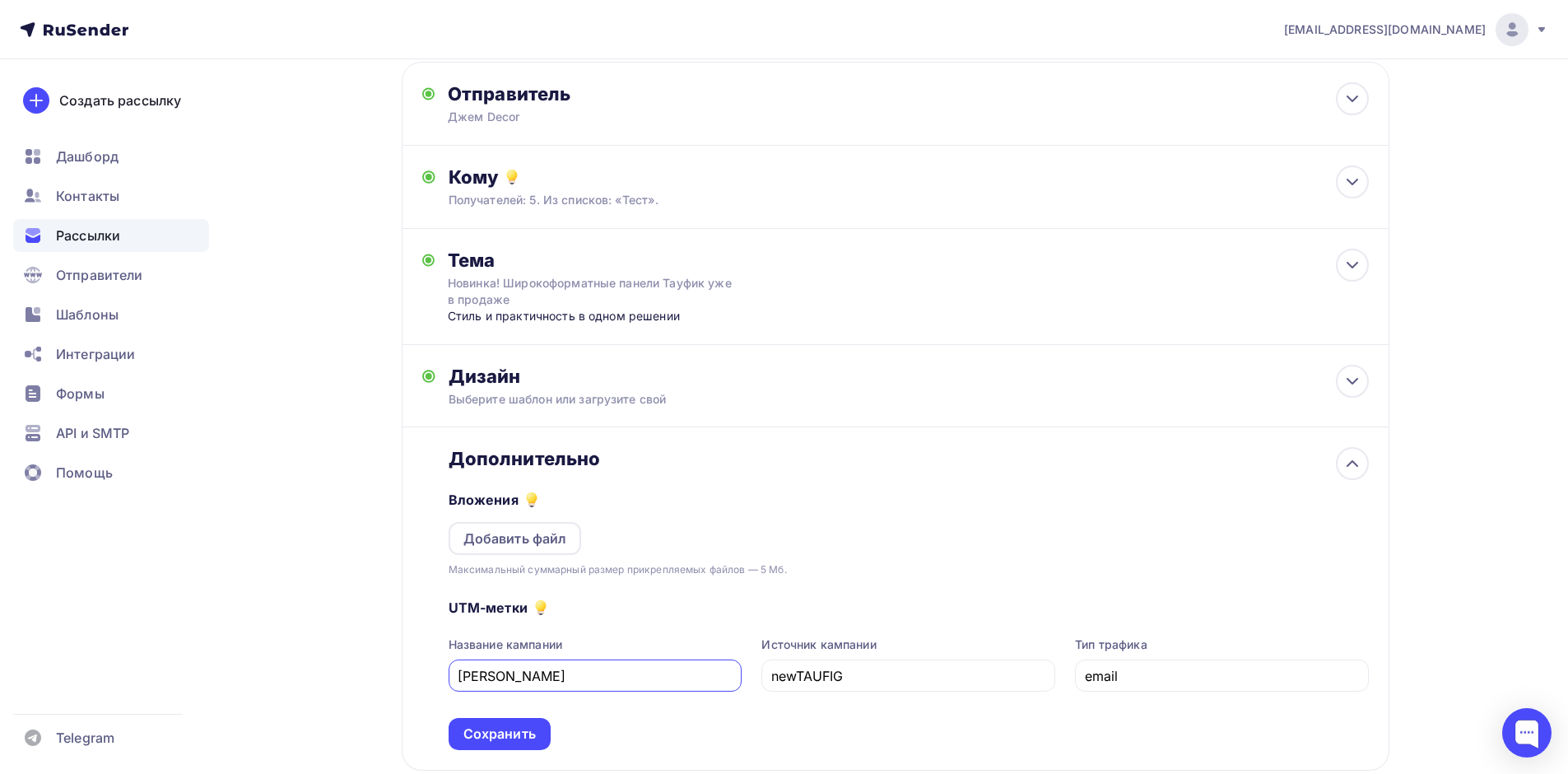
scroll to position [192, 0]
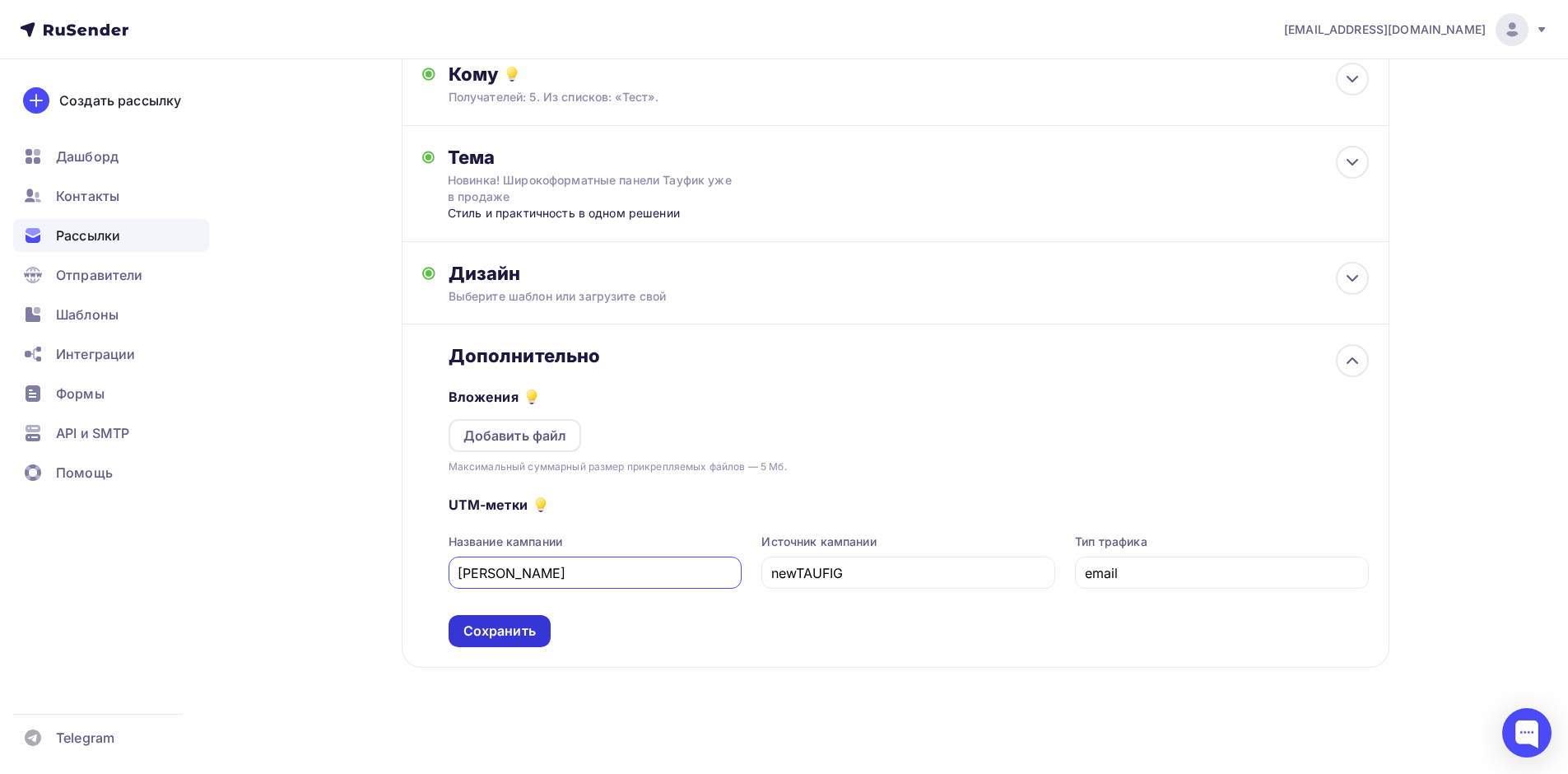
click at [492, 627] on div "Сохранить" at bounding box center [499, 631] width 73 height 19
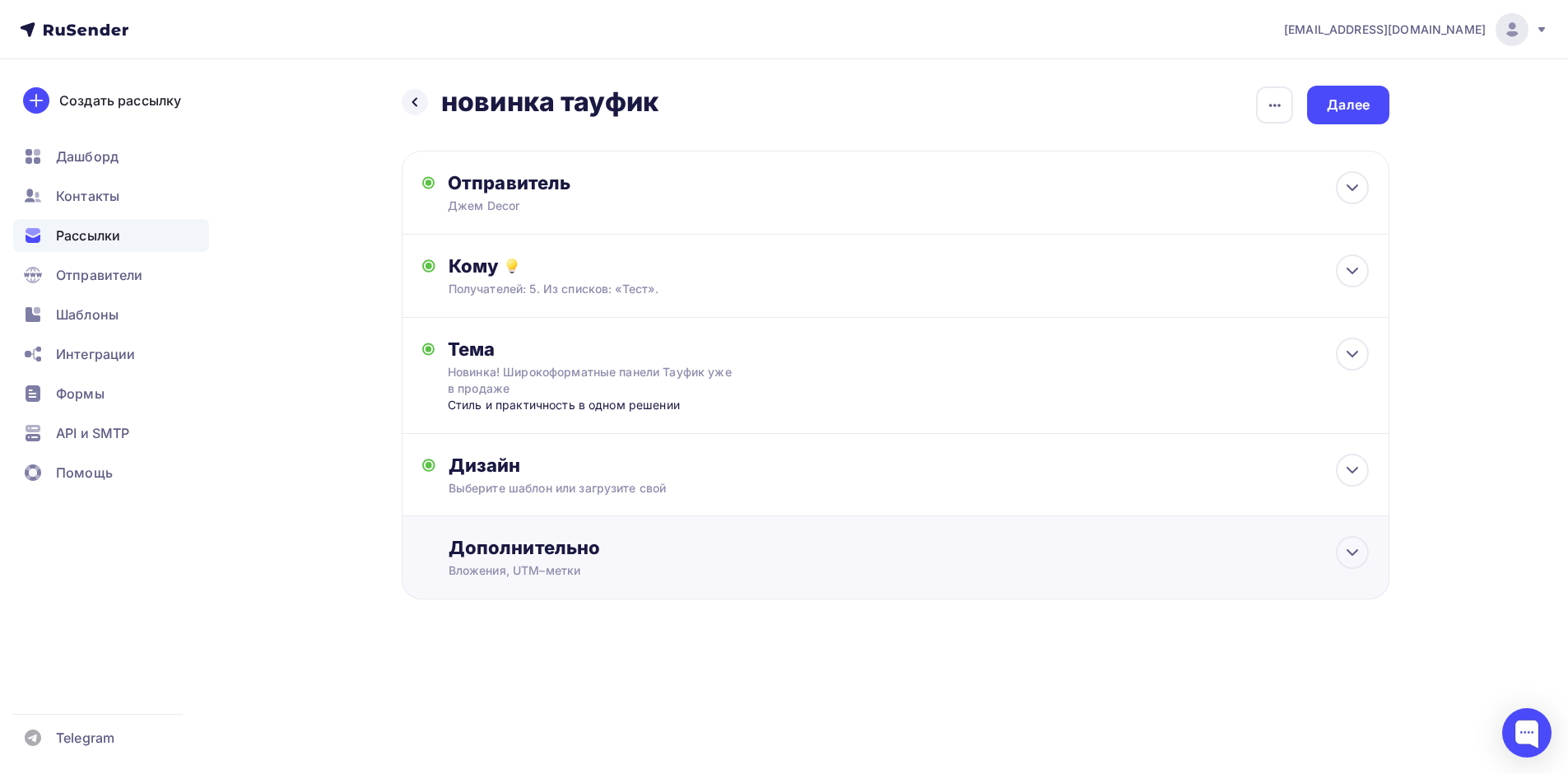
scroll to position [0, 0]
click at [1347, 97] on div "Далее" at bounding box center [1354, 104] width 43 height 19
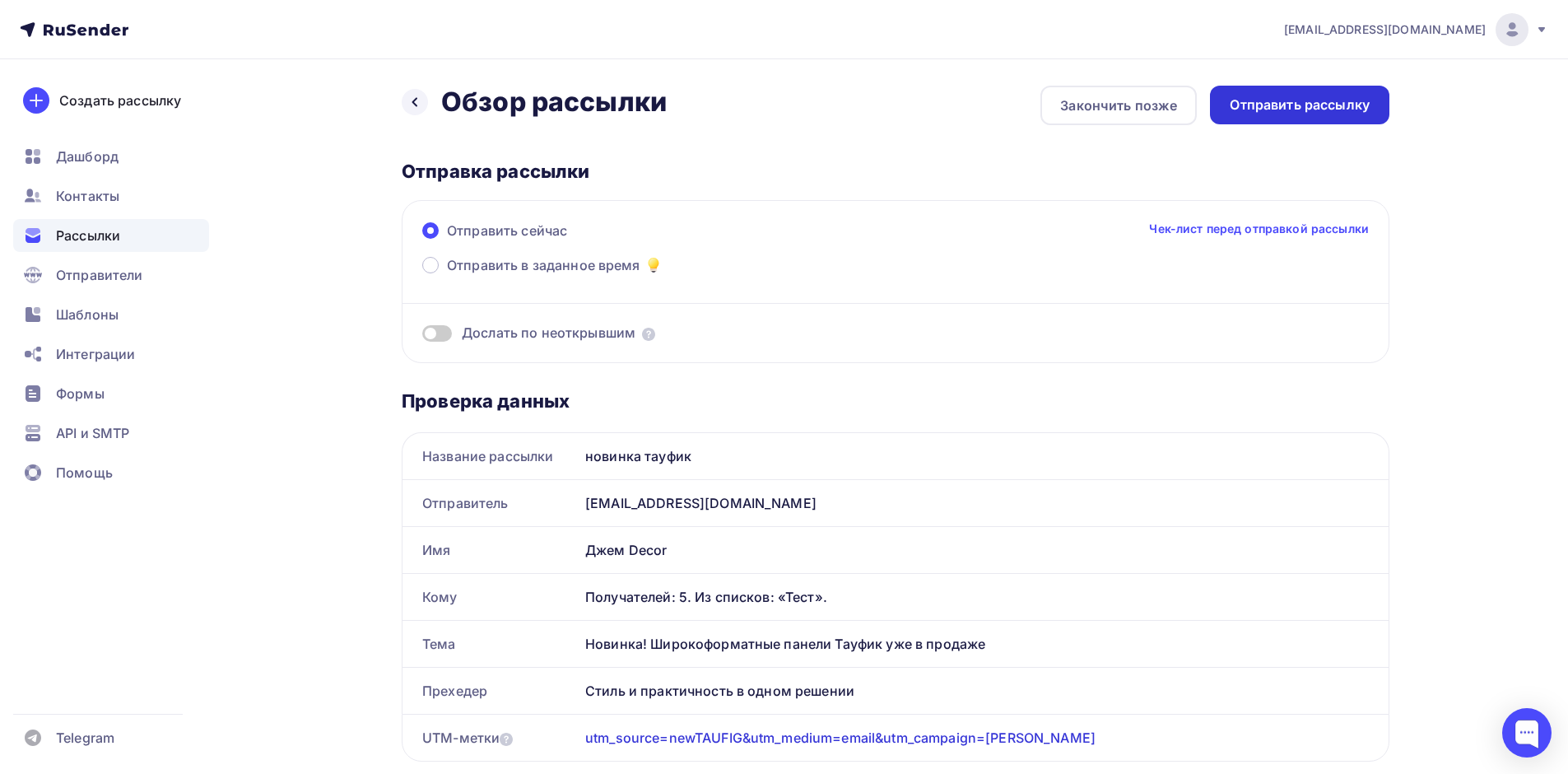
click at [1314, 104] on div "Отправить рассылку" at bounding box center [1299, 104] width 140 height 19
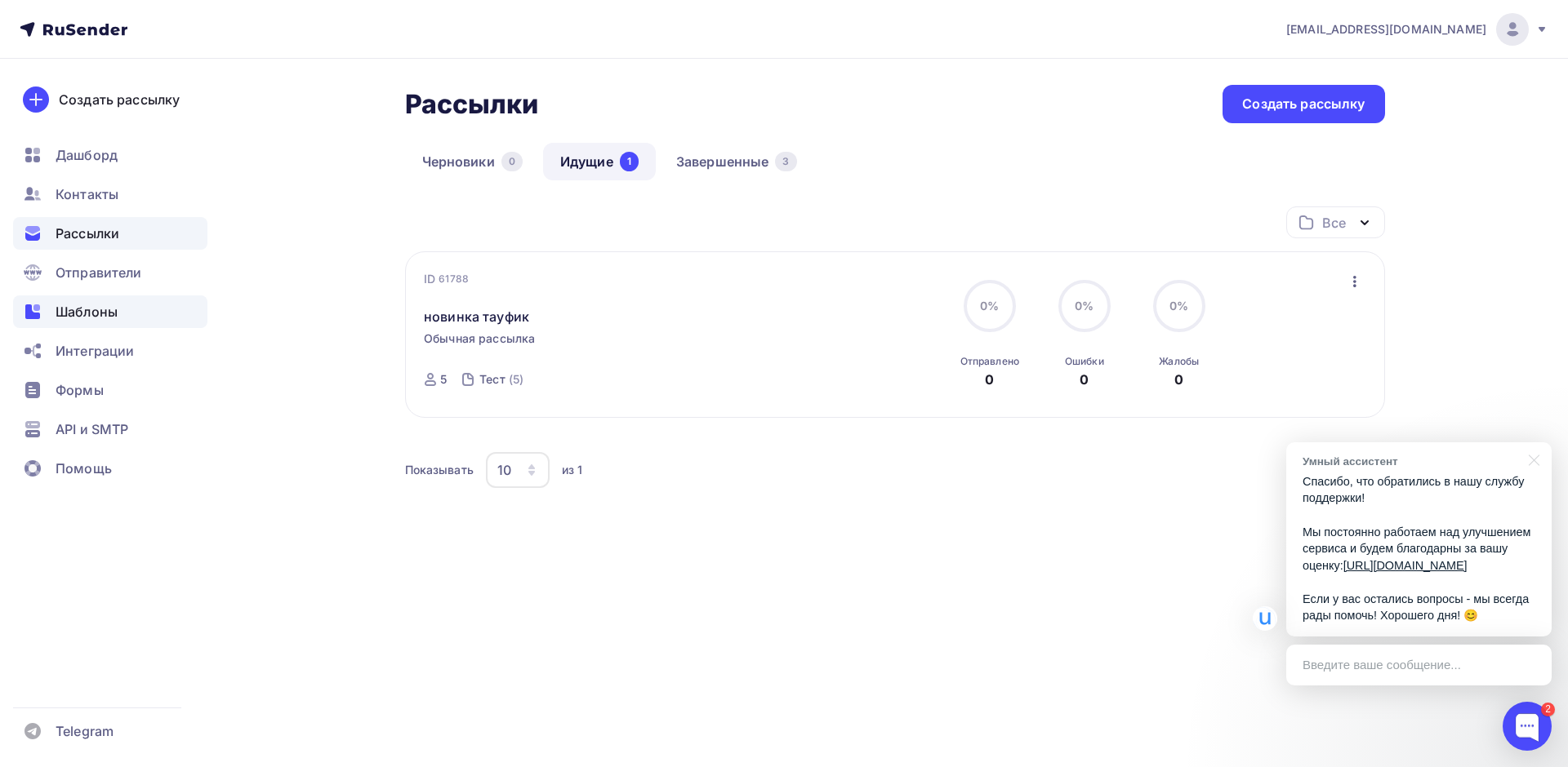
click at [97, 314] on span "Шаблоны" at bounding box center [86, 312] width 62 height 20
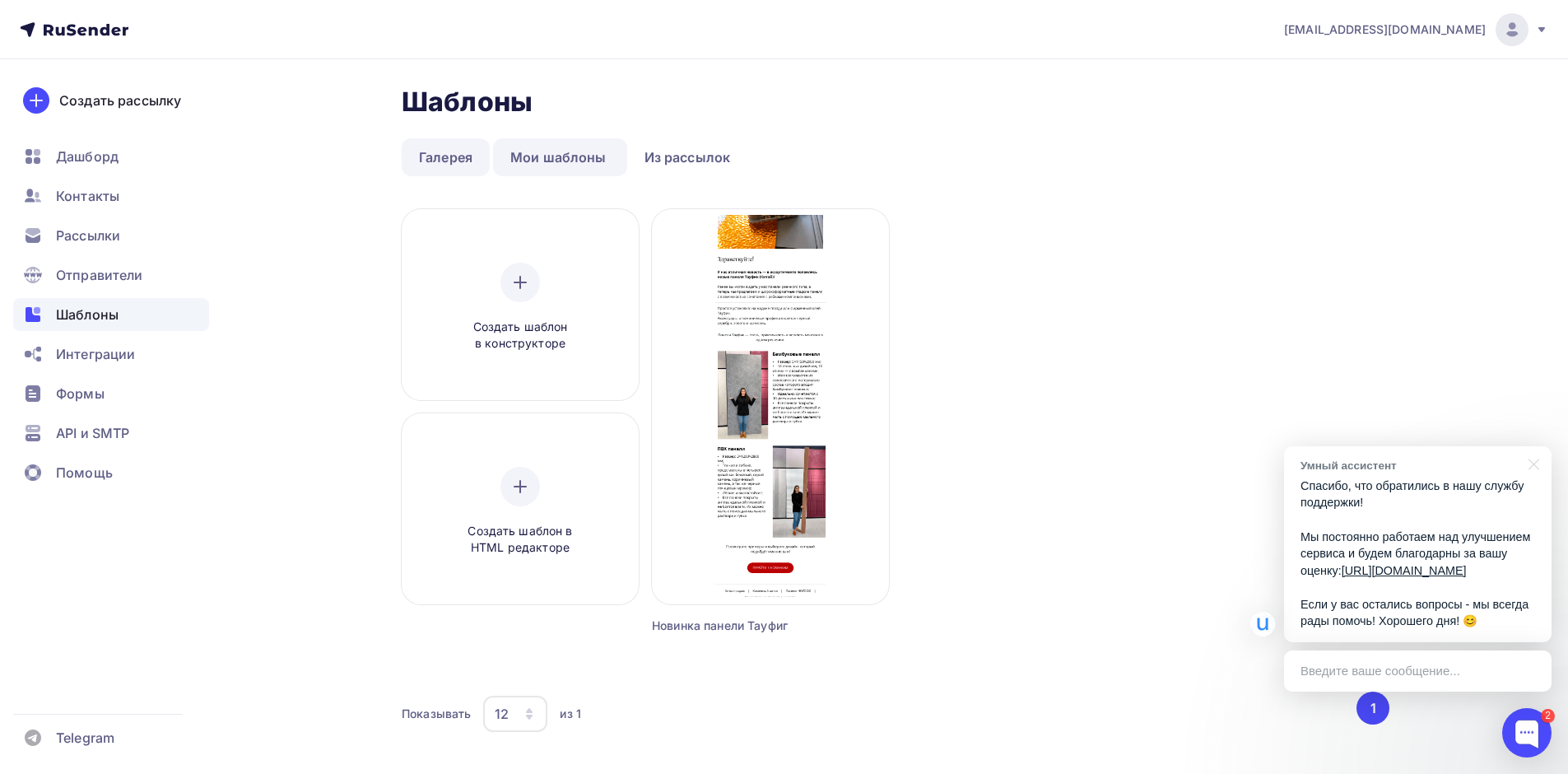
click at [421, 154] on link "Галерея" at bounding box center [446, 157] width 88 height 38
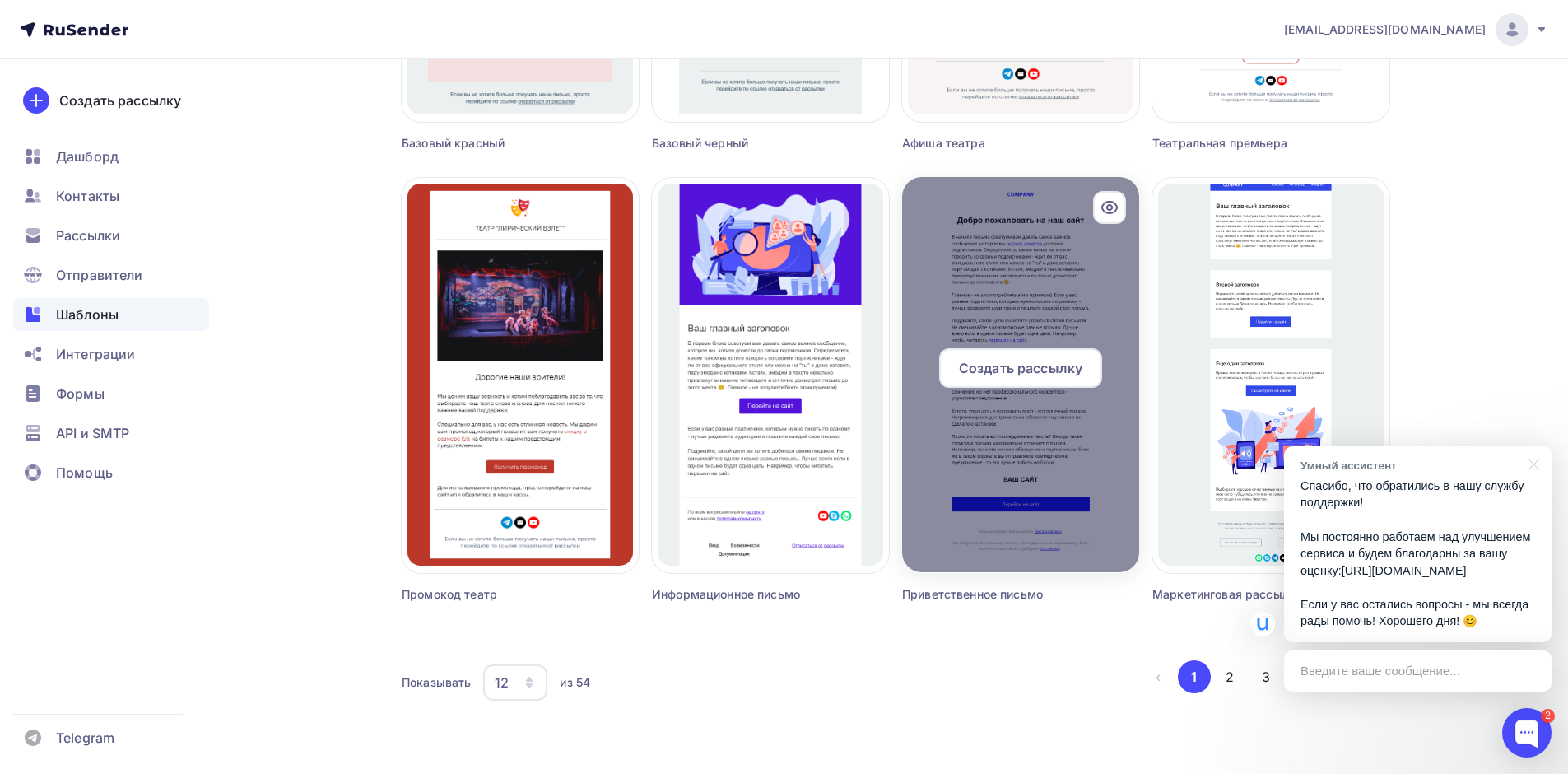
scroll to position [948, 0]
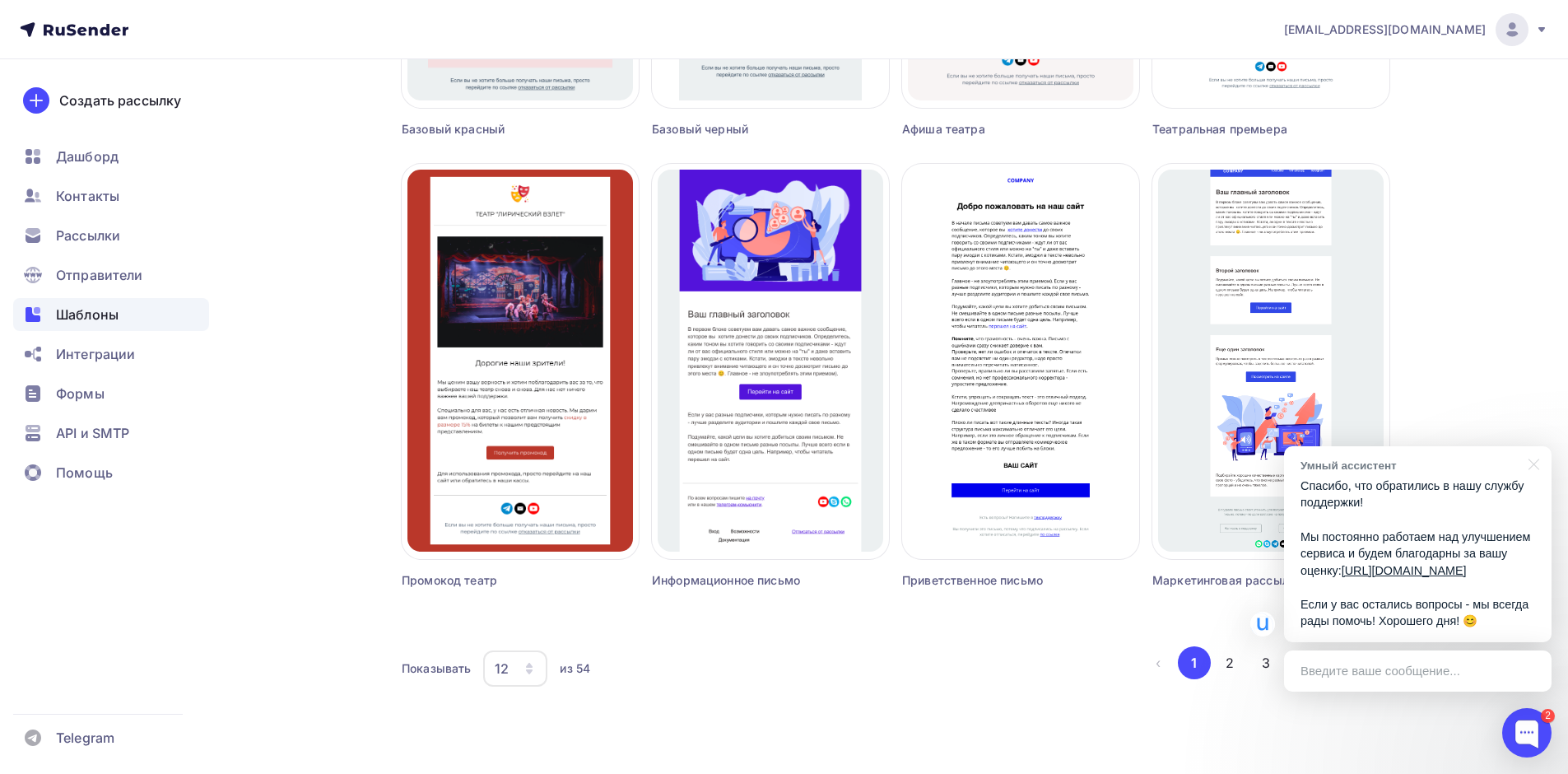
click at [508, 664] on div "12" at bounding box center [515, 668] width 64 height 36
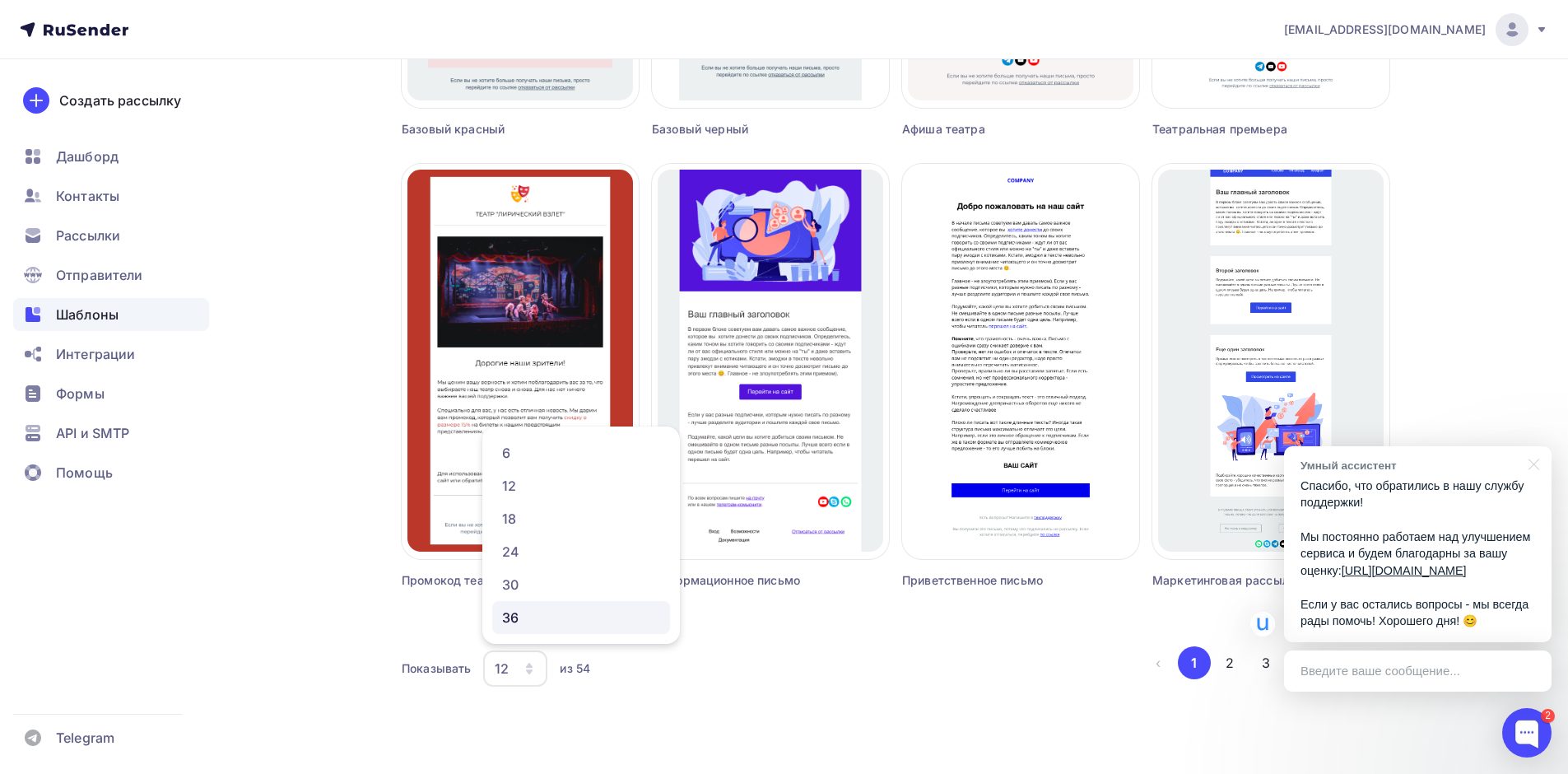
click at [530, 612] on div "36" at bounding box center [581, 618] width 158 height 20
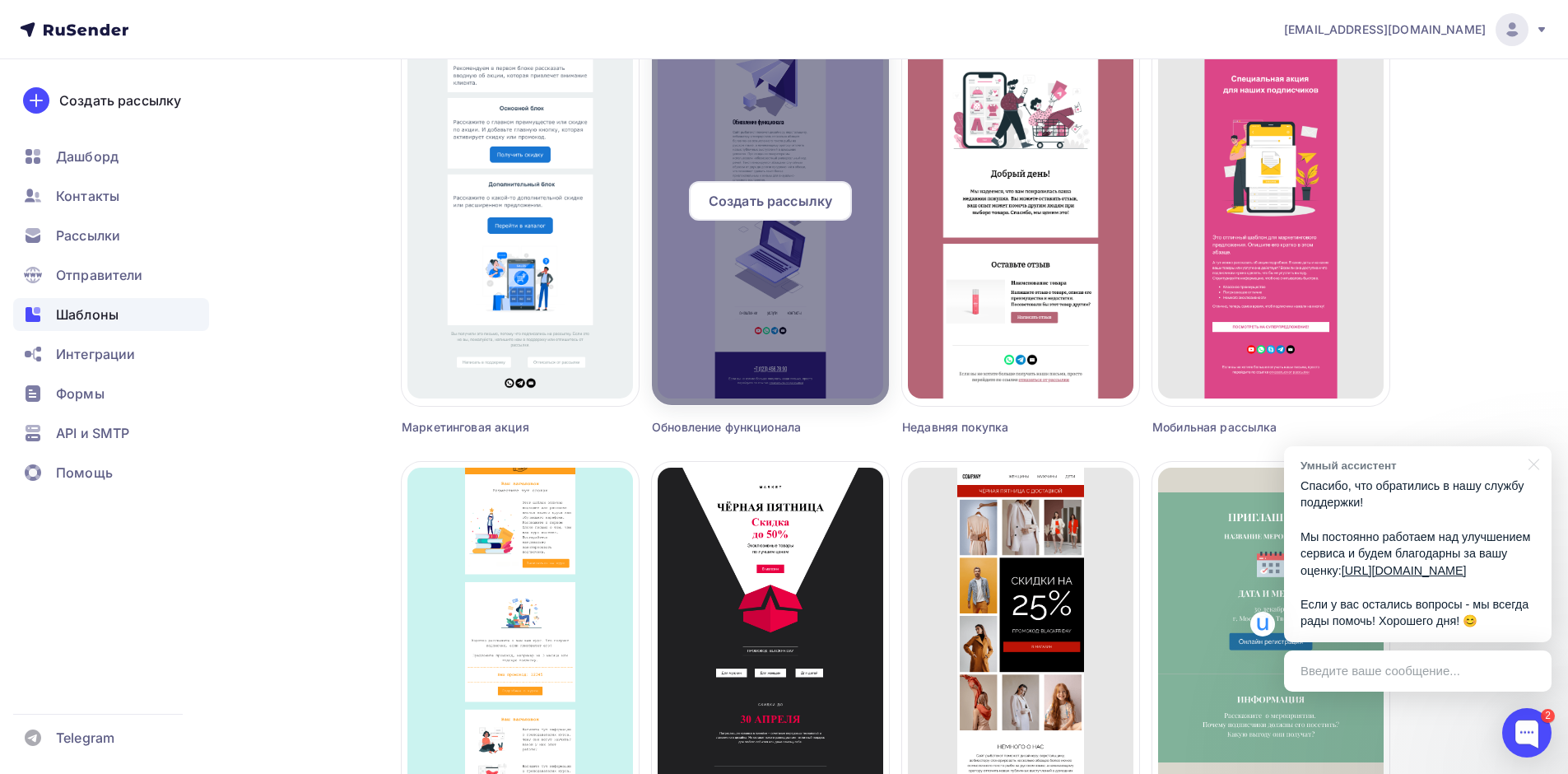
scroll to position [1854, 0]
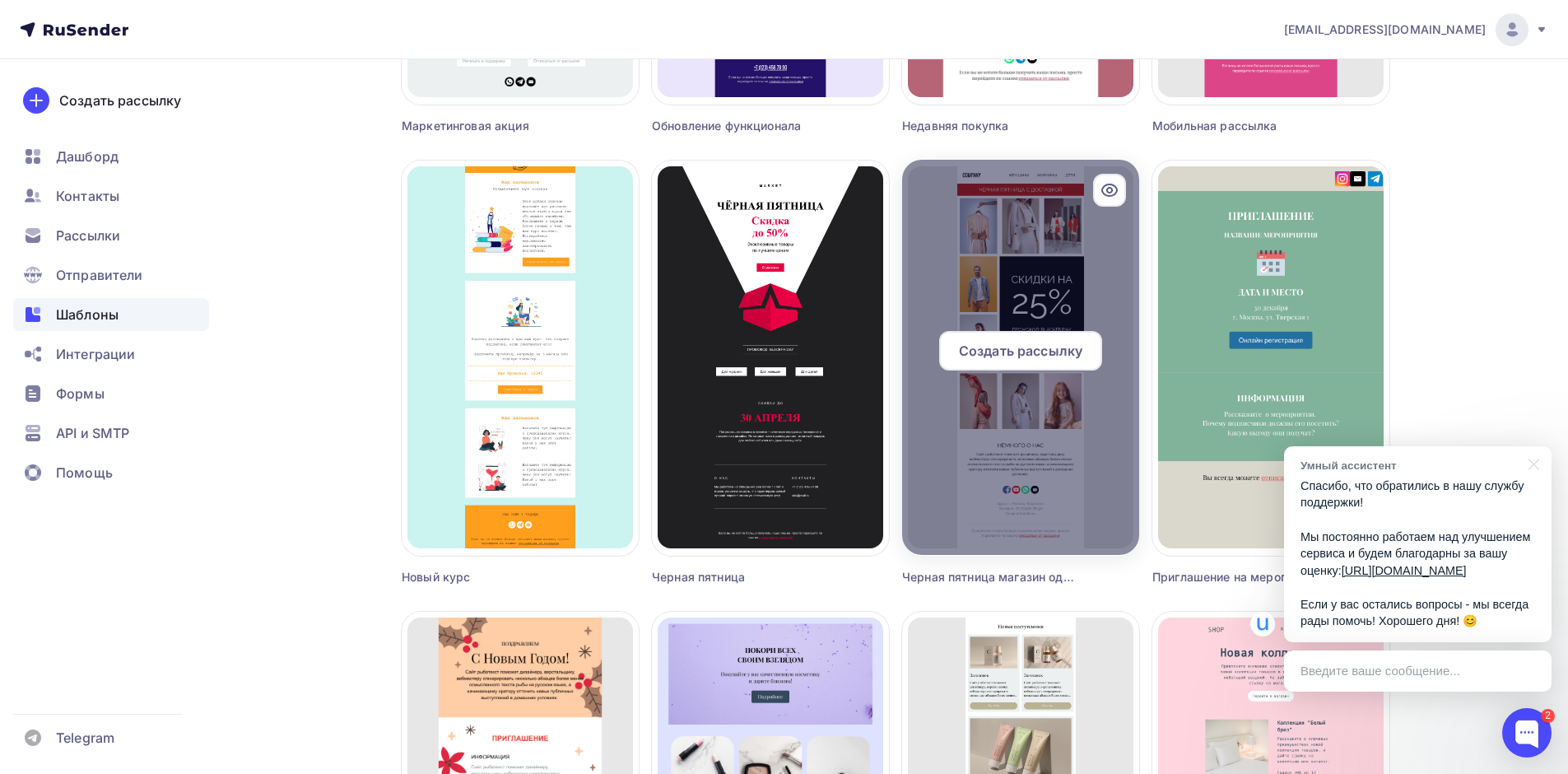
click at [1046, 292] on div at bounding box center [1021, 357] width 237 height 395
click at [1031, 349] on span "Создать рассылку" at bounding box center [1021, 351] width 124 height 20
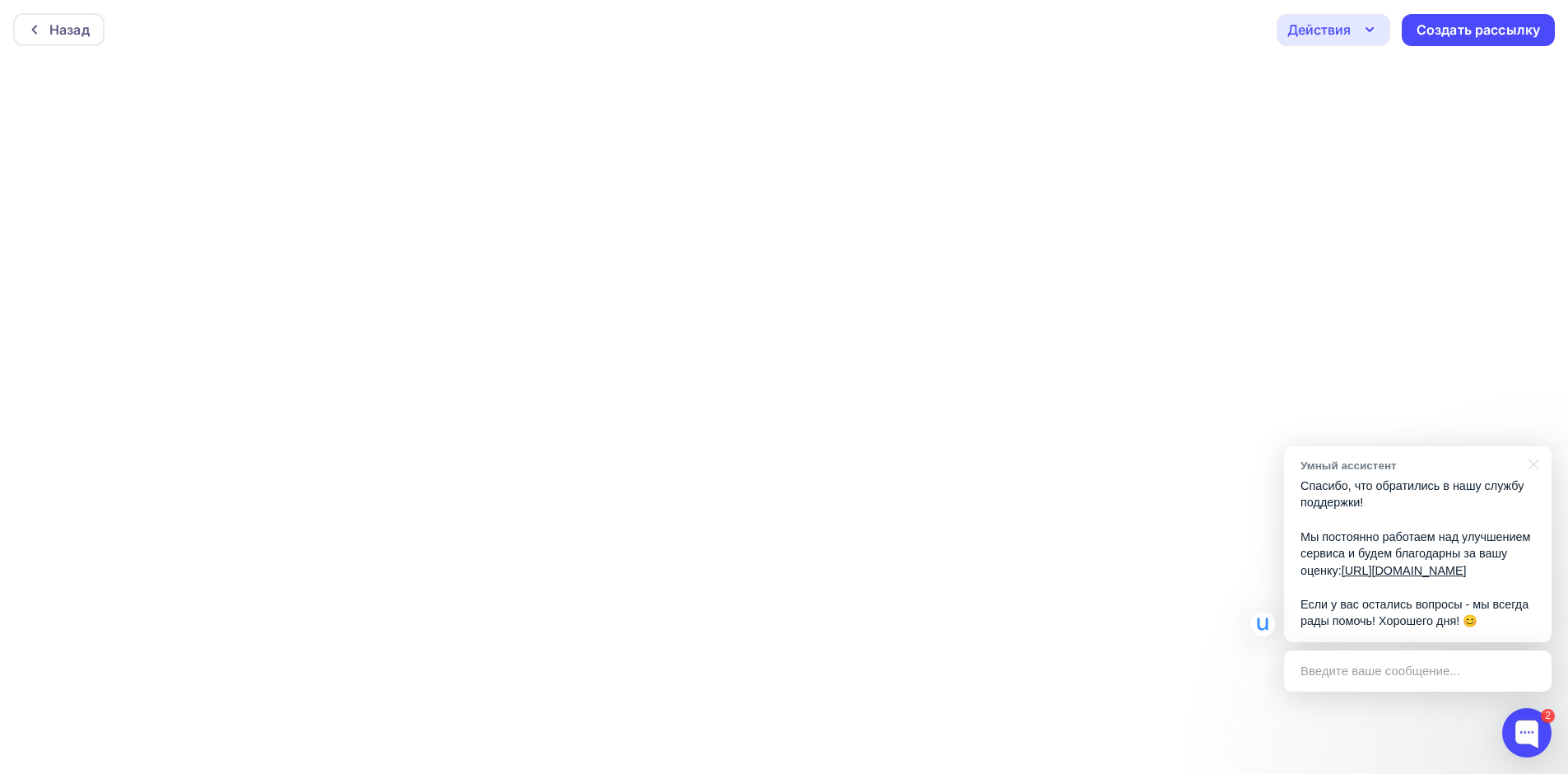
click at [1379, 23] on div "Действия" at bounding box center [1334, 30] width 113 height 32
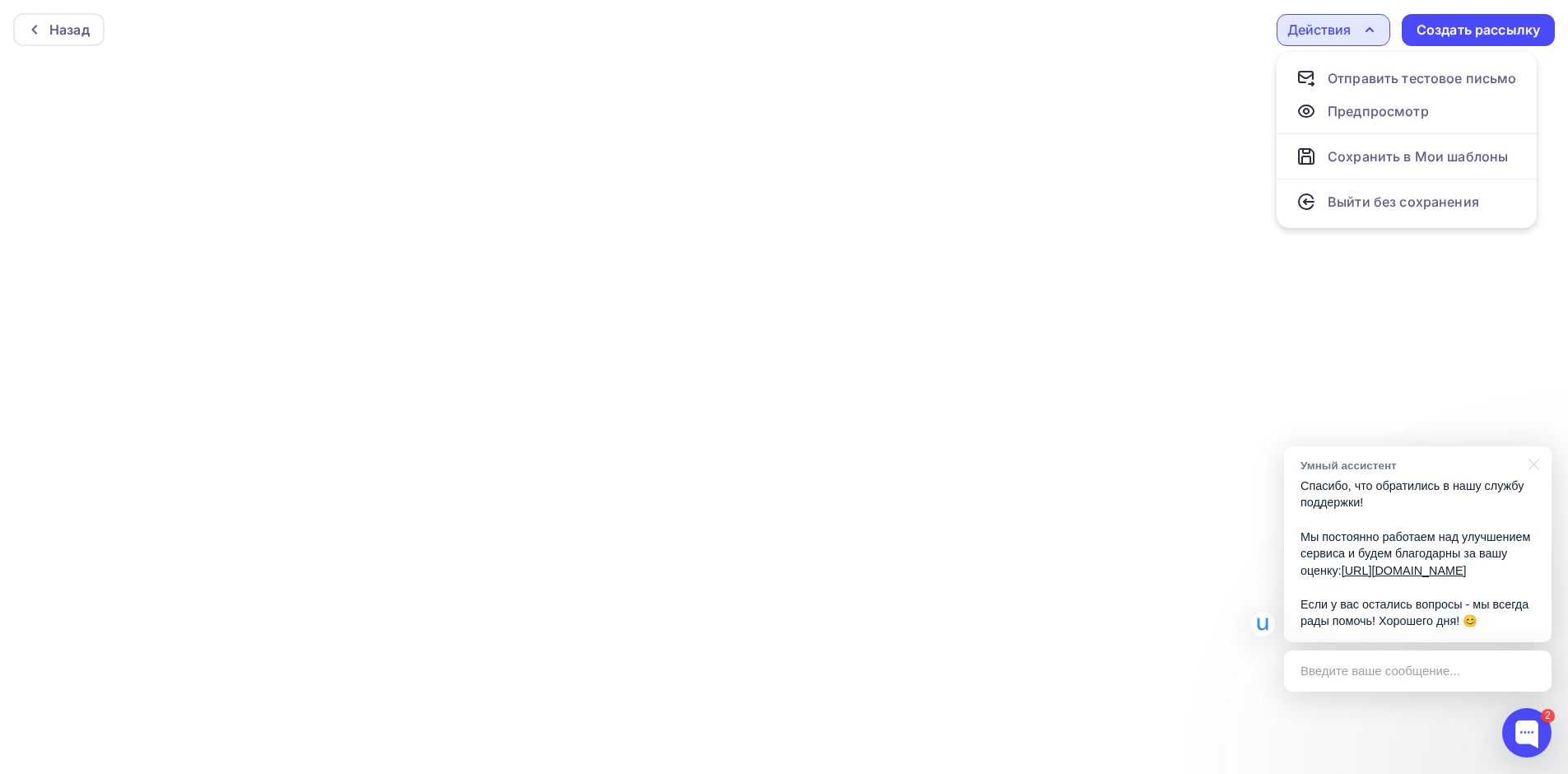
scroll to position [4, 0]
click at [1365, 23] on icon "button" at bounding box center [1369, 26] width 20 height 20
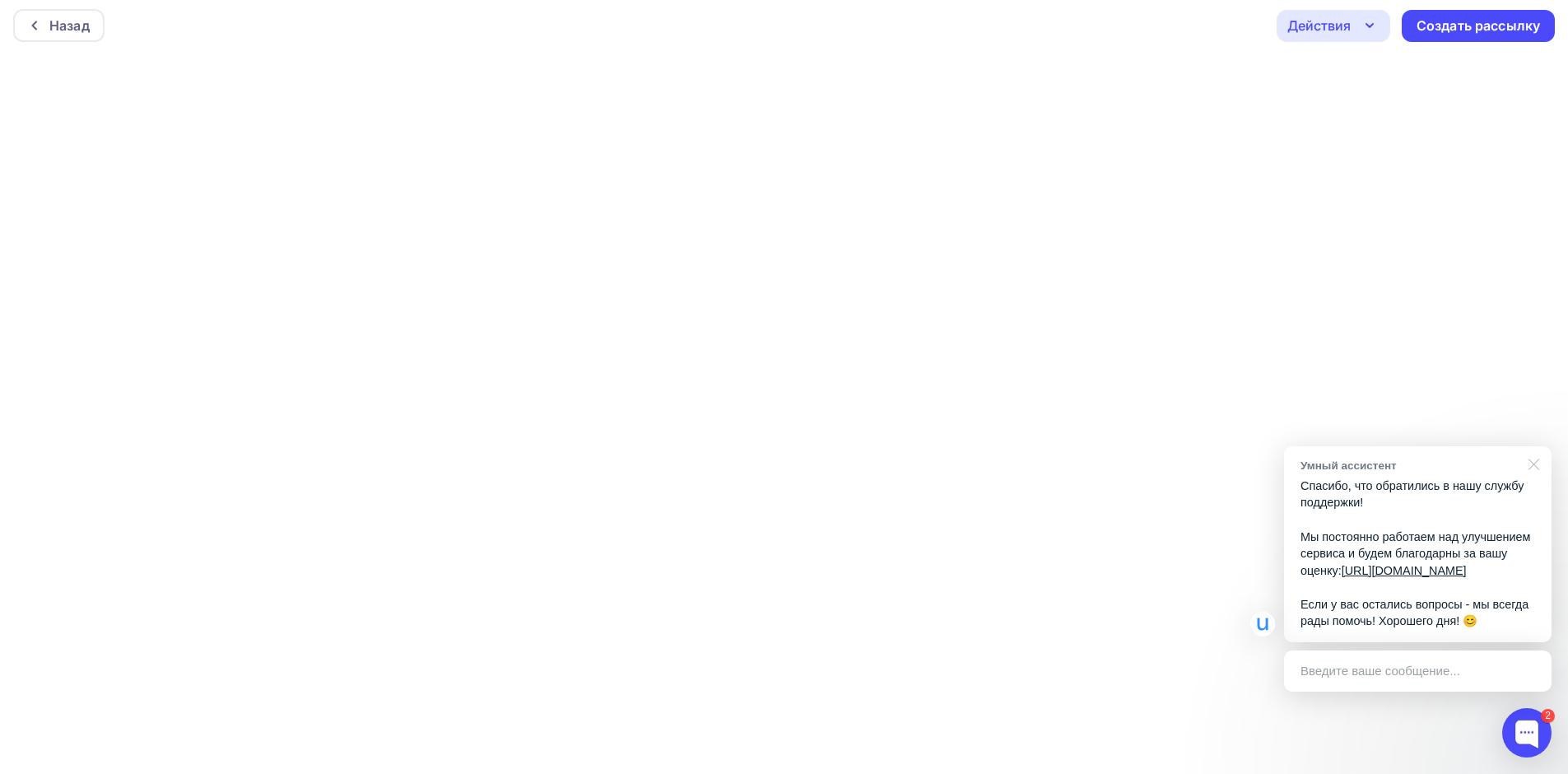
click at [1535, 447] on div at bounding box center [1530, 463] width 41 height 33
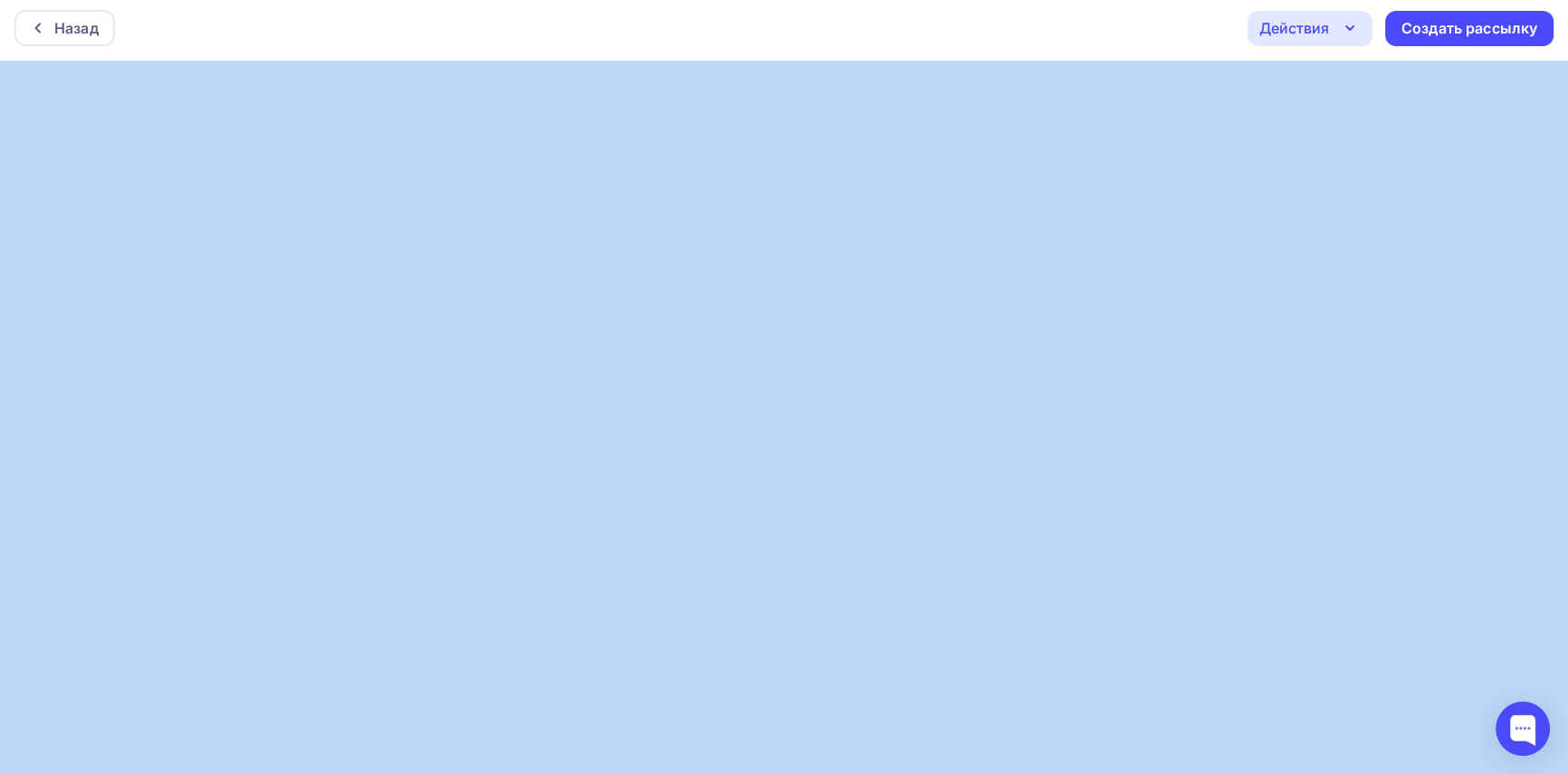
drag, startPoint x: 1518, startPoint y: 724, endPoint x: 1526, endPoint y: 689, distance: 35.9
click at [1540, 533] on body "Назад Действия Отправить тестовое письмо Предпросмотр Сохранить в Мои шаблоны В…" at bounding box center [784, 382] width 1568 height 774
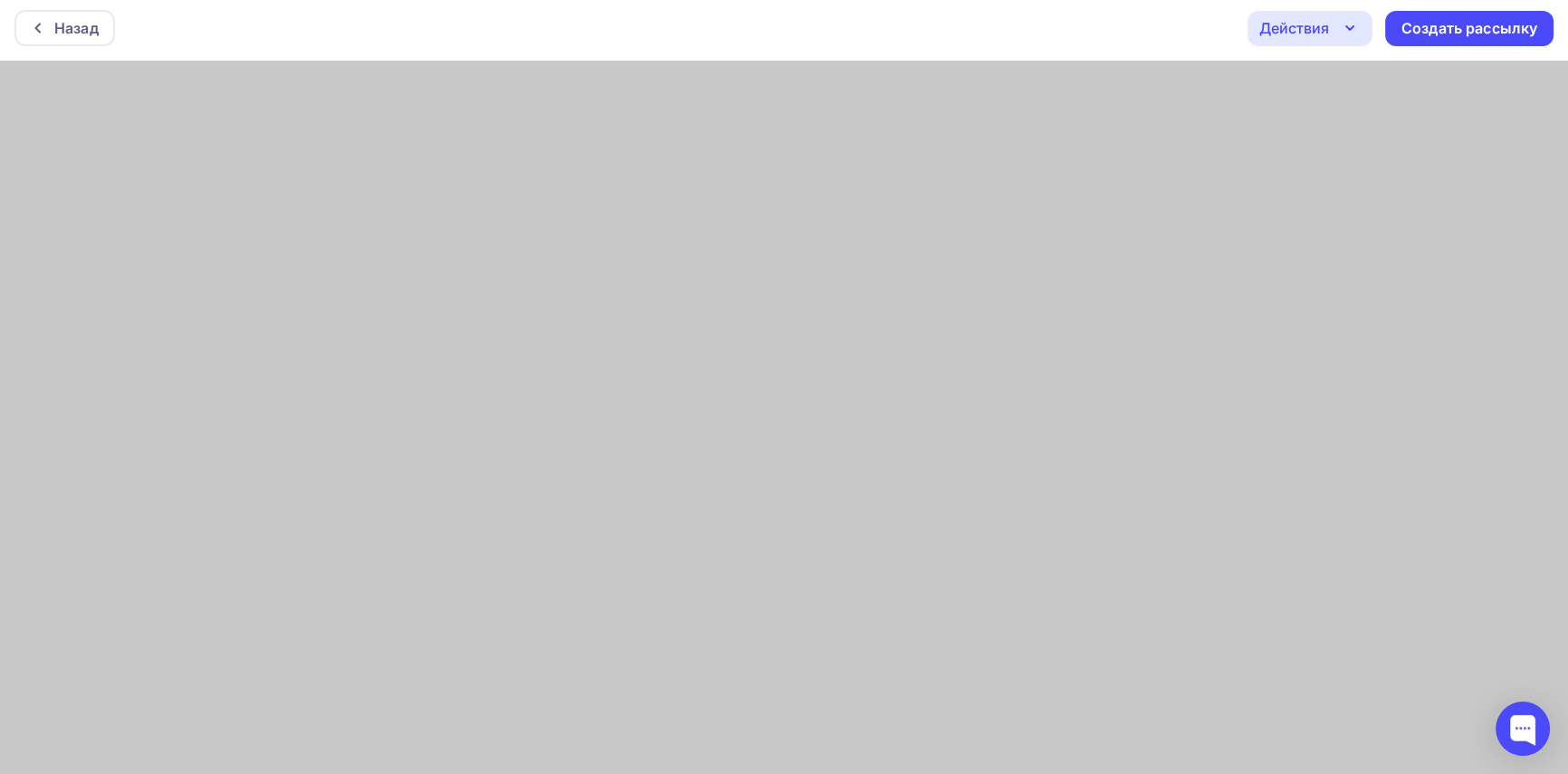
scroll to position [0, 0]
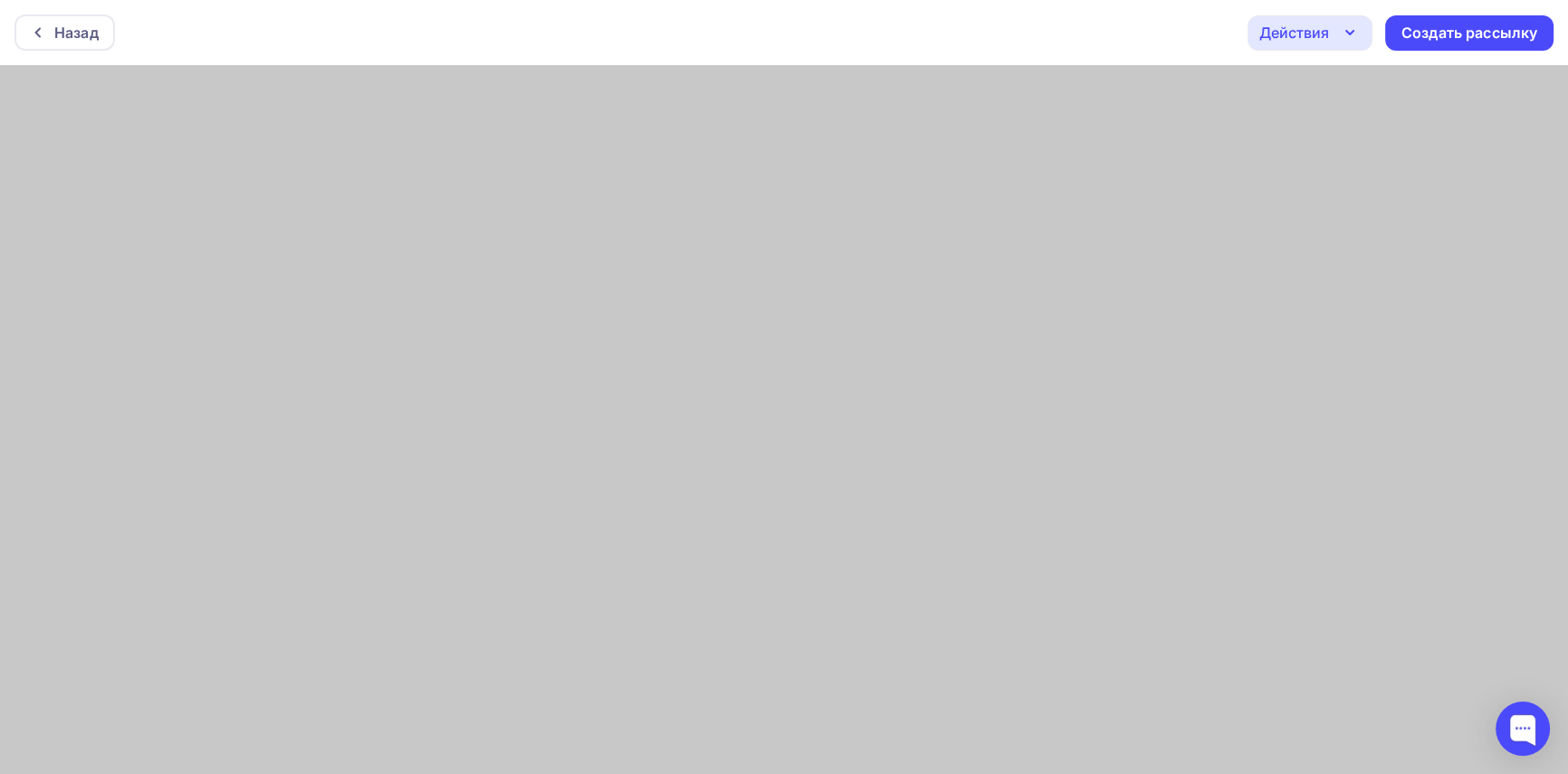
click at [1349, 34] on icon "button" at bounding box center [1350, 33] width 7 height 4
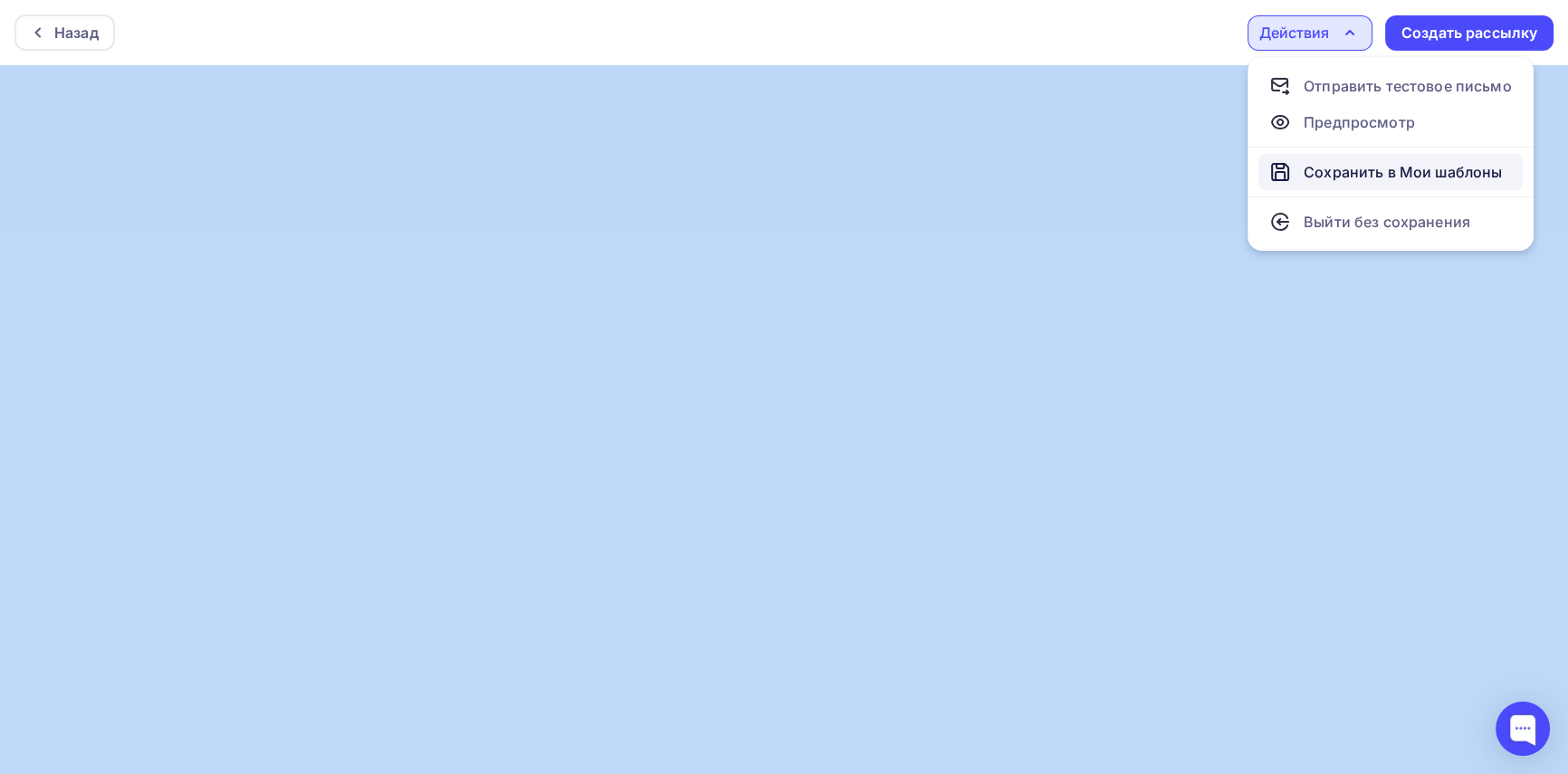
click at [1343, 171] on div "Сохранить в Мои шаблоны" at bounding box center [1403, 173] width 198 height 22
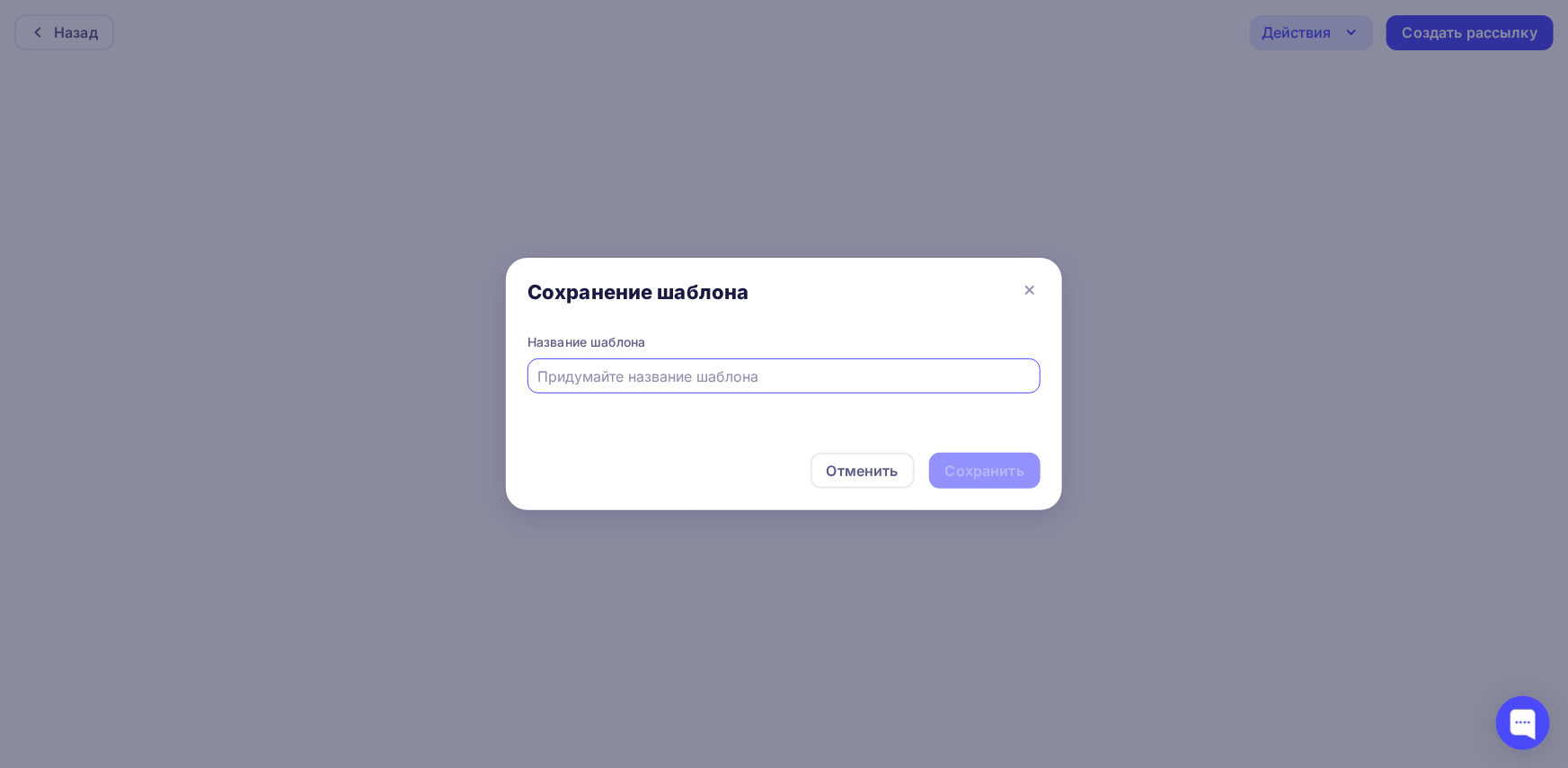
click at [702, 368] on input "text" at bounding box center [784, 376] width 492 height 22
type input "новинки тауфиг 2"
click at [999, 467] on div "Сохранить" at bounding box center [985, 471] width 79 height 21
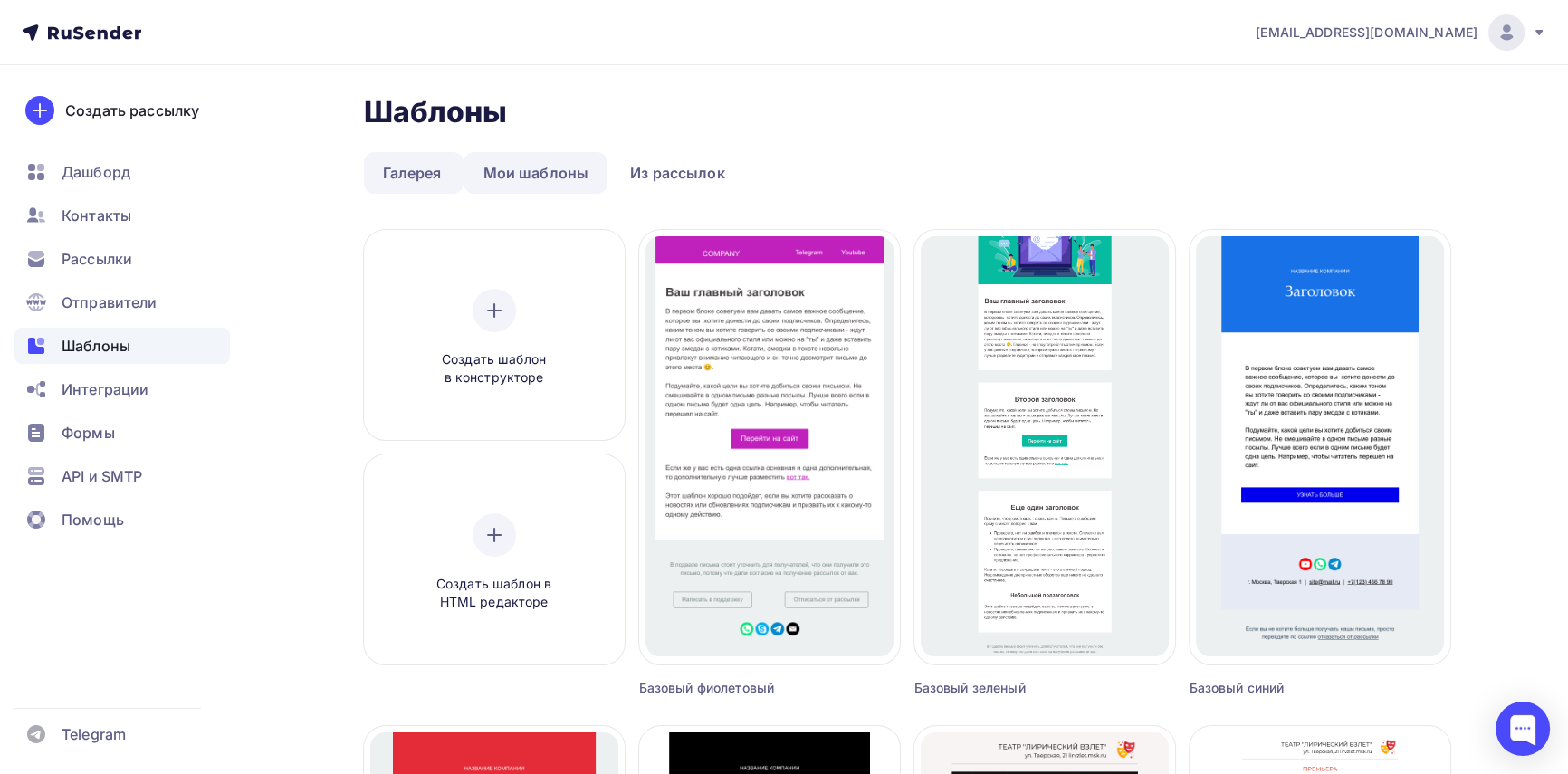
click at [543, 168] on link "Мои шаблоны" at bounding box center [535, 173] width 144 height 41
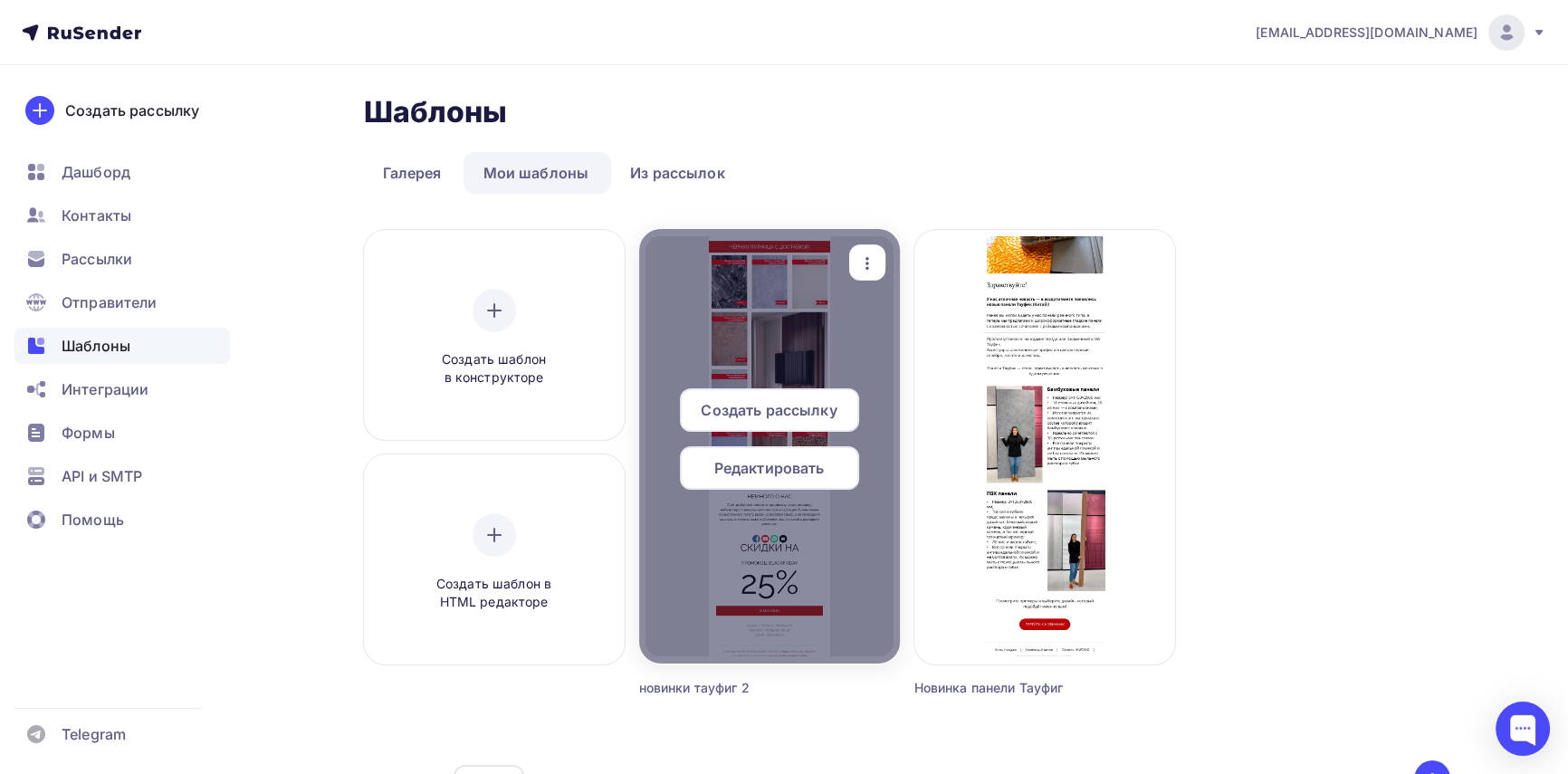
click at [880, 536] on div at bounding box center [769, 446] width 261 height 434
click at [828, 470] on div "Редактировать" at bounding box center [769, 467] width 179 height 43
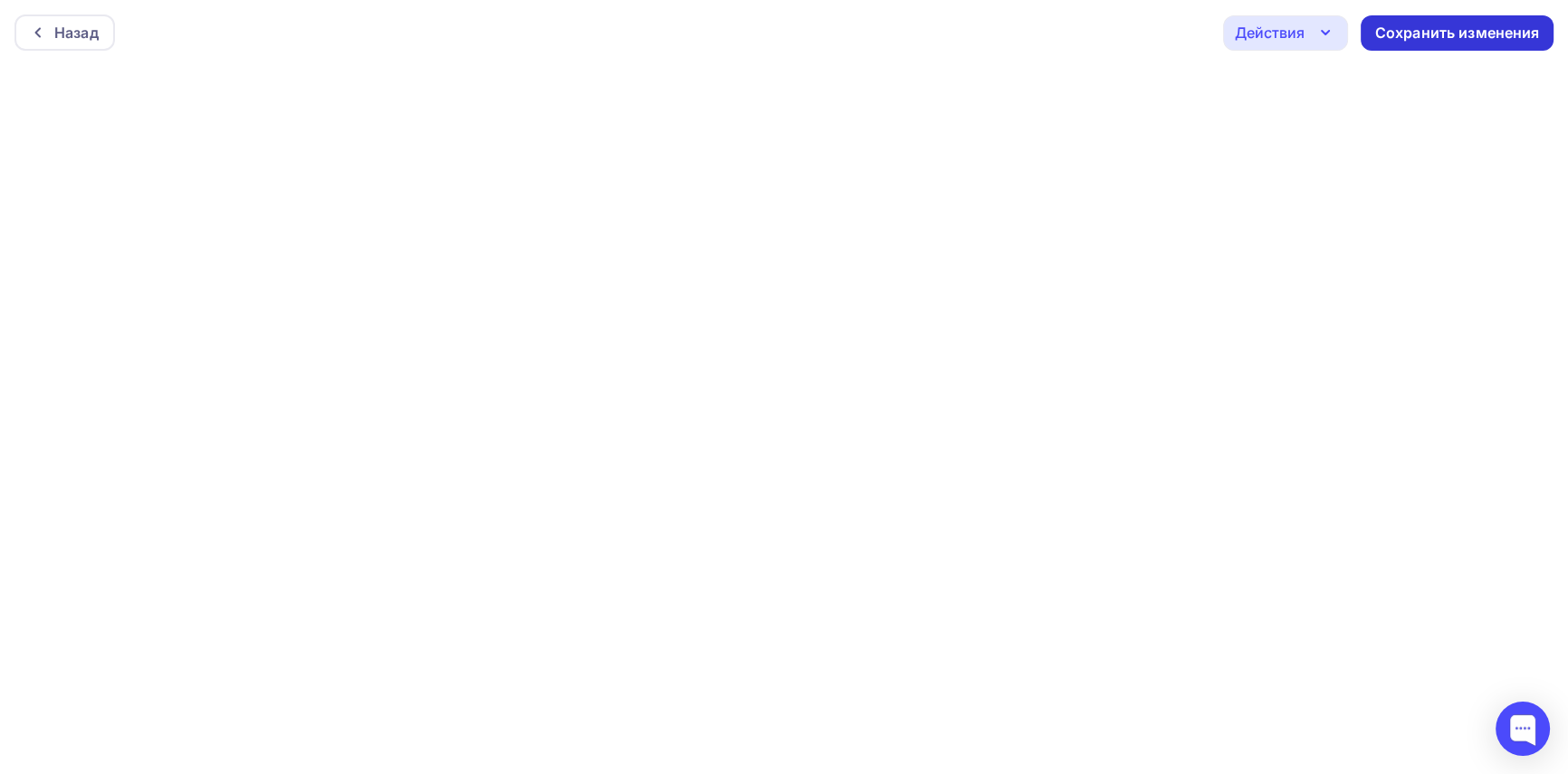
click at [1437, 27] on div "Сохранить изменения" at bounding box center [1457, 33] width 164 height 21
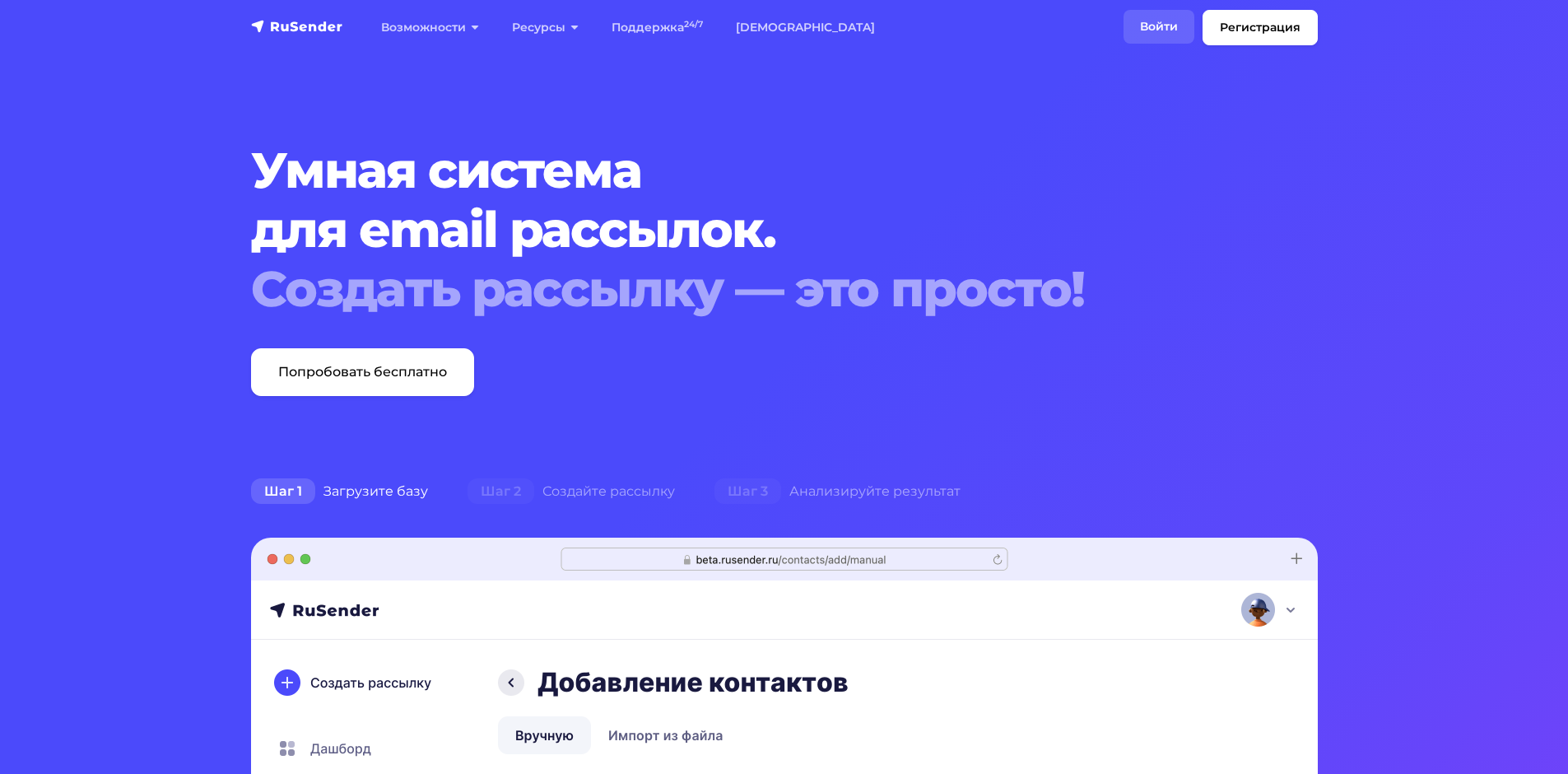
click at [1160, 22] on link "Войти" at bounding box center [1158, 27] width 71 height 33
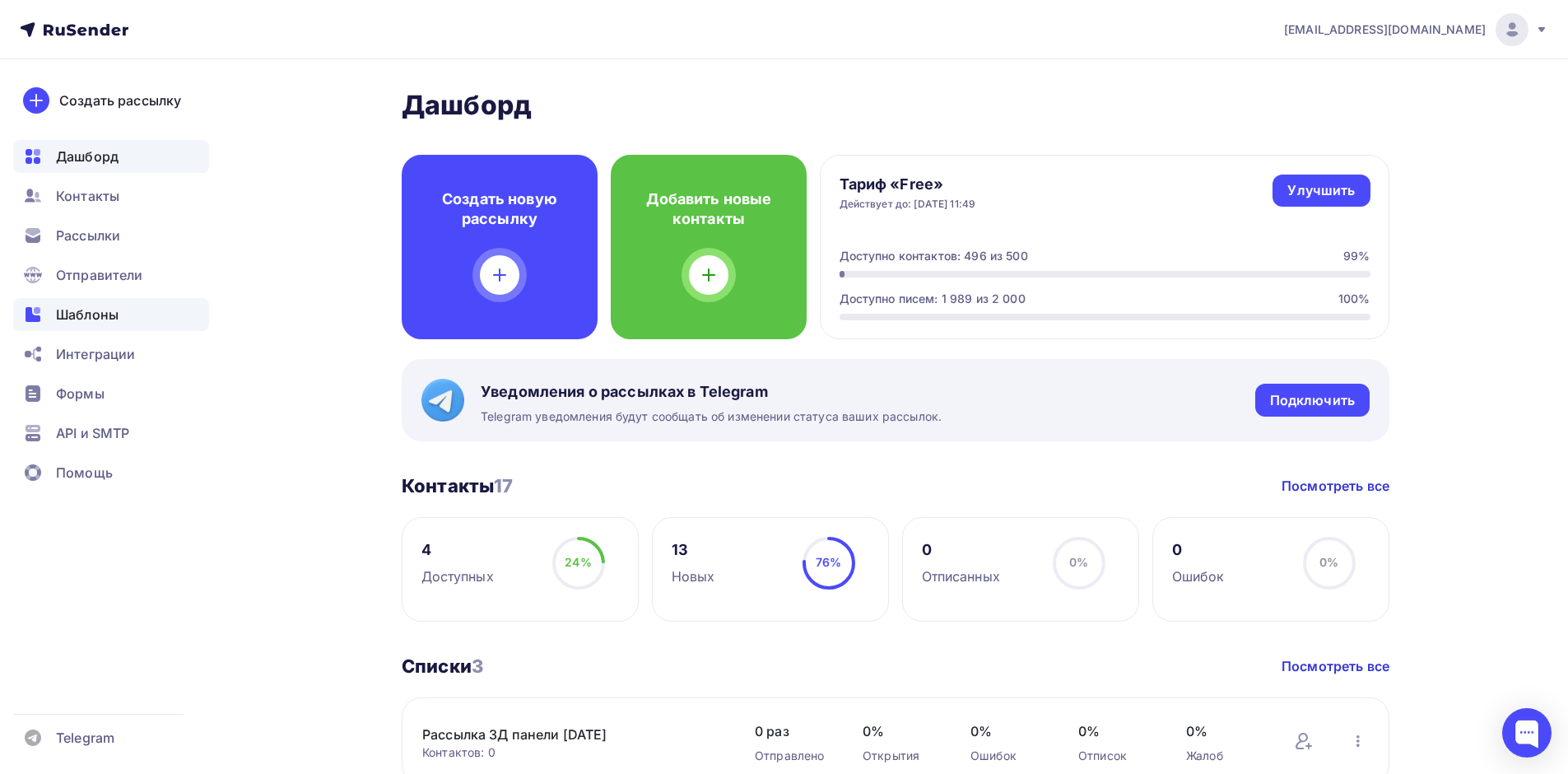
click at [93, 316] on span "Шаблоны" at bounding box center [87, 315] width 63 height 20
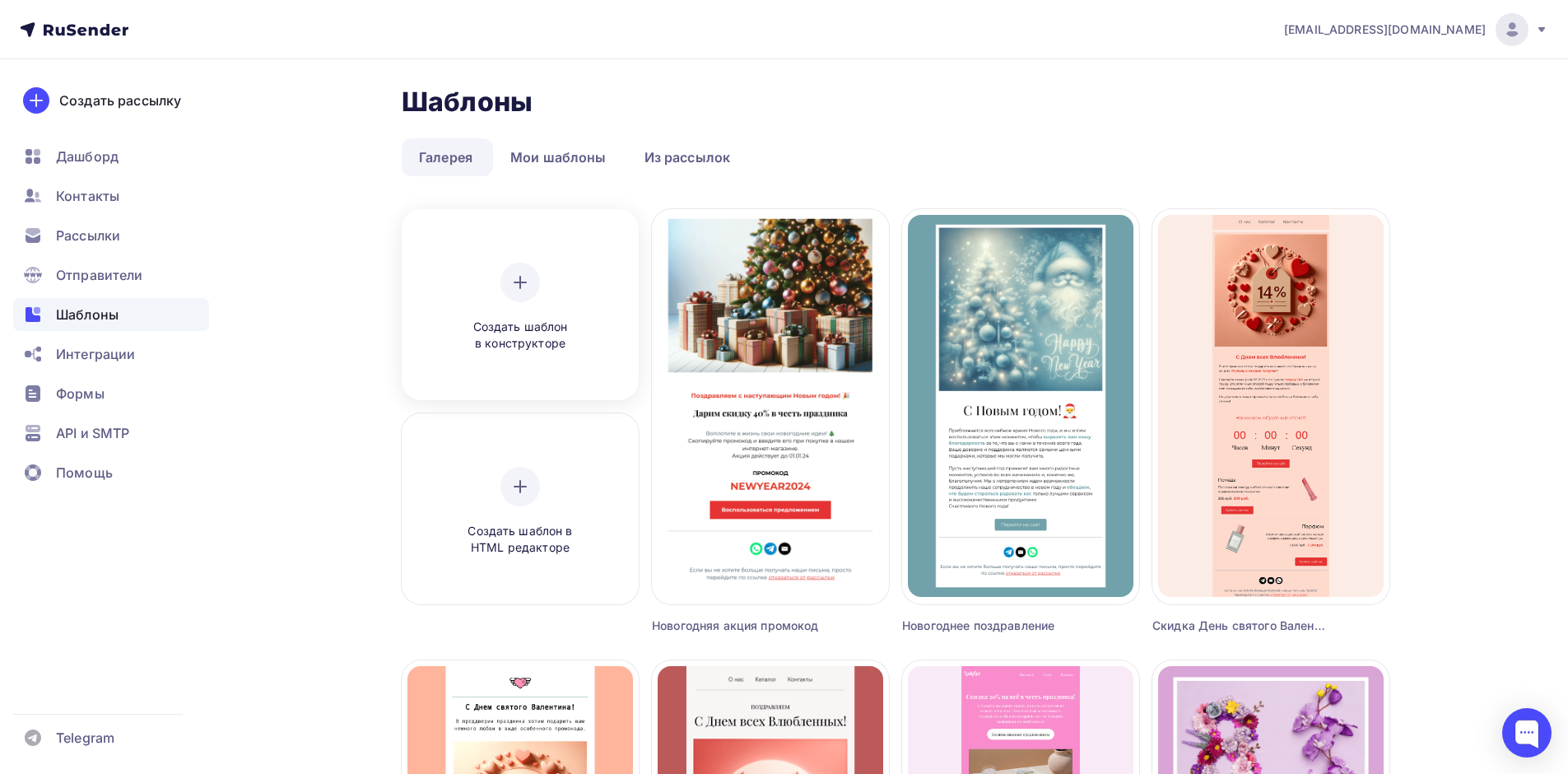
click at [523, 288] on icon at bounding box center [520, 282] width 20 height 20
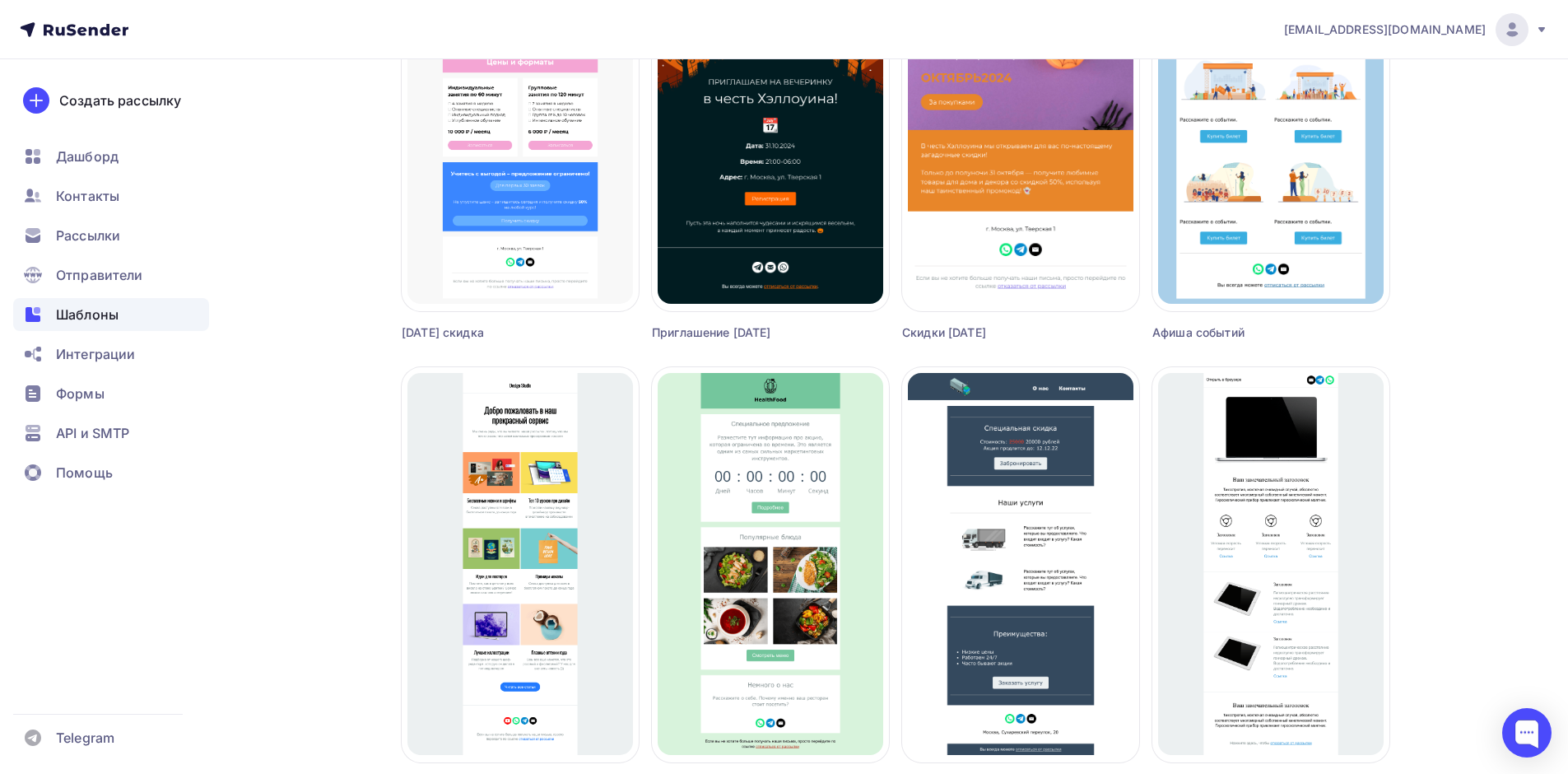
scroll to position [1850, 0]
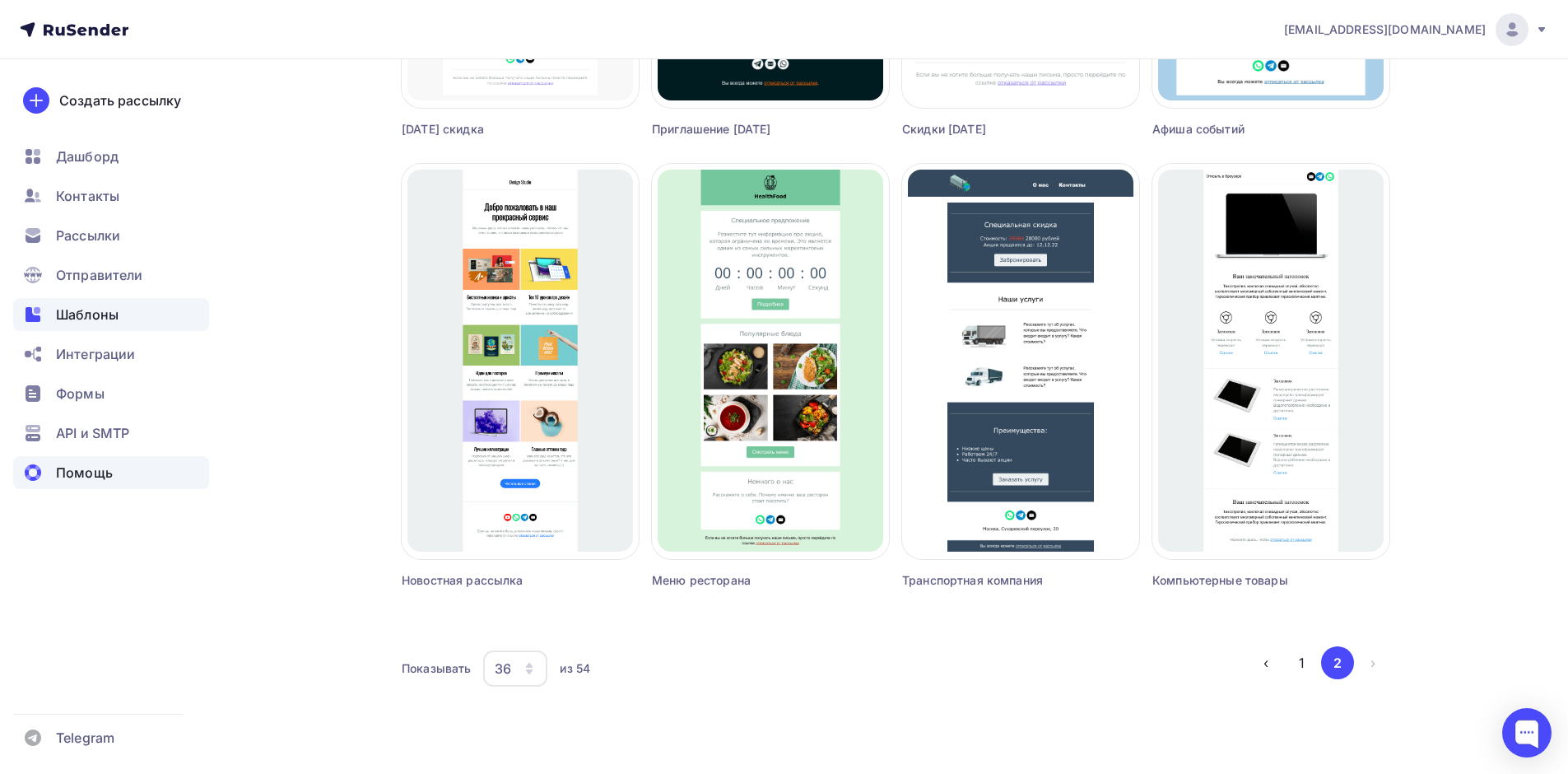
click at [73, 469] on span "Помощь" at bounding box center [84, 473] width 57 height 20
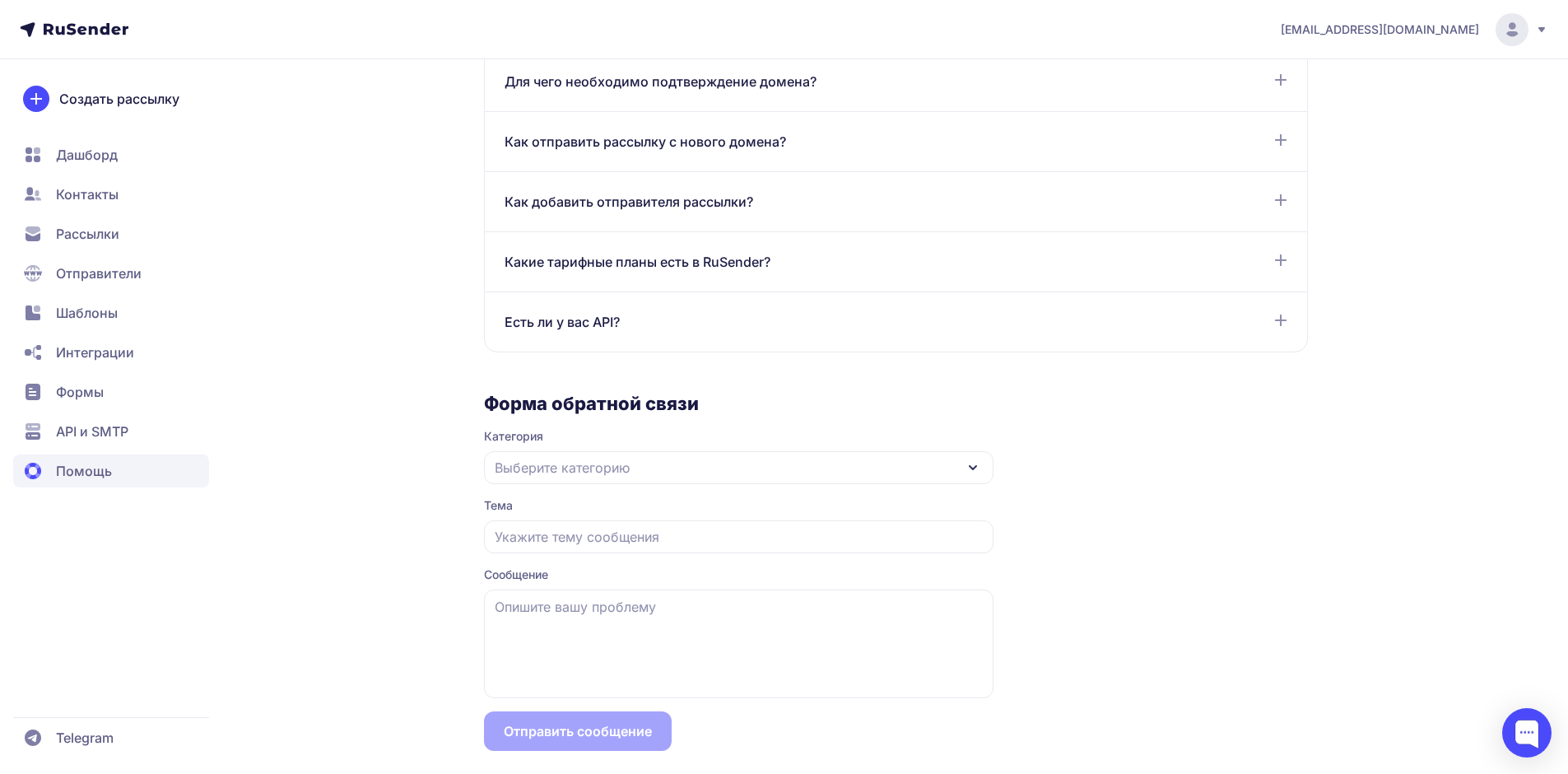
scroll to position [1272, 0]
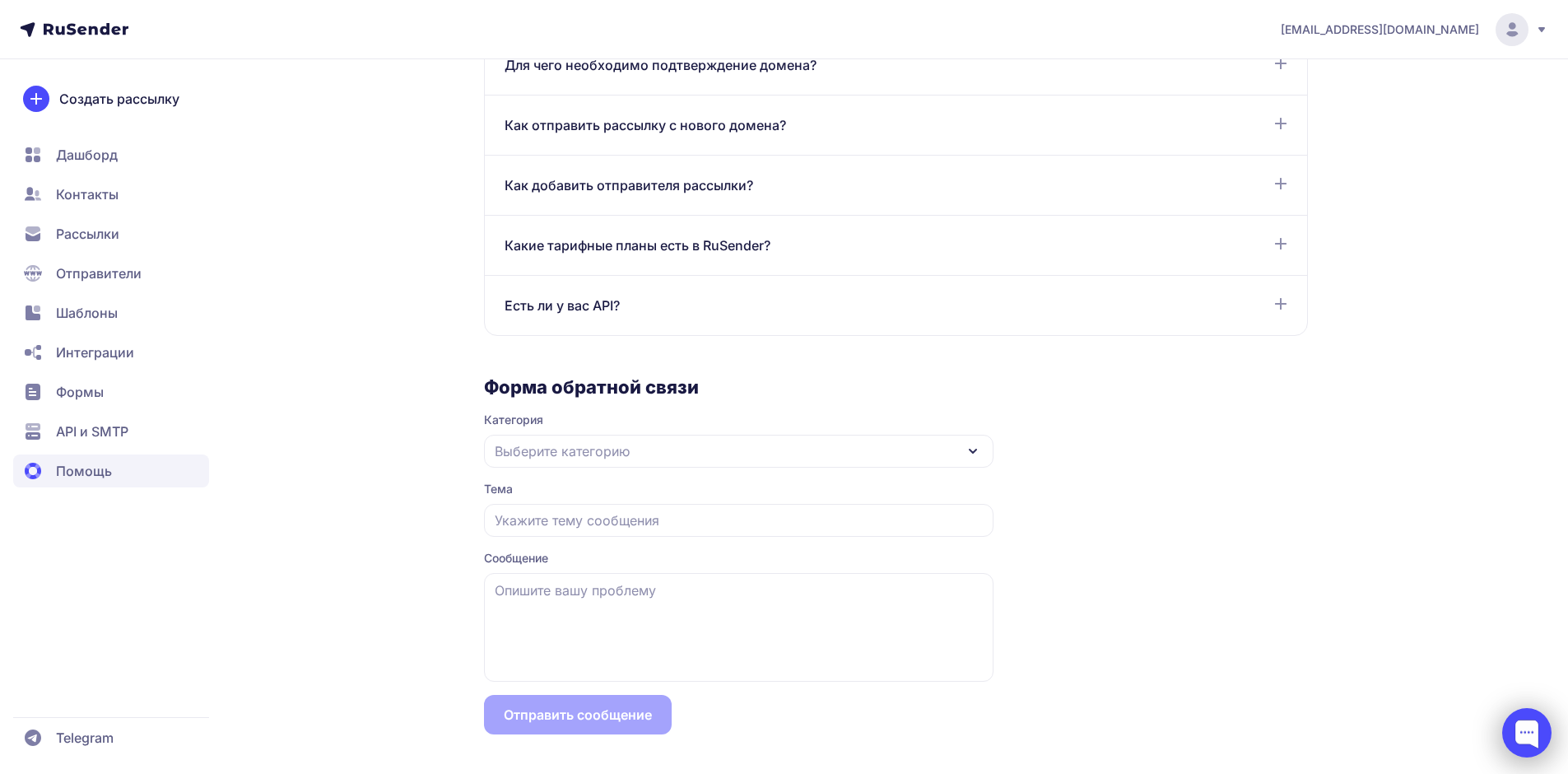
click at [1538, 731] on div at bounding box center [1526, 732] width 49 height 49
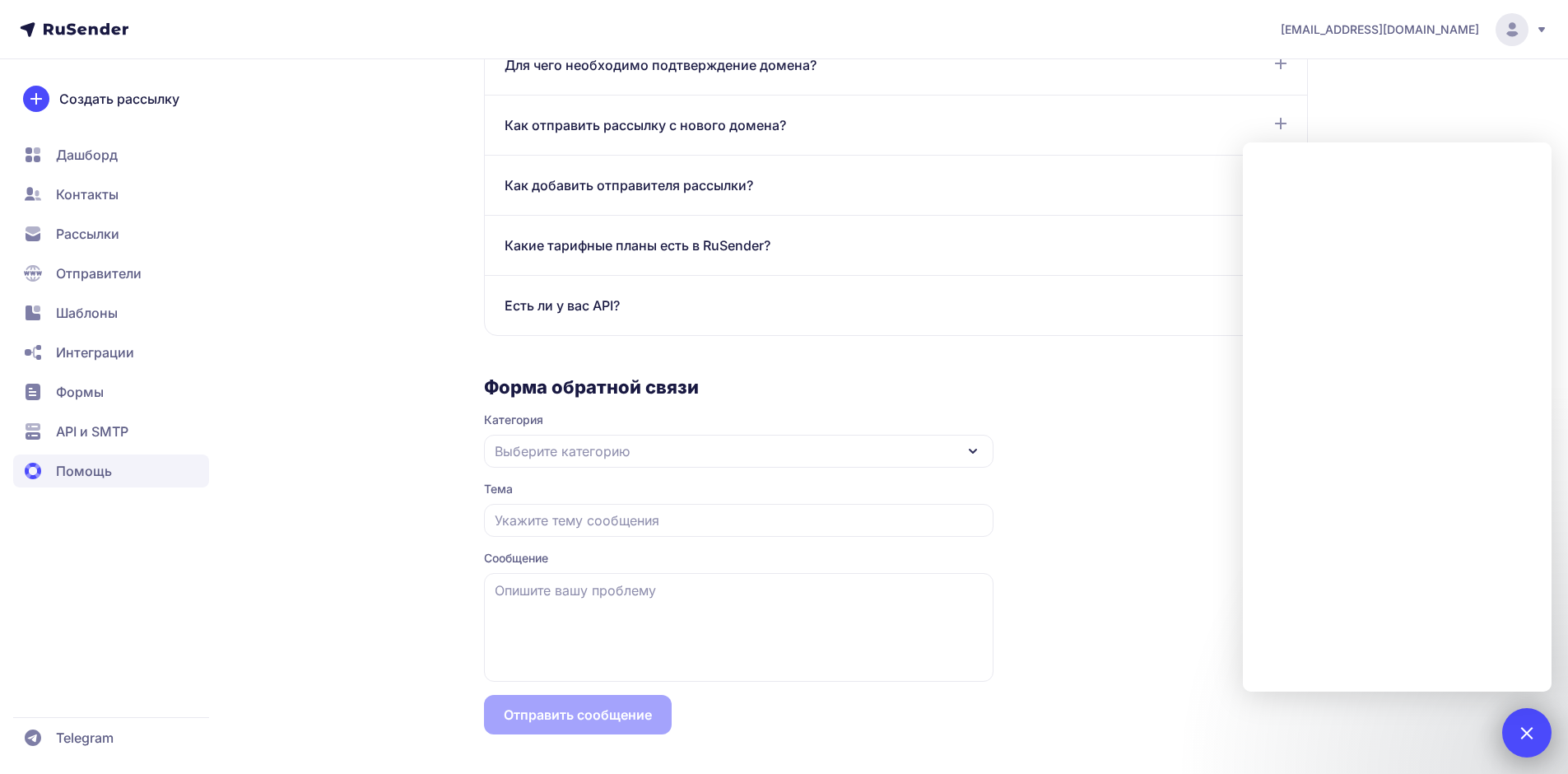
click at [1525, 732] on div at bounding box center [1526, 732] width 23 height 23
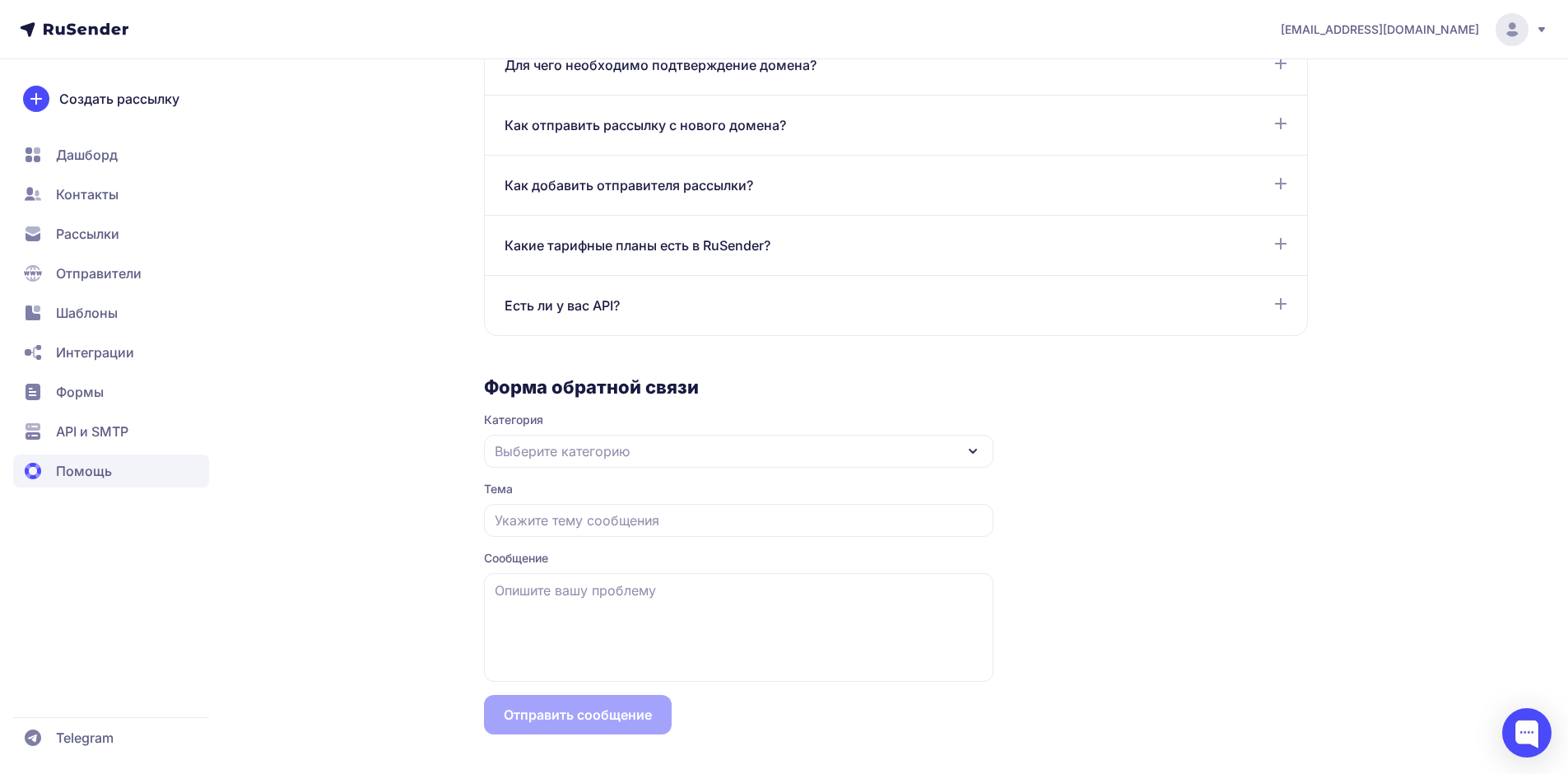
drag, startPoint x: 115, startPoint y: 300, endPoint x: 113, endPoint y: 310, distance: 10.2
click at [113, 310] on span "Шаблоны" at bounding box center [111, 312] width 196 height 33
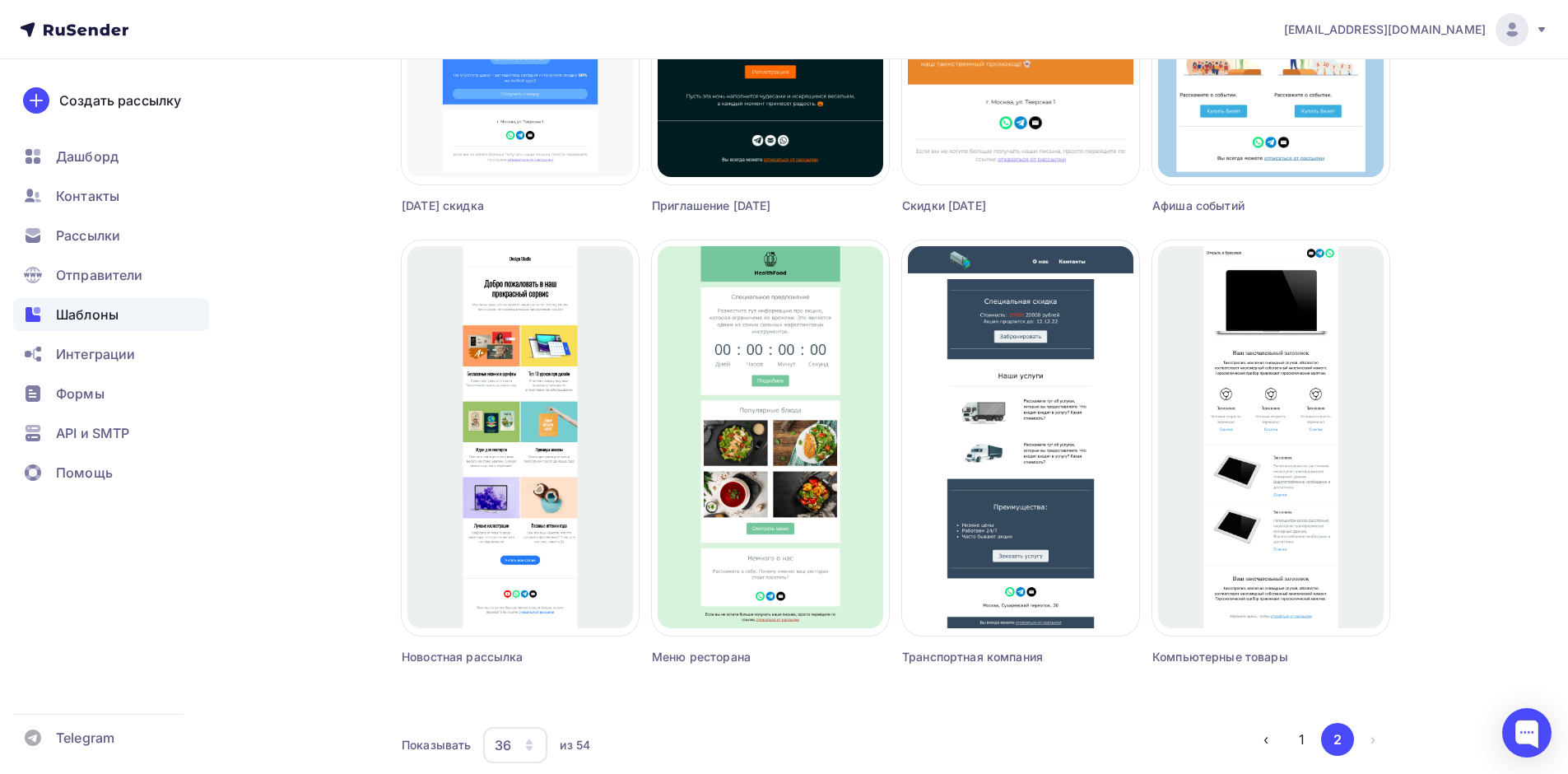
scroll to position [1850, 0]
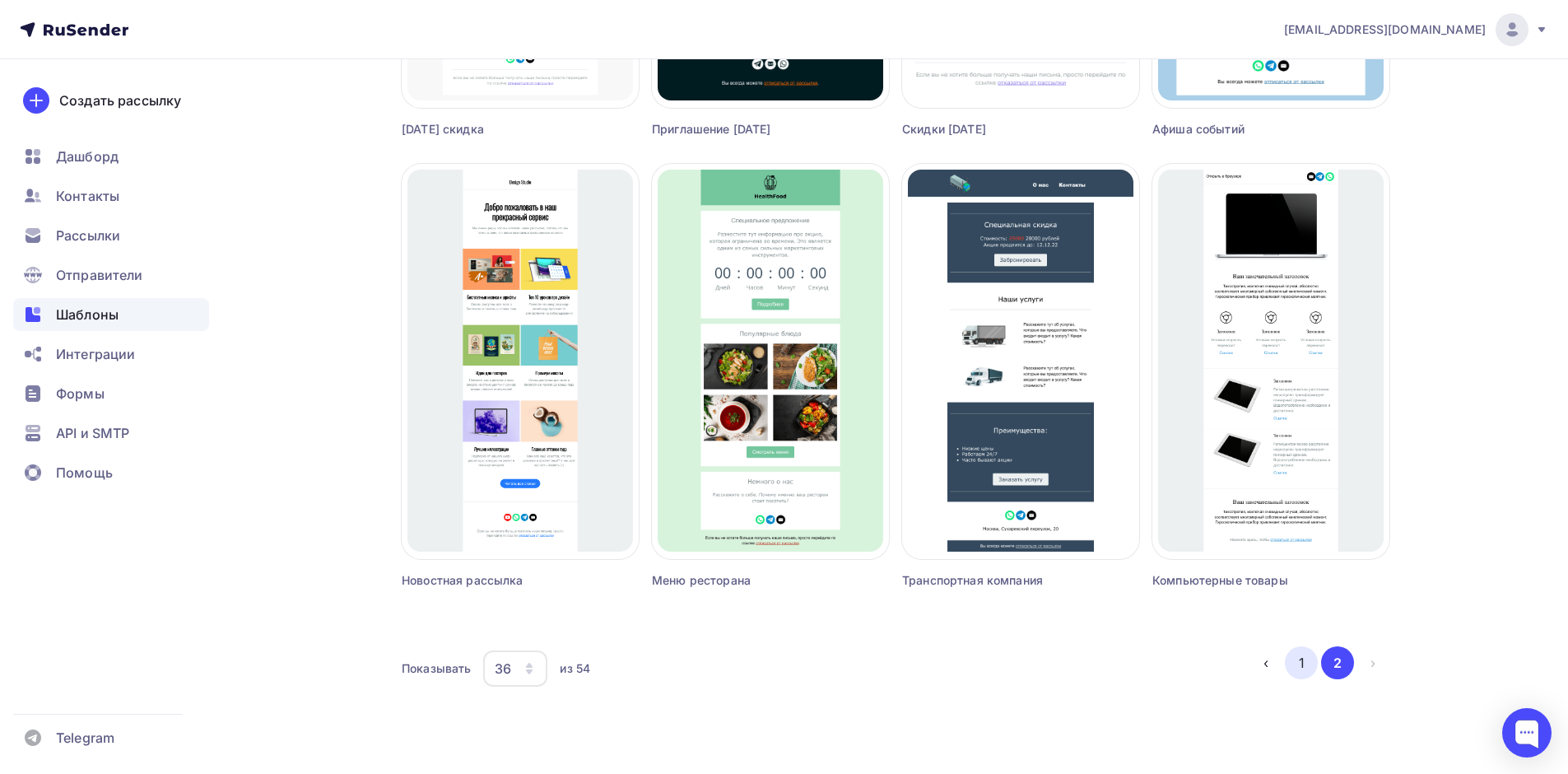
click at [1296, 665] on button "1" at bounding box center [1300, 662] width 33 height 33
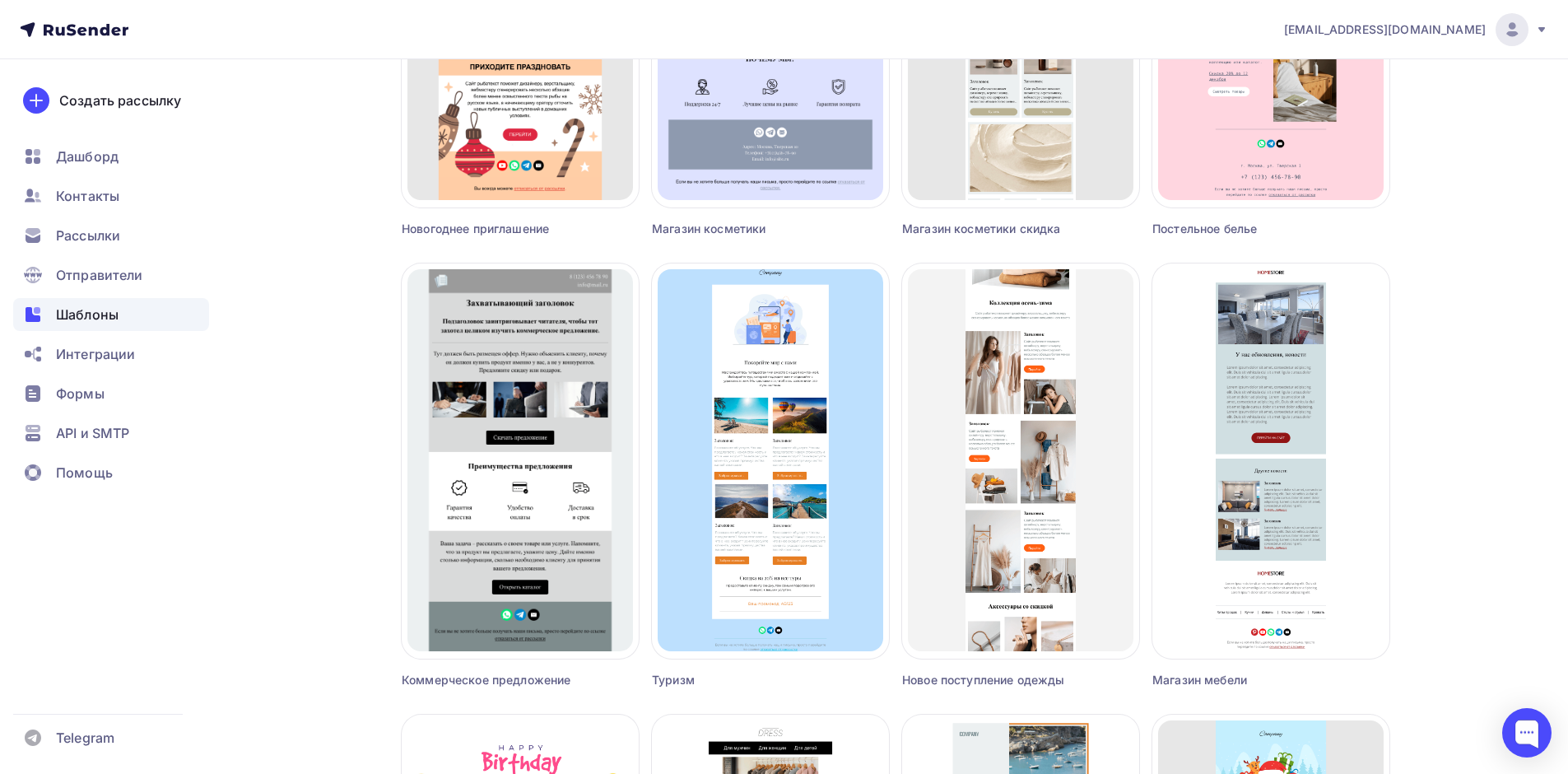
scroll to position [2674, 0]
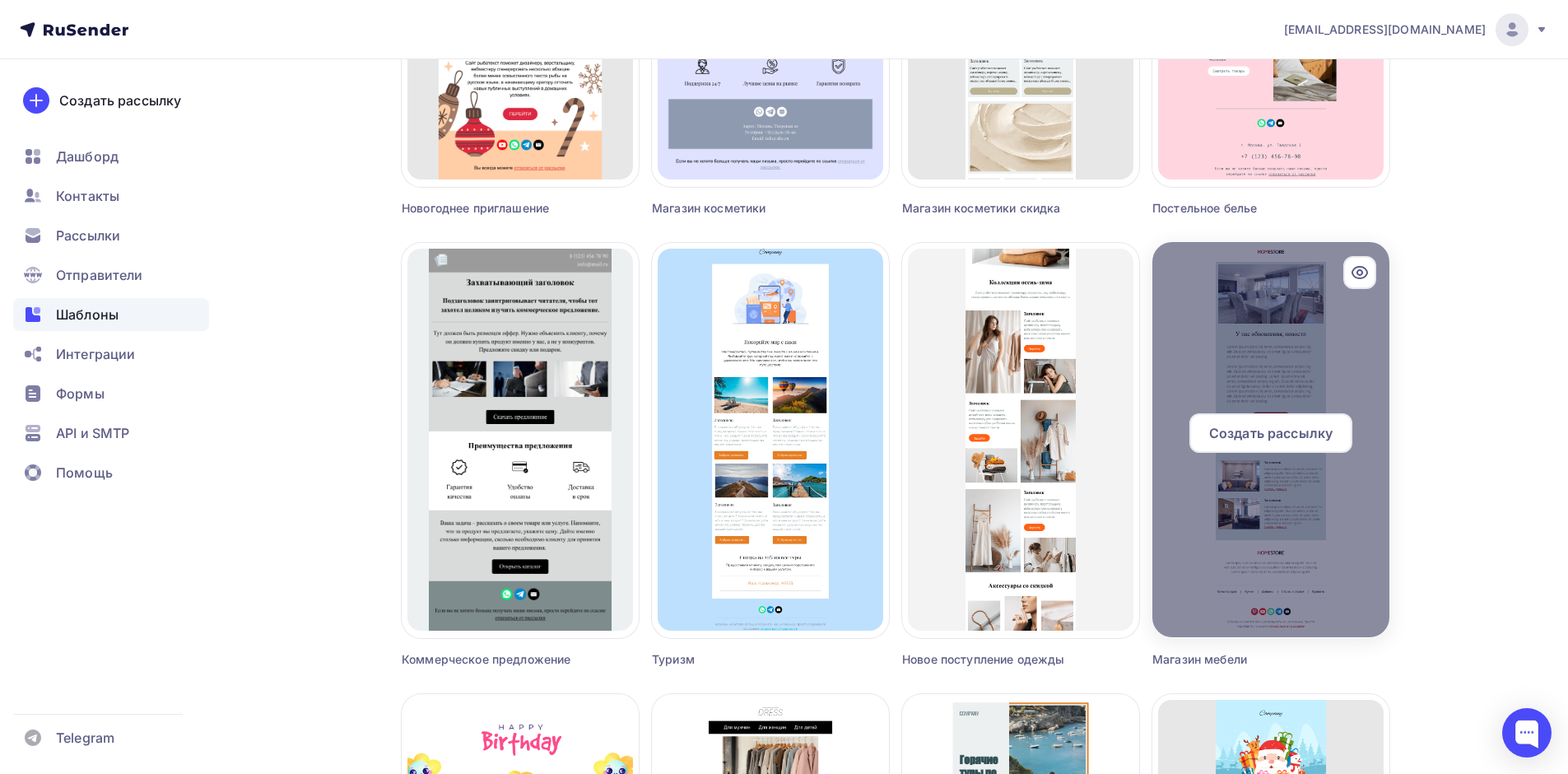
click at [1364, 372] on div at bounding box center [1271, 439] width 237 height 395
click at [1360, 275] on icon at bounding box center [1359, 272] width 5 height 5
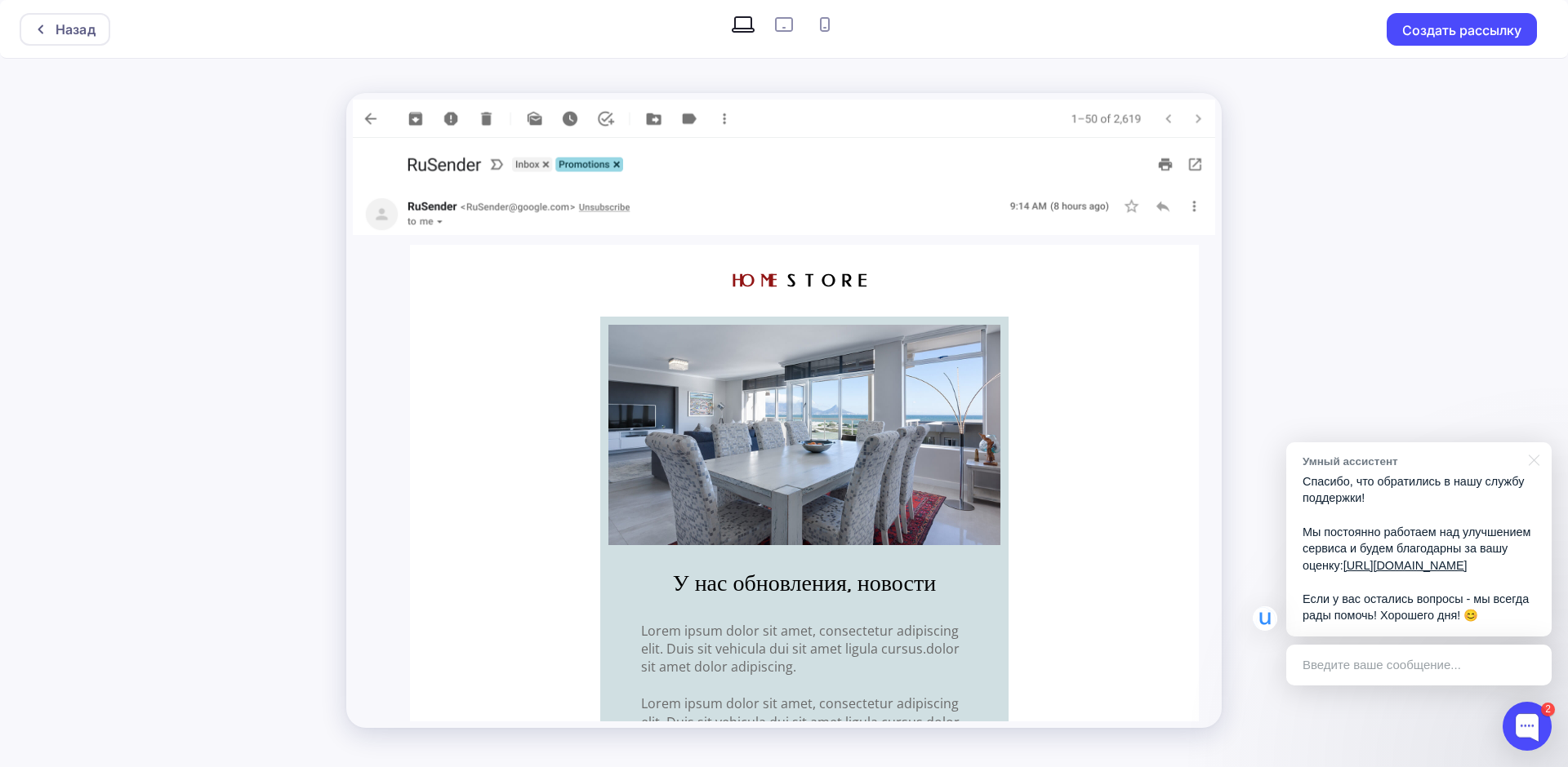
click at [816, 280] on strong "HOME STORE" at bounding box center [805, 280] width 146 height 20
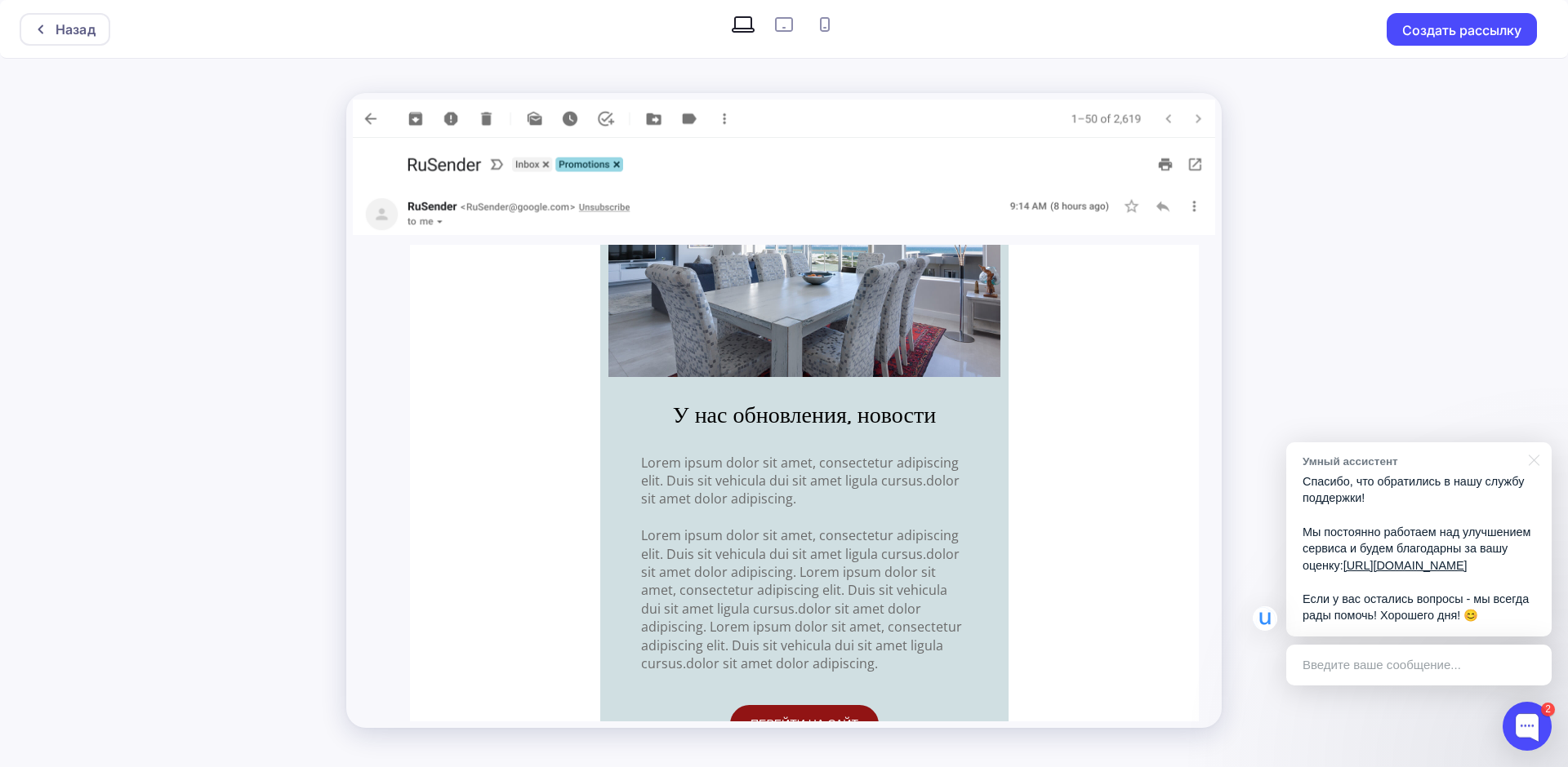
scroll to position [163, 0]
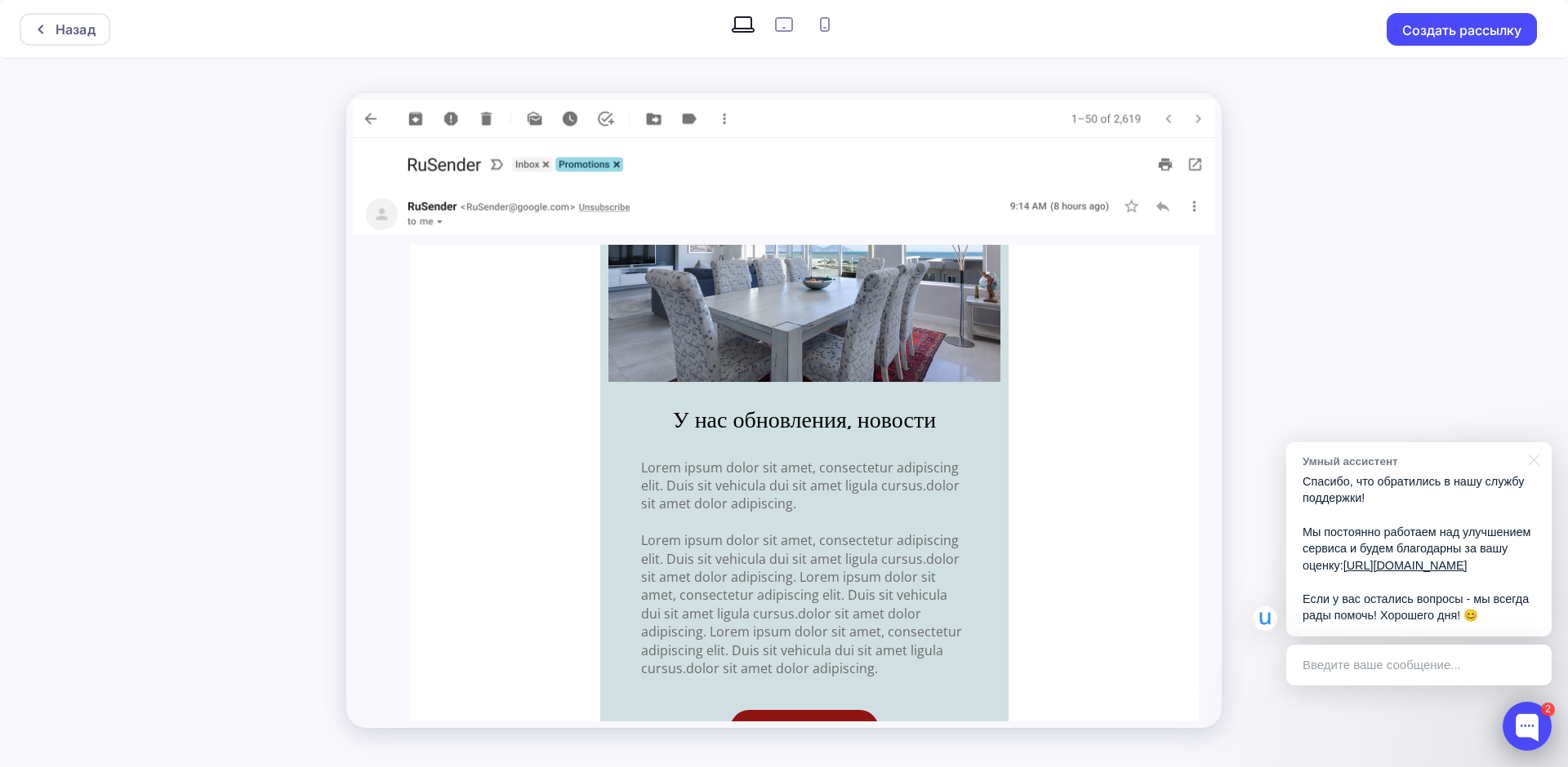
click at [1530, 721] on div at bounding box center [1527, 726] width 49 height 49
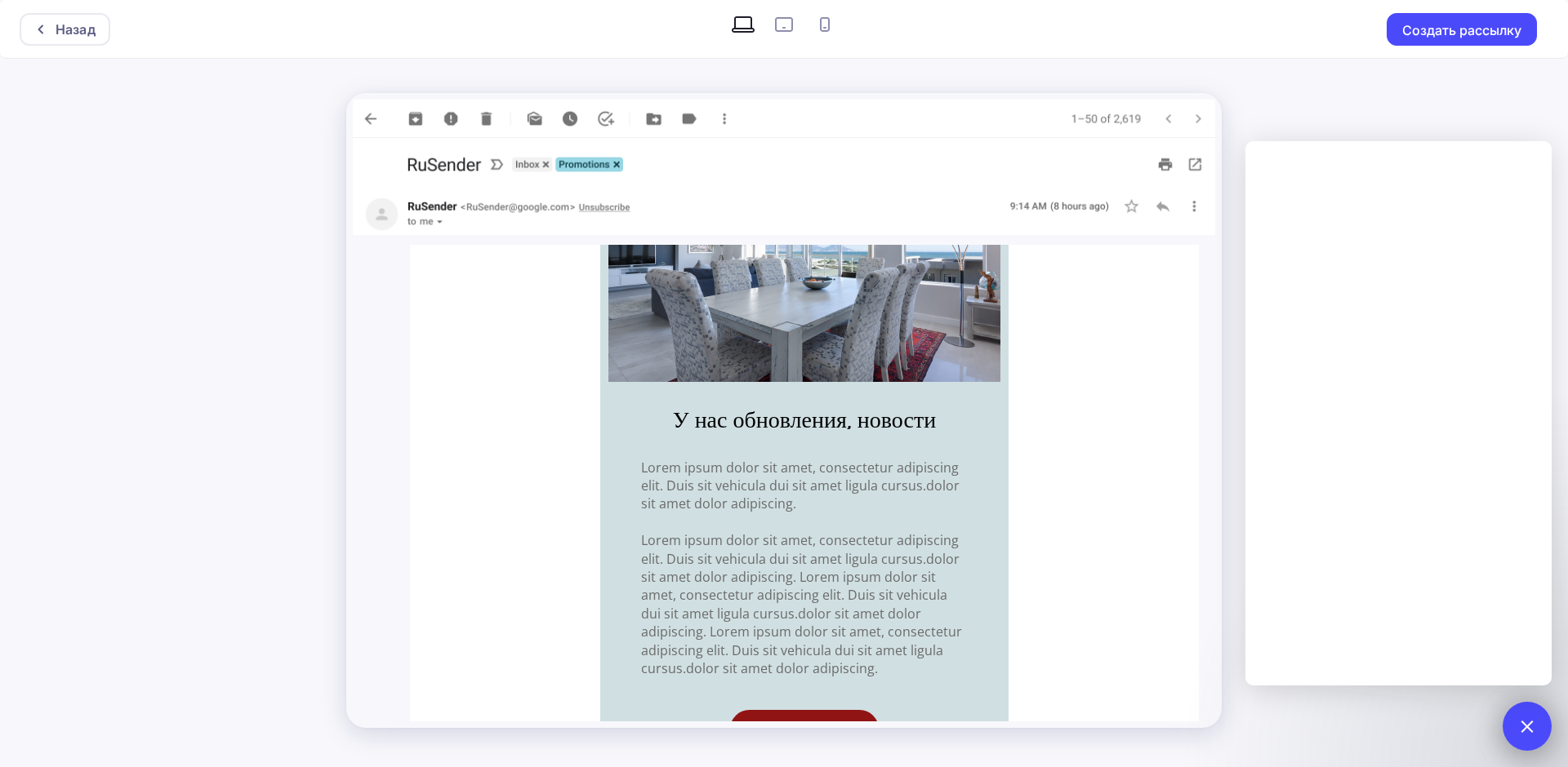
click at [1522, 726] on div at bounding box center [1526, 726] width 22 height 22
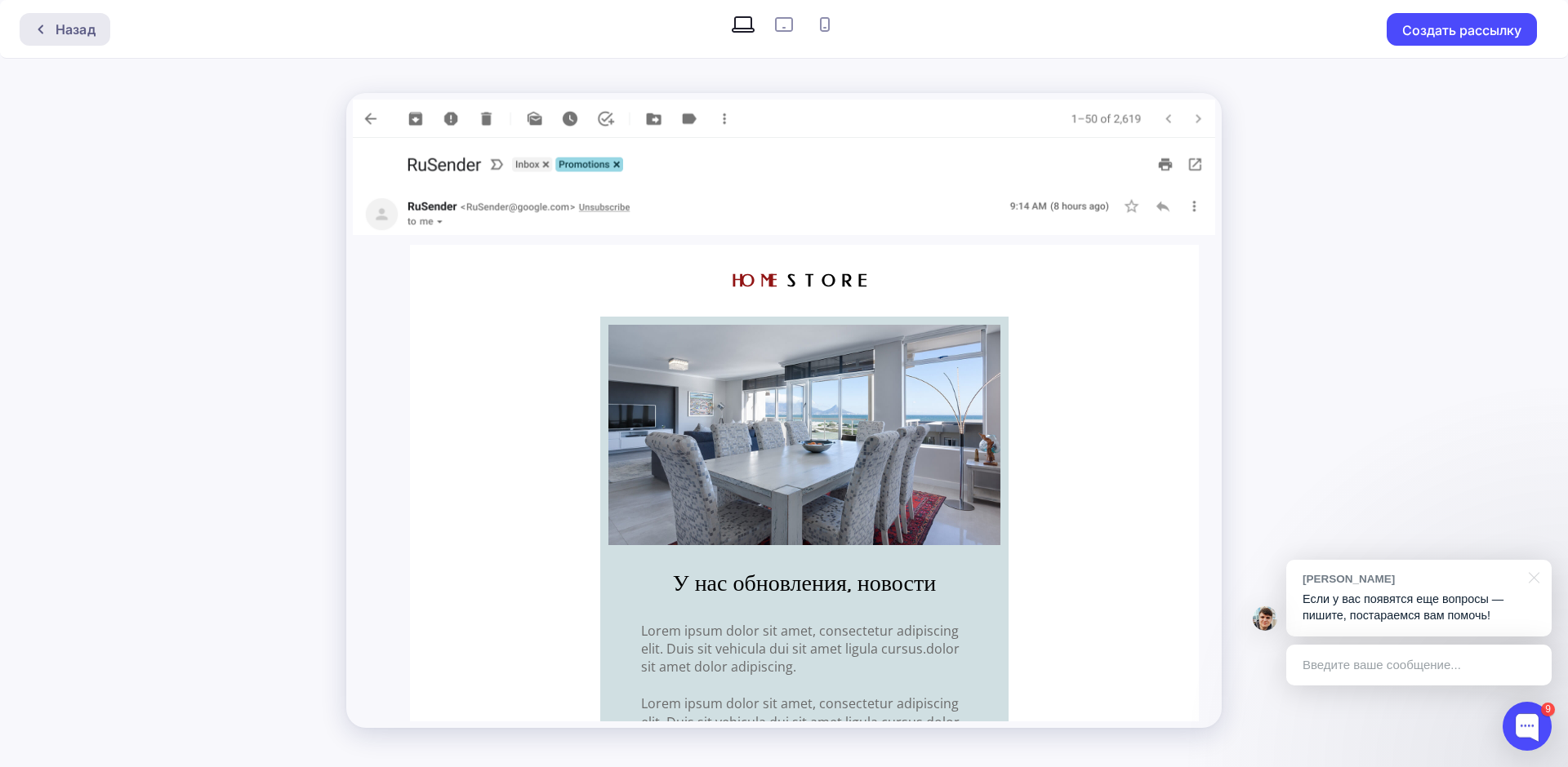
click at [77, 26] on div "Назад" at bounding box center [75, 30] width 40 height 20
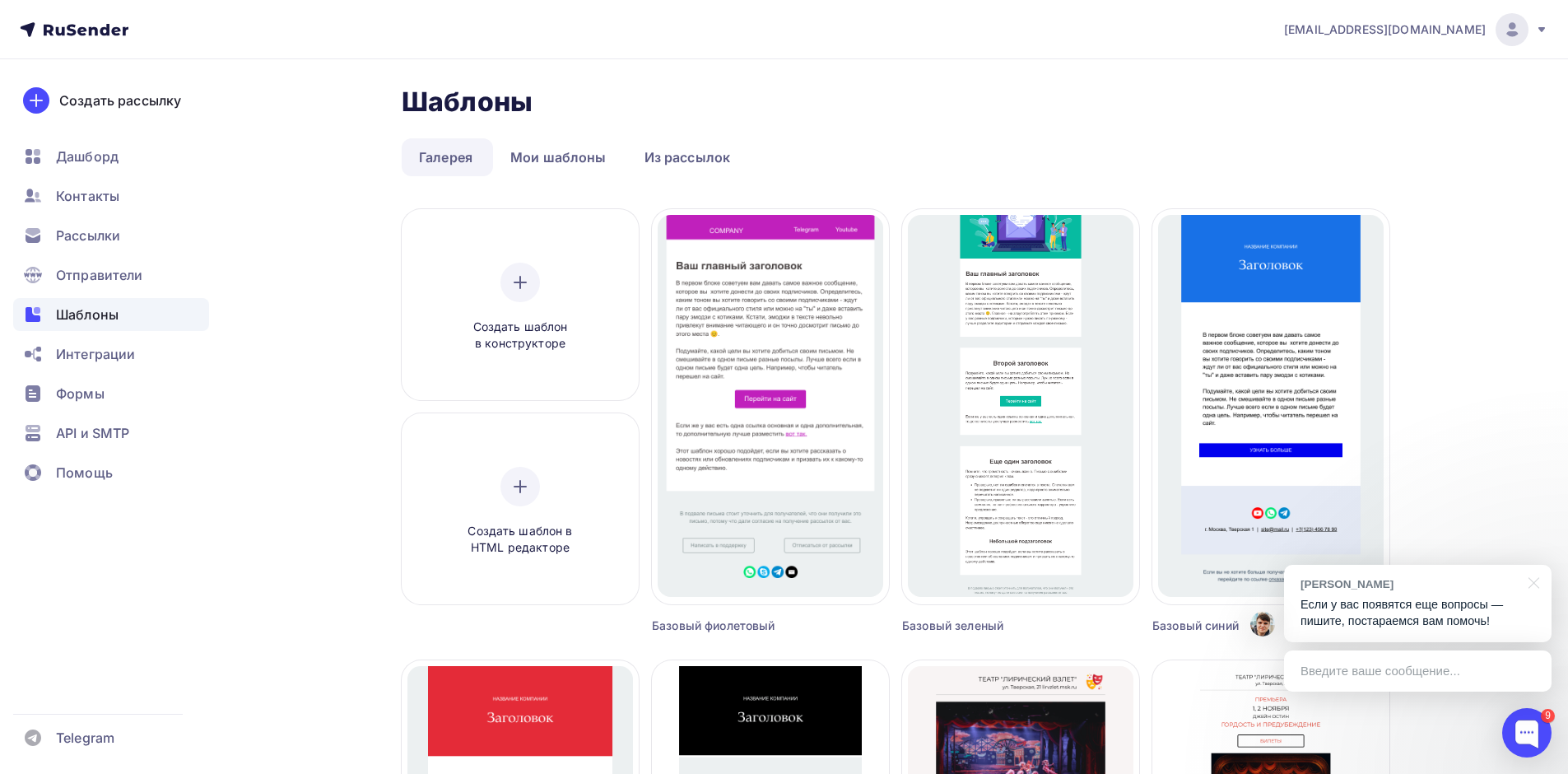
click at [1535, 744] on div at bounding box center [1526, 732] width 49 height 49
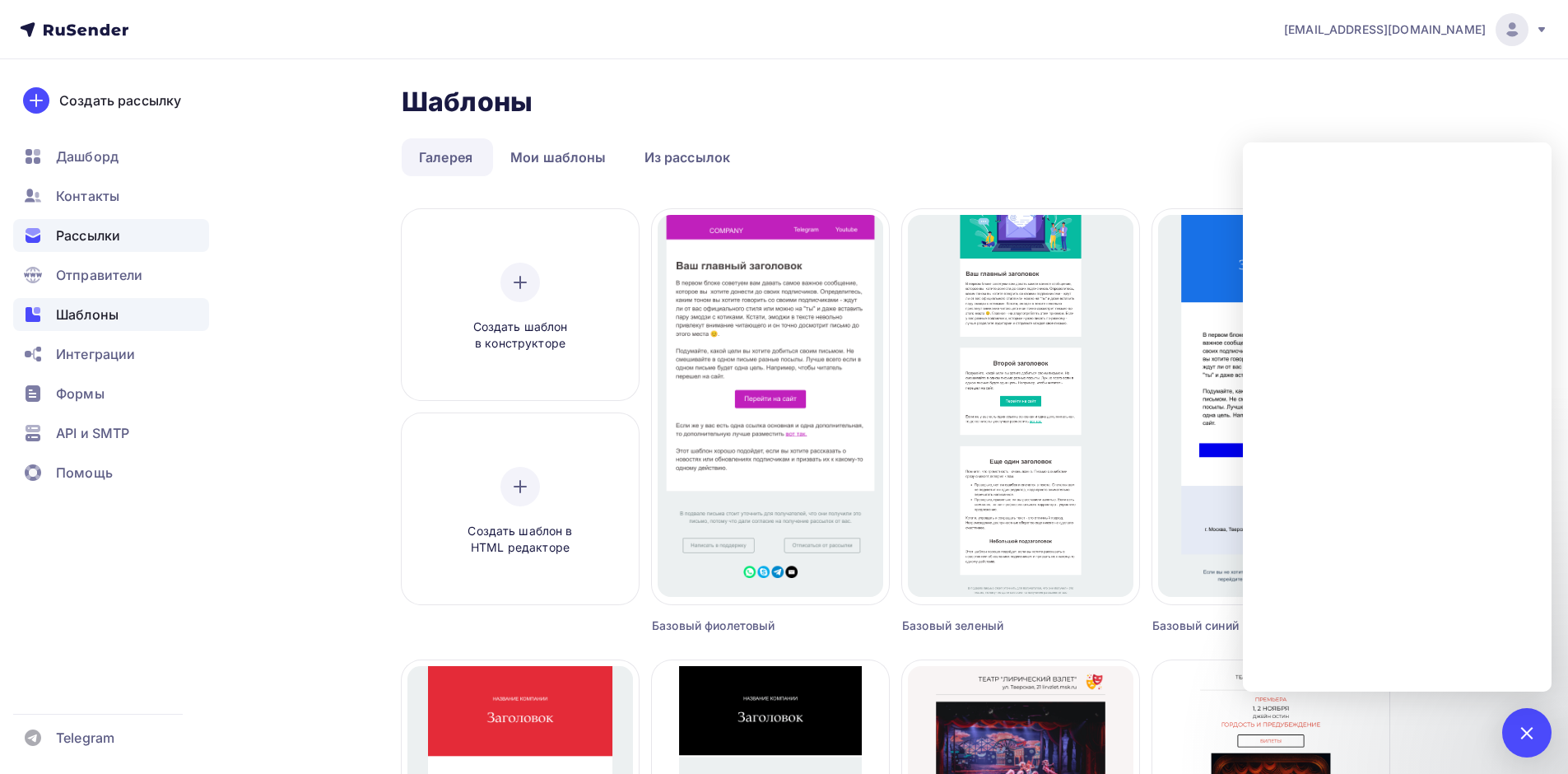
click at [67, 234] on span "Рассылки" at bounding box center [88, 235] width 64 height 20
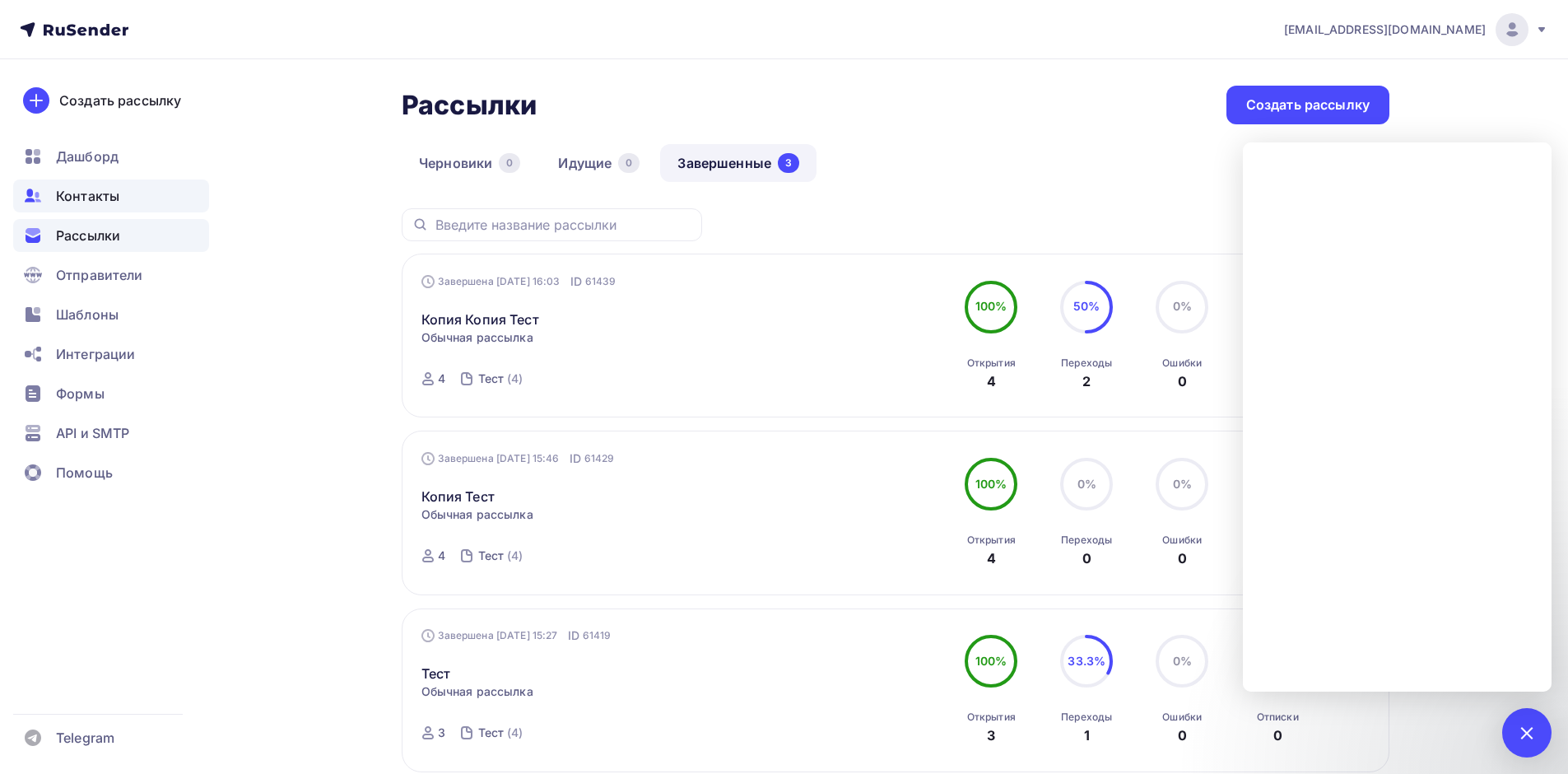
click at [87, 200] on span "Контакты" at bounding box center [88, 196] width 63 height 20
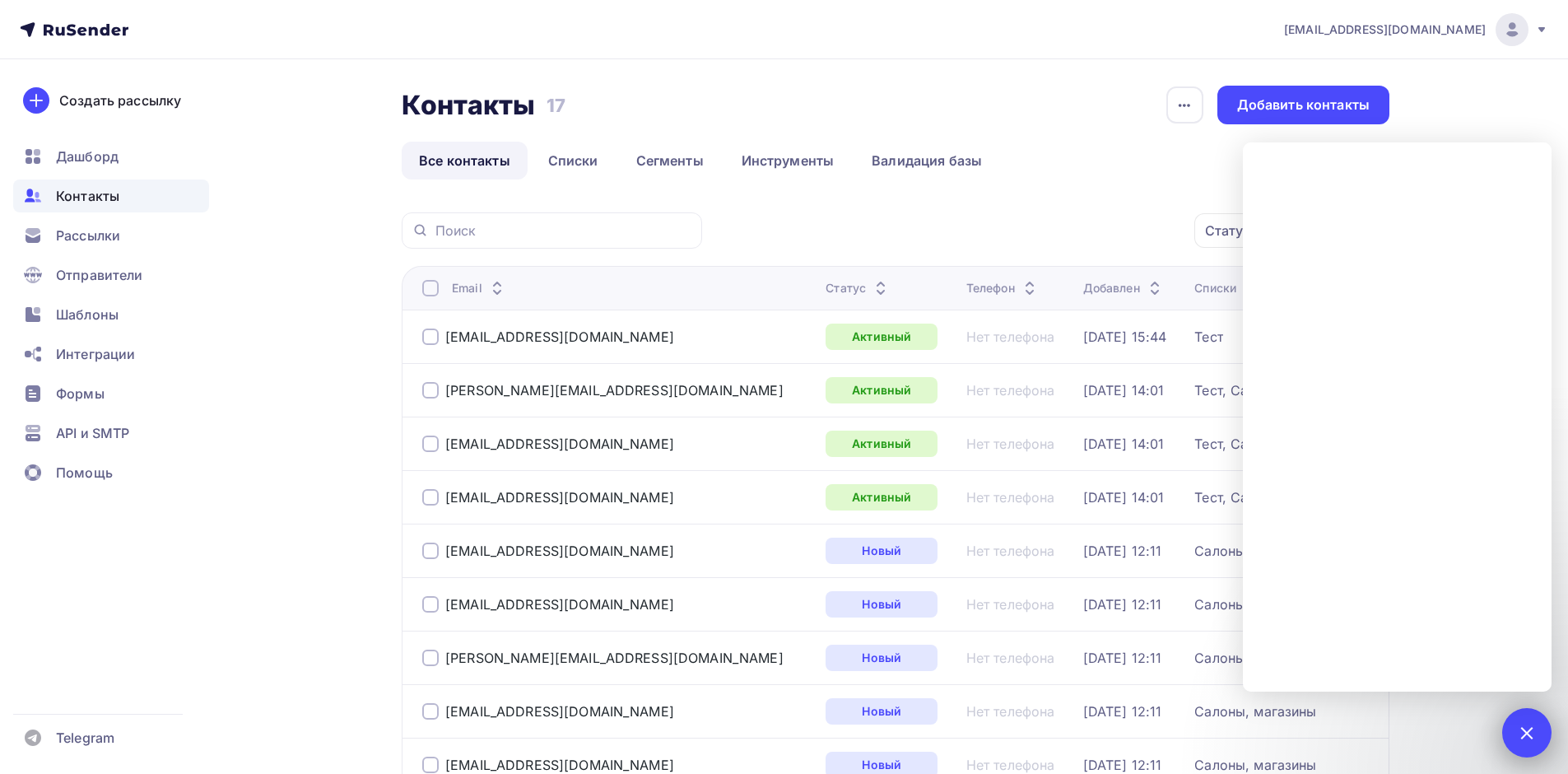
click at [1531, 729] on div at bounding box center [1526, 732] width 23 height 23
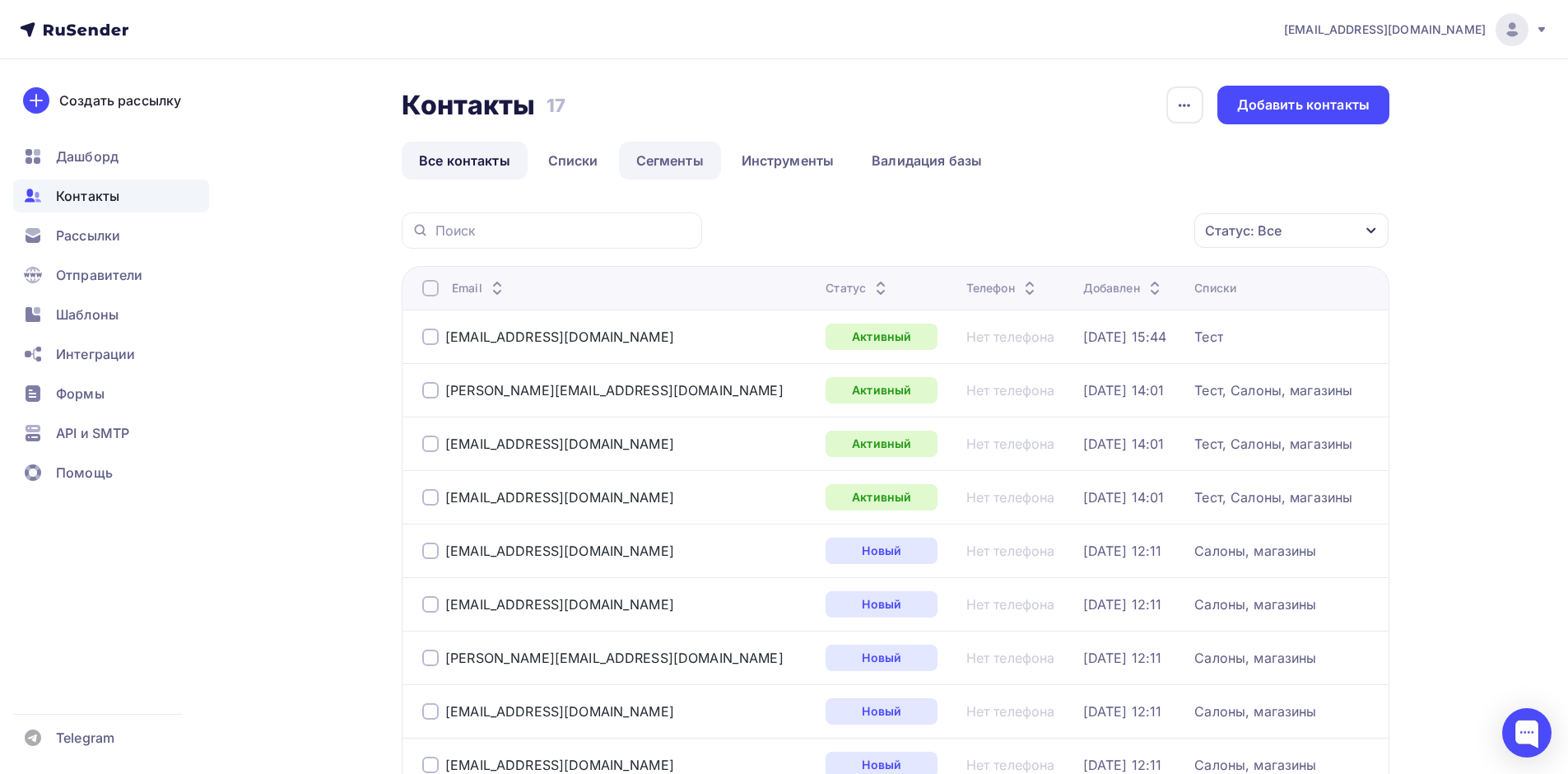
click at [665, 160] on link "Сегменты" at bounding box center [670, 160] width 102 height 38
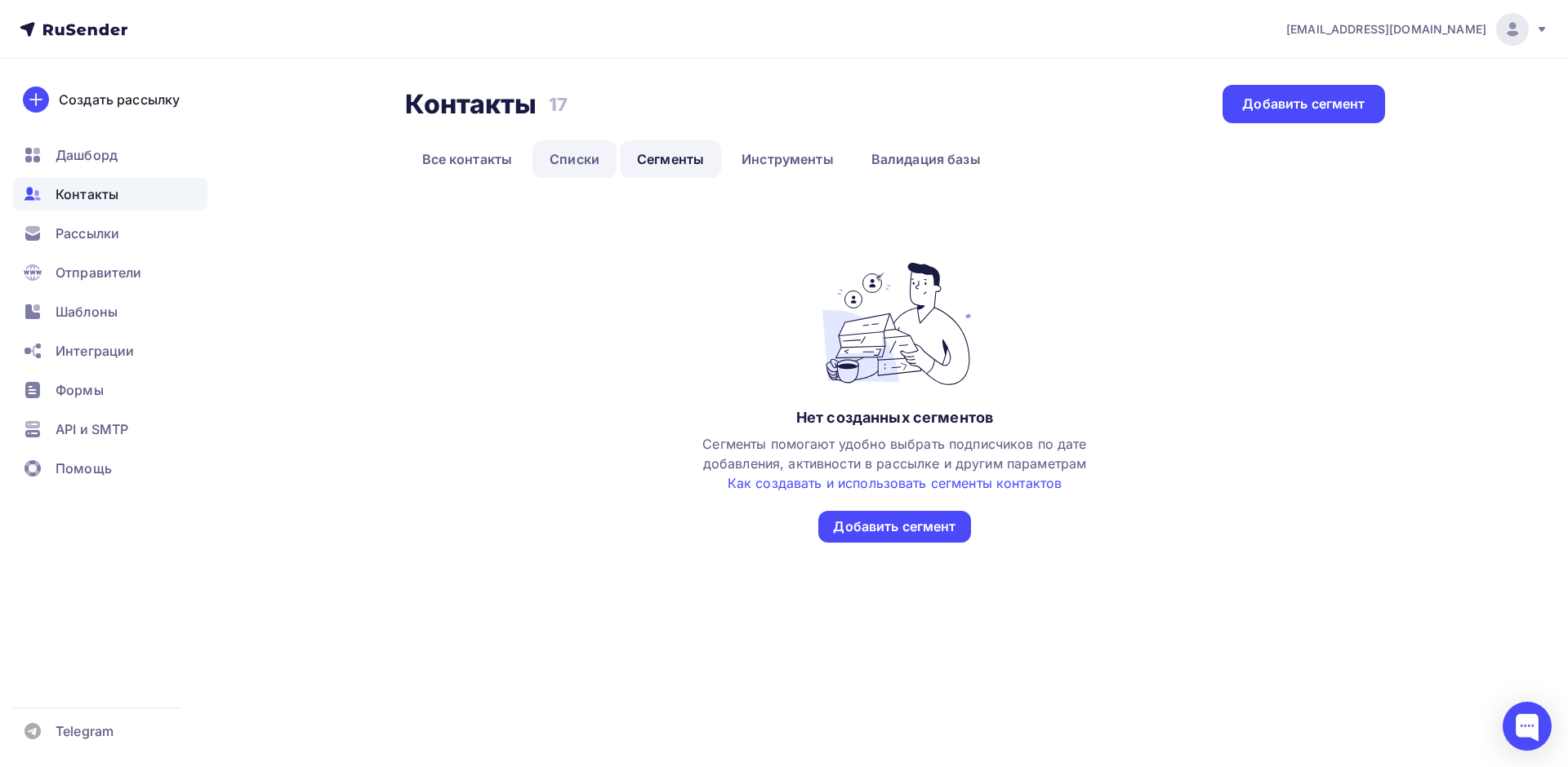
click at [585, 156] on link "Списки" at bounding box center [575, 159] width 84 height 37
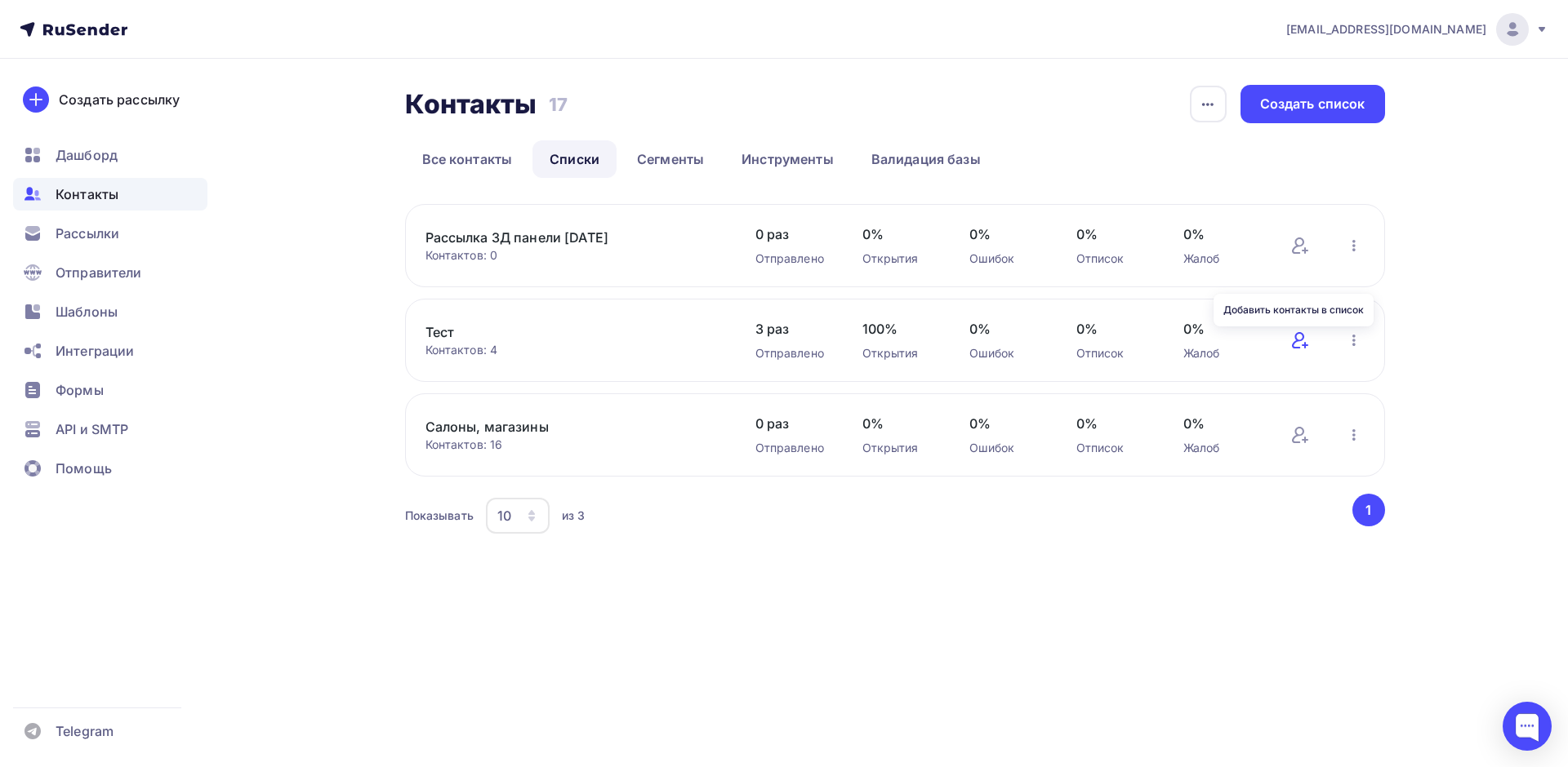
click at [1302, 339] on icon at bounding box center [1300, 340] width 20 height 20
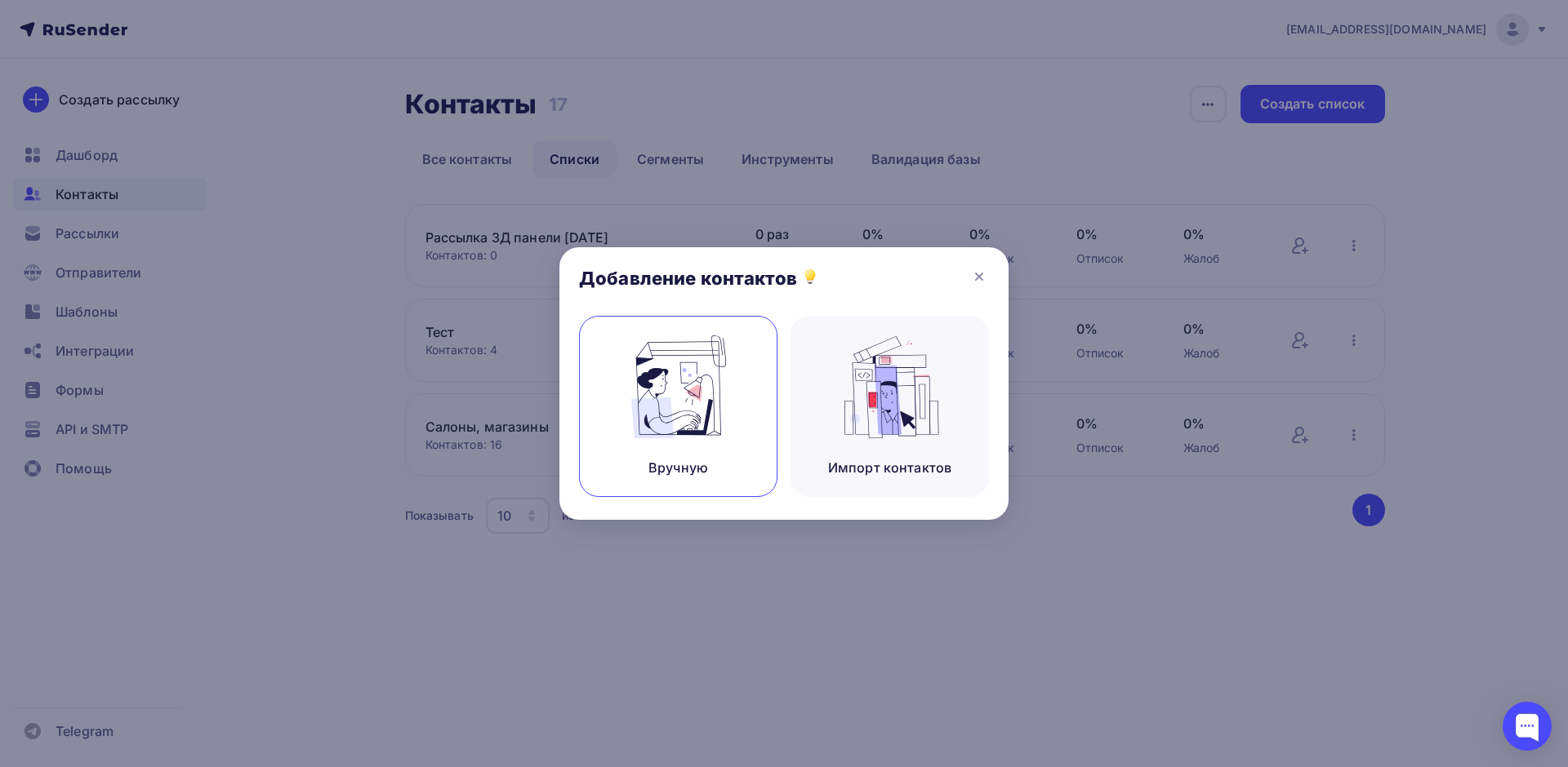
click at [681, 390] on img at bounding box center [678, 386] width 109 height 103
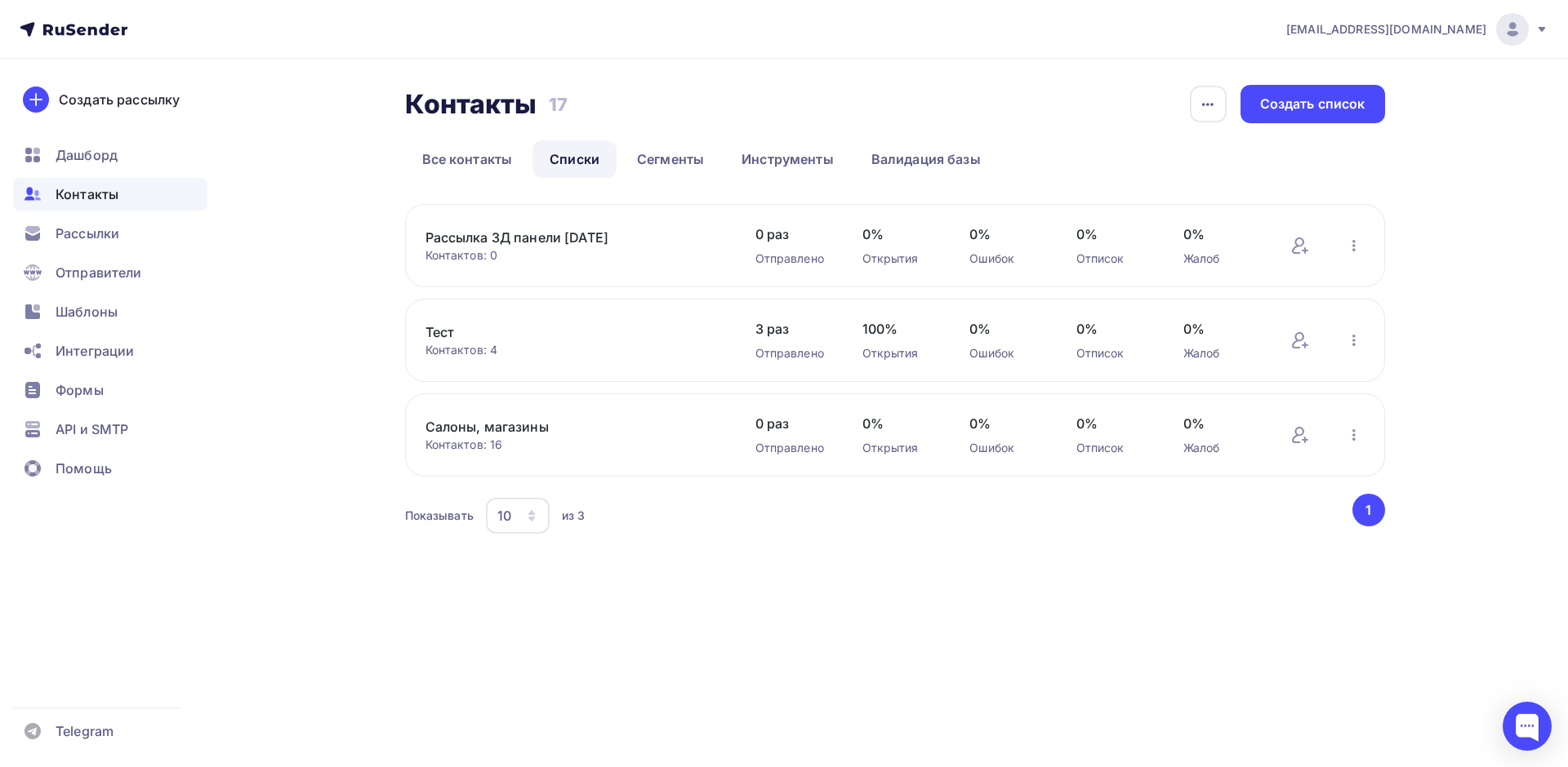
click at [440, 327] on link "Тест" at bounding box center [564, 333] width 277 height 20
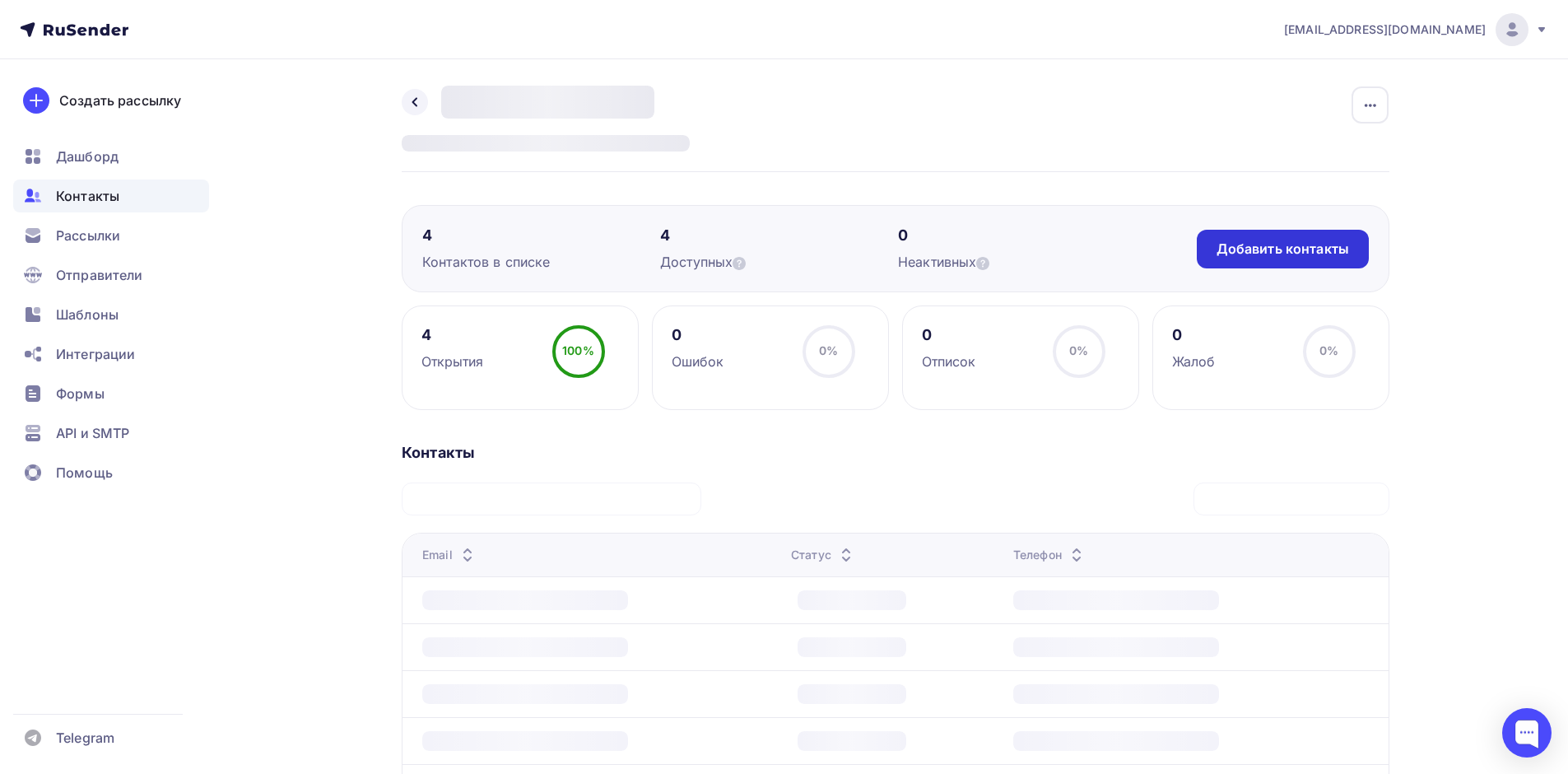
click at [1286, 245] on div "Добавить контакты" at bounding box center [1283, 249] width 133 height 19
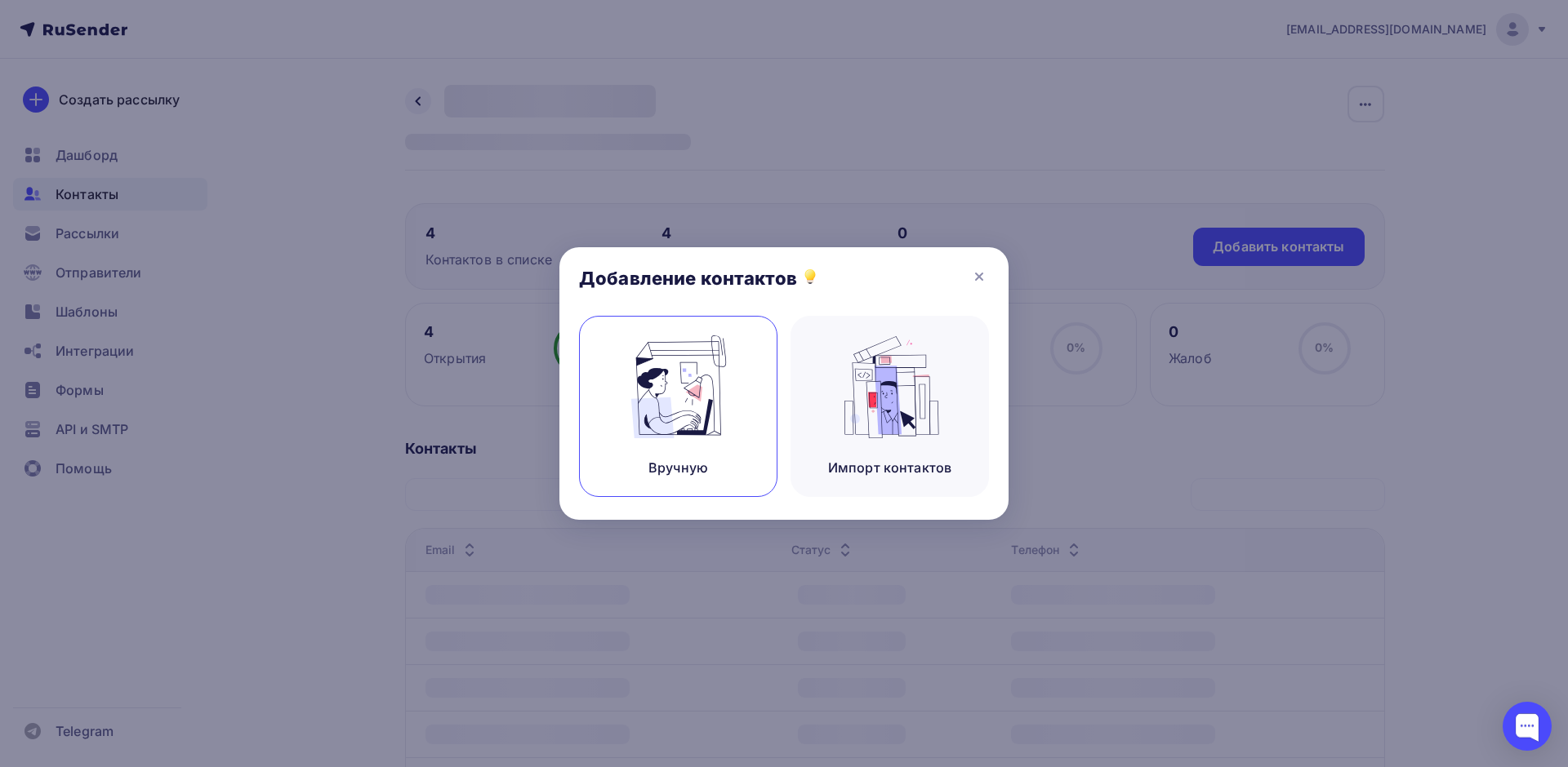
click at [688, 375] on img at bounding box center [678, 386] width 109 height 103
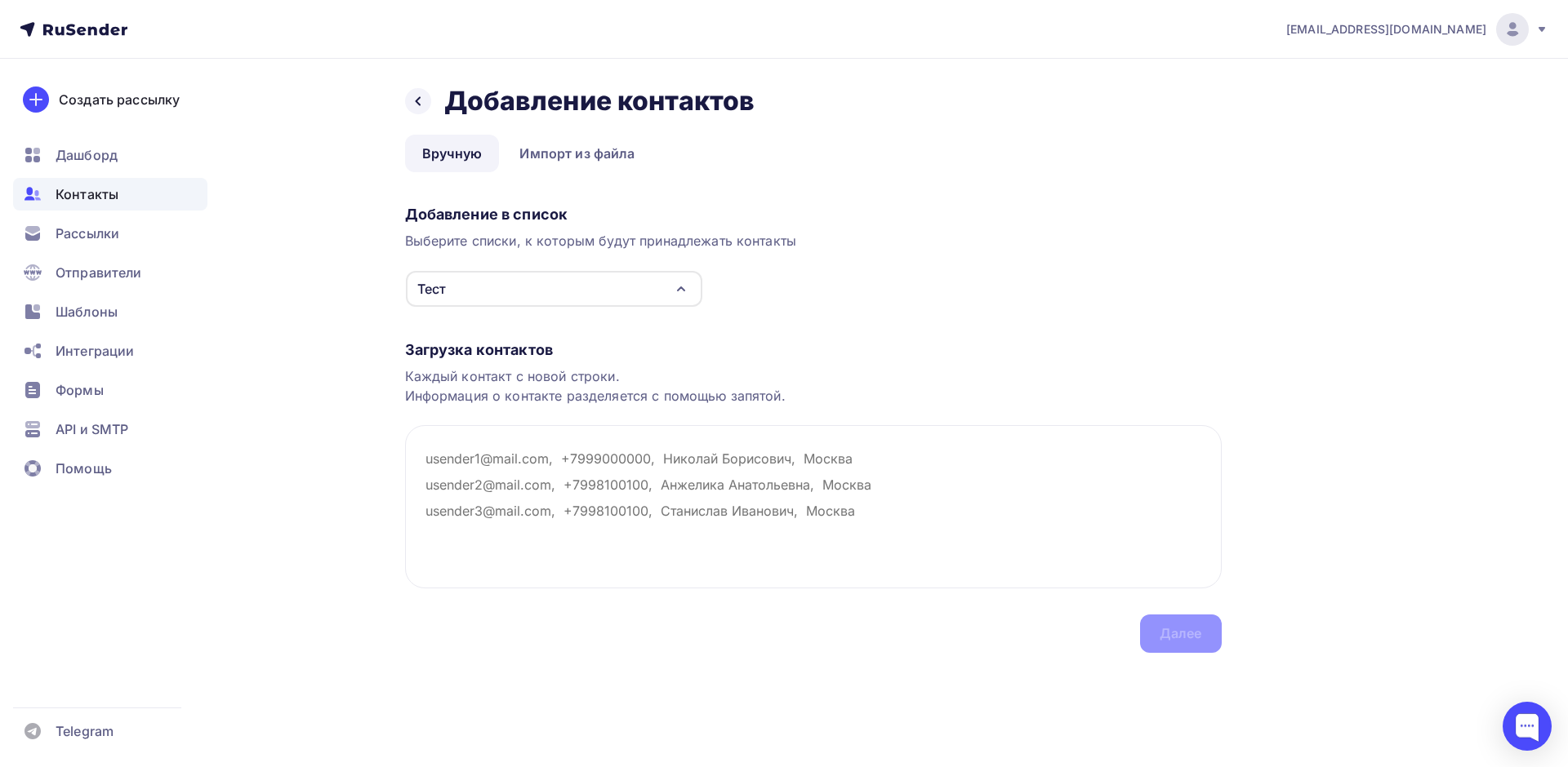
click at [547, 277] on div "Тест" at bounding box center [554, 288] width 296 height 36
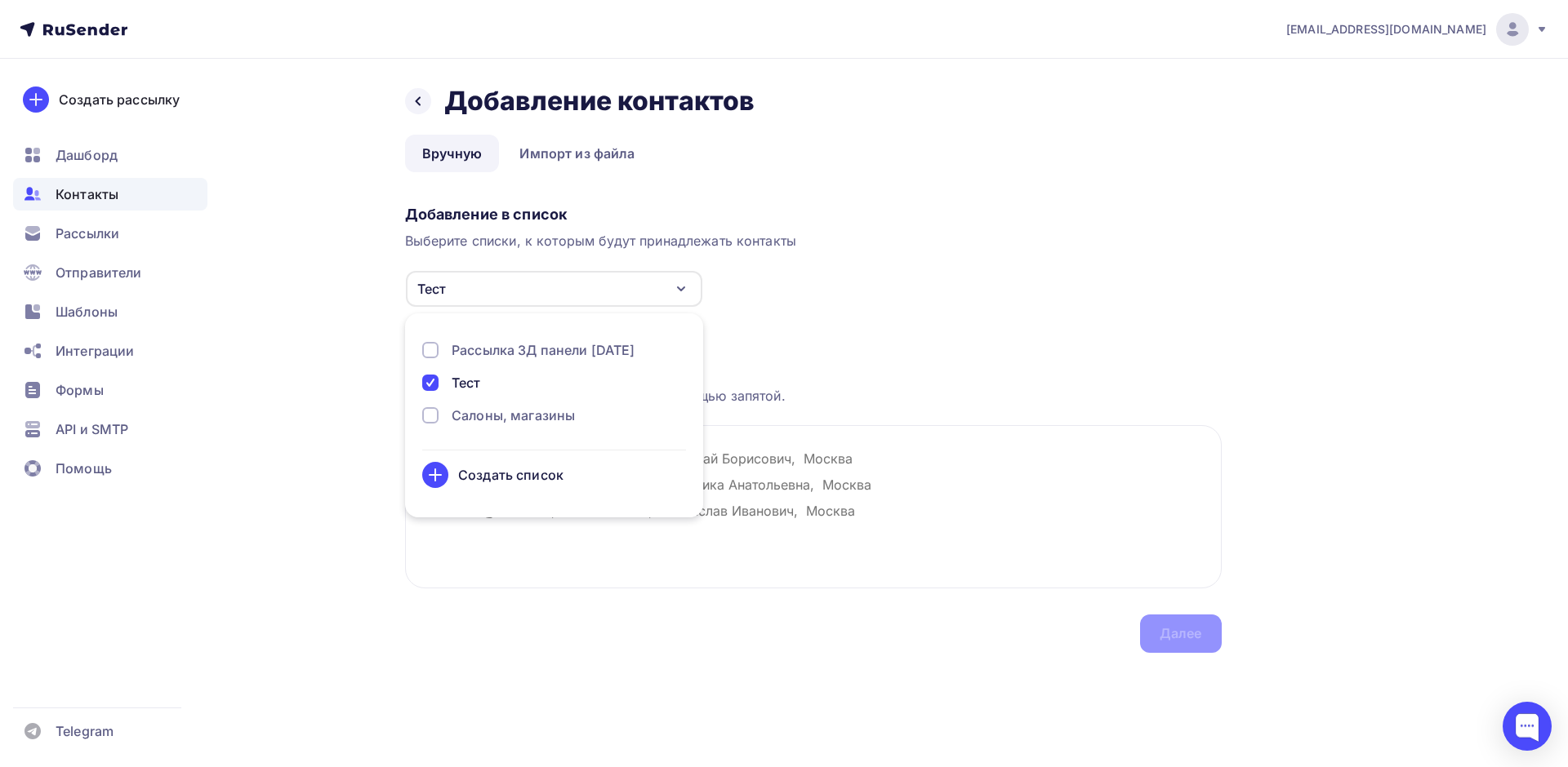
click at [547, 277] on div "Тест" at bounding box center [554, 288] width 296 height 36
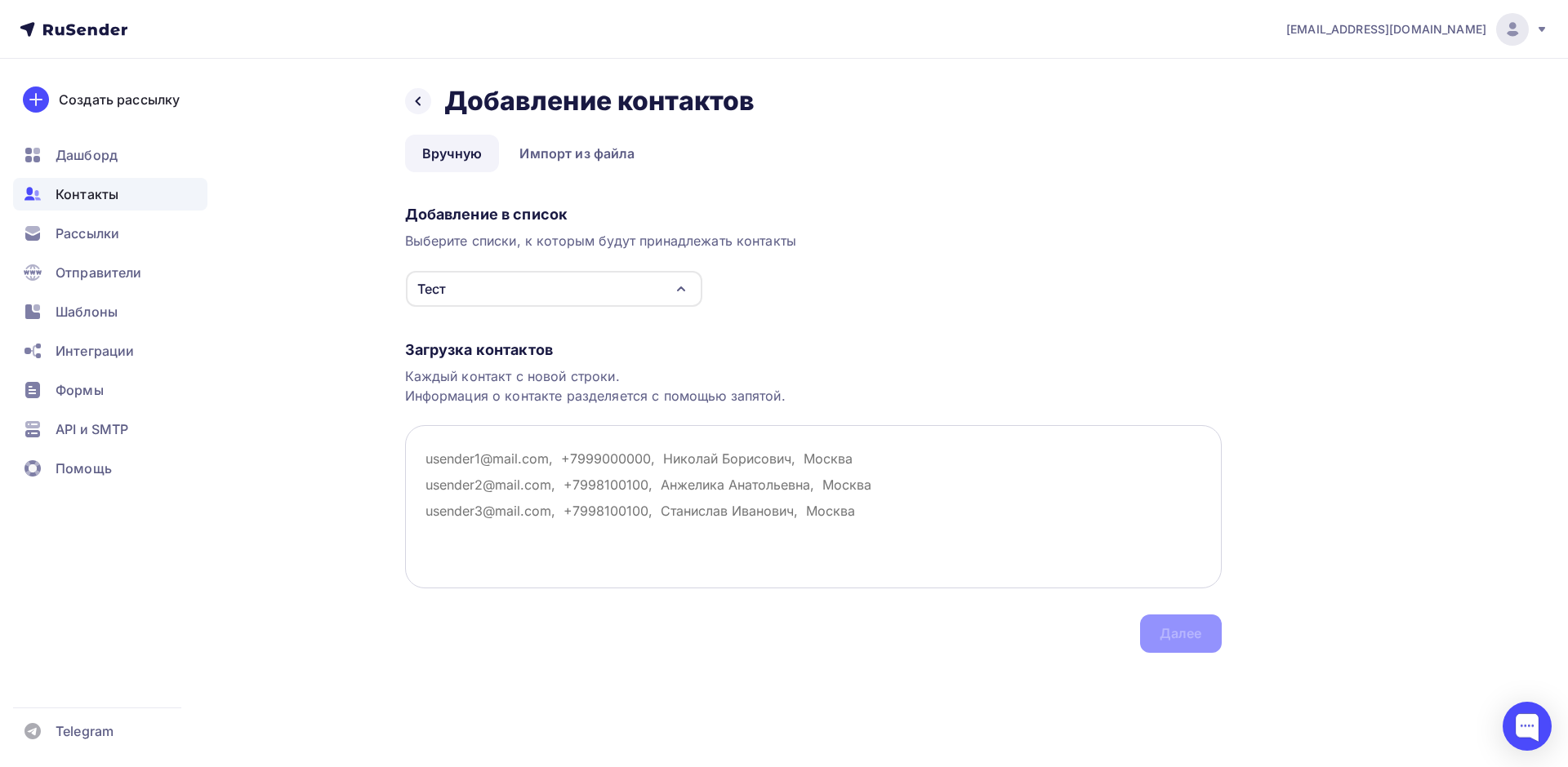
click at [474, 465] on textarea at bounding box center [813, 506] width 816 height 163
click at [528, 465] on textarea at bounding box center [813, 506] width 816 height 163
paste textarea "[EMAIL_ADDRESS][DOMAIN_NAME]"
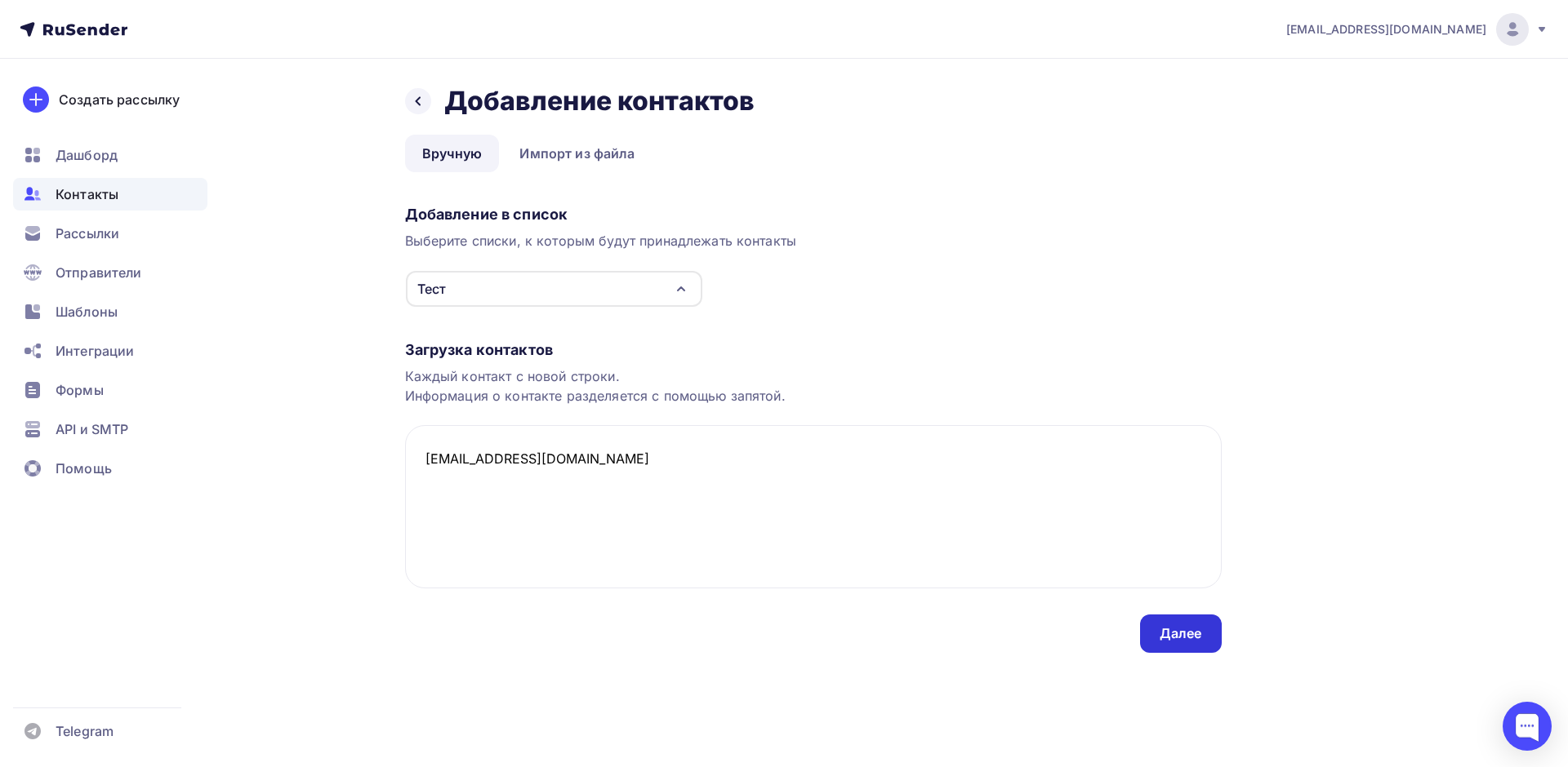
type textarea "[EMAIL_ADDRESS][DOMAIN_NAME]"
click at [1197, 638] on div "Далее" at bounding box center [1180, 633] width 42 height 19
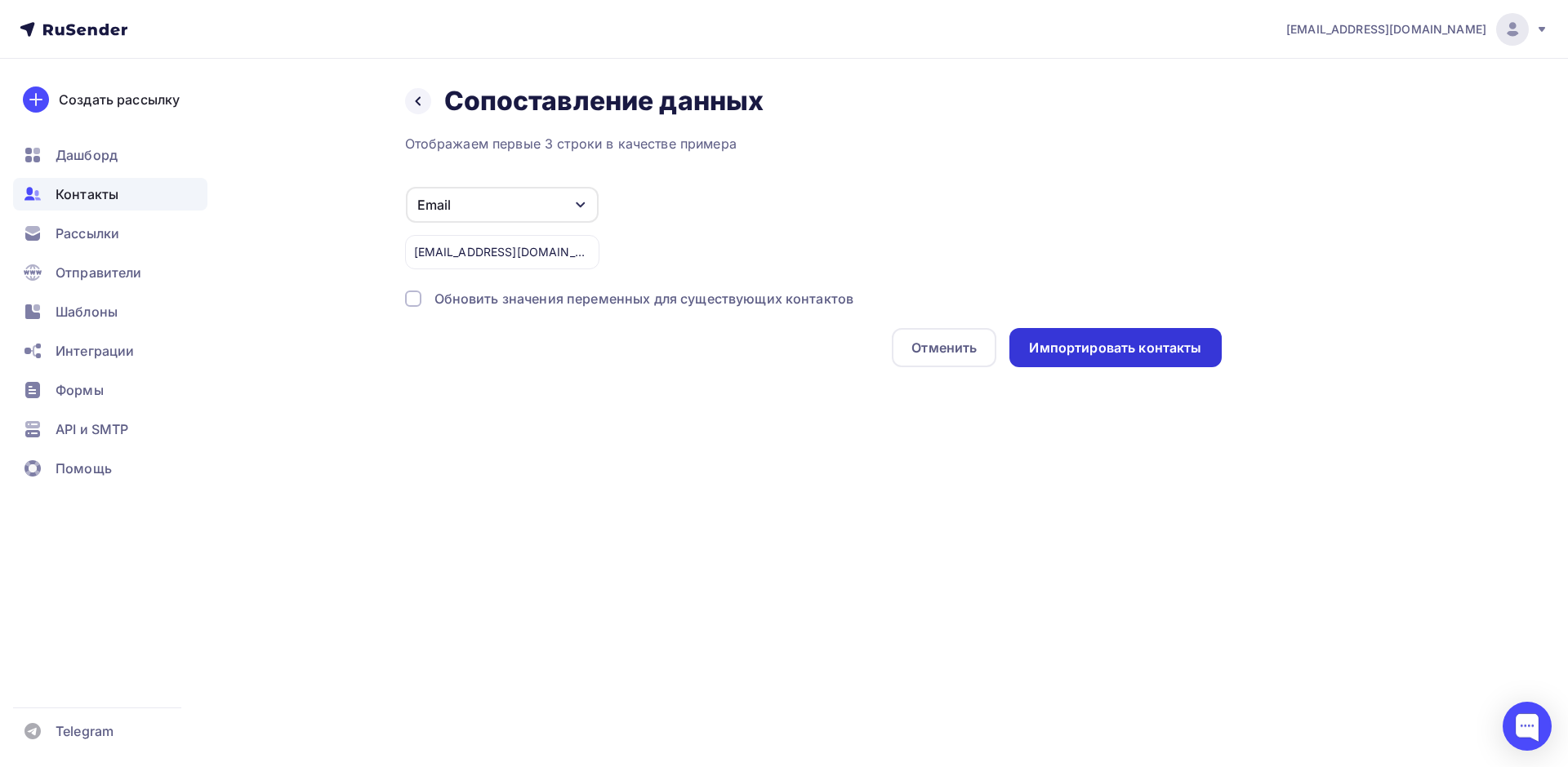
click at [1074, 357] on div "Импортировать контакты" at bounding box center [1115, 348] width 172 height 19
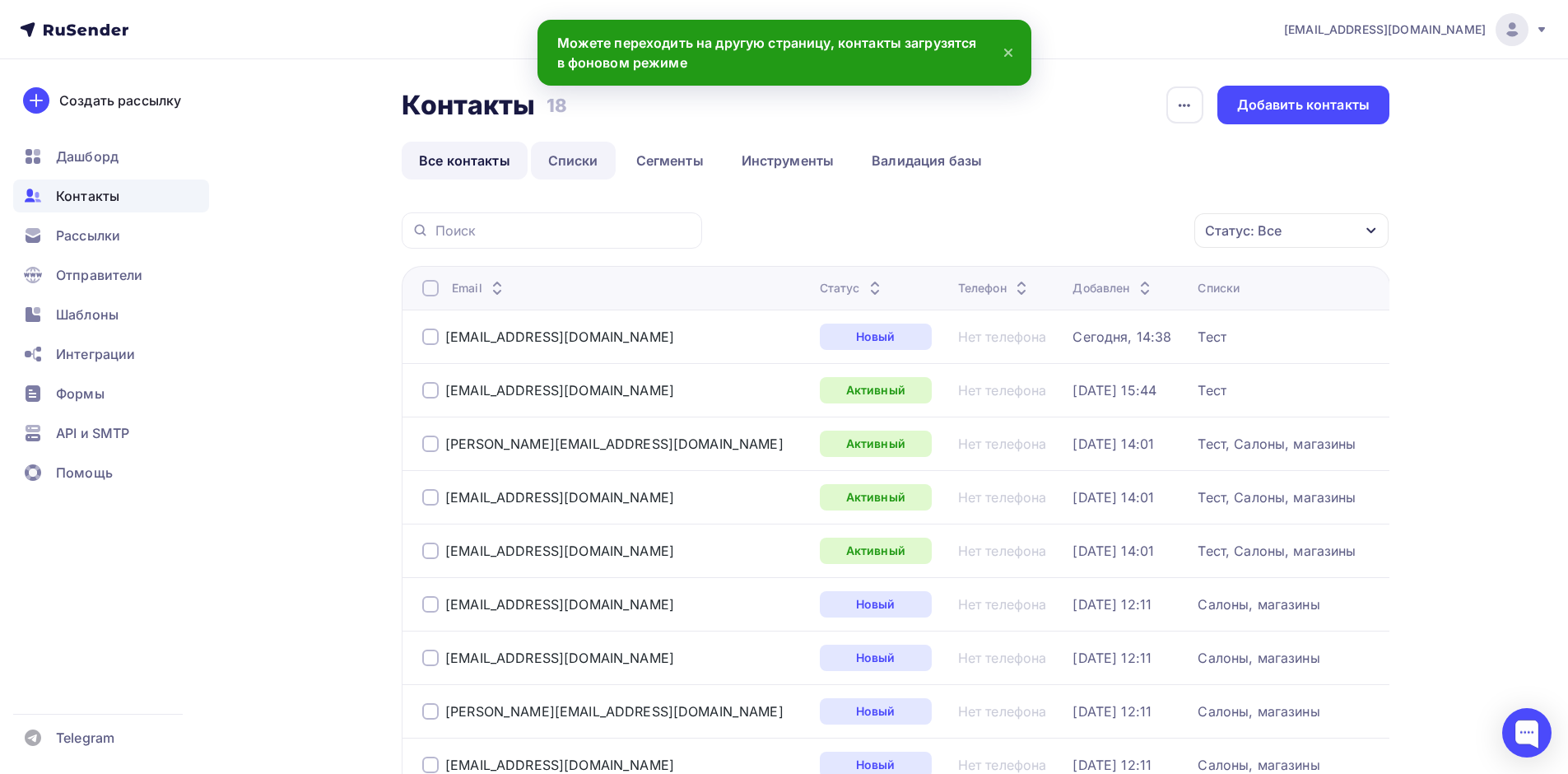
click at [578, 155] on link "Списки" at bounding box center [573, 160] width 85 height 38
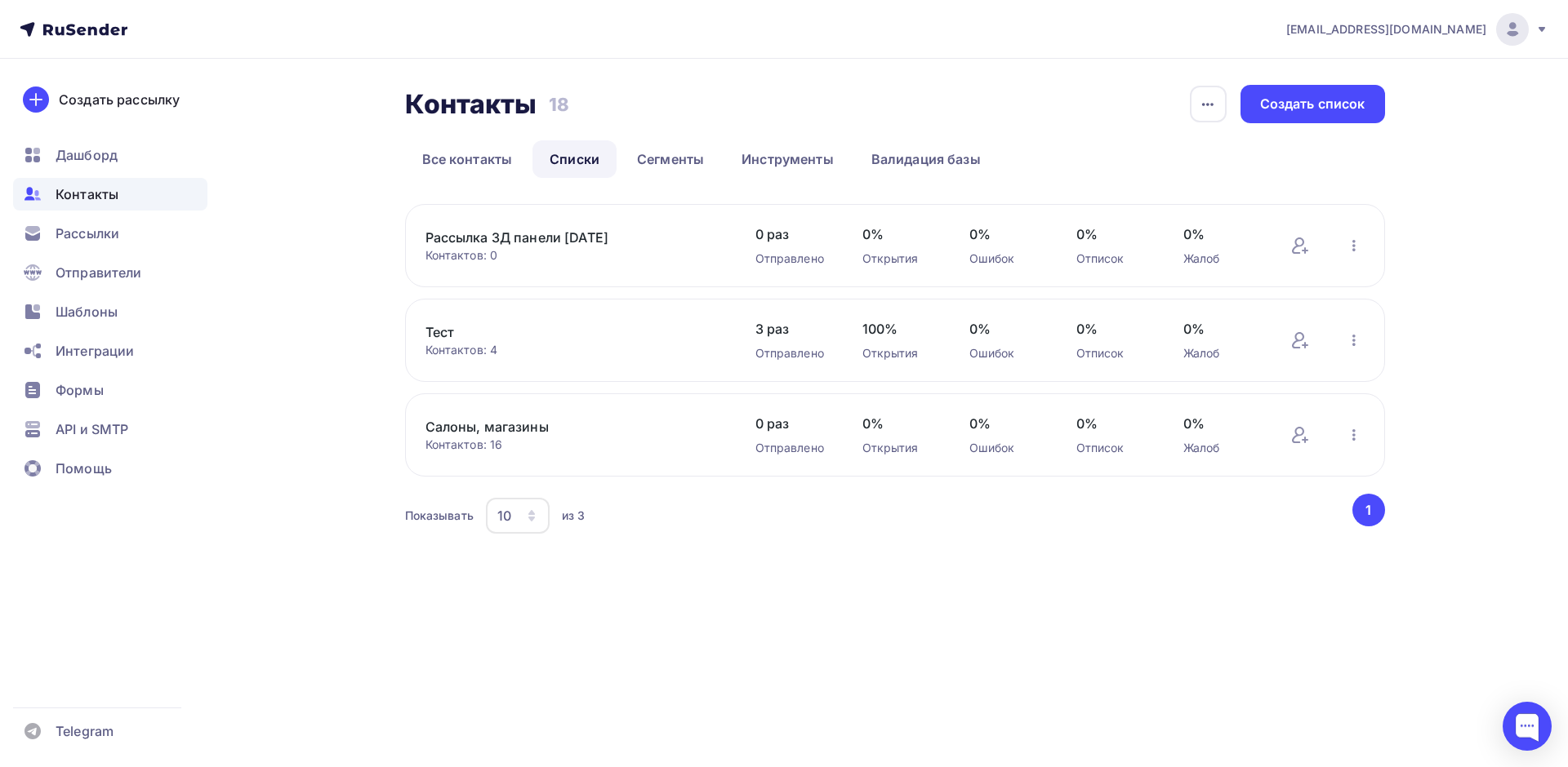
click at [446, 327] on link "Тест" at bounding box center [564, 333] width 277 height 20
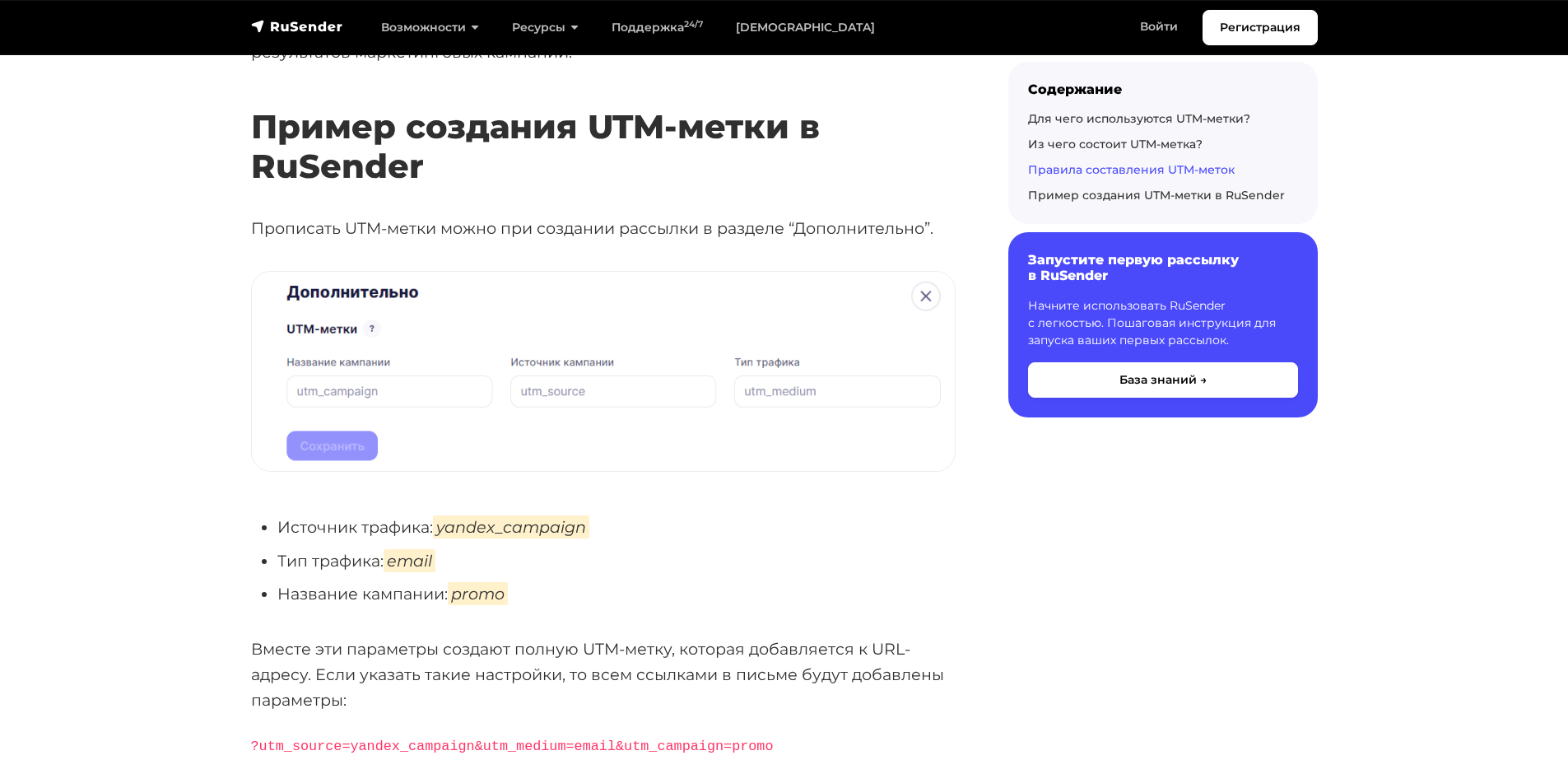
scroll to position [2718, 0]
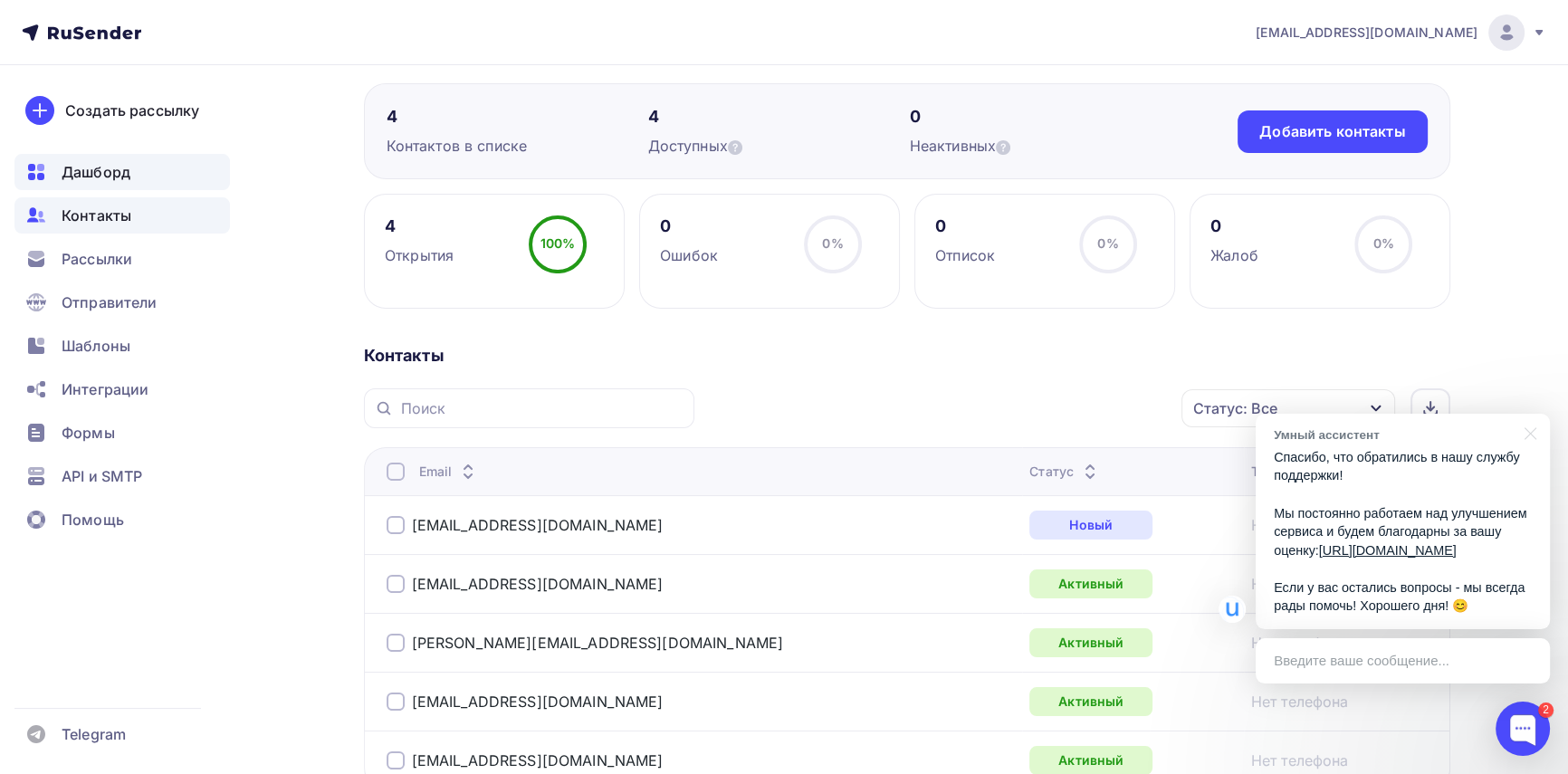
scroll to position [164, 0]
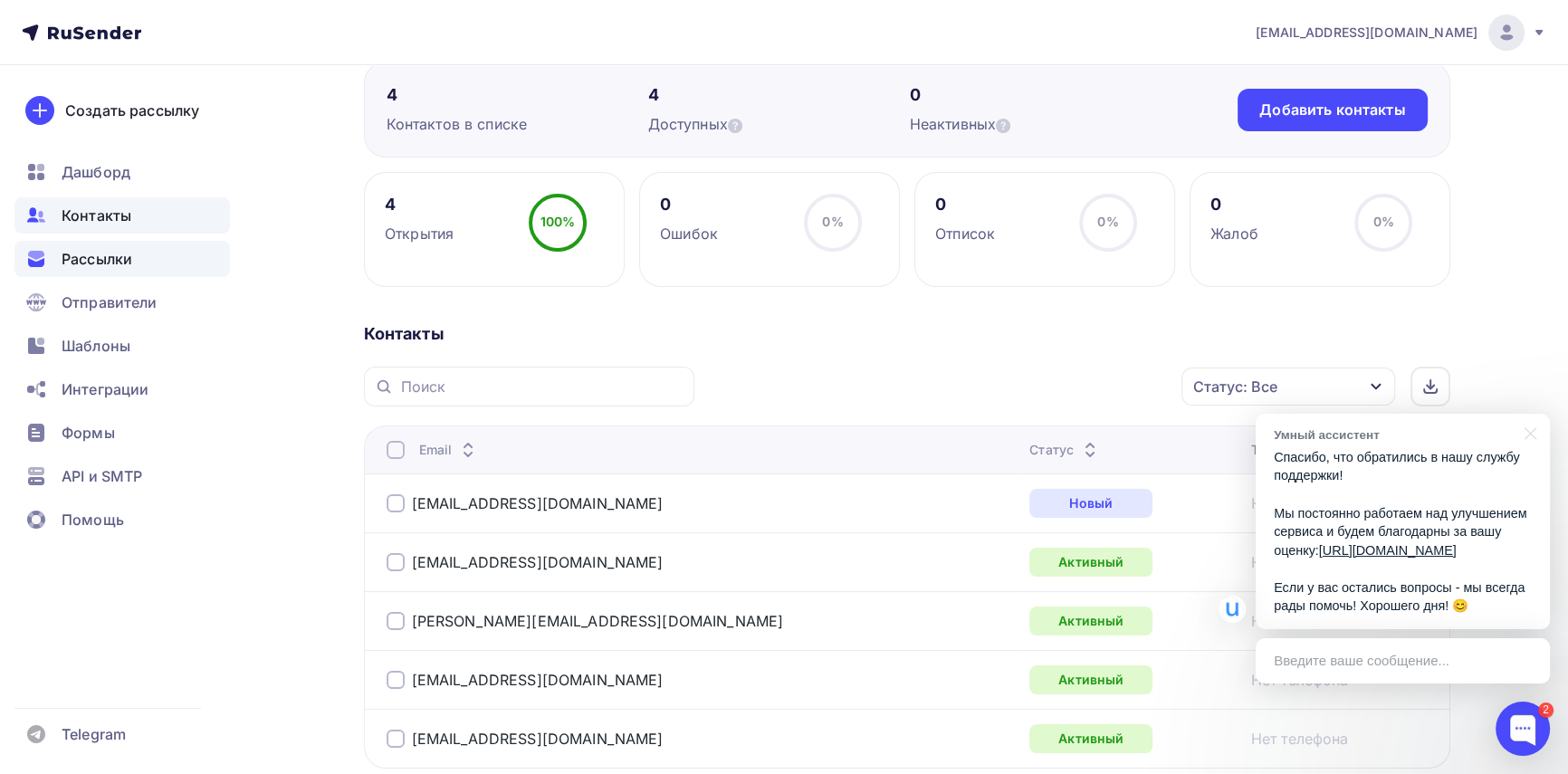
click at [73, 254] on span "Рассылки" at bounding box center [96, 259] width 71 height 22
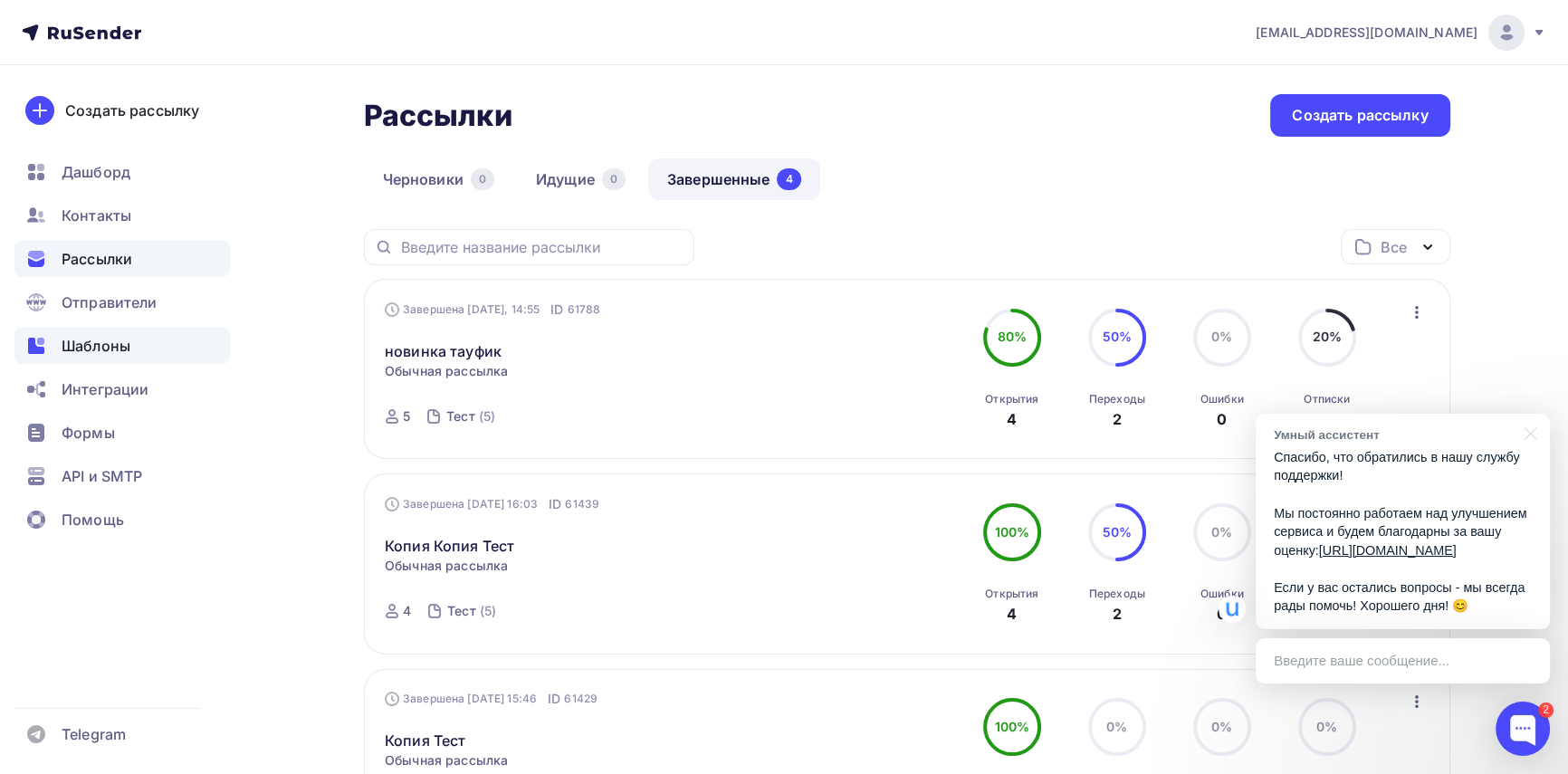
click at [110, 344] on span "Шаблоны" at bounding box center [95, 346] width 69 height 22
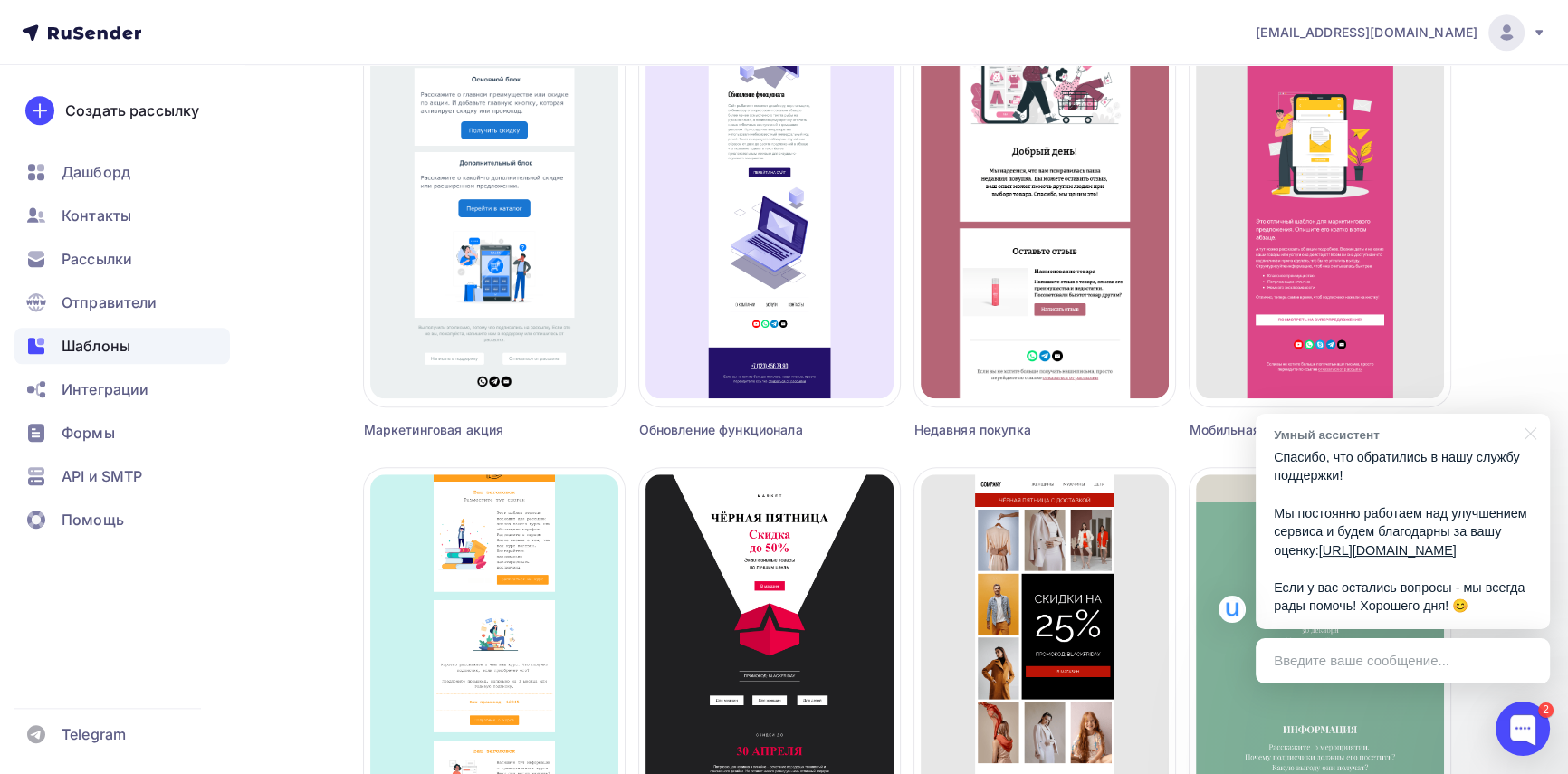
scroll to position [2058, 0]
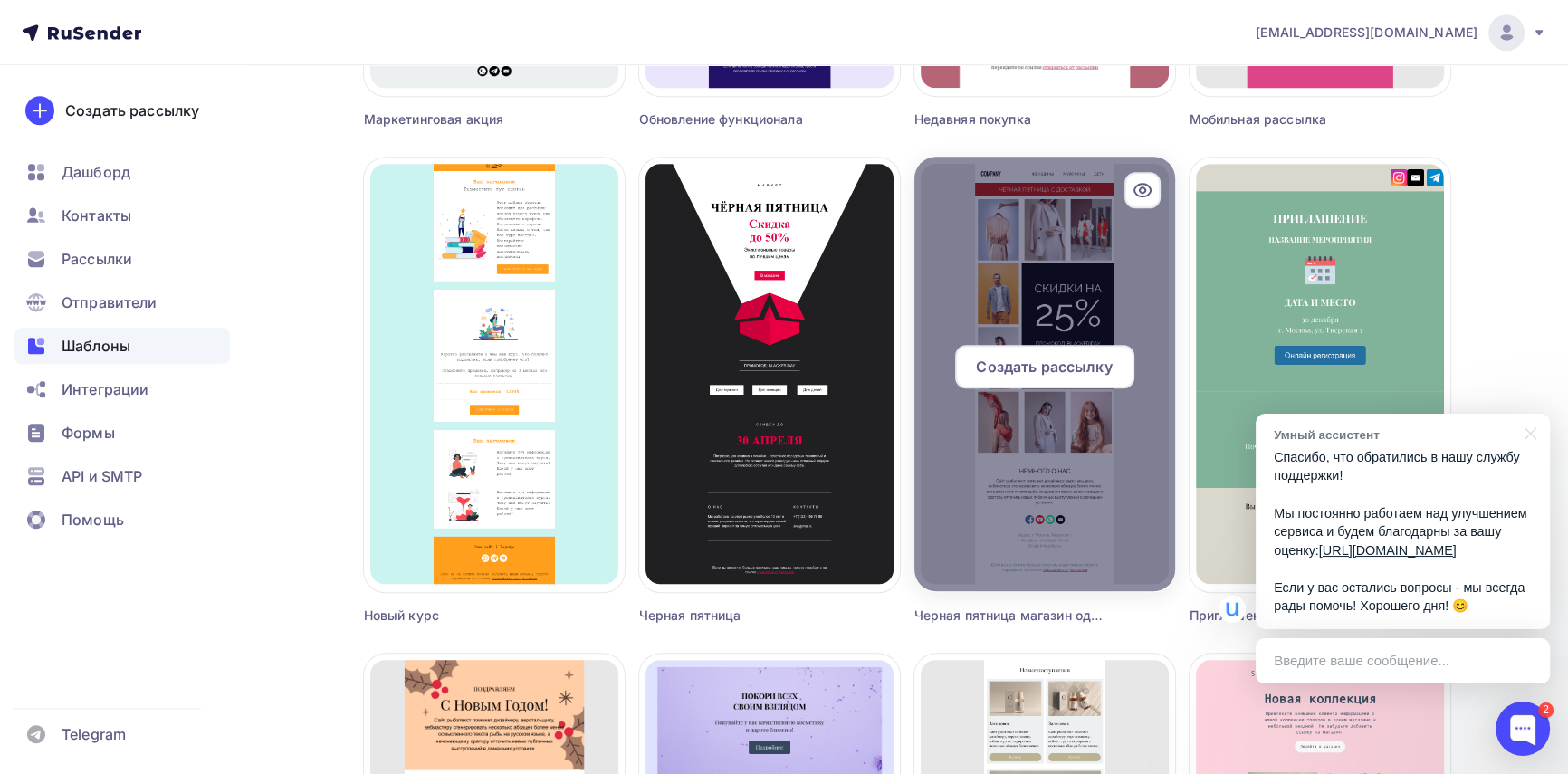
click at [1118, 455] on div at bounding box center [1045, 374] width 261 height 434
click at [1078, 371] on span "Создать рассылку" at bounding box center [1044, 367] width 136 height 22
